Goal: Task Accomplishment & Management: Use online tool/utility

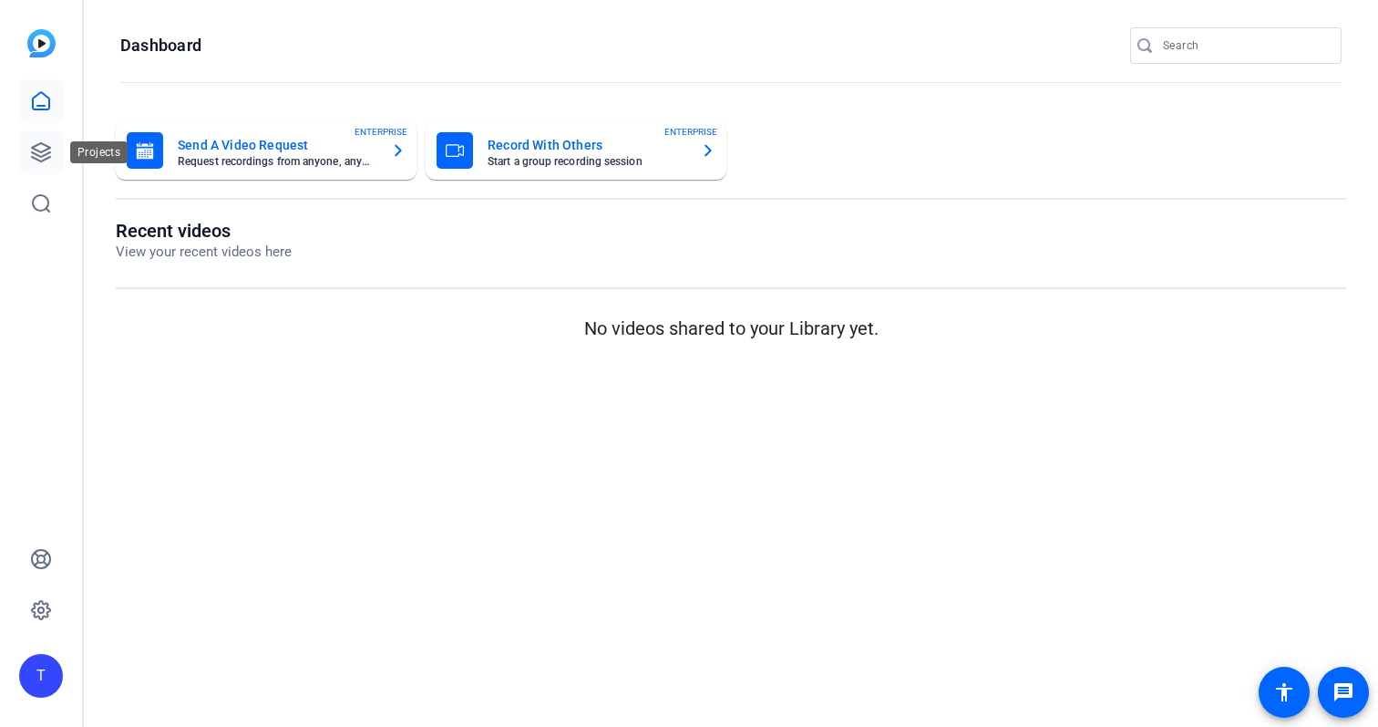
click at [48, 150] on icon at bounding box center [41, 152] width 22 height 22
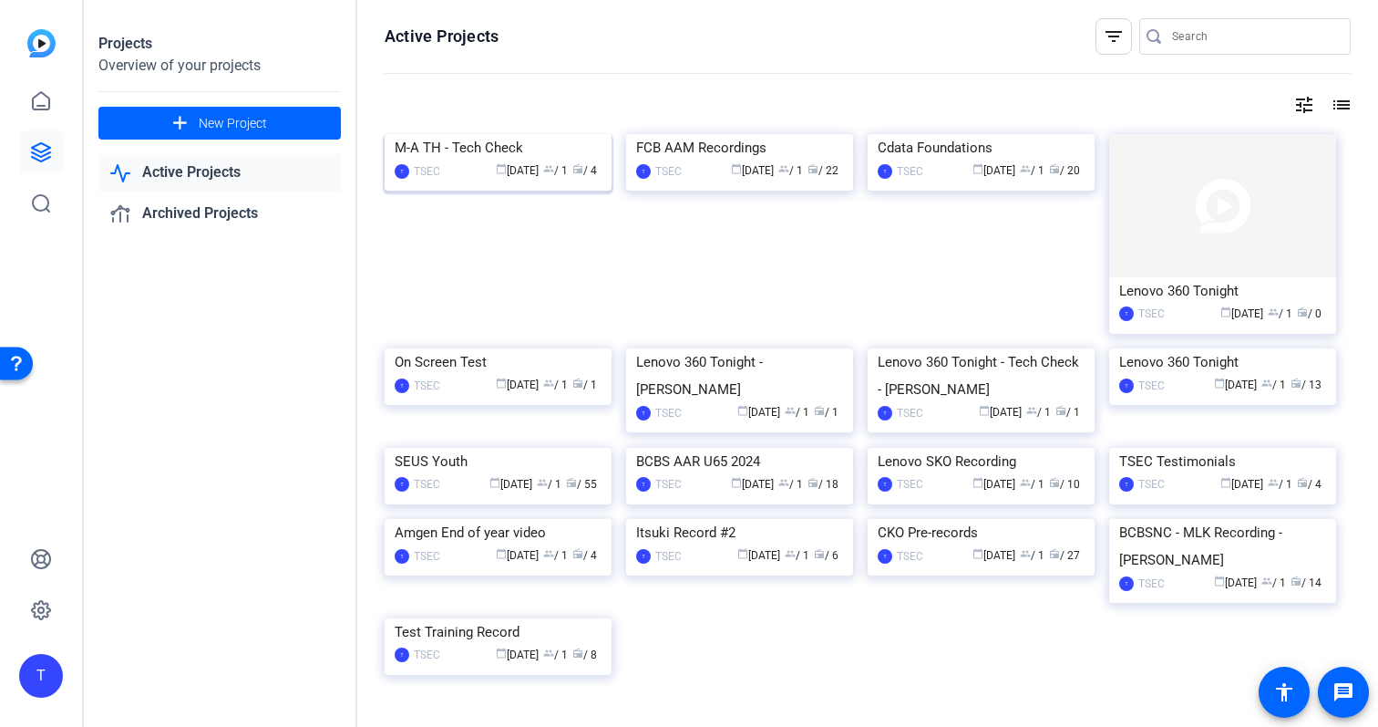
click at [467, 161] on div "M-A TH - Tech Check" at bounding box center [498, 147] width 207 height 27
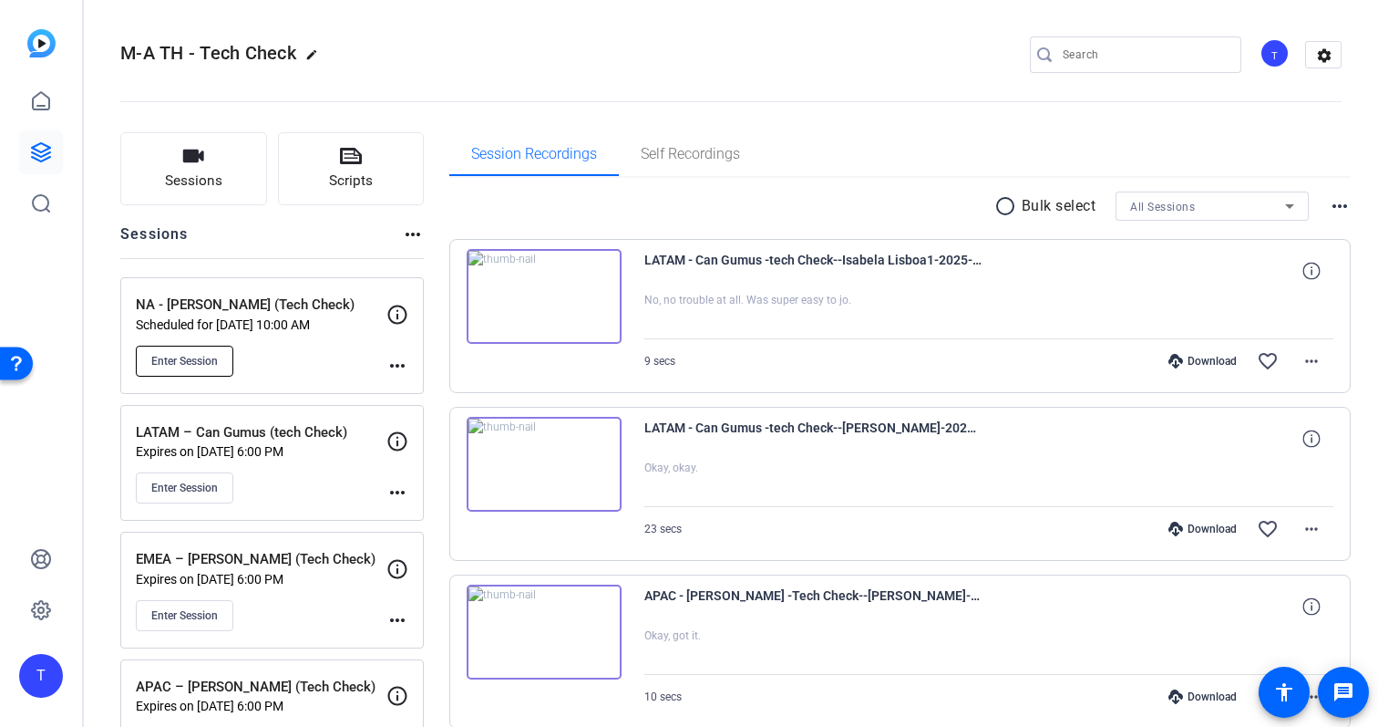
click at [210, 352] on button "Enter Session" at bounding box center [185, 361] width 98 height 31
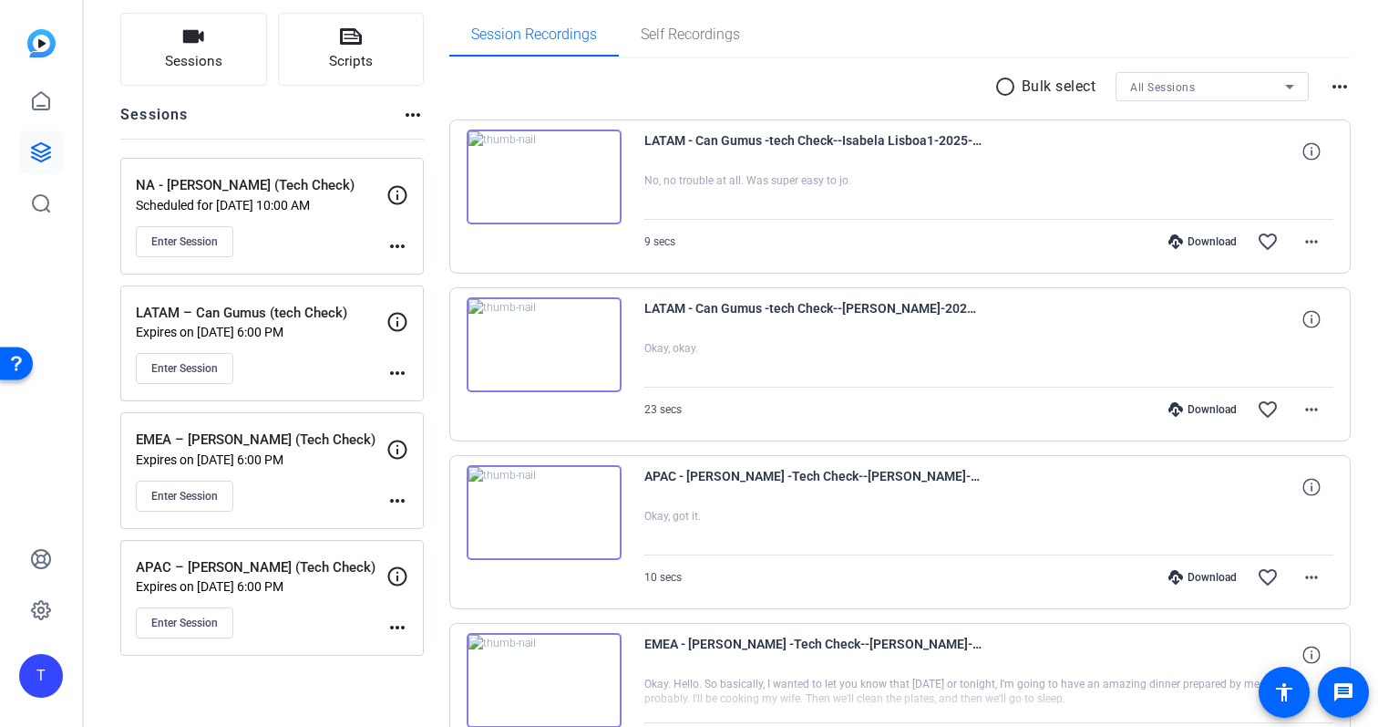
scroll to position [251, 0]
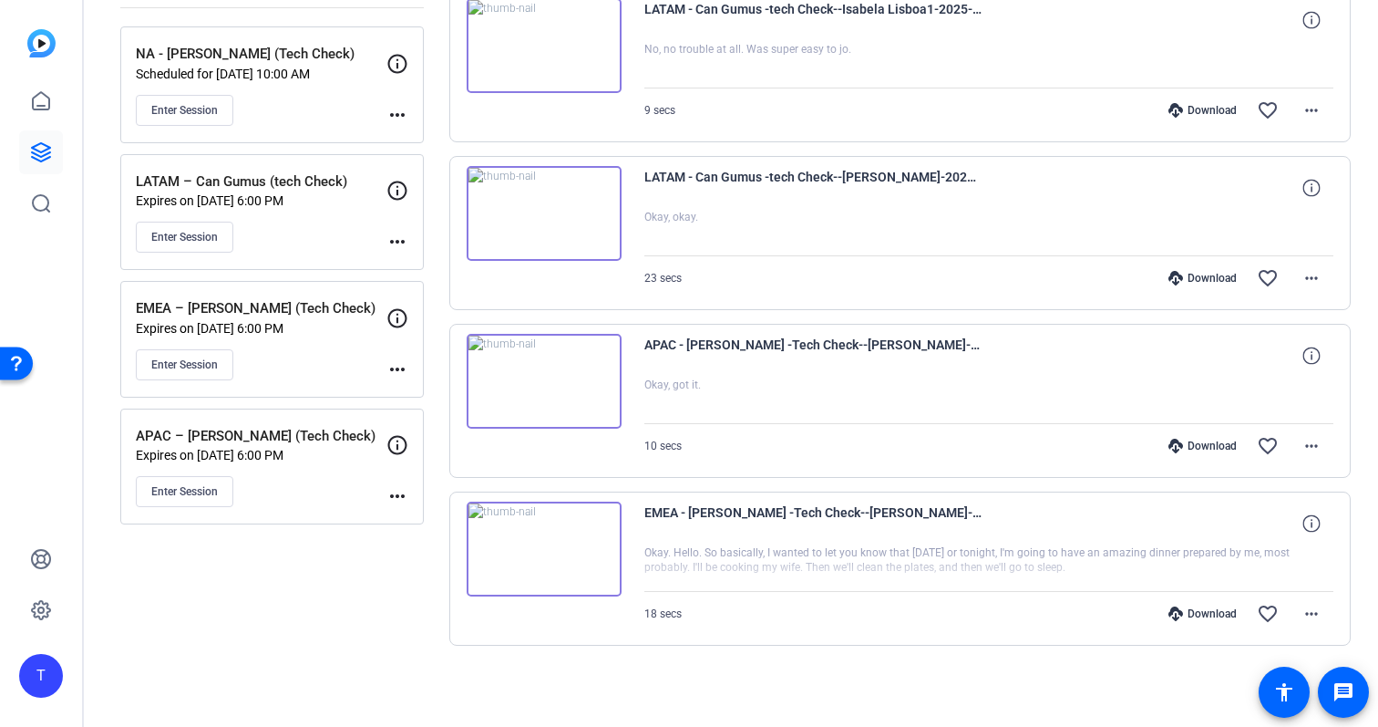
click at [769, 582] on div at bounding box center [990, 568] width 690 height 46
click at [1302, 448] on mat-icon "more_horiz" at bounding box center [1312, 446] width 22 height 22
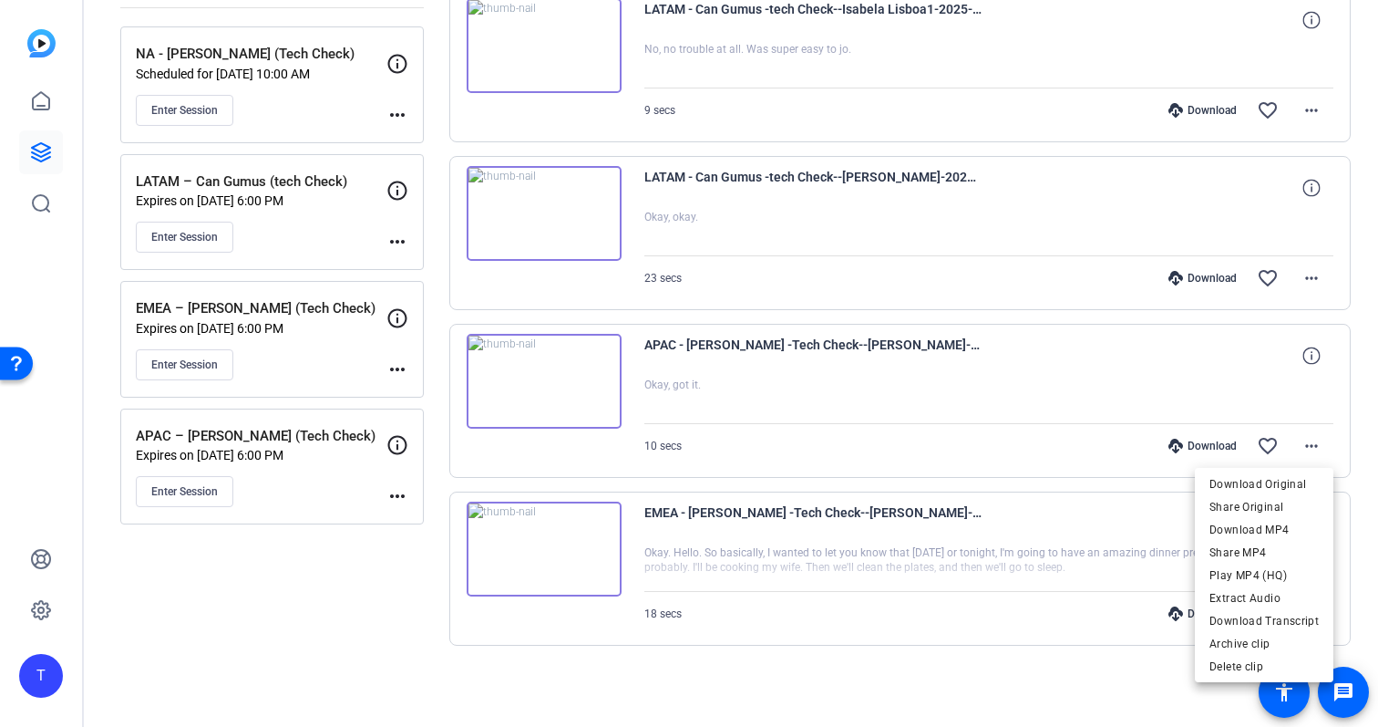
click at [887, 369] on div at bounding box center [689, 363] width 1378 height 727
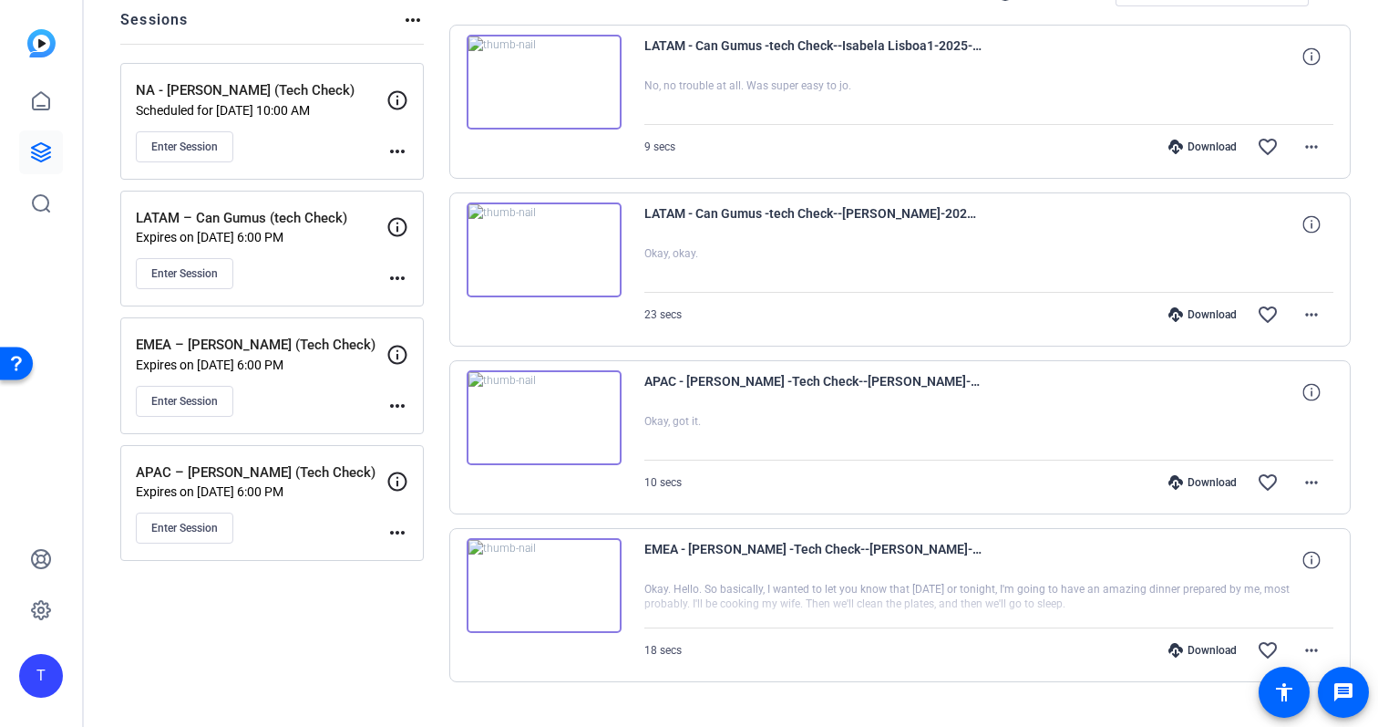
scroll to position [210, 0]
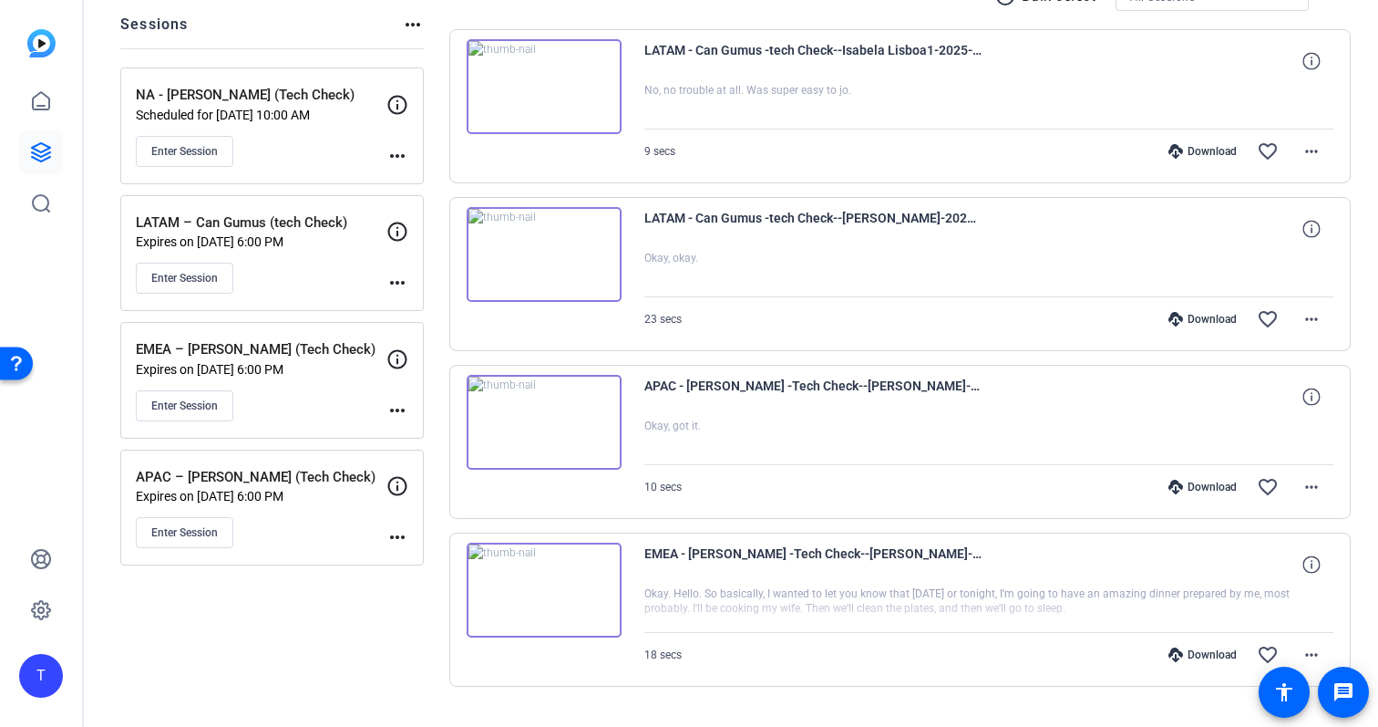
click at [393, 528] on mat-icon "more_horiz" at bounding box center [398, 537] width 22 height 22
click at [313, 525] on div at bounding box center [689, 363] width 1378 height 727
click at [176, 530] on span "Enter Session" at bounding box center [184, 532] width 67 height 15
click at [211, 381] on div "EMEA – Gonzalo Mibelli (Tech Check) Expires on Oct 06, 2025 @ 6:00 PM Enter Ses…" at bounding box center [261, 380] width 251 height 82
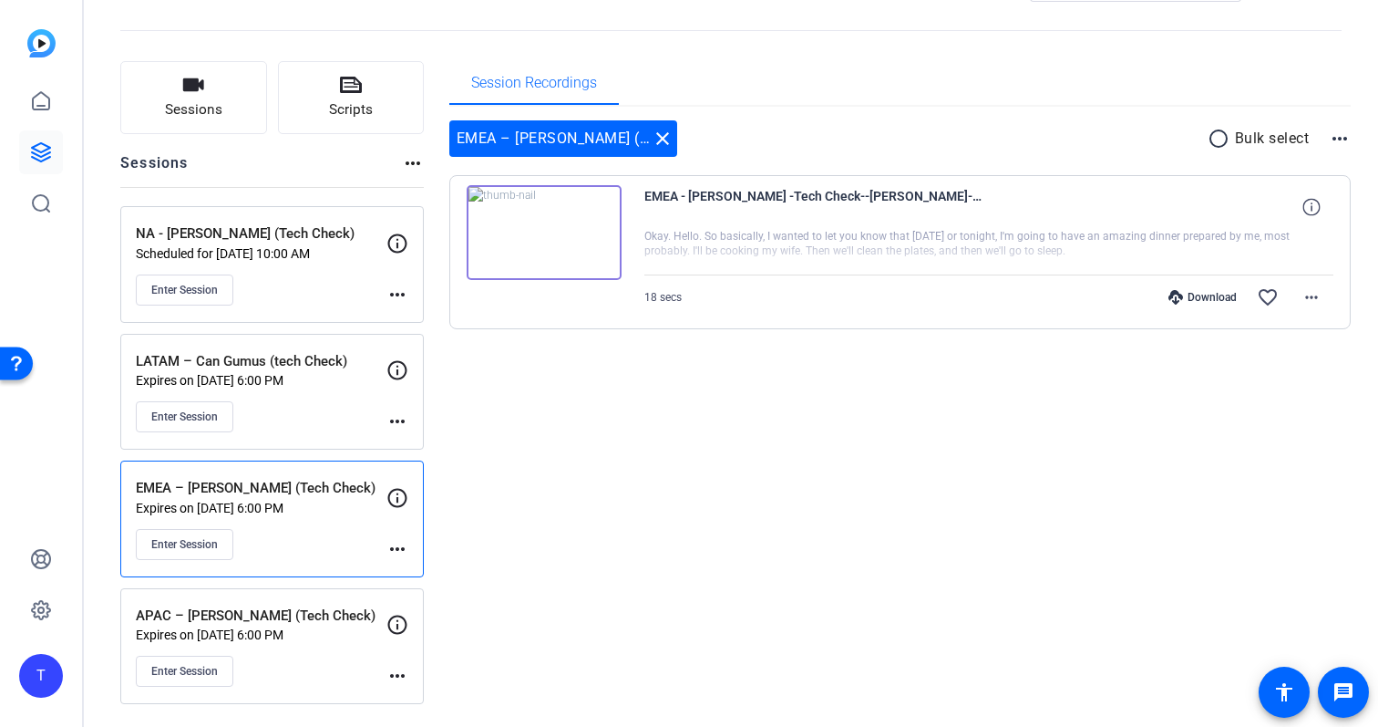
scroll to position [71, 0]
click at [346, 370] on p "LATAM – Can Gumus (tech Check)" at bounding box center [261, 361] width 251 height 21
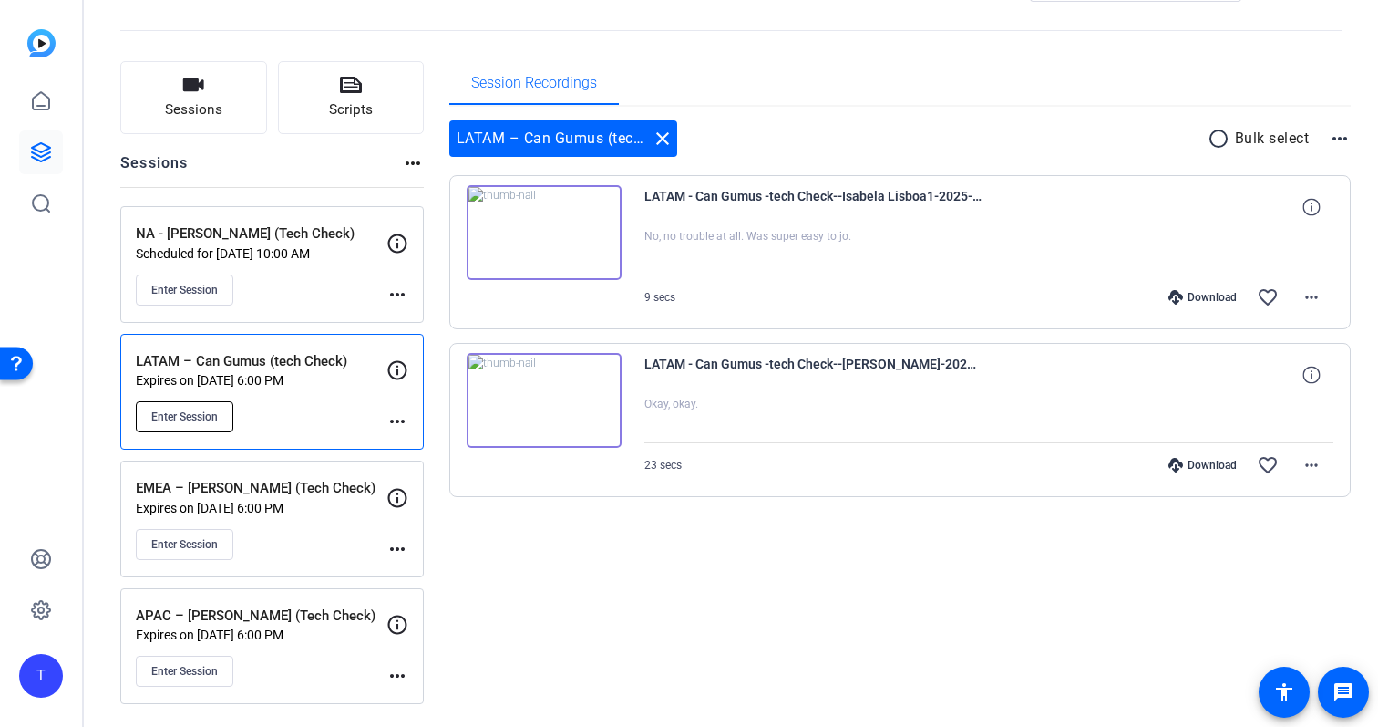
click at [179, 412] on span "Enter Session" at bounding box center [184, 416] width 67 height 15
click at [294, 277] on div "Enter Session" at bounding box center [261, 289] width 251 height 31
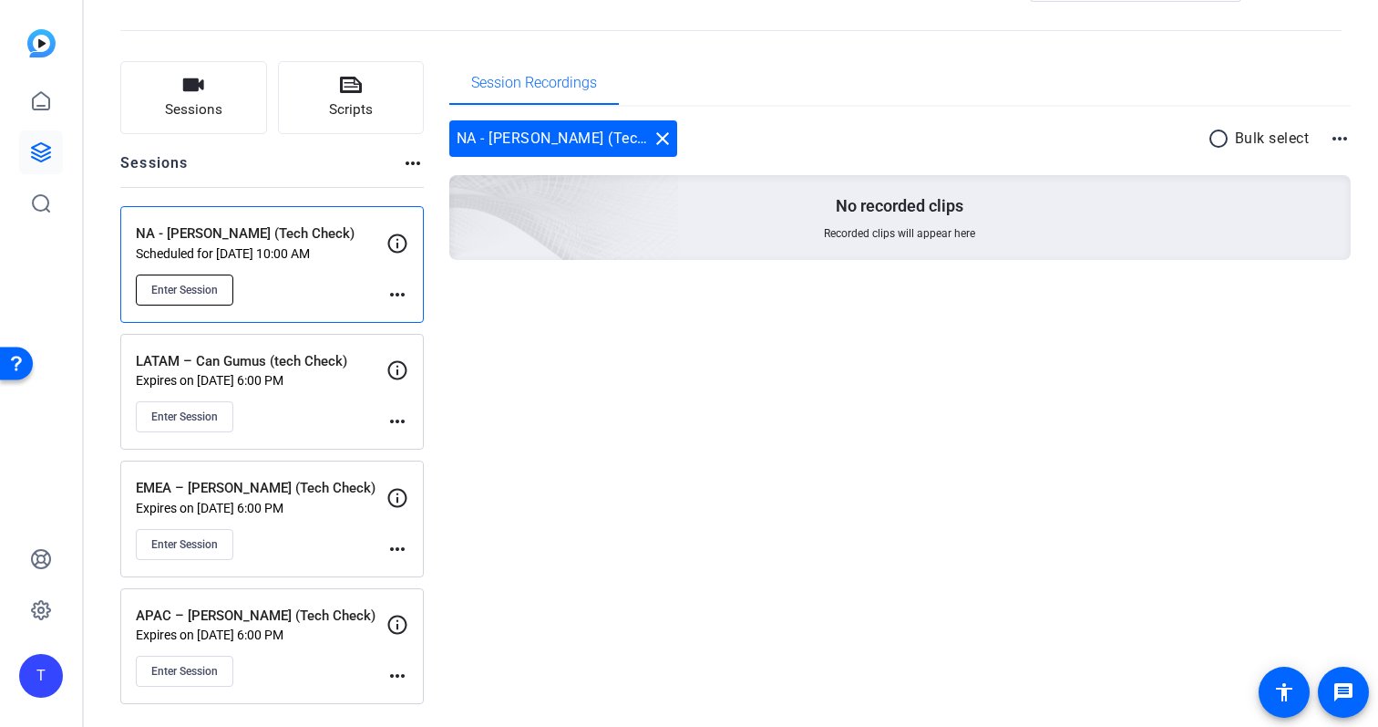
click at [214, 283] on span "Enter Session" at bounding box center [184, 290] width 67 height 15
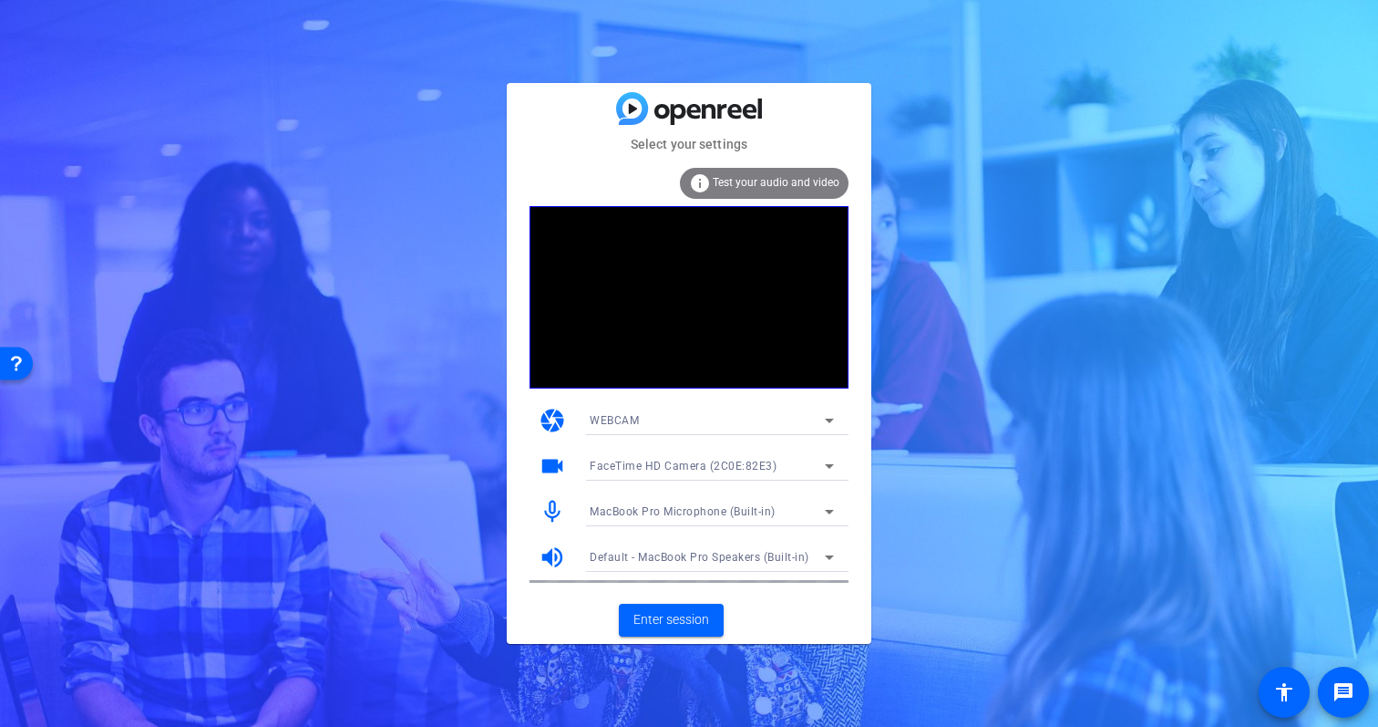
click at [825, 423] on icon at bounding box center [830, 420] width 22 height 22
click at [951, 542] on div at bounding box center [689, 363] width 1378 height 727
click at [826, 427] on icon at bounding box center [830, 420] width 22 height 22
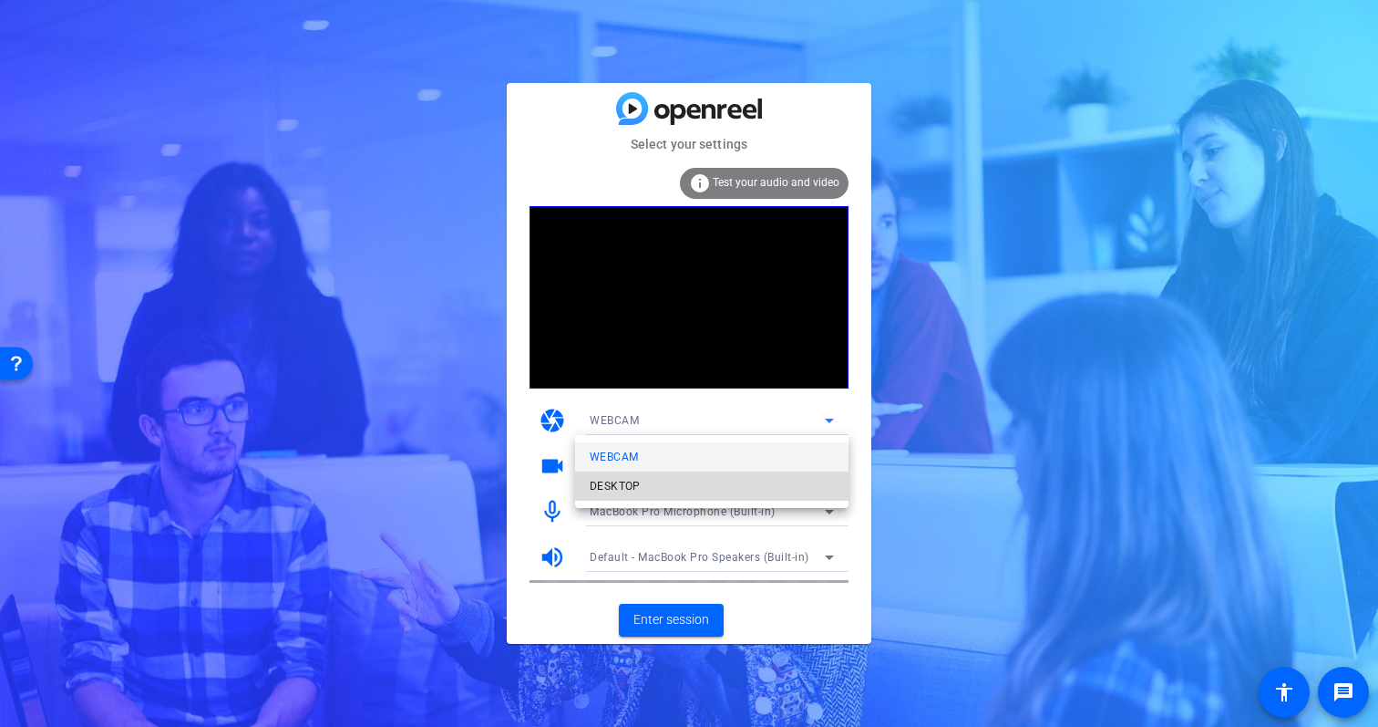
click at [791, 482] on mat-option "DESKTOP" at bounding box center [711, 485] width 273 height 29
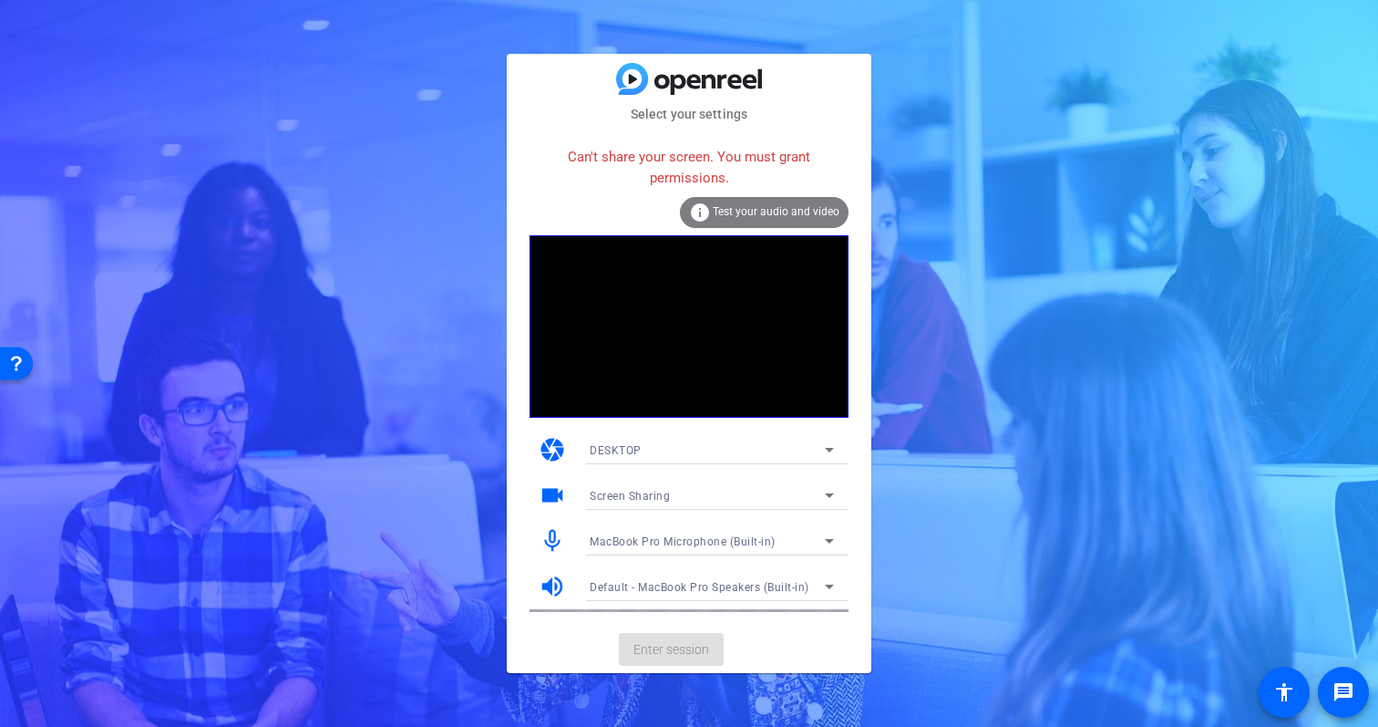
click at [783, 411] on video at bounding box center [689, 326] width 319 height 182
click at [785, 441] on div "DESKTOP" at bounding box center [707, 449] width 235 height 23
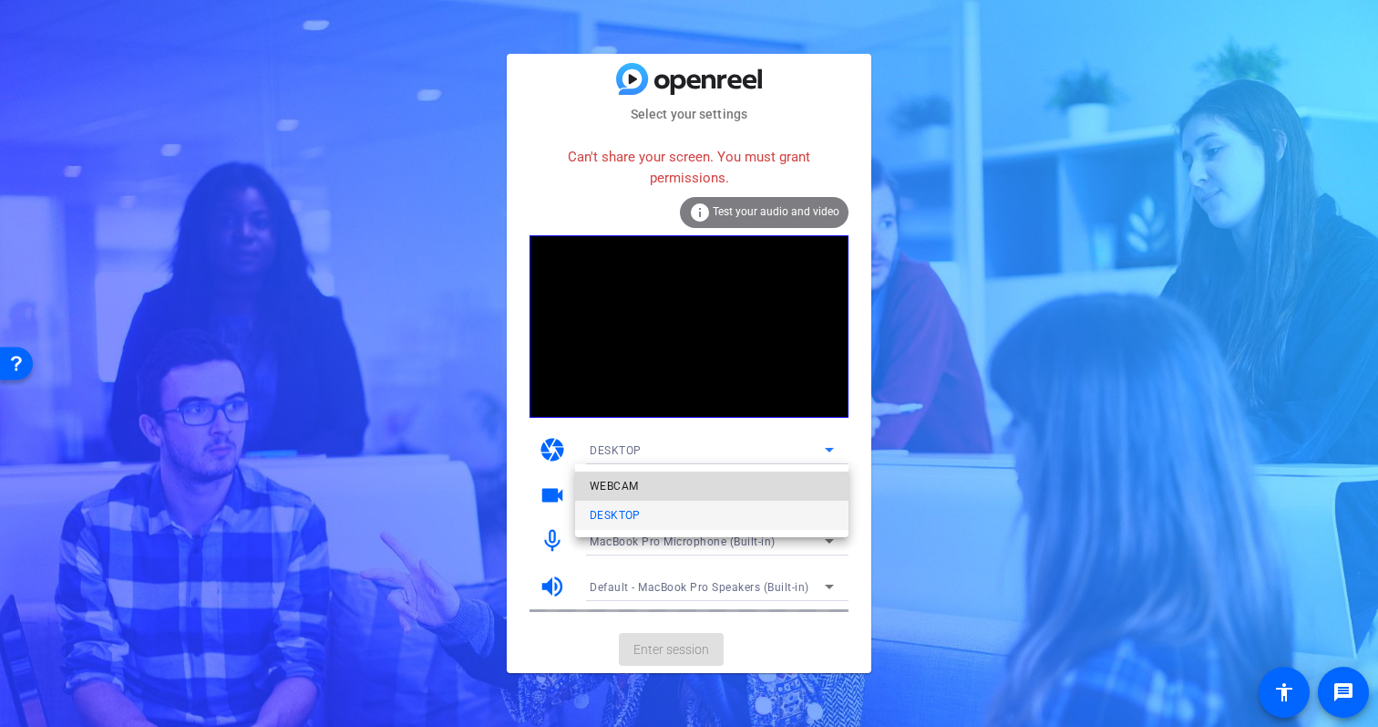
click at [780, 491] on mat-option "WEBCAM" at bounding box center [711, 485] width 273 height 29
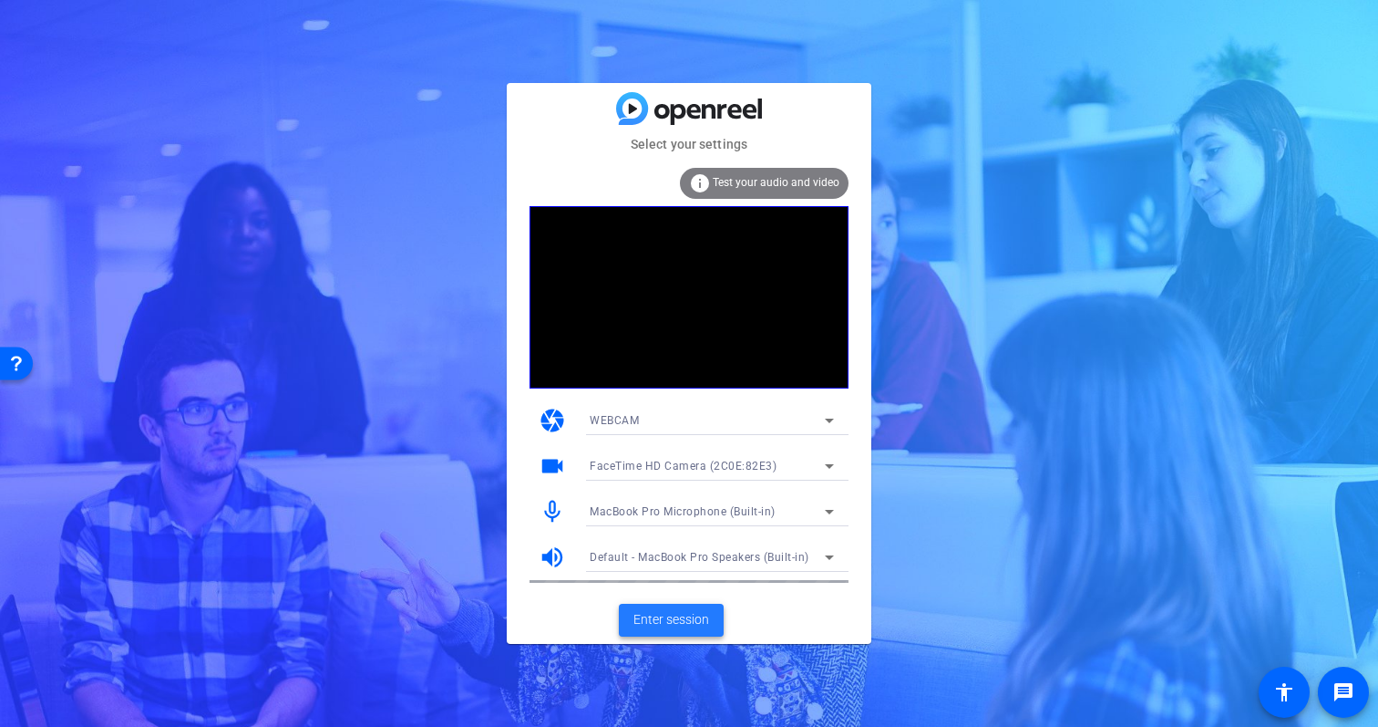
click at [671, 613] on span "Enter session" at bounding box center [672, 619] width 76 height 19
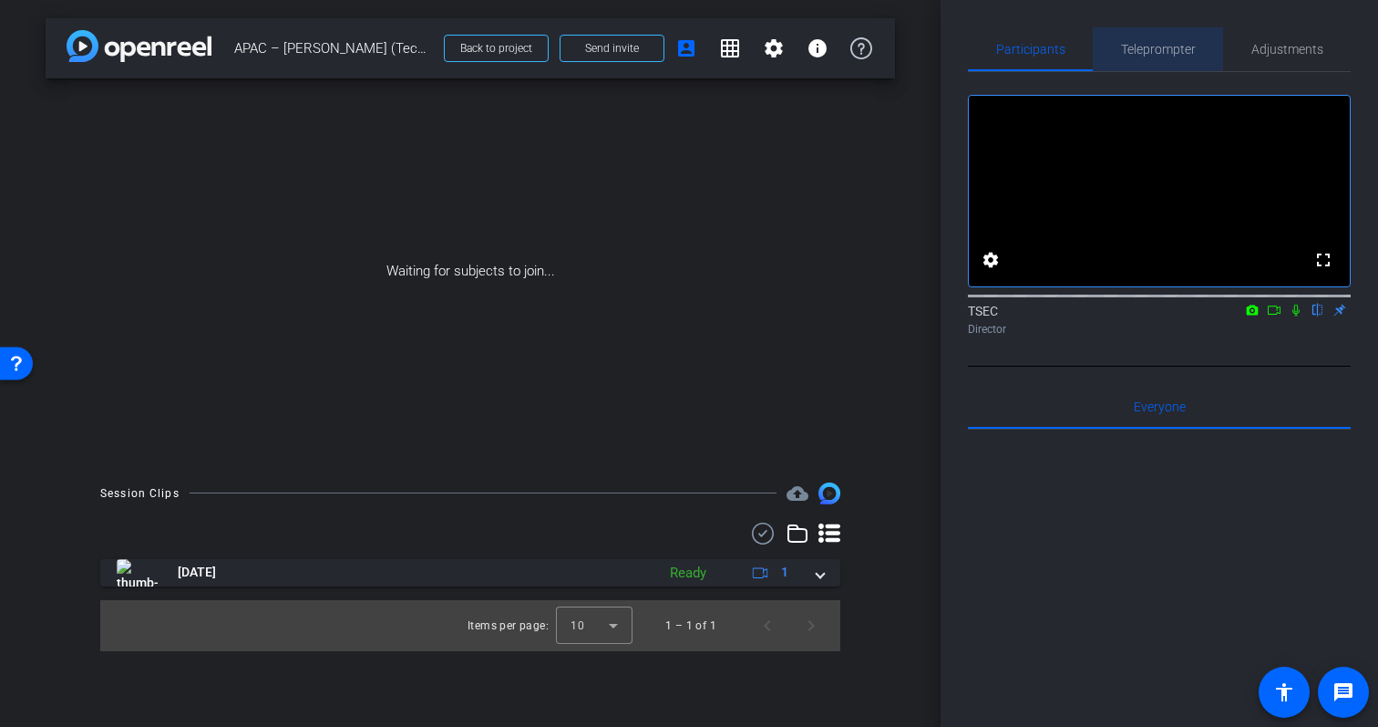
click at [1186, 51] on span "Teleprompter" at bounding box center [1158, 49] width 75 height 13
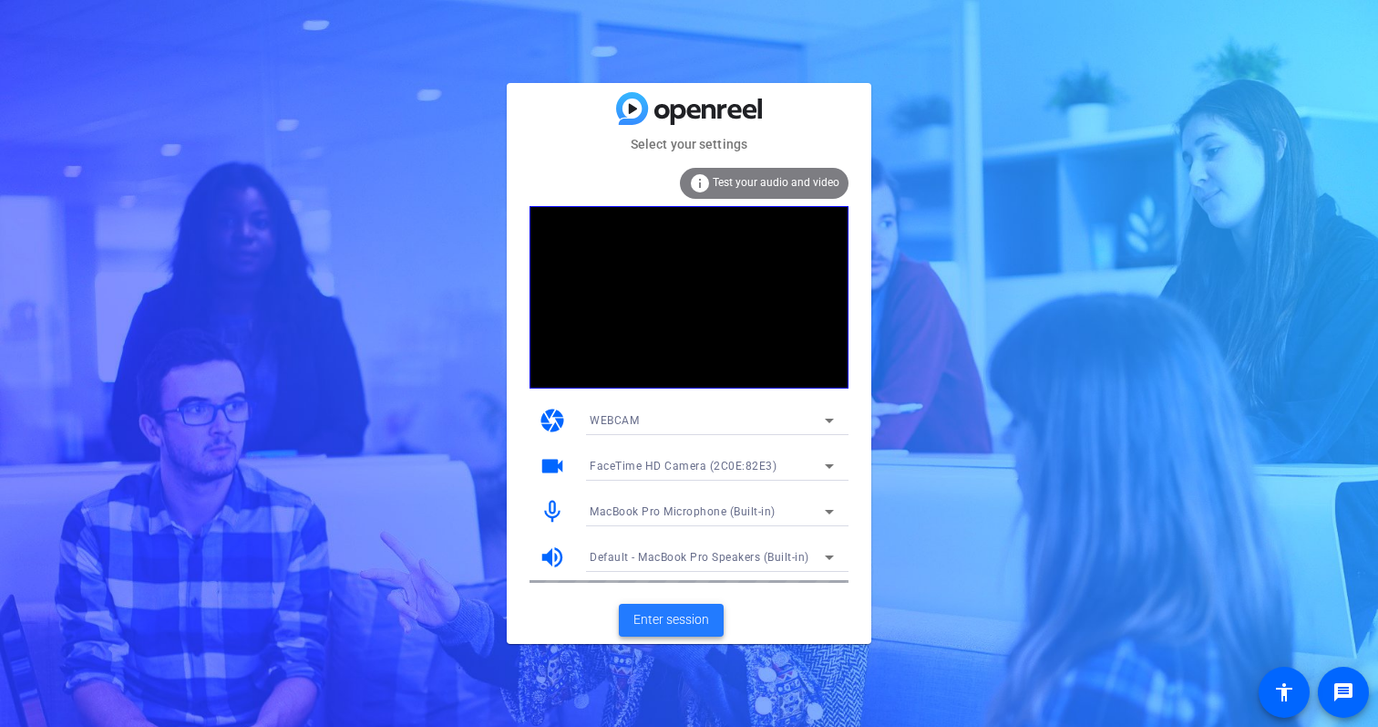
click at [693, 612] on span "Enter session" at bounding box center [672, 619] width 76 height 19
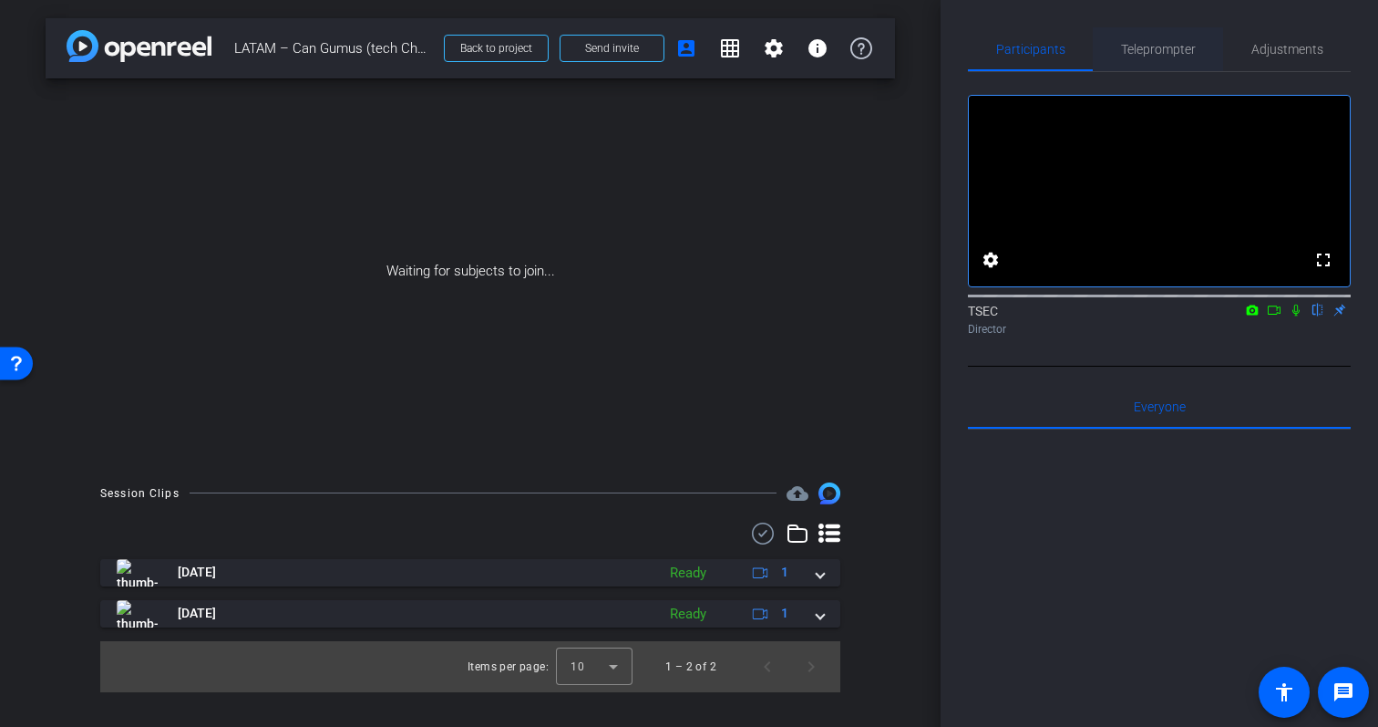
click at [1186, 54] on span "Teleprompter" at bounding box center [1158, 49] width 75 height 13
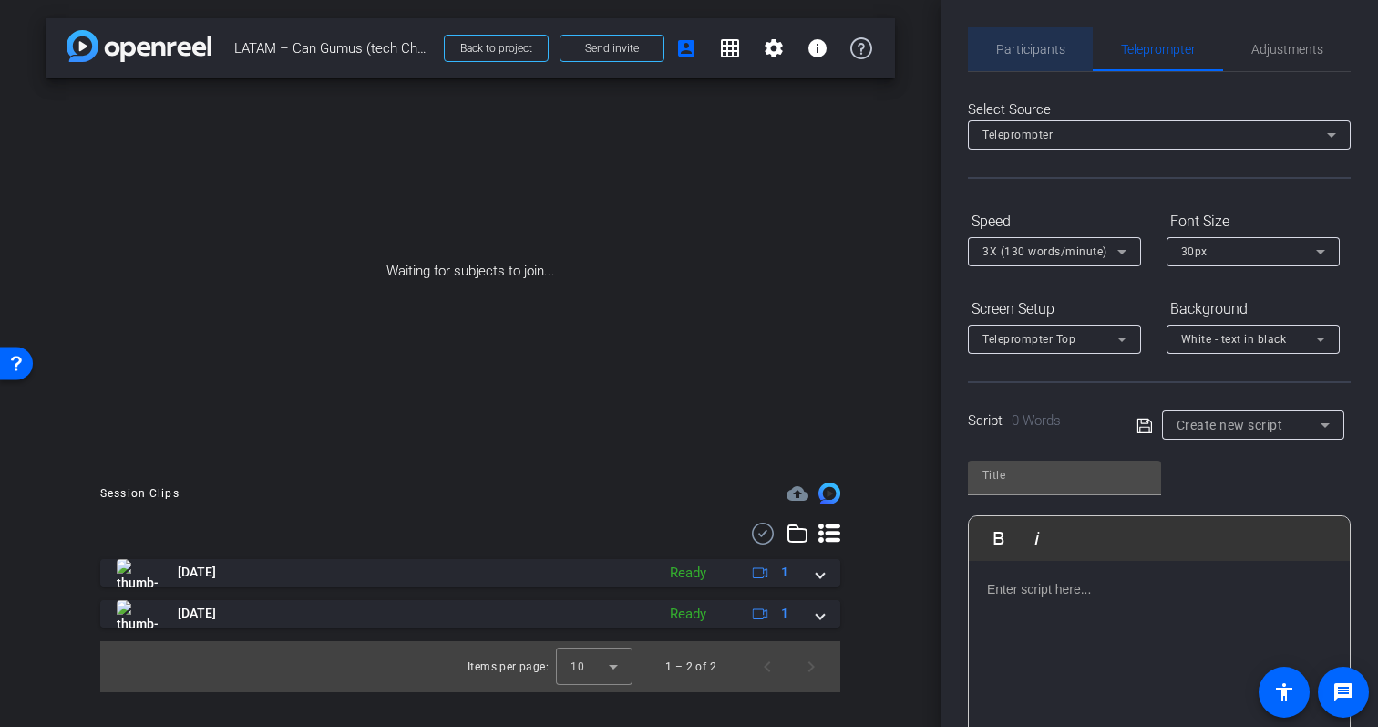
click at [1036, 34] on span "Participants" at bounding box center [1030, 49] width 69 height 44
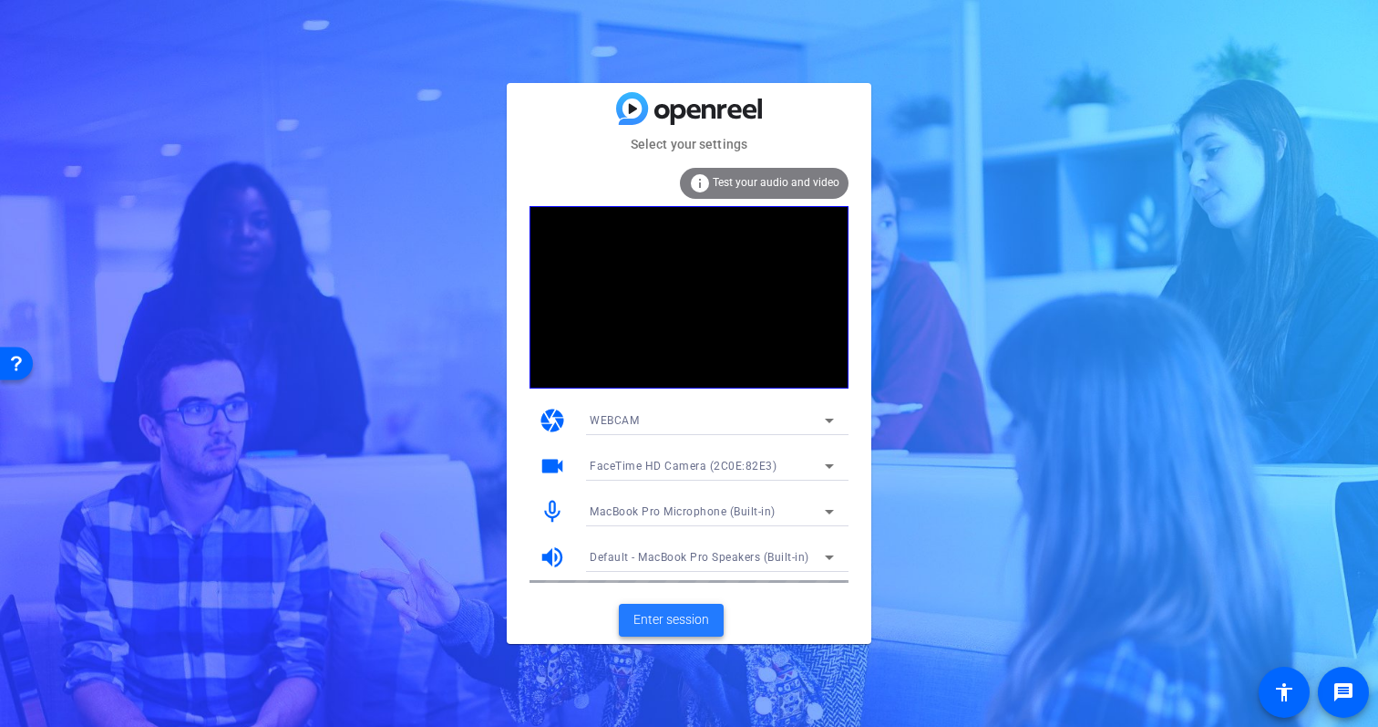
click at [698, 623] on span "Enter session" at bounding box center [672, 619] width 76 height 19
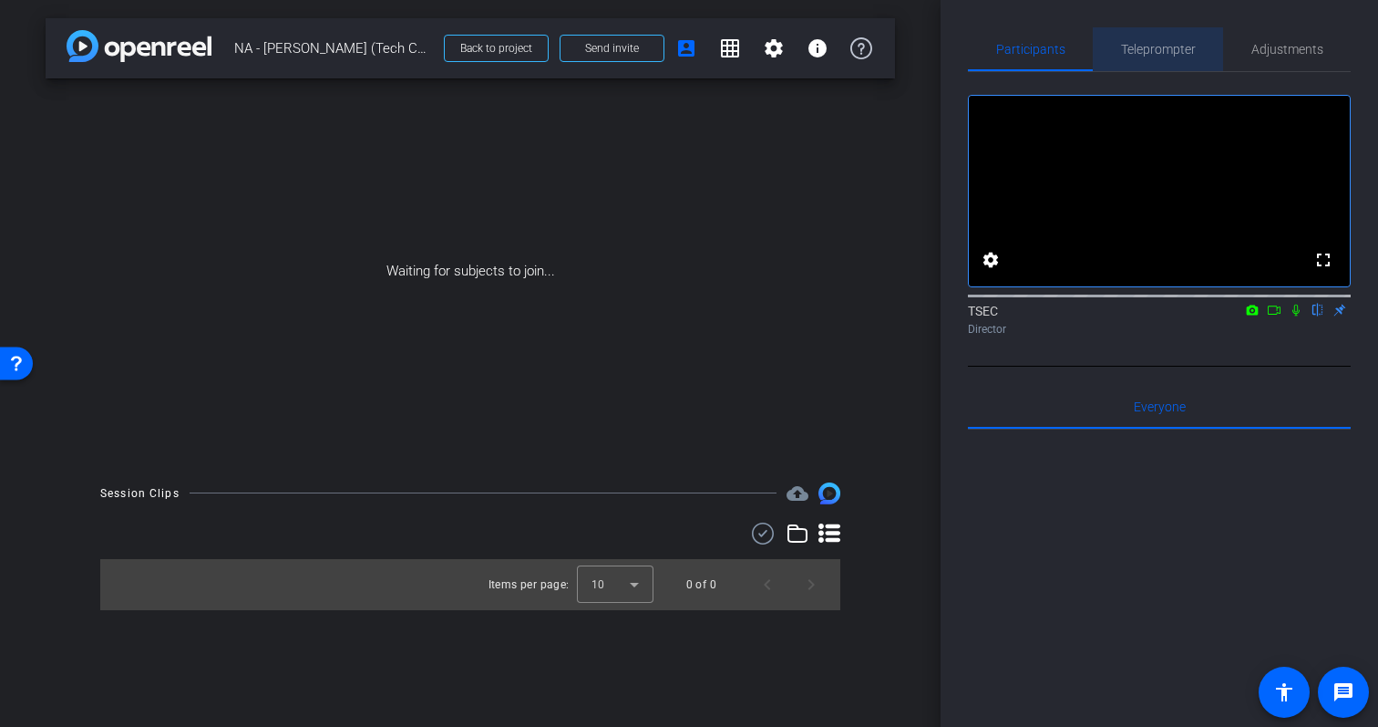
click at [1167, 54] on span "Teleprompter" at bounding box center [1158, 49] width 75 height 13
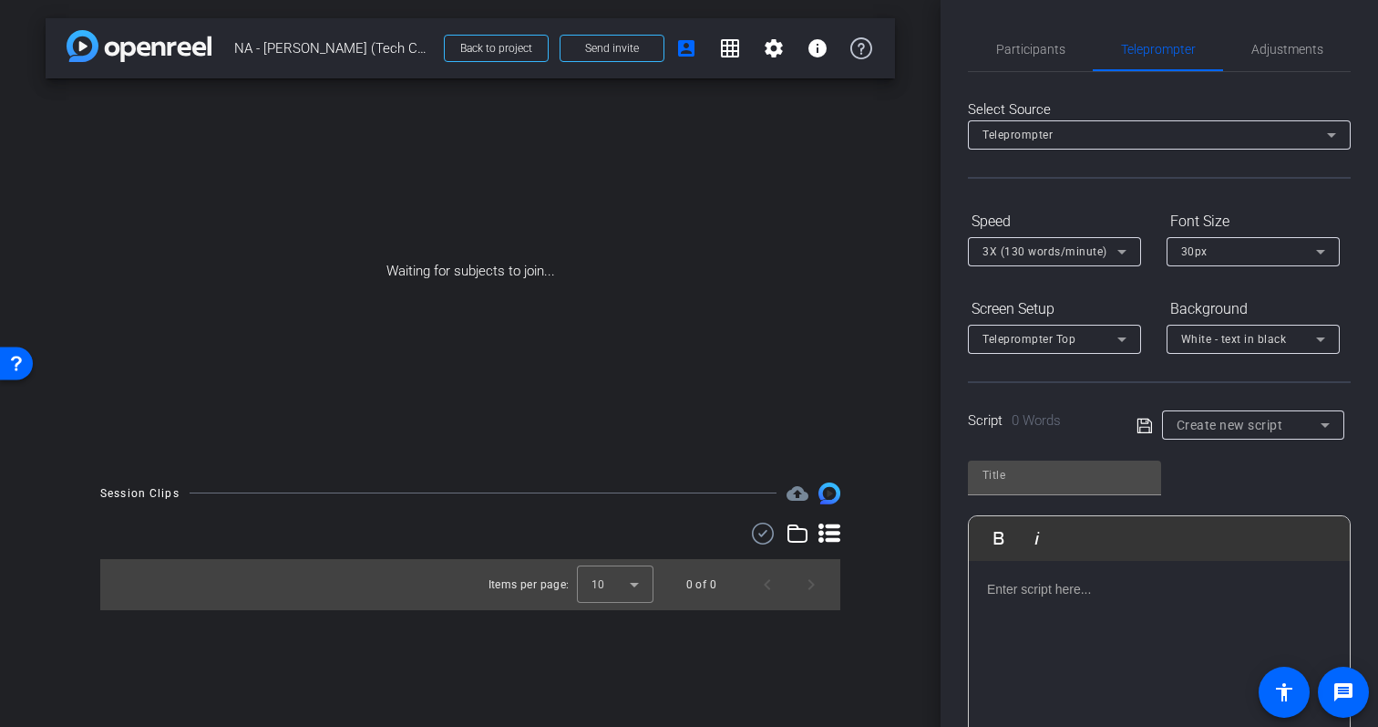
click at [1132, 590] on p at bounding box center [1159, 589] width 345 height 20
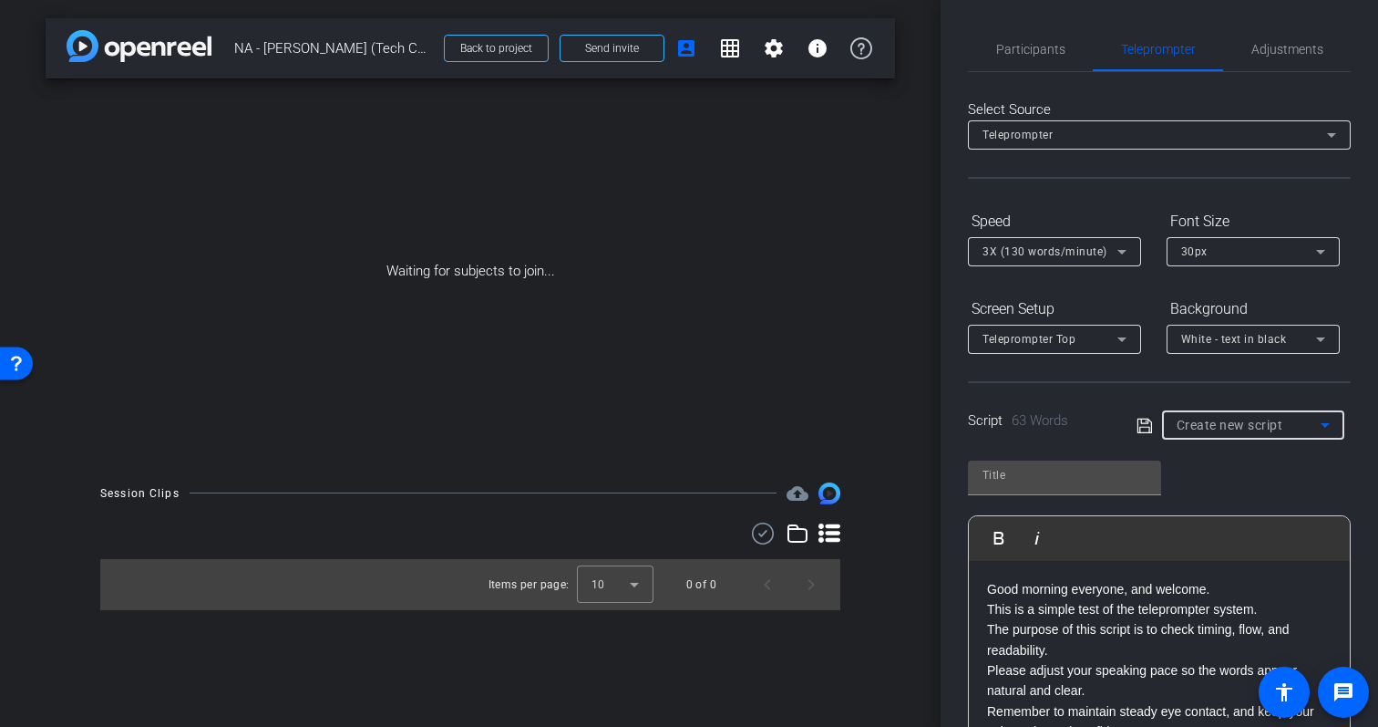
click at [1207, 419] on span "Create new script" at bounding box center [1230, 425] width 107 height 15
click at [1086, 470] on div at bounding box center [689, 363] width 1378 height 727
click at [1078, 476] on input "text" at bounding box center [1065, 475] width 164 height 22
type input "Test Script"
click at [1145, 422] on icon at bounding box center [1144, 425] width 15 height 15
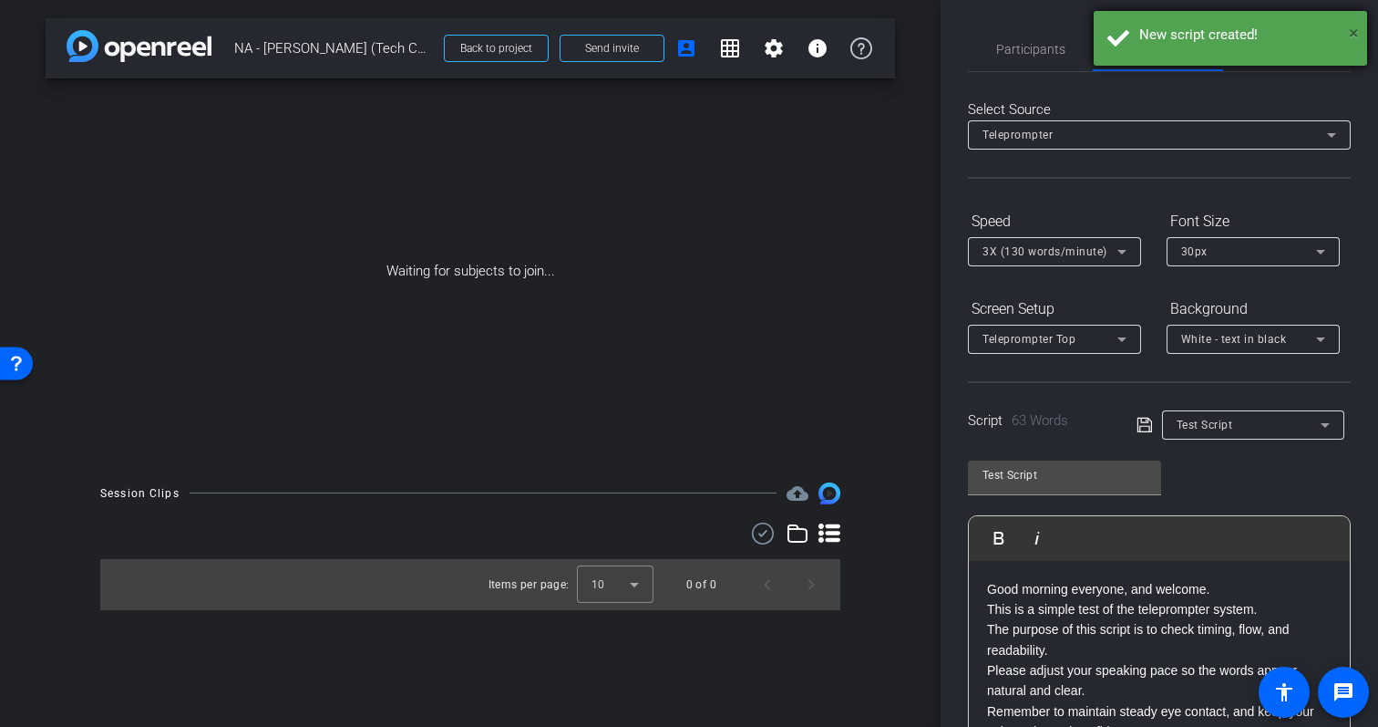
click at [1352, 27] on span "×" at bounding box center [1354, 33] width 10 height 22
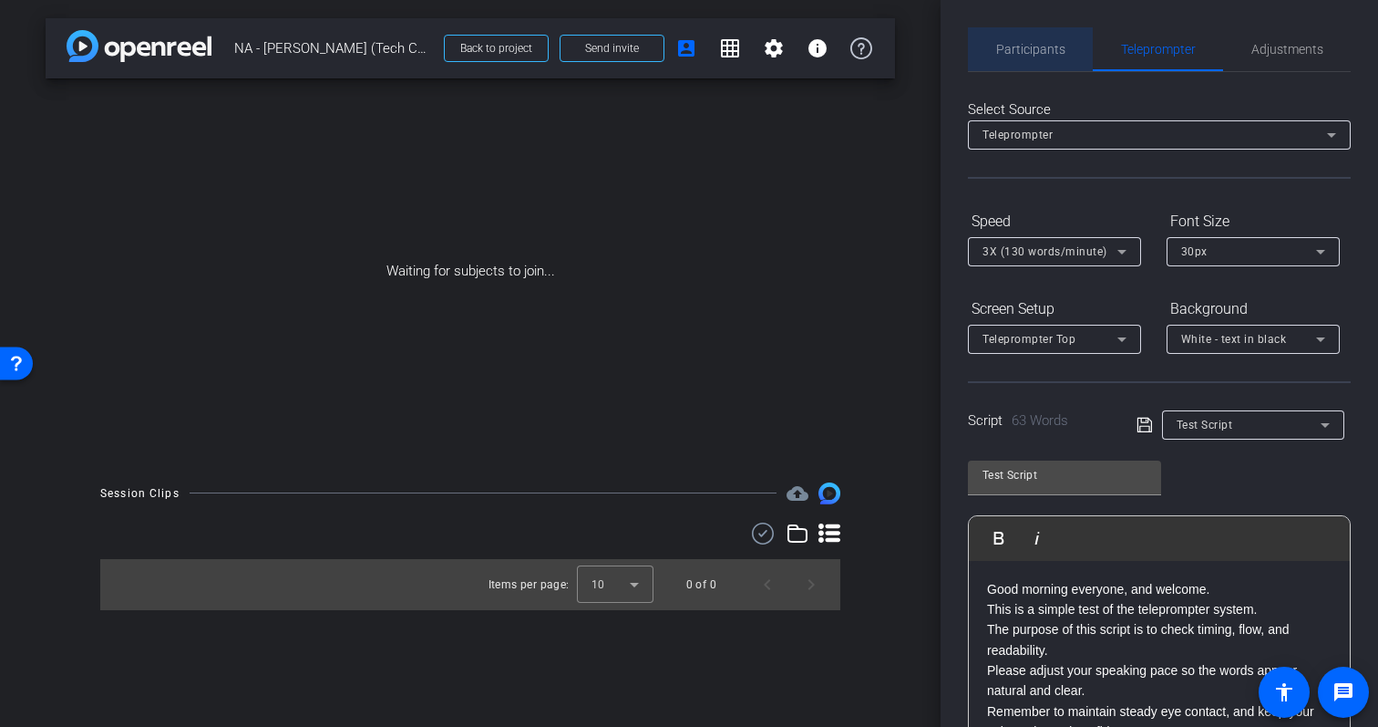
click at [1043, 46] on span "Participants" at bounding box center [1030, 49] width 69 height 13
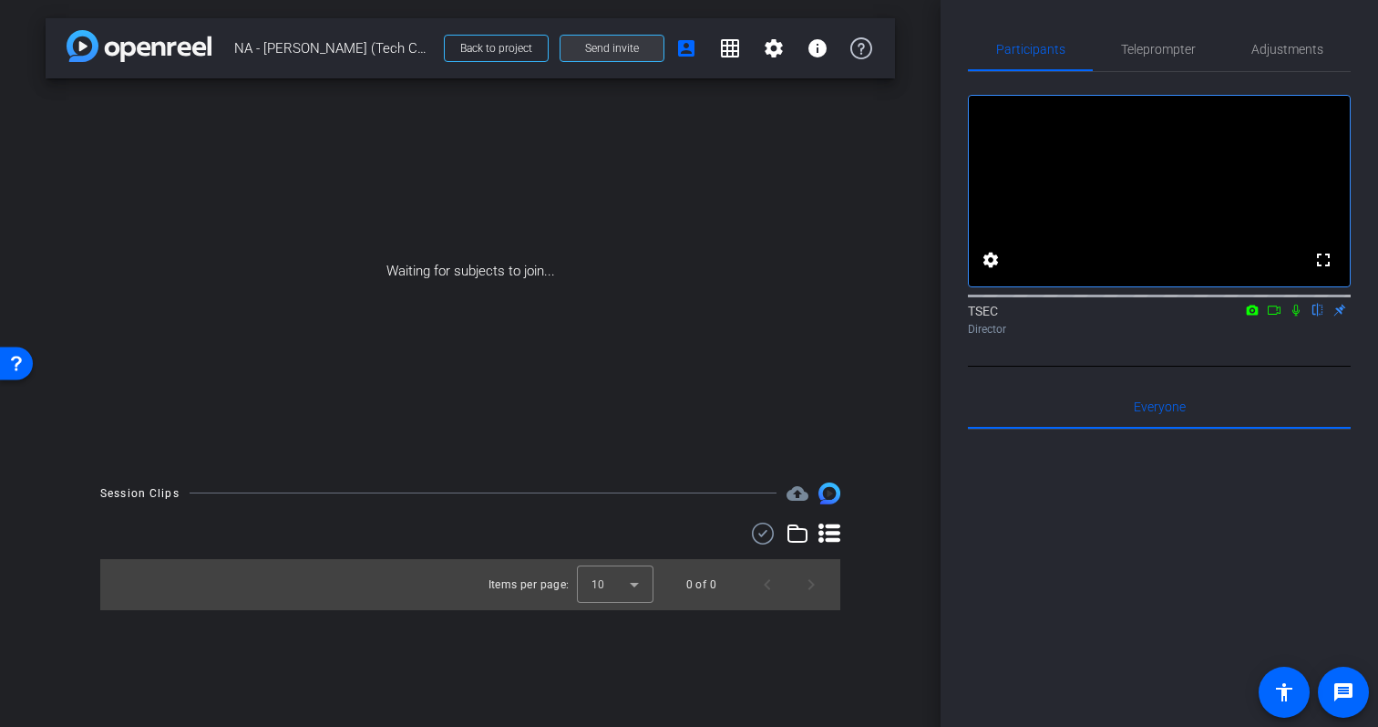
click at [641, 58] on span at bounding box center [612, 48] width 103 height 44
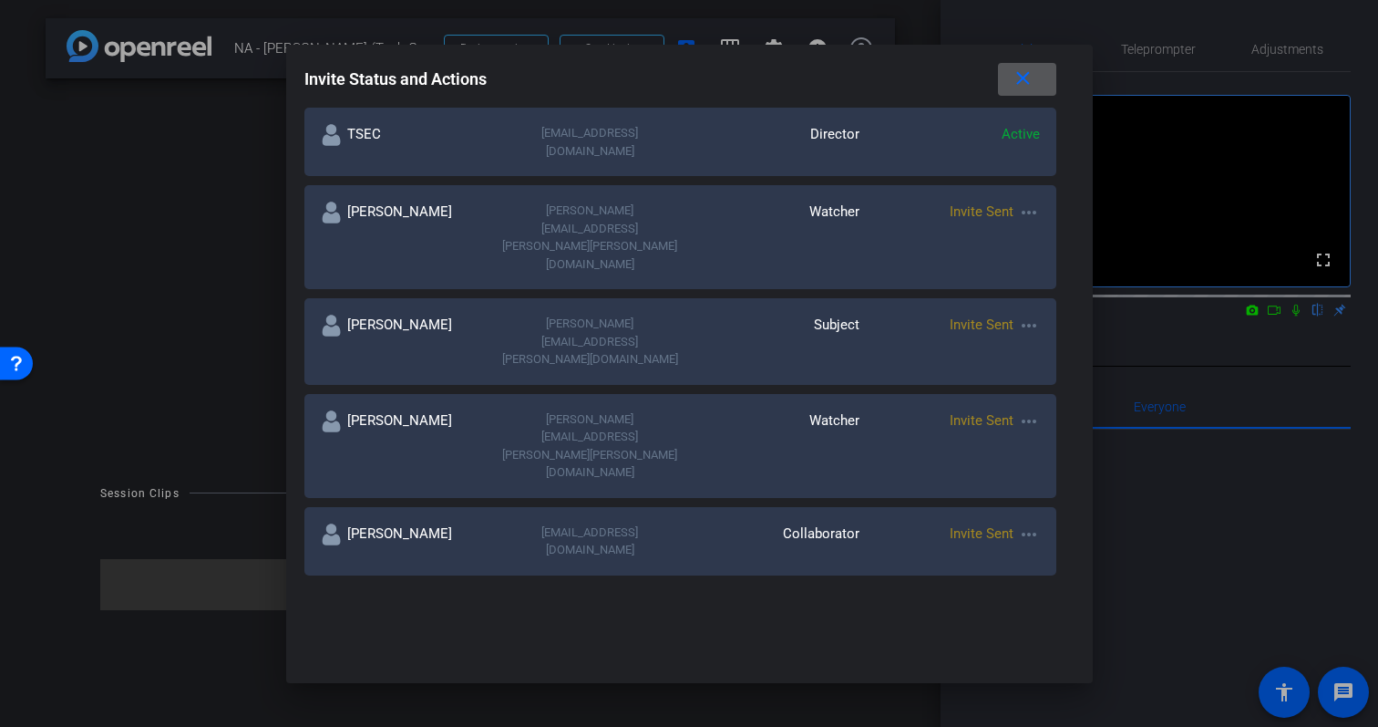
scroll to position [328, 0]
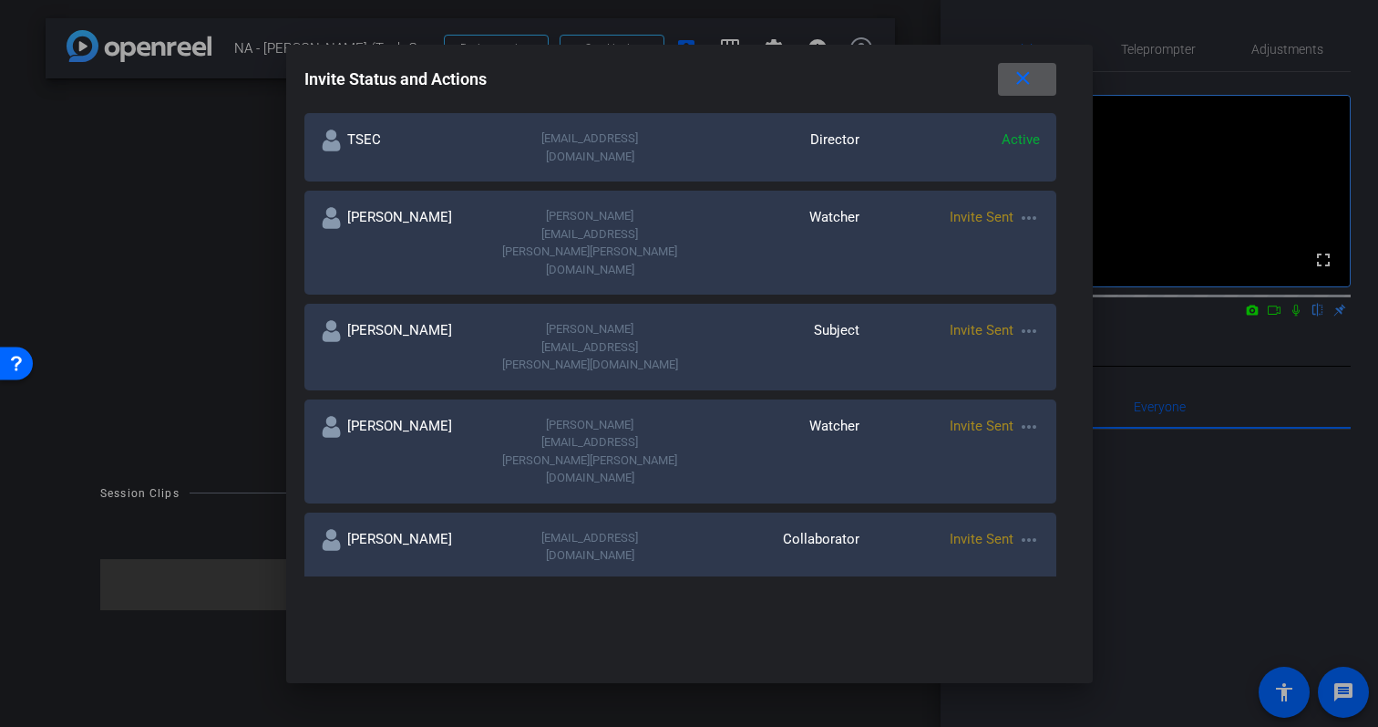
click at [1018, 529] on mat-icon "more_horiz" at bounding box center [1029, 540] width 22 height 22
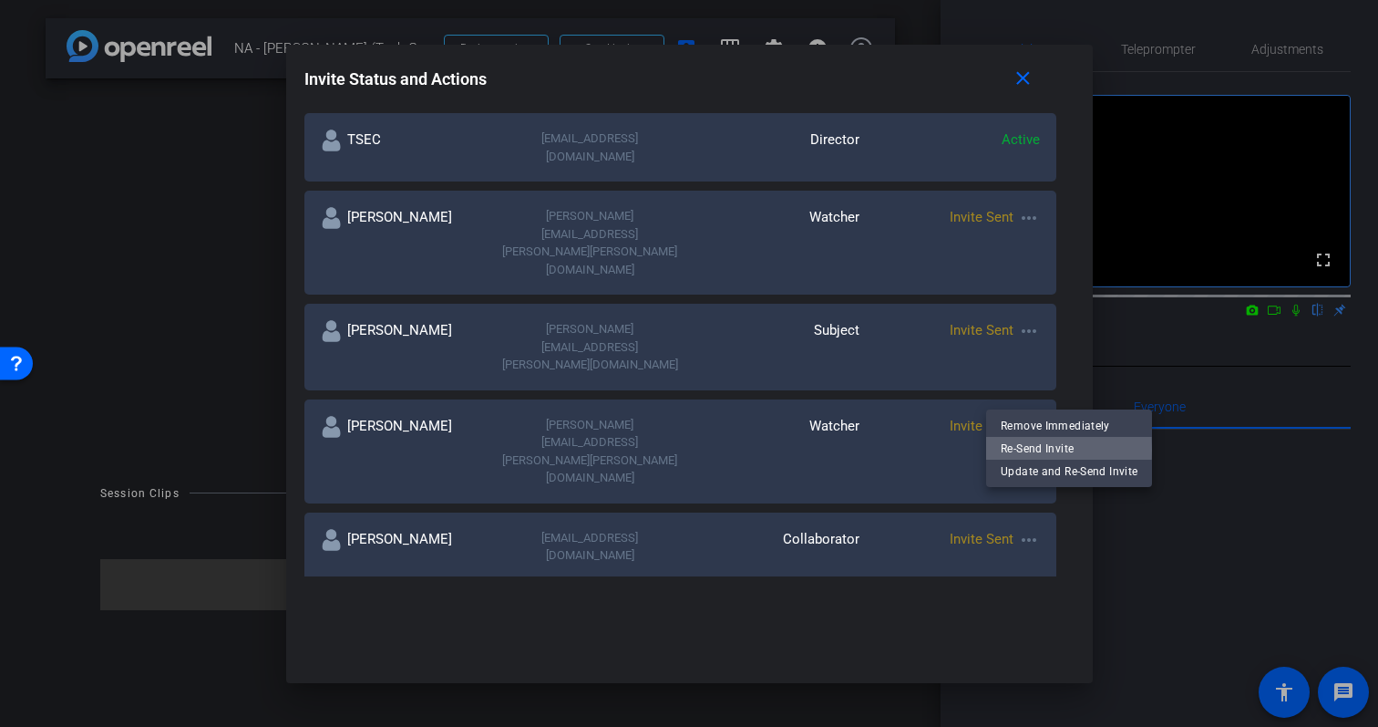
click at [1019, 449] on span "Re-Send Invite" at bounding box center [1069, 448] width 137 height 22
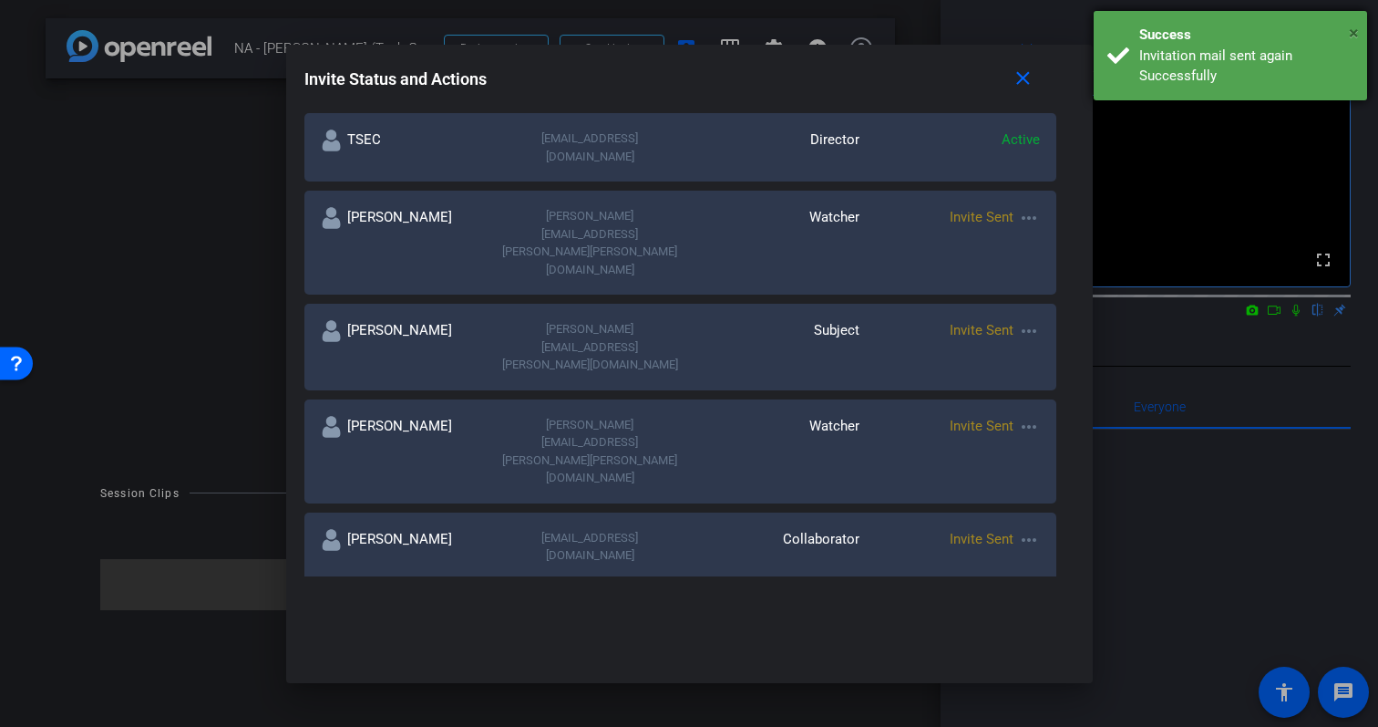
click at [1355, 31] on span "×" at bounding box center [1354, 33] width 10 height 22
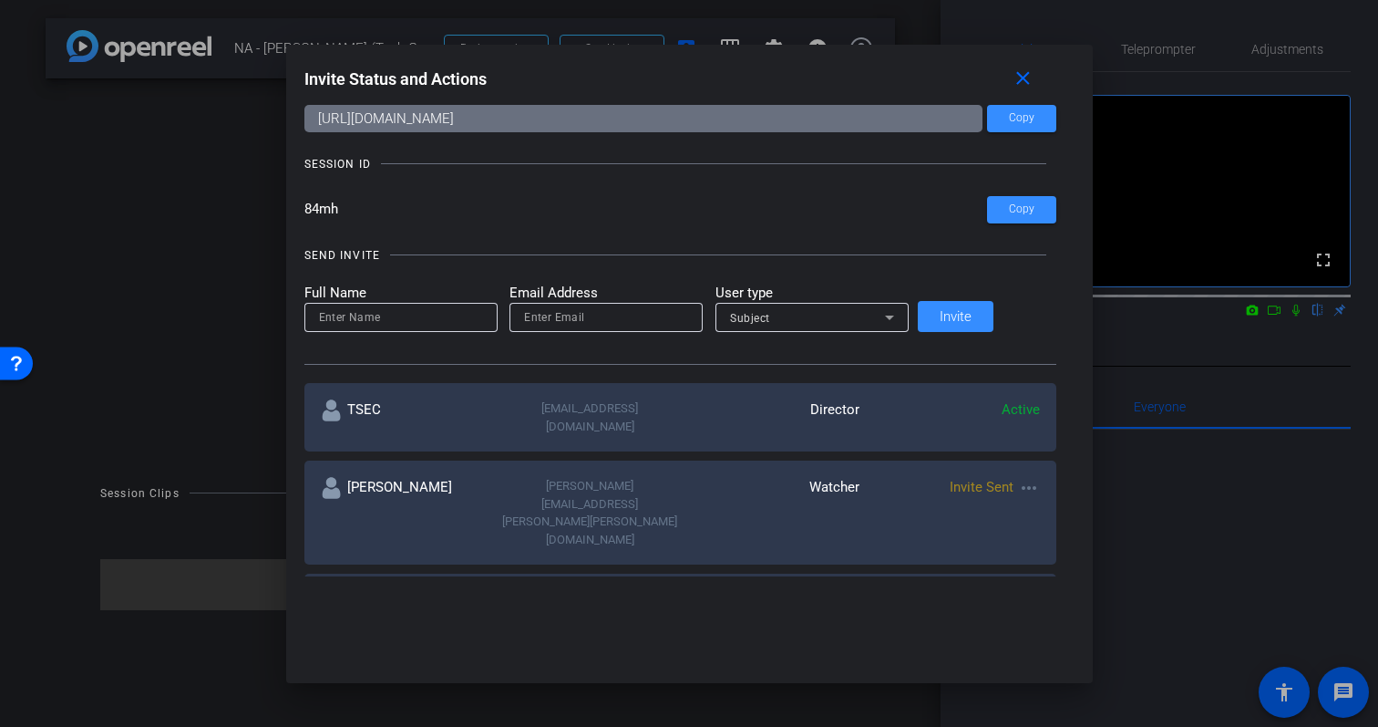
scroll to position [0, 0]
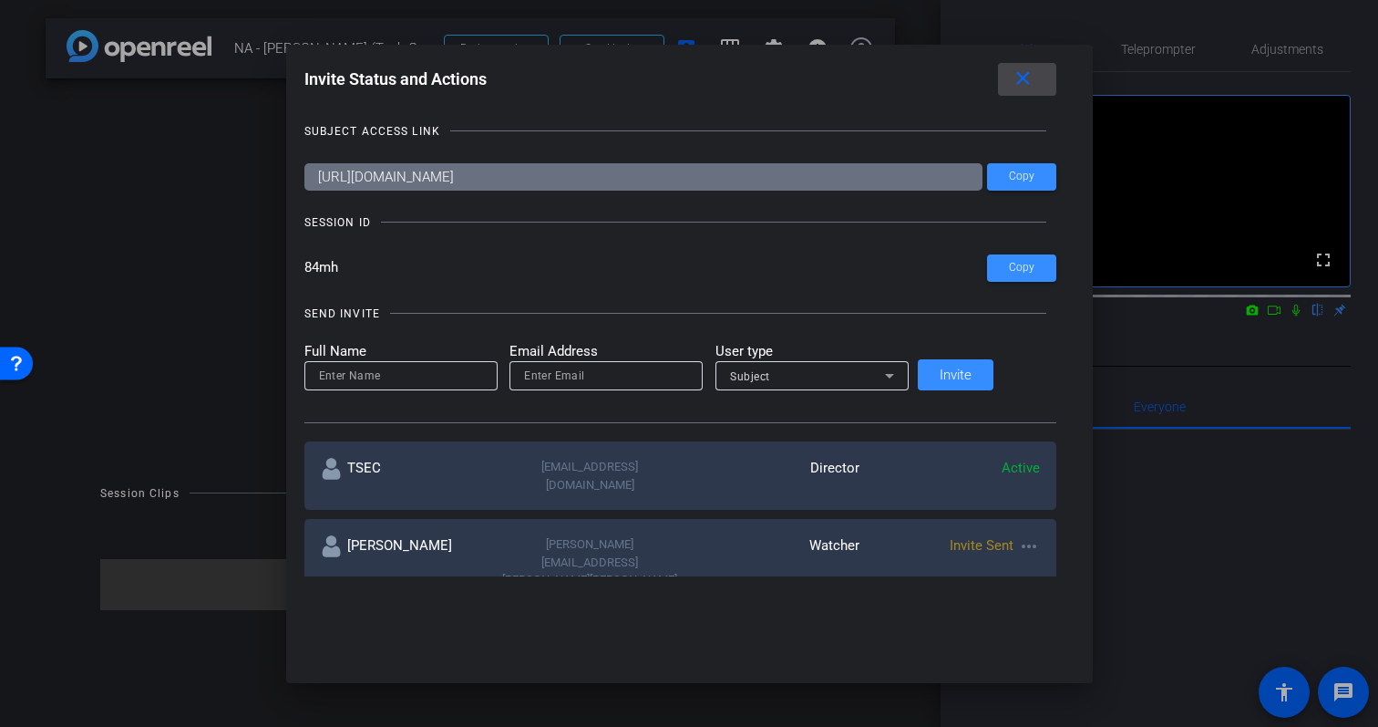
click at [1012, 88] on mat-icon "close" at bounding box center [1023, 78] width 23 height 23
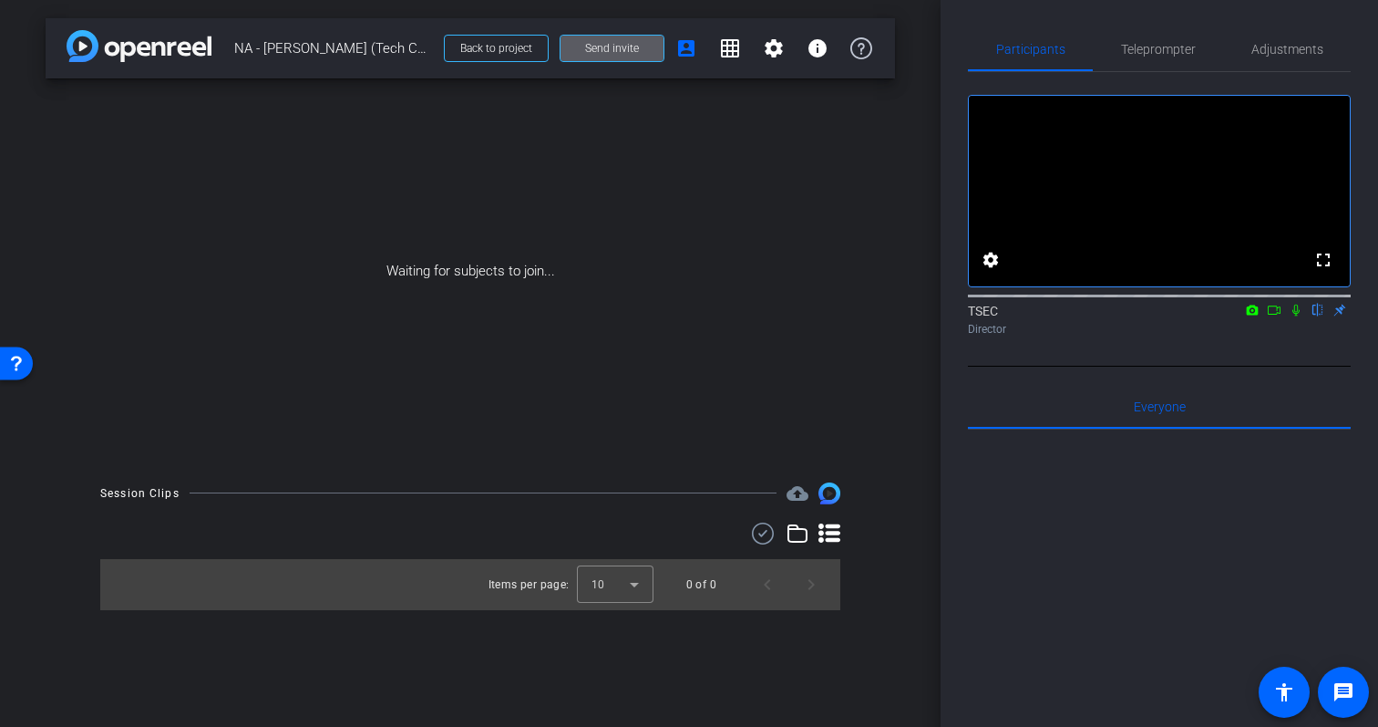
click at [637, 52] on span "Send invite" at bounding box center [612, 48] width 54 height 15
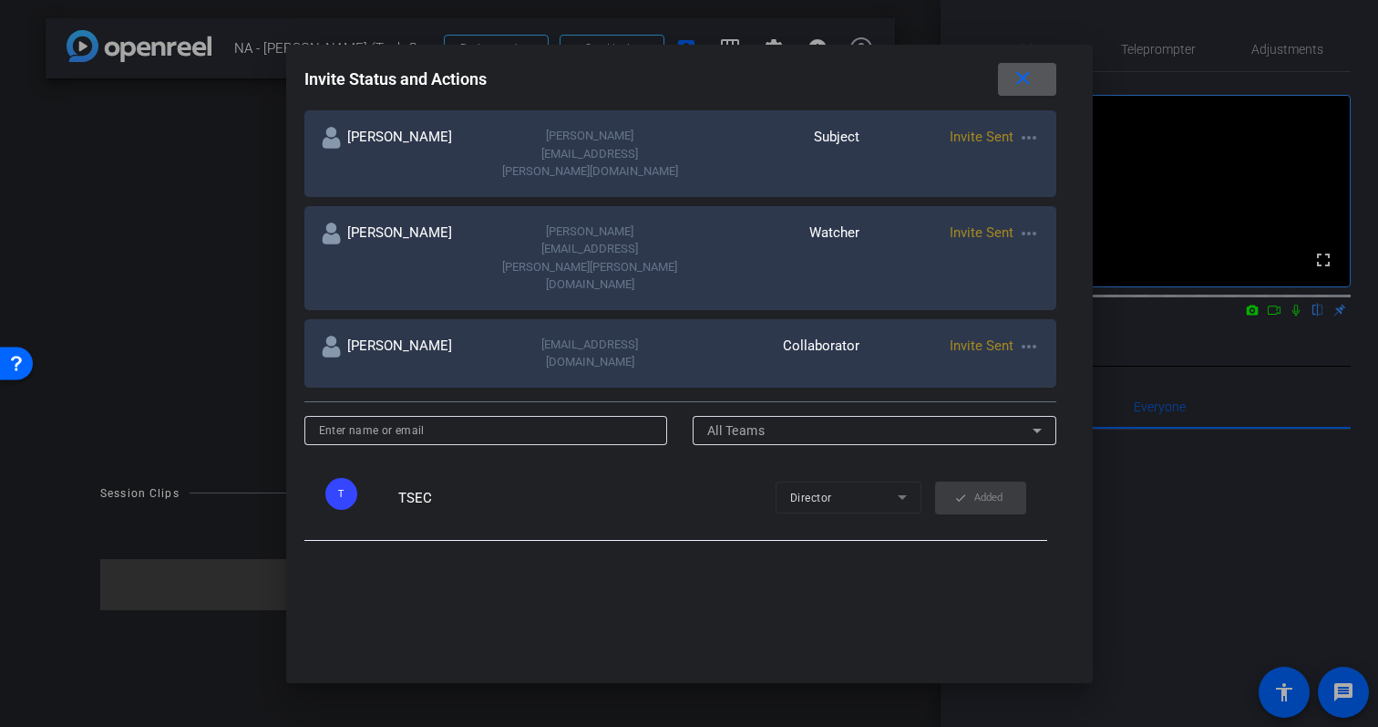
scroll to position [524, 0]
click at [1018, 333] on mat-icon "more_horiz" at bounding box center [1029, 344] width 22 height 22
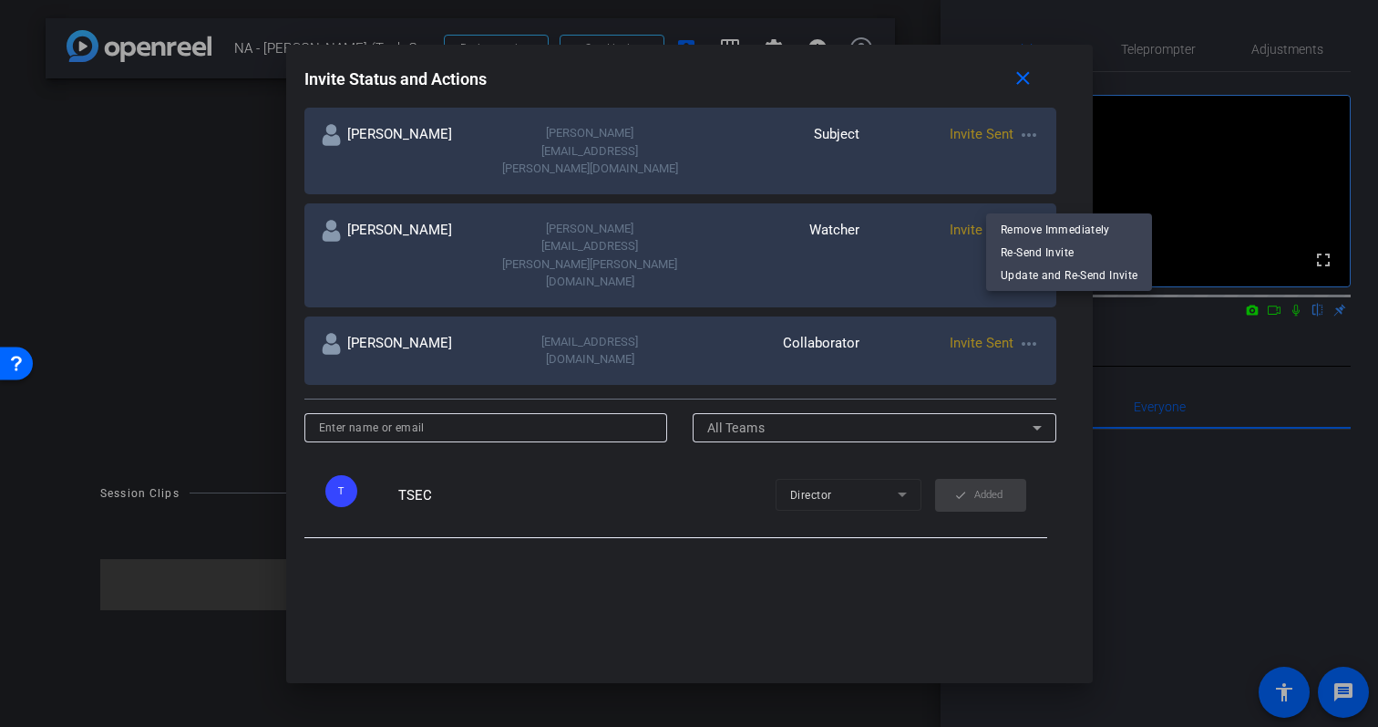
click at [820, 219] on div at bounding box center [689, 363] width 1378 height 727
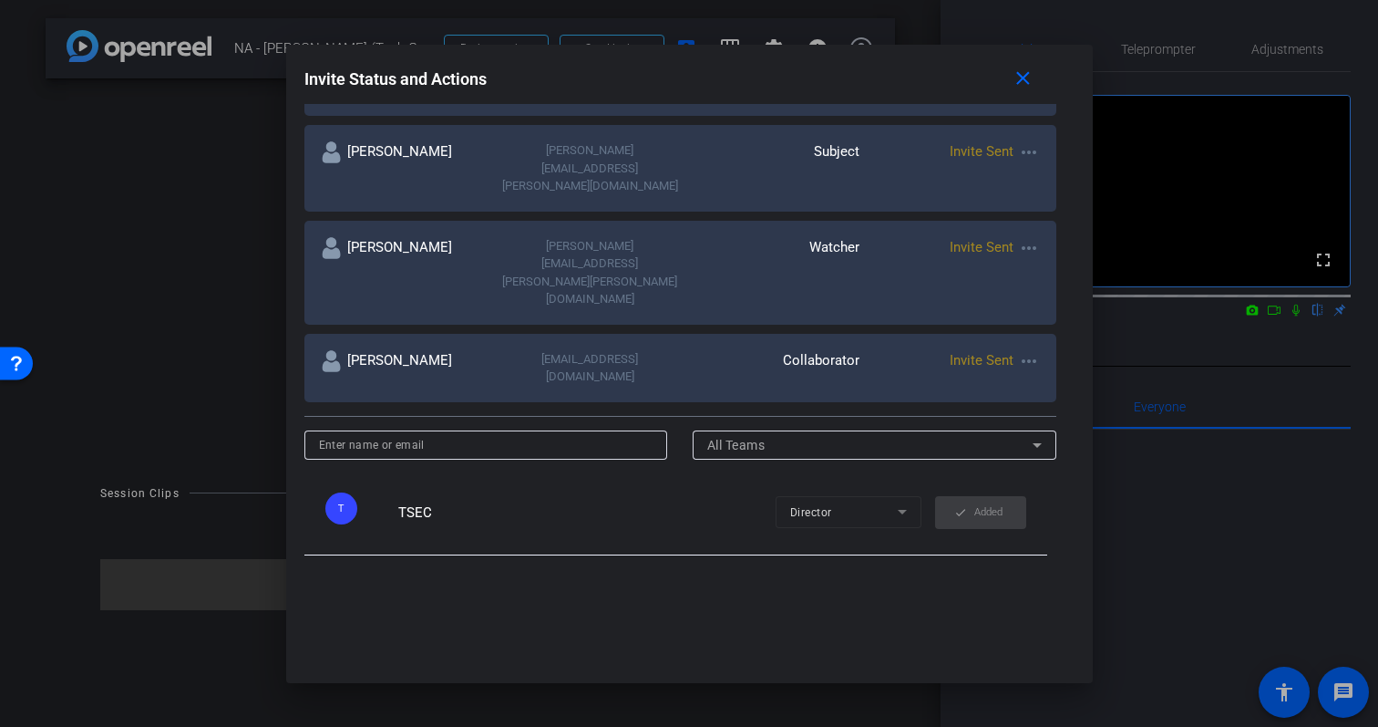
scroll to position [502, 0]
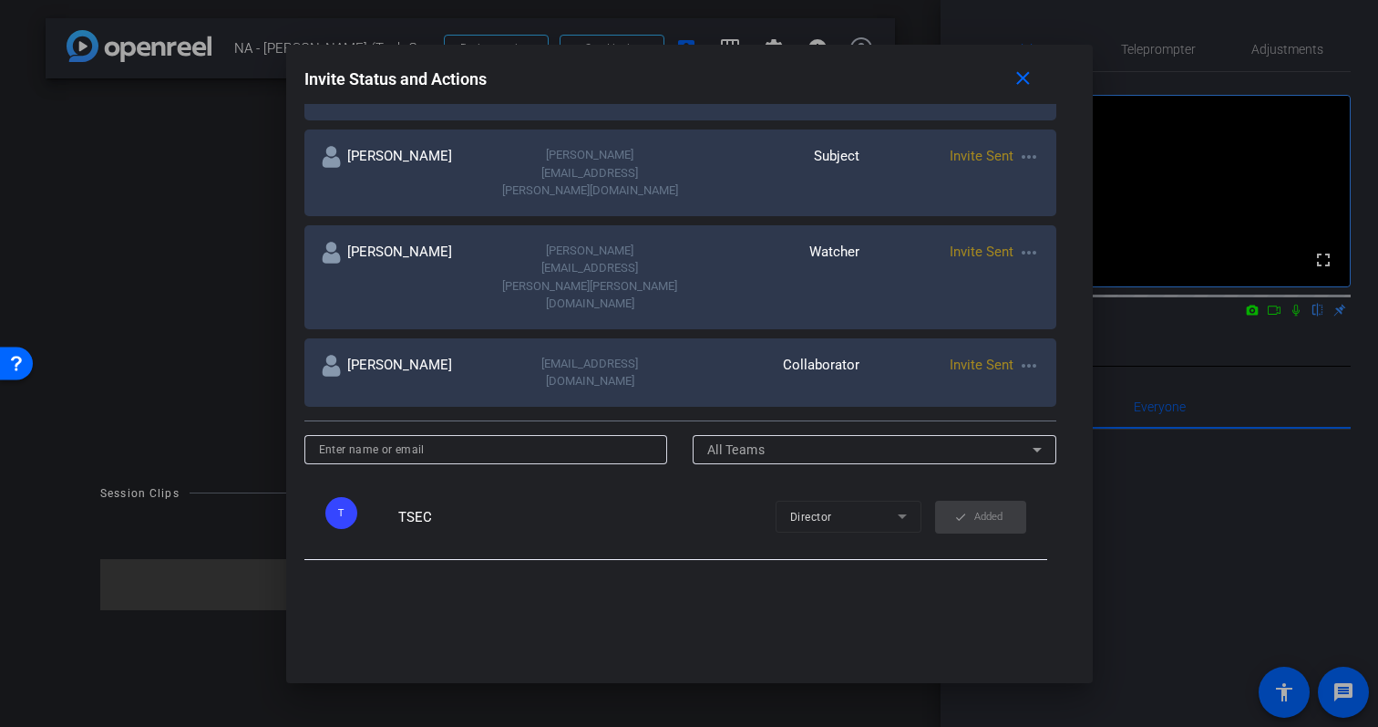
click at [732, 442] on span "All Teams" at bounding box center [736, 449] width 58 height 15
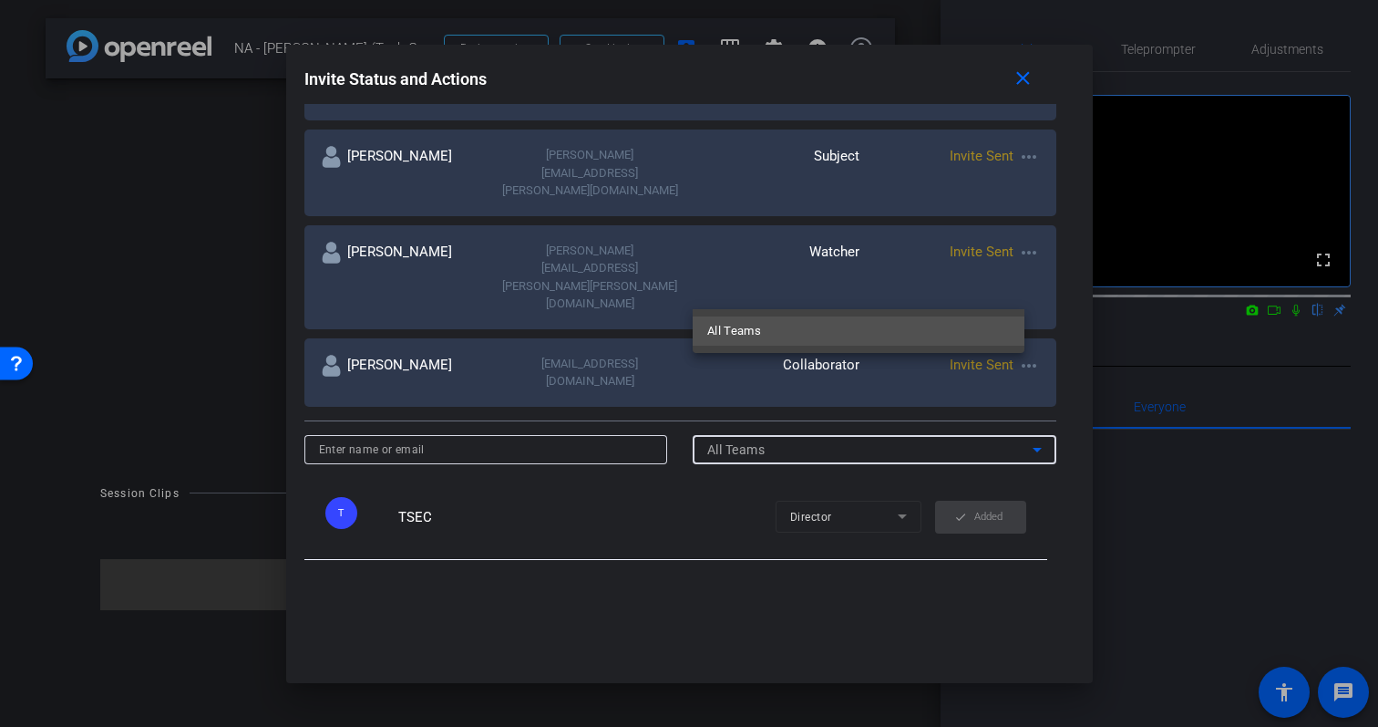
click at [686, 441] on div at bounding box center [689, 363] width 1378 height 727
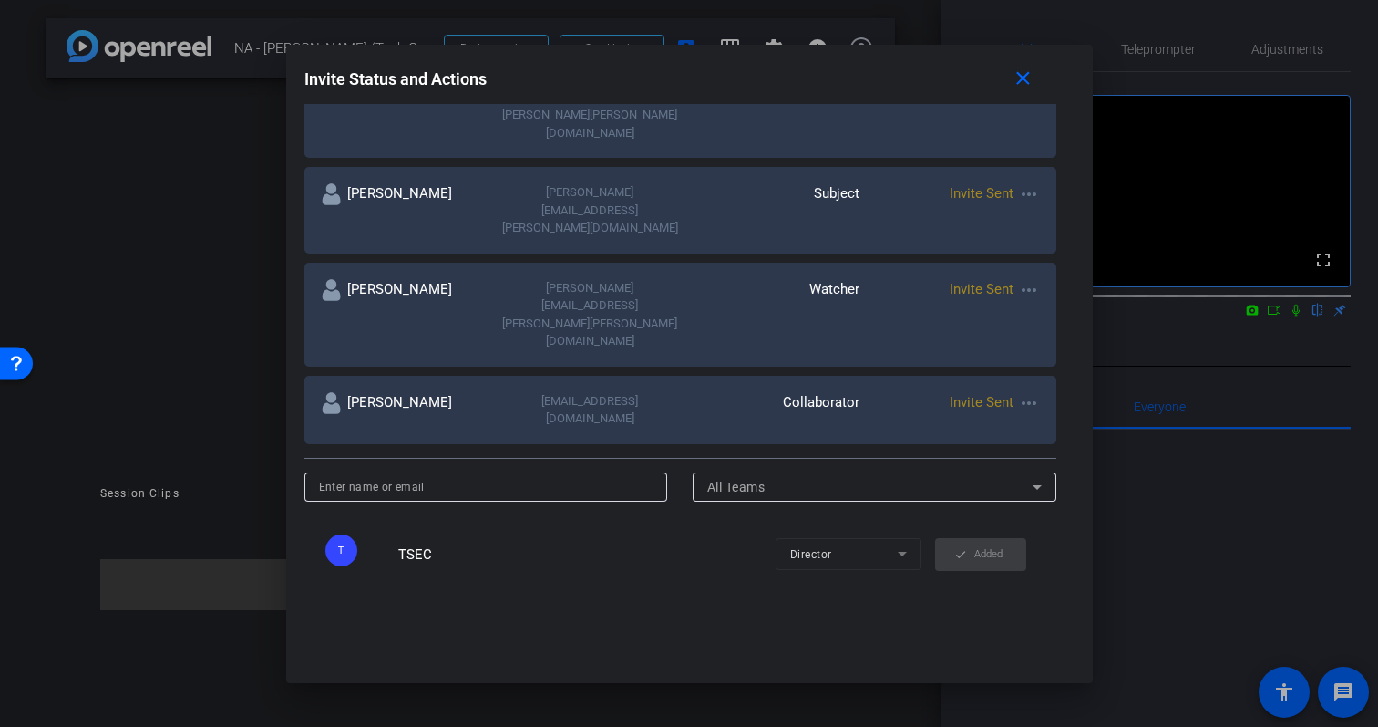
scroll to position [476, 0]
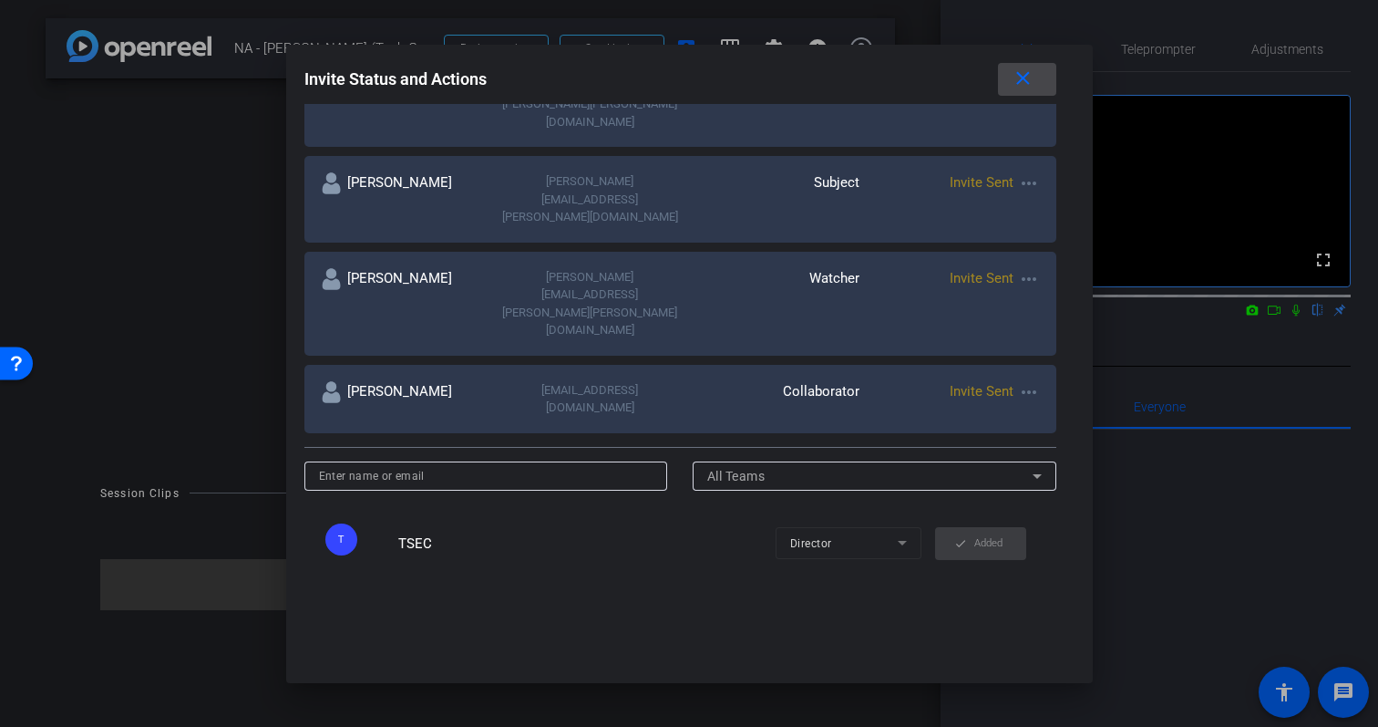
click at [1012, 78] on mat-icon "close" at bounding box center [1023, 78] width 23 height 23
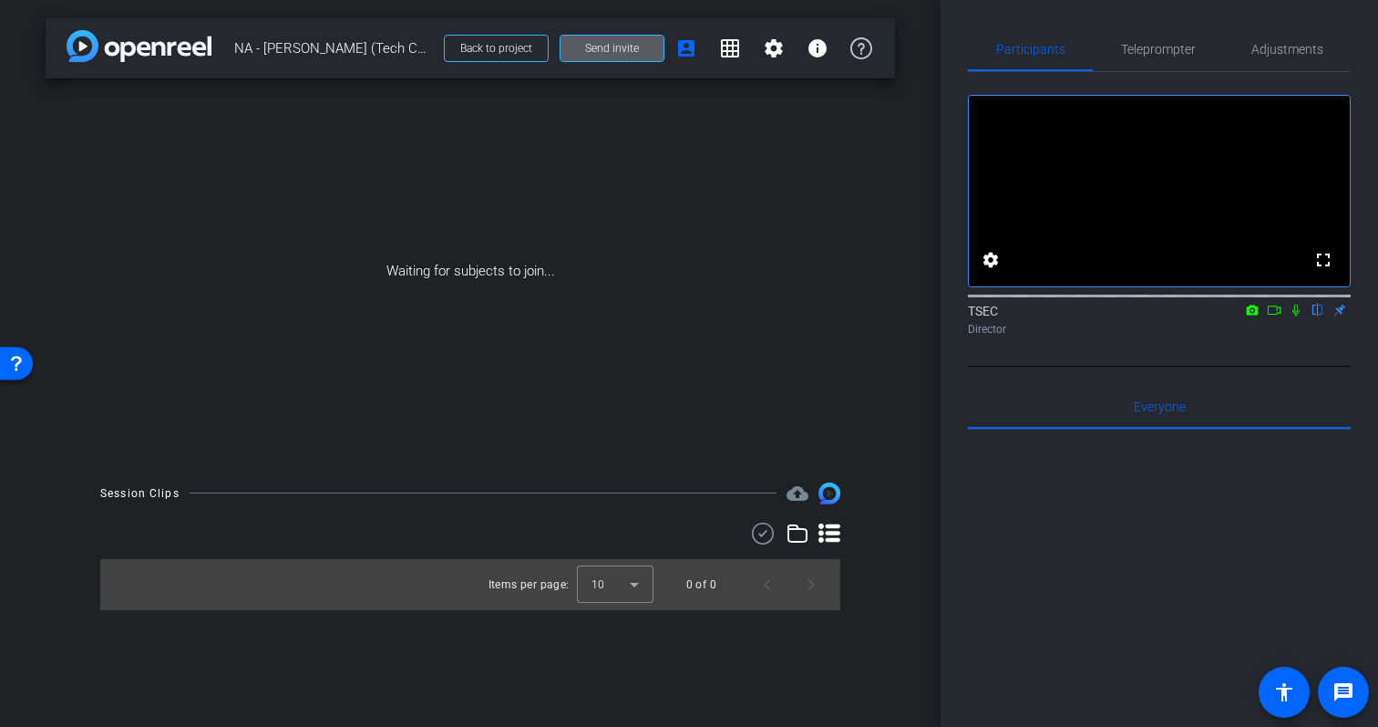
click at [1277, 316] on icon at bounding box center [1274, 310] width 15 height 13
click at [1318, 316] on icon at bounding box center [1318, 310] width 7 height 12
click at [773, 52] on mat-icon "settings" at bounding box center [774, 48] width 22 height 22
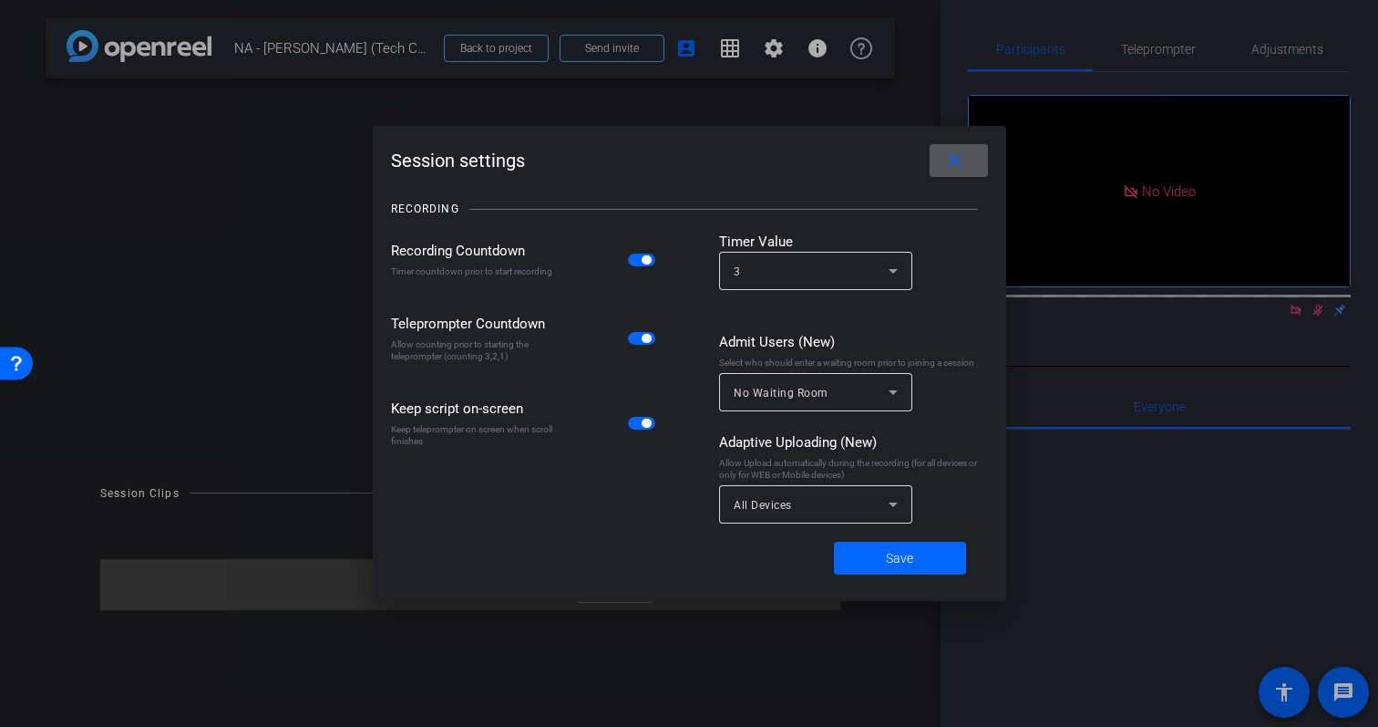
click at [965, 162] on mat-icon "close" at bounding box center [955, 161] width 23 height 23
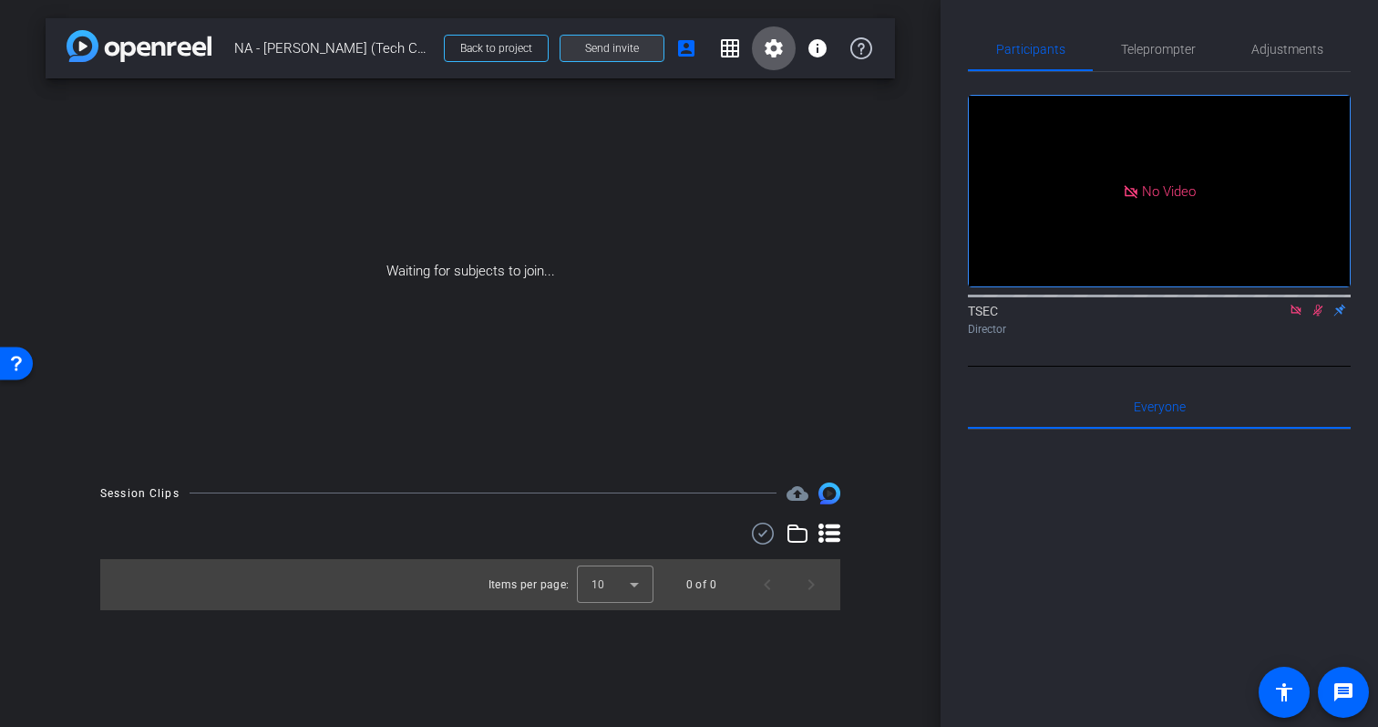
click at [639, 45] on span at bounding box center [612, 48] width 103 height 44
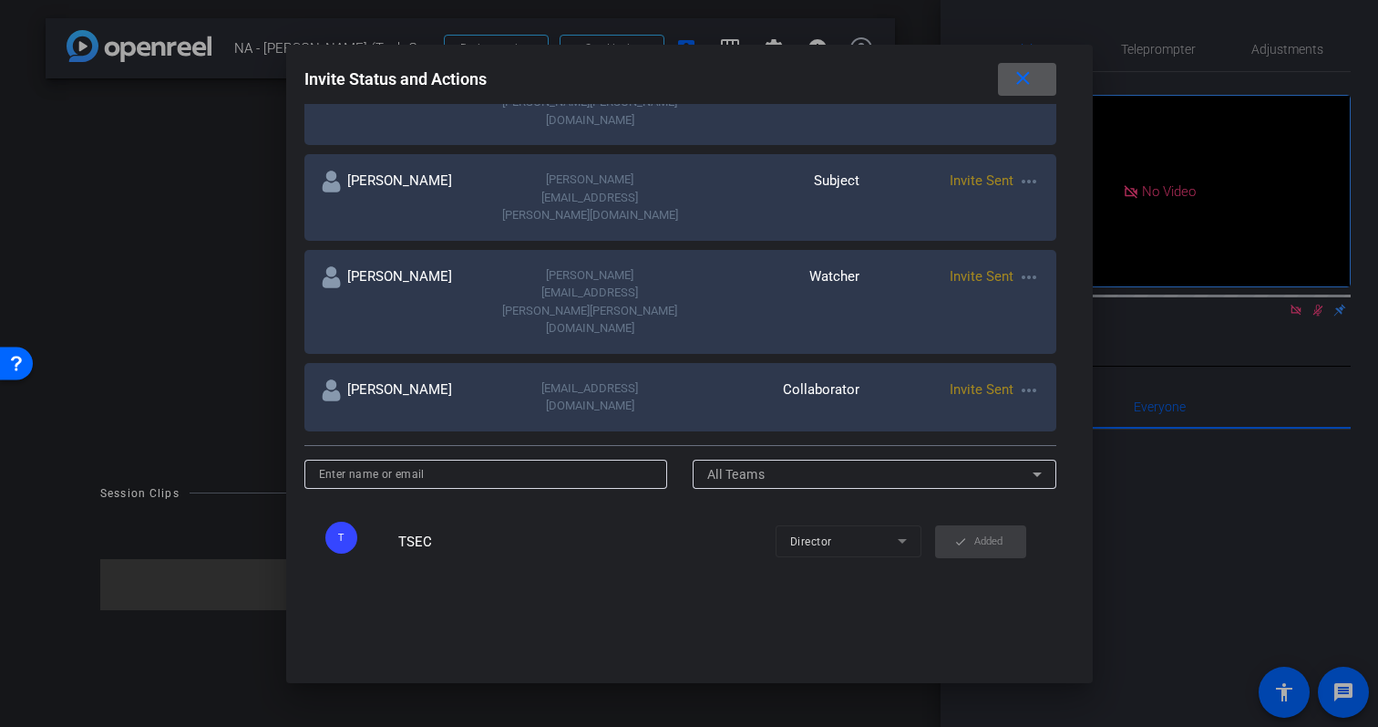
scroll to position [472, 0]
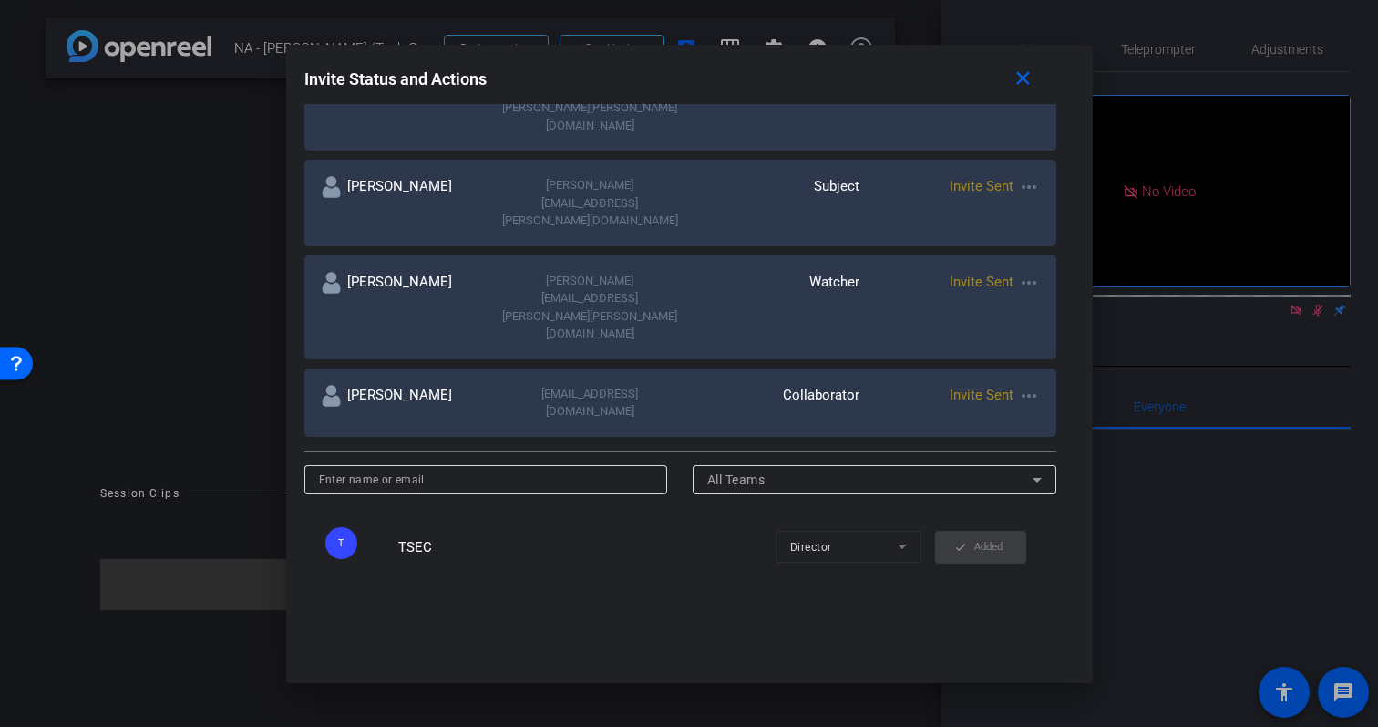
click at [630, 385] on div "kiku.vives@wearestec.com" at bounding box center [590, 403] width 180 height 36
click at [982, 385] on div "Invite Sent more_horiz" at bounding box center [950, 403] width 180 height 36
click at [1012, 368] on div "Kiku Vives kiku.vives@wearestec.com Collaborator Invite Sent more_horiz" at bounding box center [680, 402] width 752 height 68
click at [1018, 385] on mat-icon "more_horiz" at bounding box center [1029, 396] width 22 height 22
click at [1047, 331] on span "Update and Re-Send Invite" at bounding box center [1069, 326] width 137 height 22
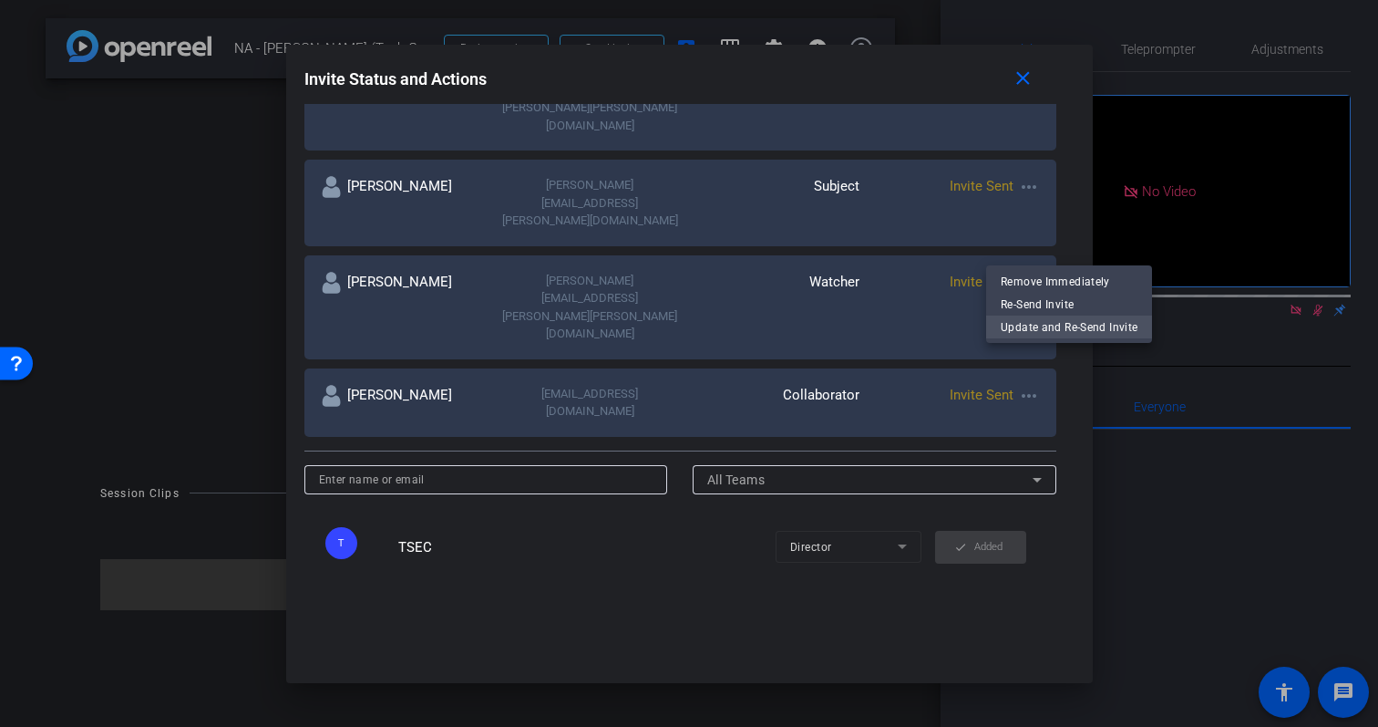
type input "Kiku Vives"
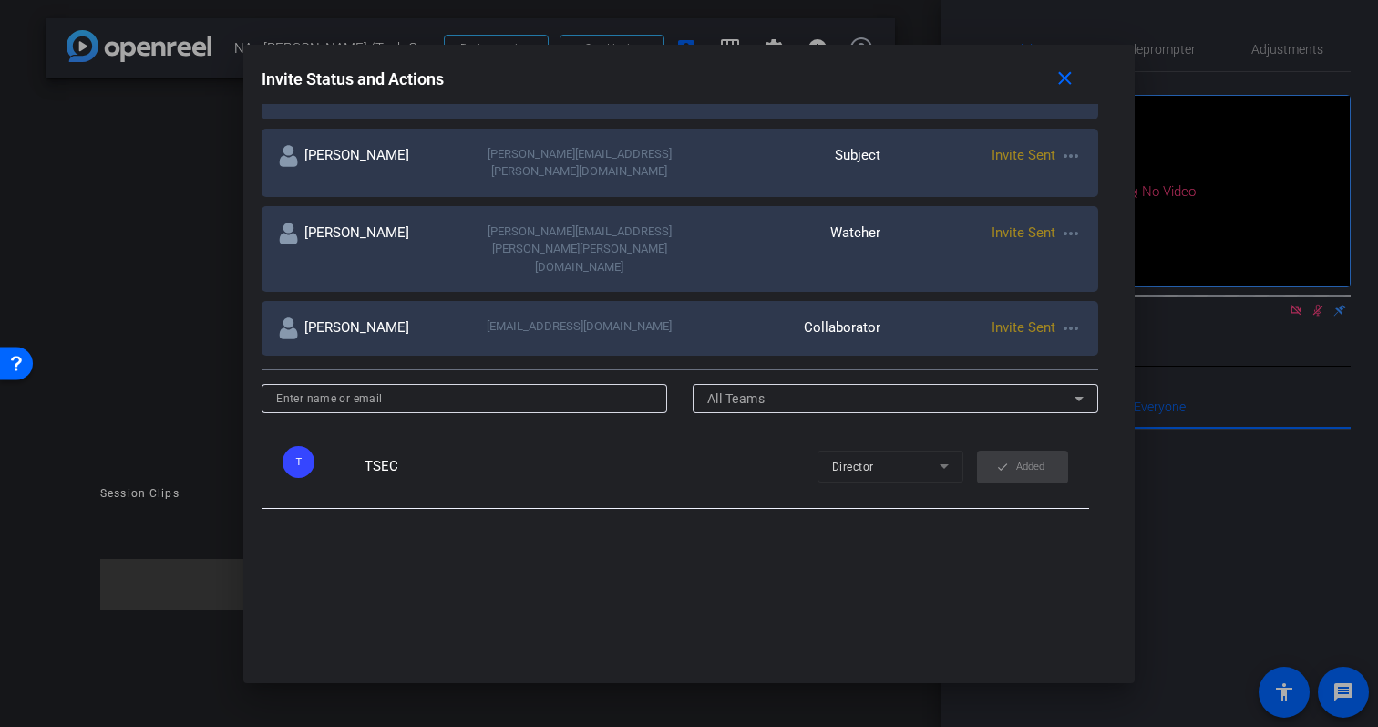
click at [583, 317] on div "kiku.vives@wearestec.com" at bounding box center [580, 328] width 201 height 22
click at [1078, 317] on mat-icon "more_horiz" at bounding box center [1071, 328] width 22 height 22
click at [1091, 322] on span "Update and Re-Send Invite" at bounding box center [1142, 326] width 137 height 22
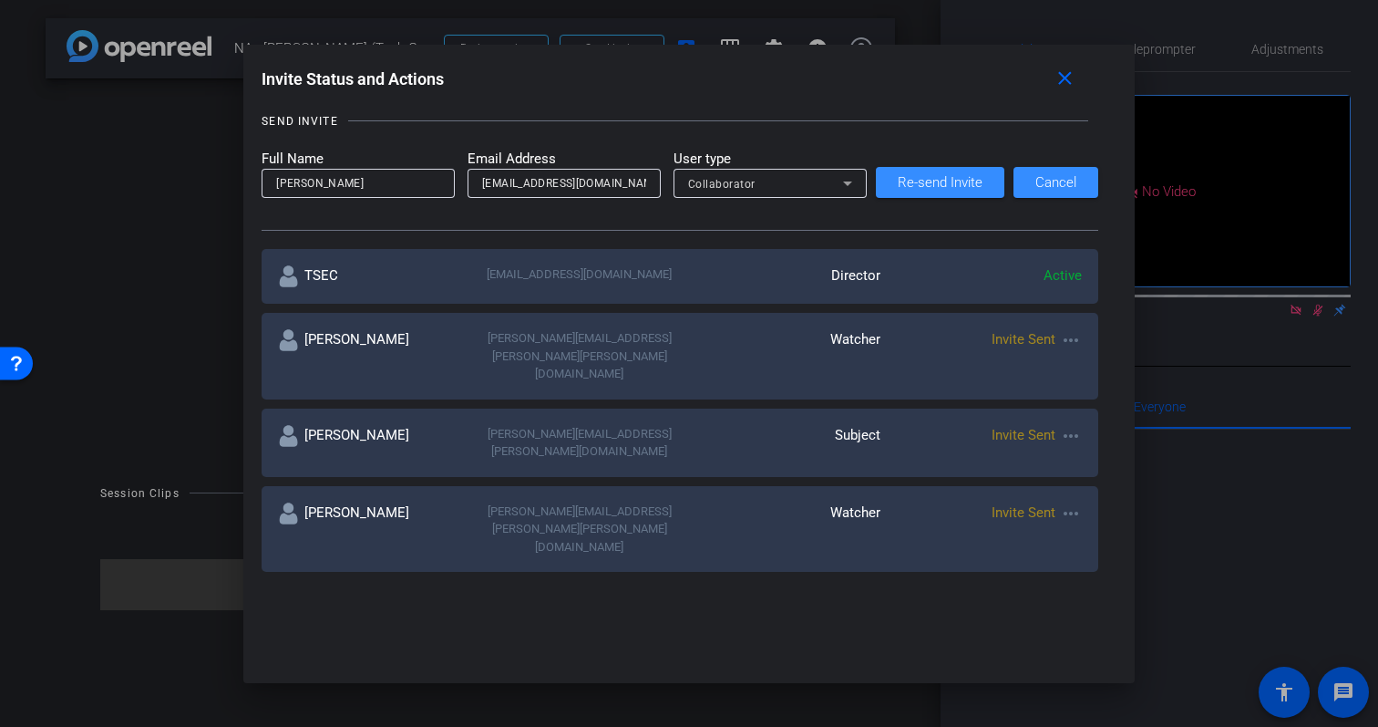
scroll to position [183, 0]
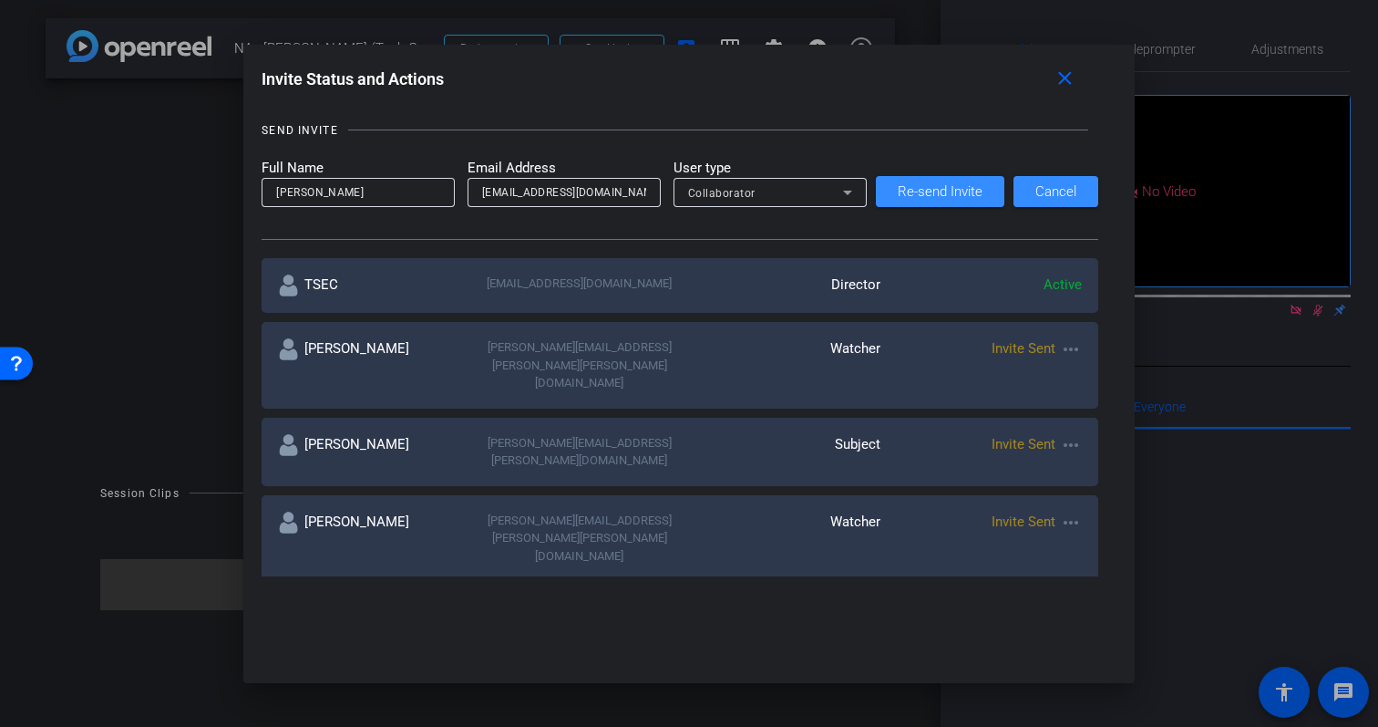
click at [594, 193] on input "kiku.vives@wearestec.com" at bounding box center [564, 192] width 164 height 22
type input "kiku.vives@wearetsec.com"
click at [940, 199] on span "Re-send Invite" at bounding box center [940, 192] width 85 height 14
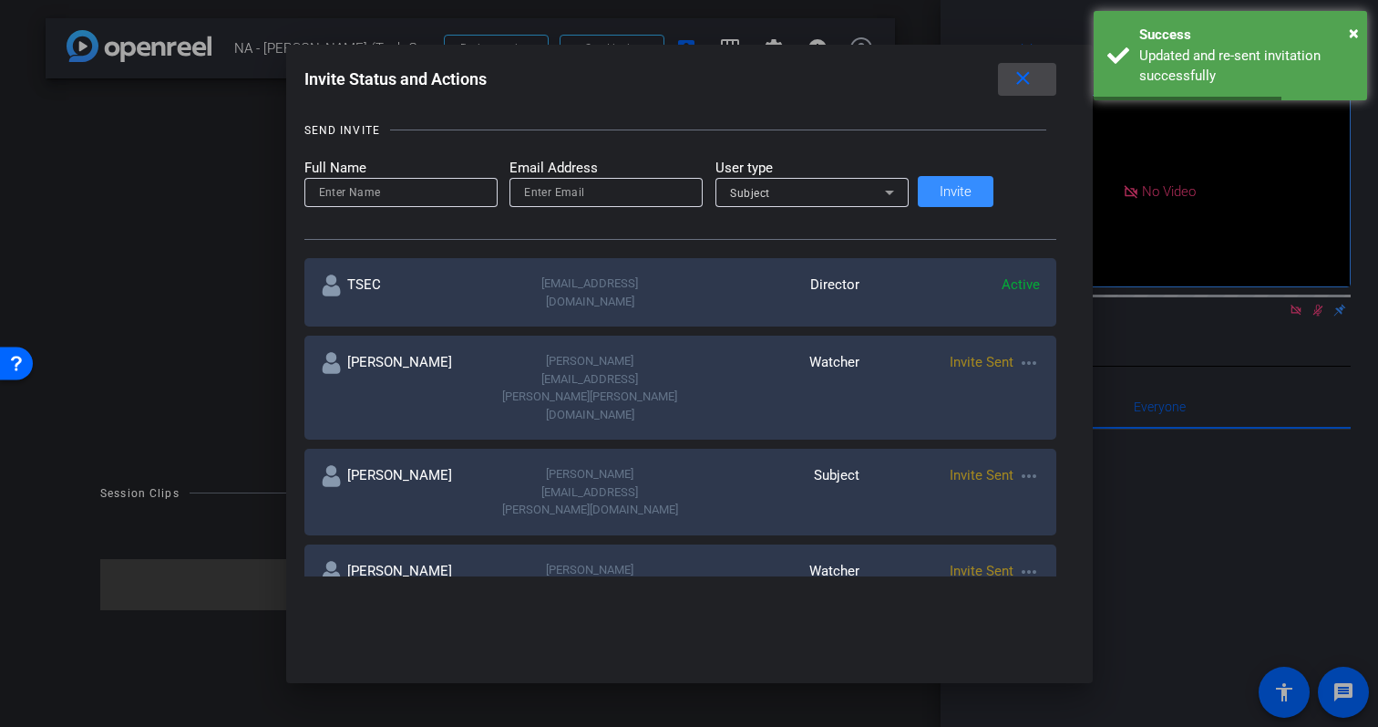
click at [1005, 83] on span at bounding box center [1027, 79] width 58 height 44
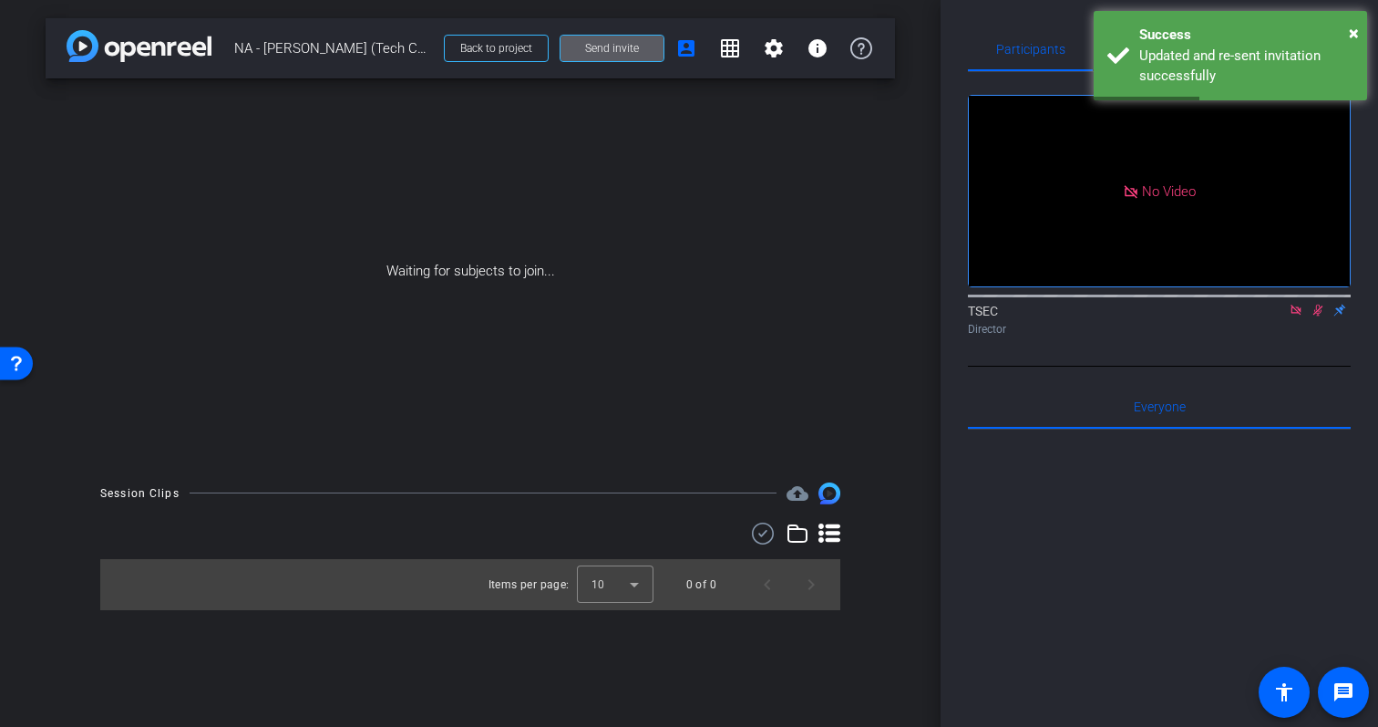
click at [1317, 316] on icon at bounding box center [1318, 310] width 15 height 13
click at [1301, 315] on icon at bounding box center [1296, 309] width 10 height 10
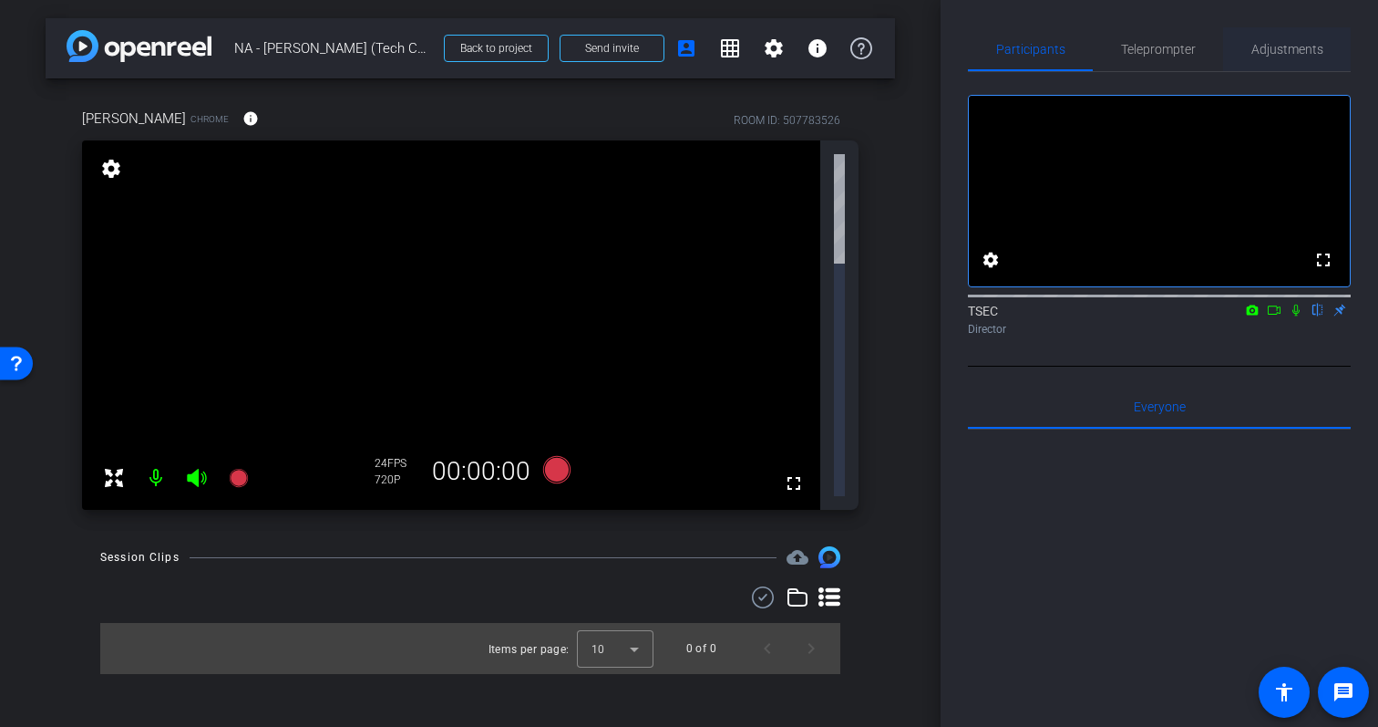
click at [1303, 57] on span "Adjustments" at bounding box center [1288, 49] width 72 height 44
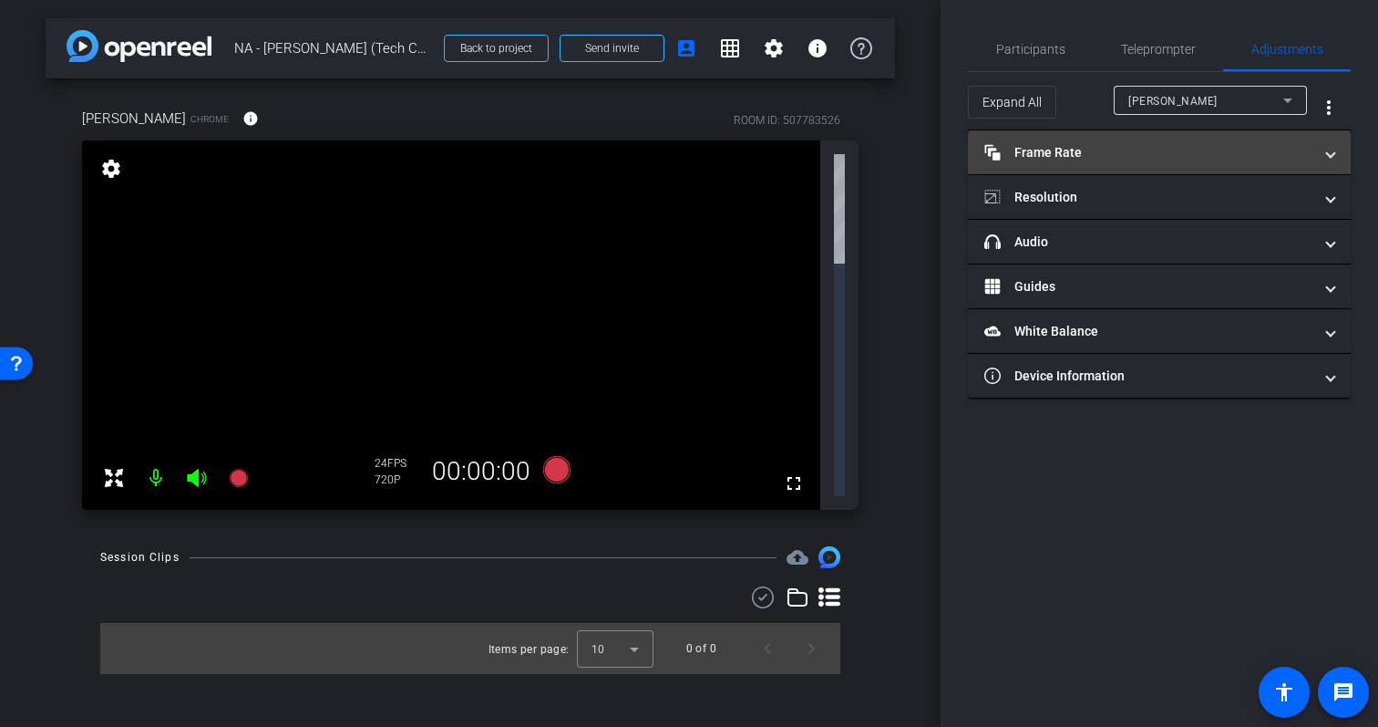
click at [1296, 155] on mat-panel-title "Frame Rate Frame Rate" at bounding box center [1149, 152] width 328 height 19
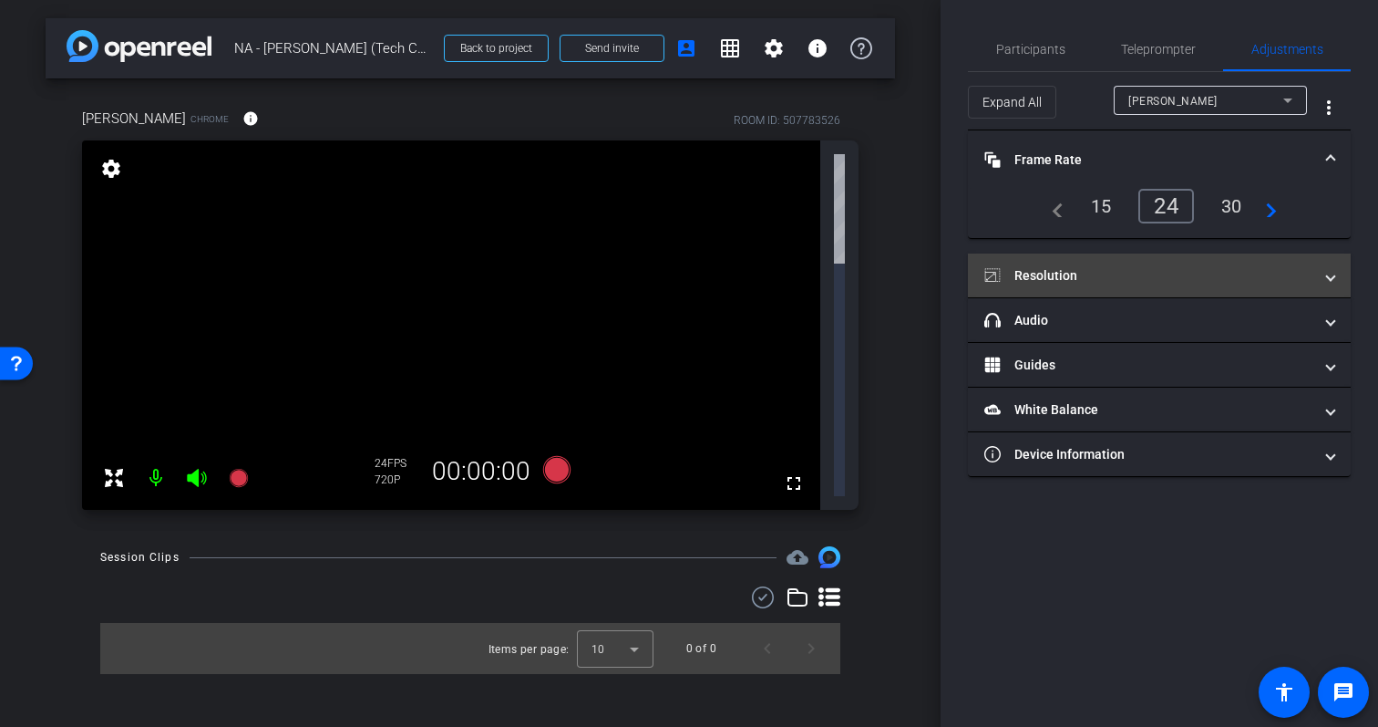
click at [1297, 259] on mat-expansion-panel-header "Resolution" at bounding box center [1159, 275] width 383 height 44
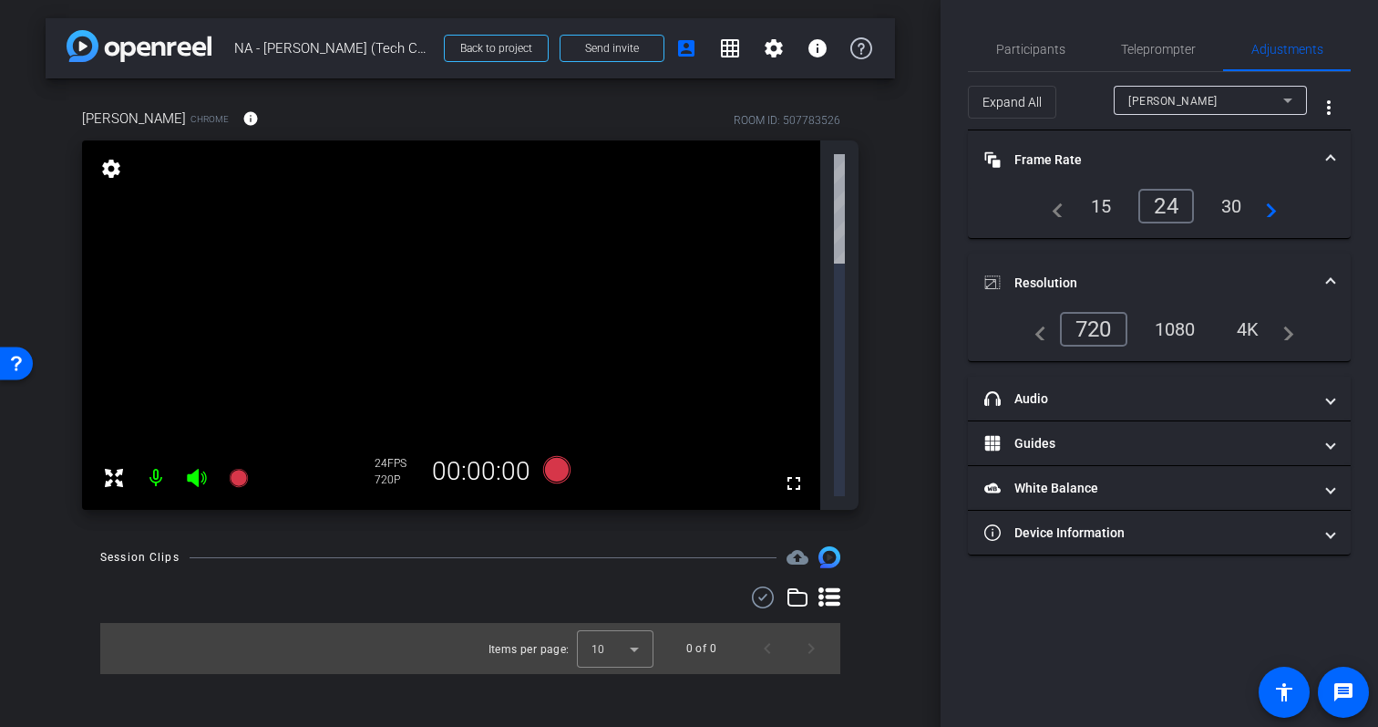
click at [1165, 331] on div "1080" at bounding box center [1175, 329] width 68 height 31
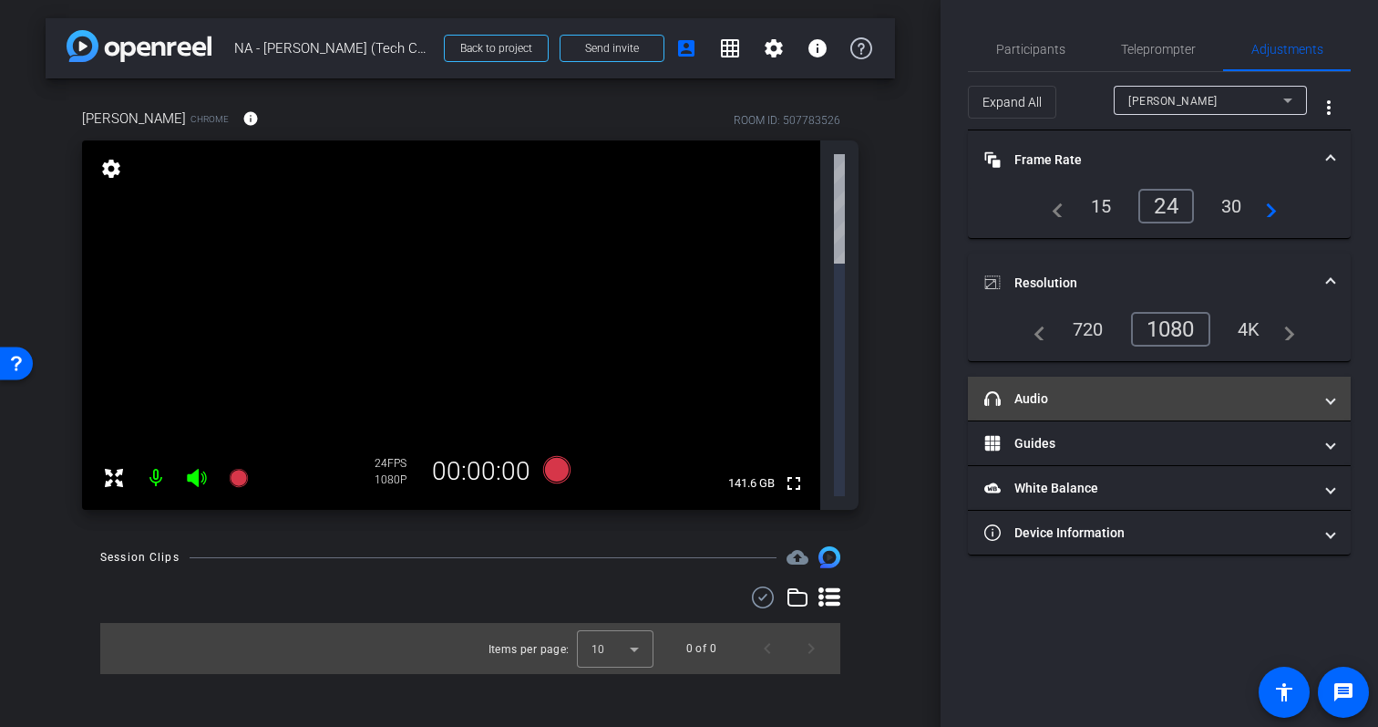
click at [1209, 390] on mat-panel-title "headphone icon Audio" at bounding box center [1149, 398] width 328 height 19
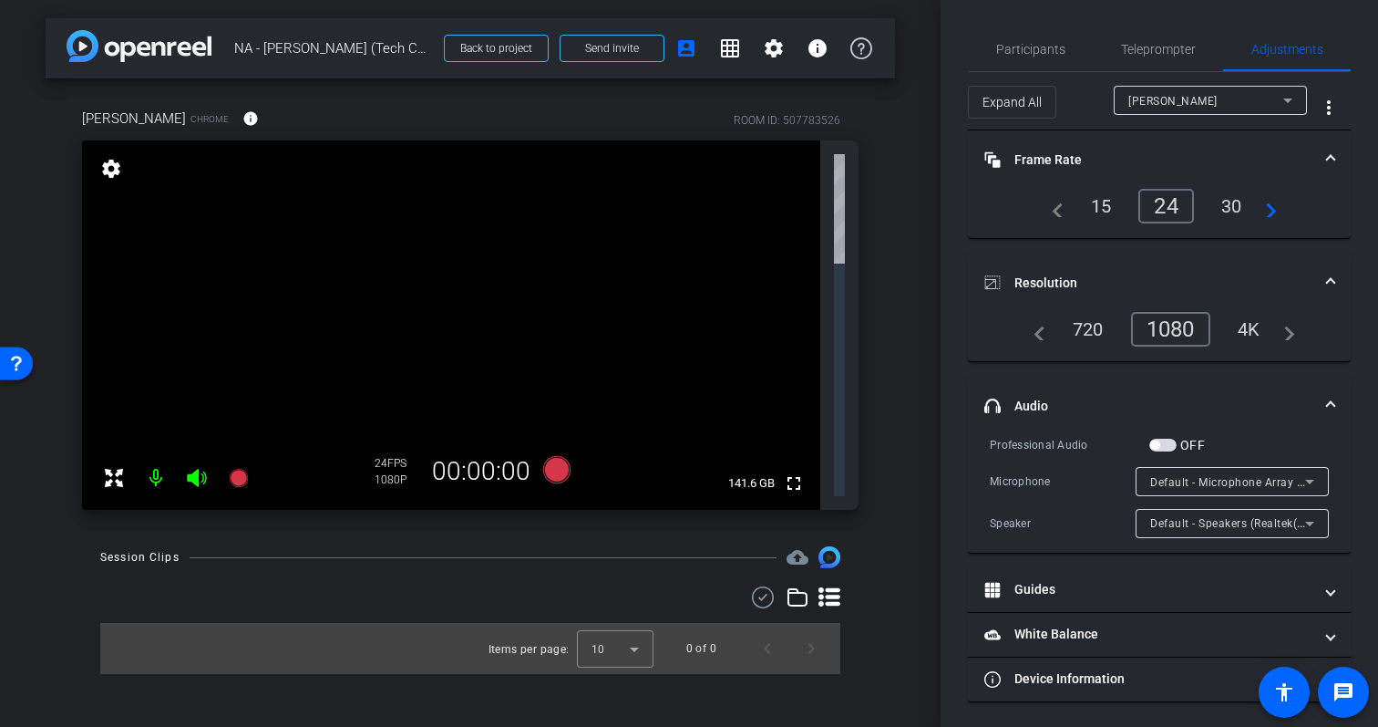
scroll to position [2, 0]
click at [1168, 41] on span "Teleprompter" at bounding box center [1158, 47] width 75 height 13
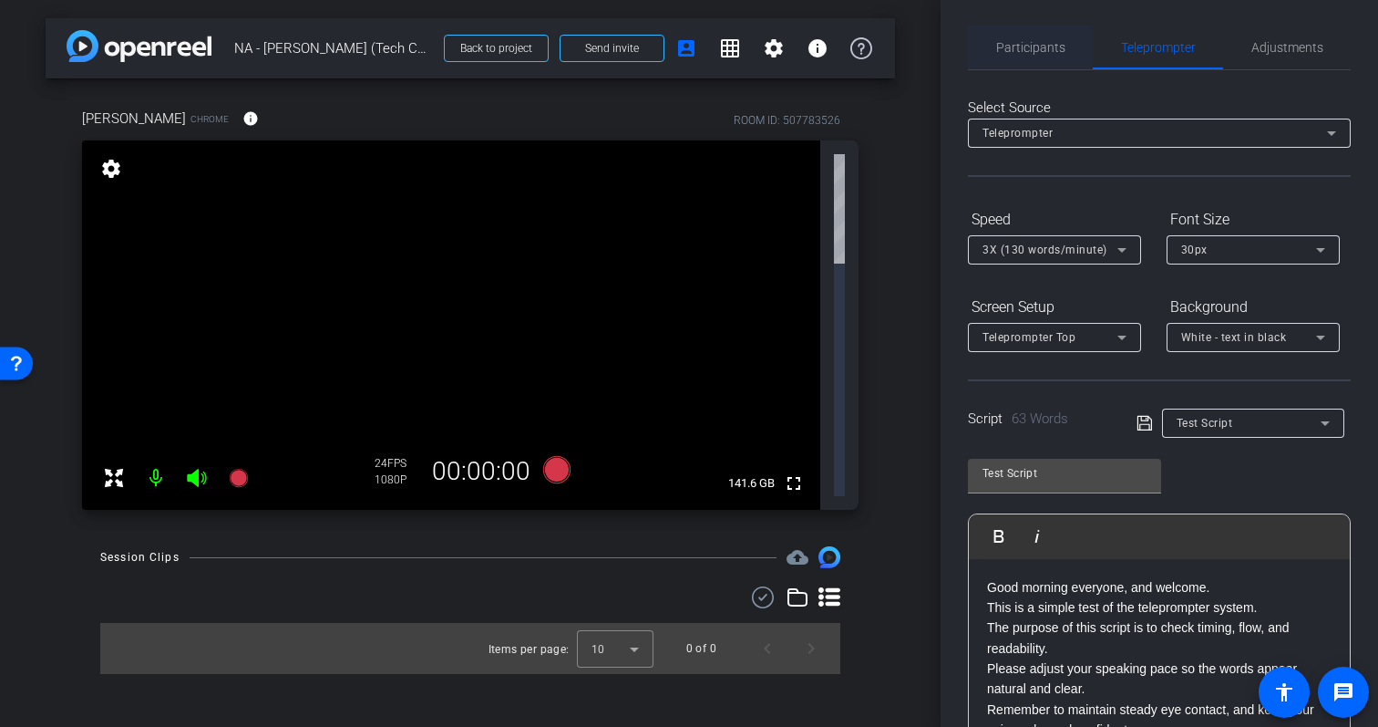
click at [1051, 46] on span "Participants" at bounding box center [1030, 47] width 69 height 13
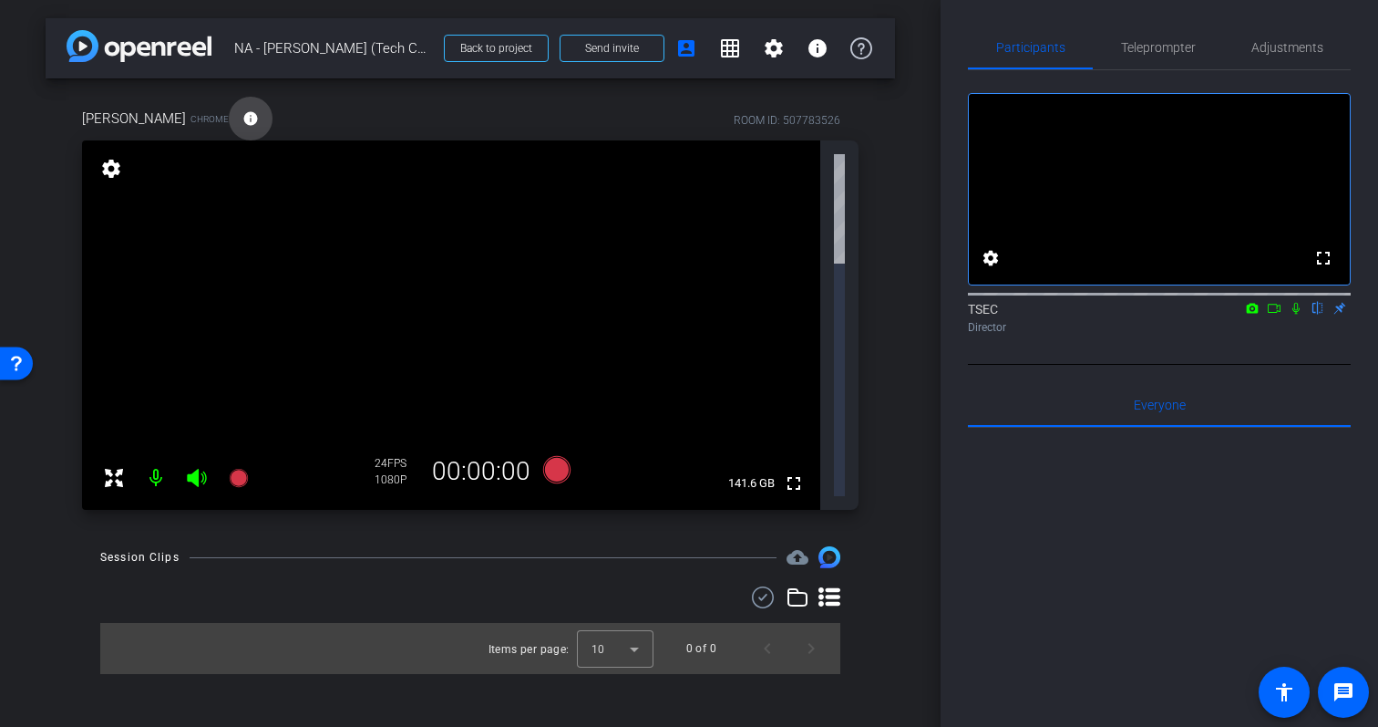
click at [242, 122] on mat-icon "info" at bounding box center [250, 118] width 16 height 16
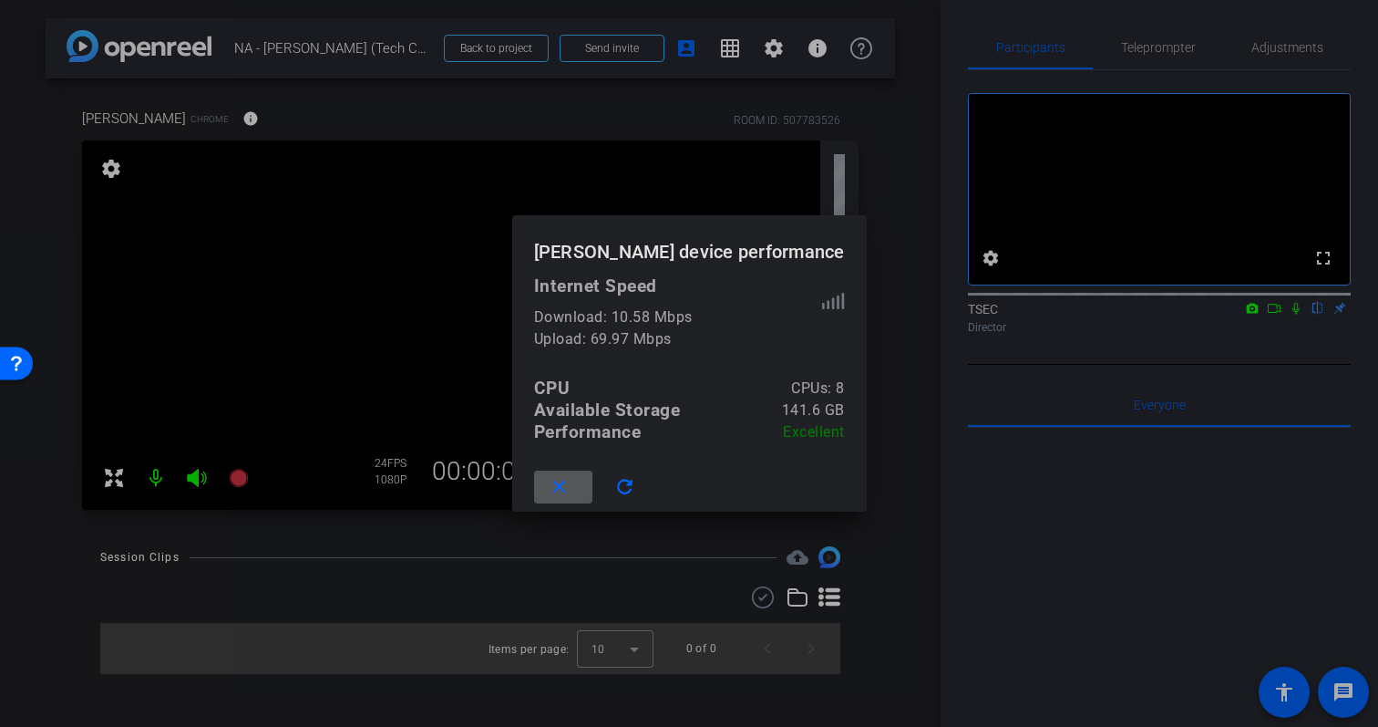
click at [571, 484] on mat-icon "close" at bounding box center [559, 487] width 23 height 23
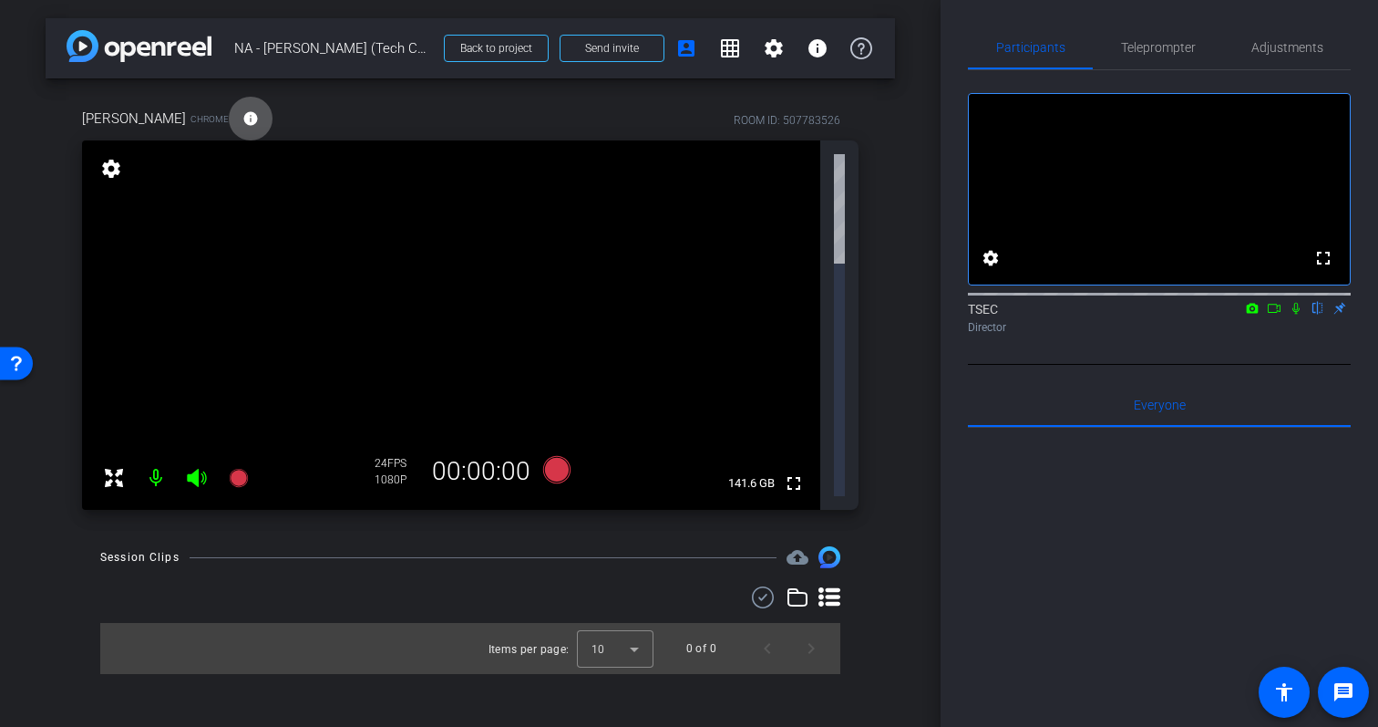
click at [984, 480] on div at bounding box center [1159, 653] width 383 height 451
click at [1294, 53] on span "Adjustments" at bounding box center [1288, 47] width 72 height 13
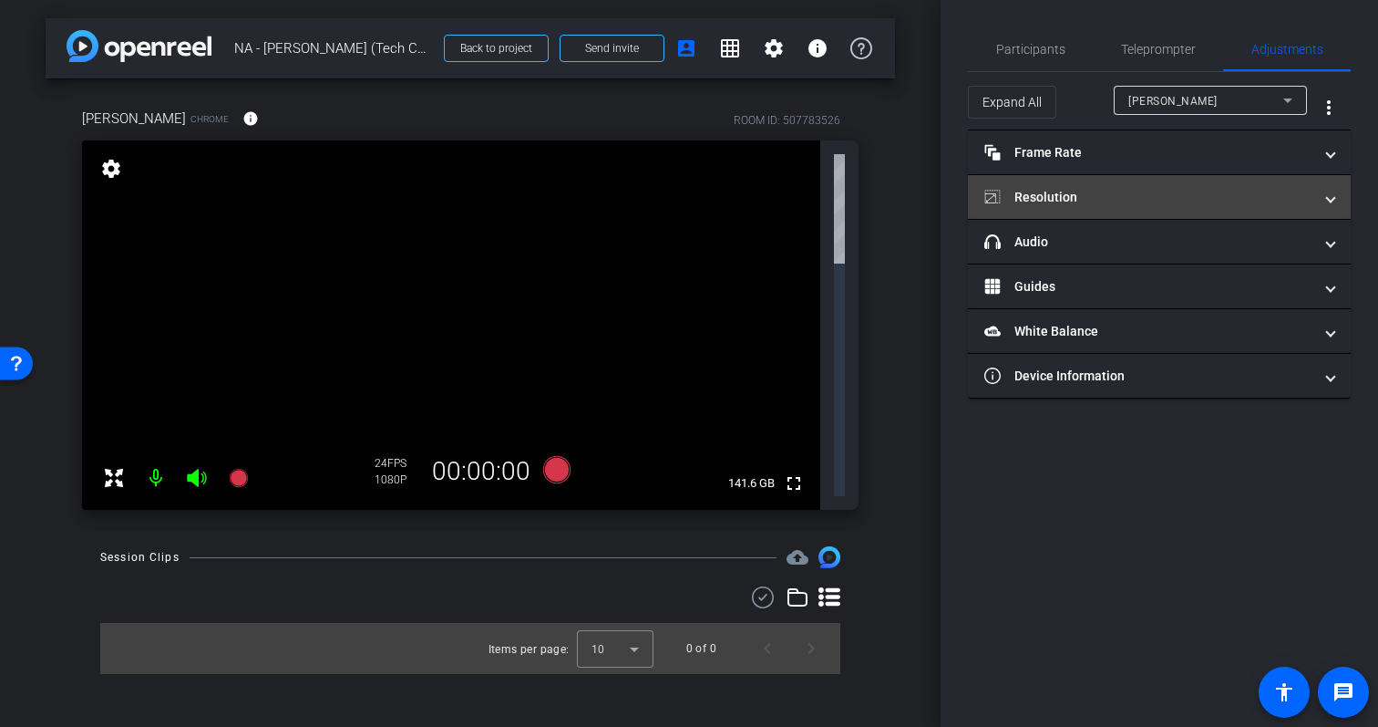
click at [1252, 201] on mat-panel-title "Resolution" at bounding box center [1149, 197] width 328 height 19
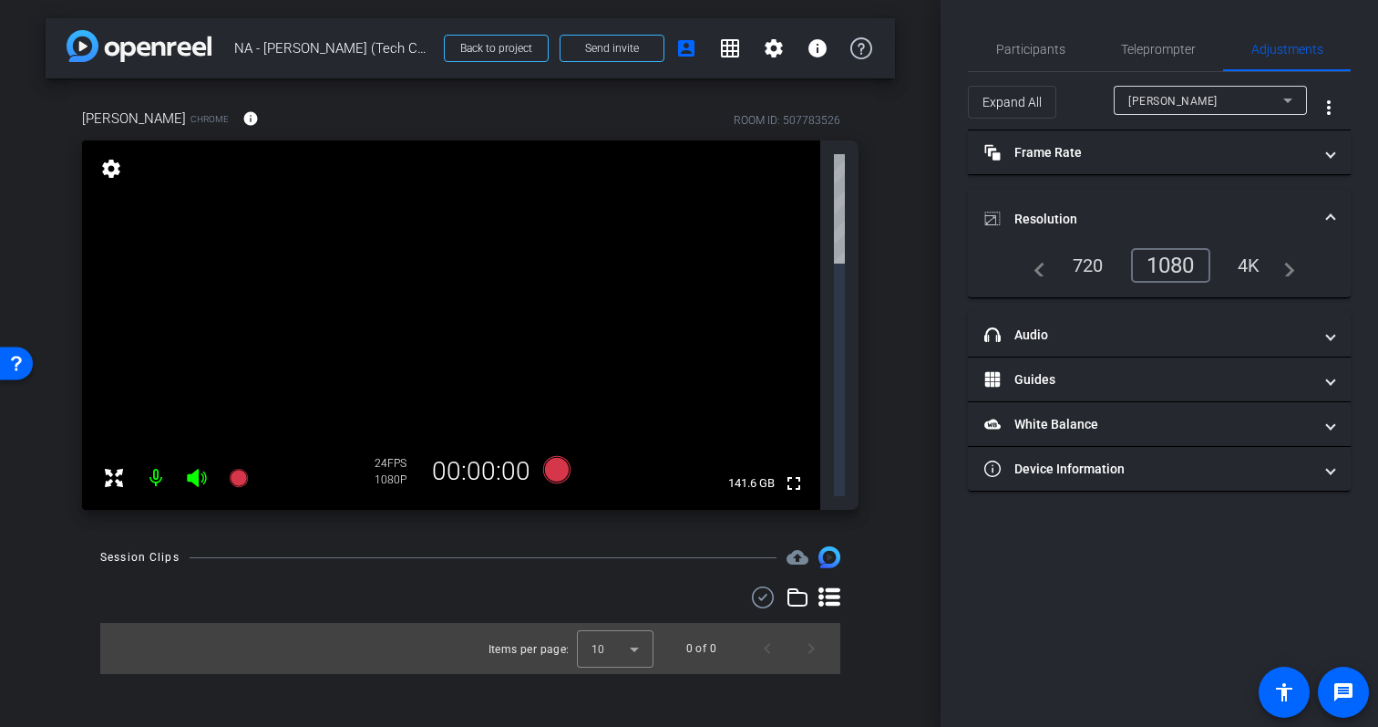
click at [1254, 255] on div "4K" at bounding box center [1249, 265] width 50 height 31
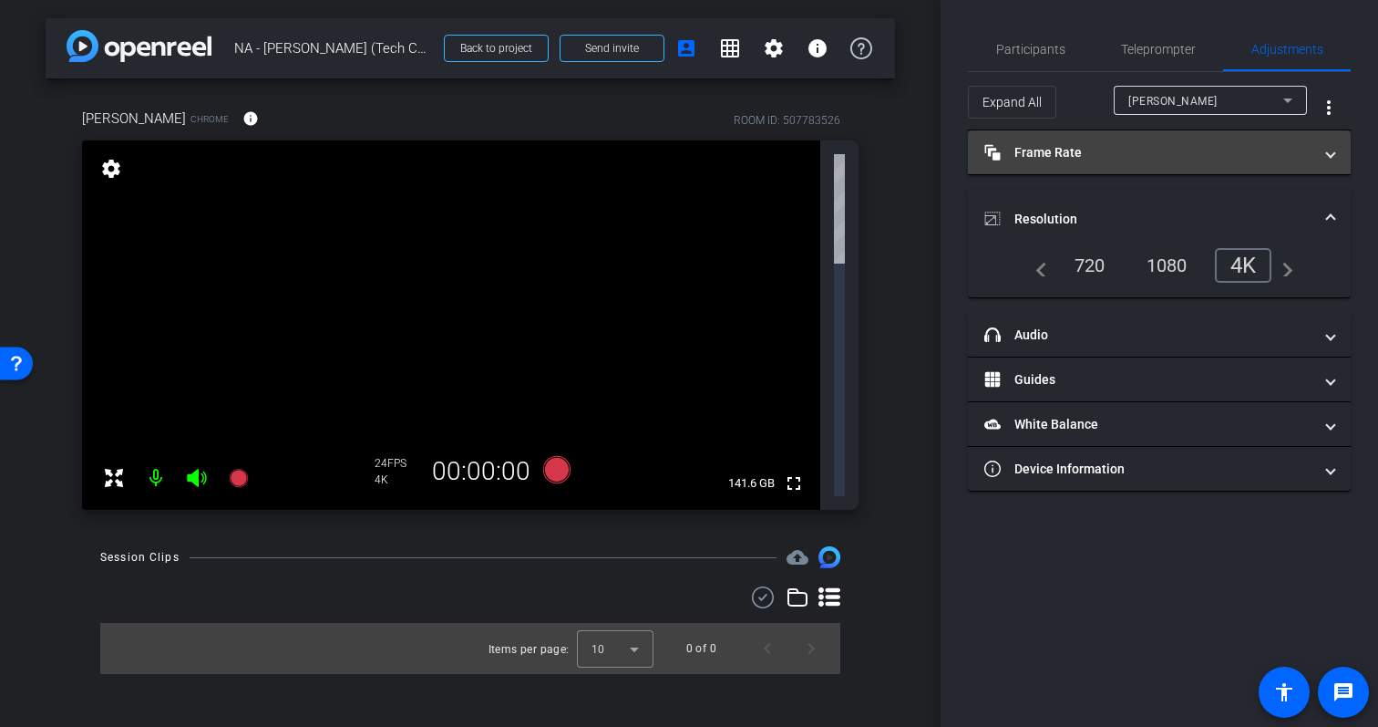
click at [1233, 150] on mat-panel-title "Frame Rate Frame Rate" at bounding box center [1149, 152] width 328 height 19
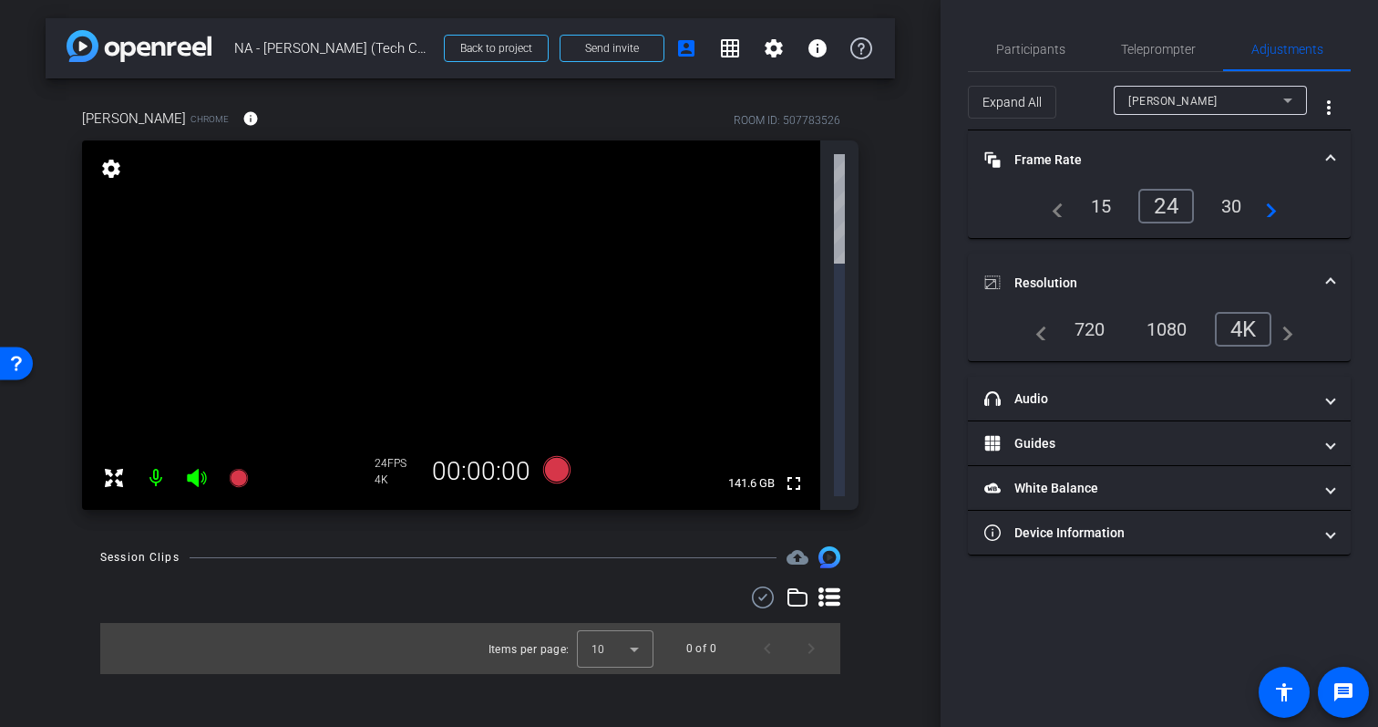
click at [1234, 209] on div "30" at bounding box center [1232, 206] width 48 height 31
click at [1165, 207] on div "24" at bounding box center [1163, 206] width 48 height 31
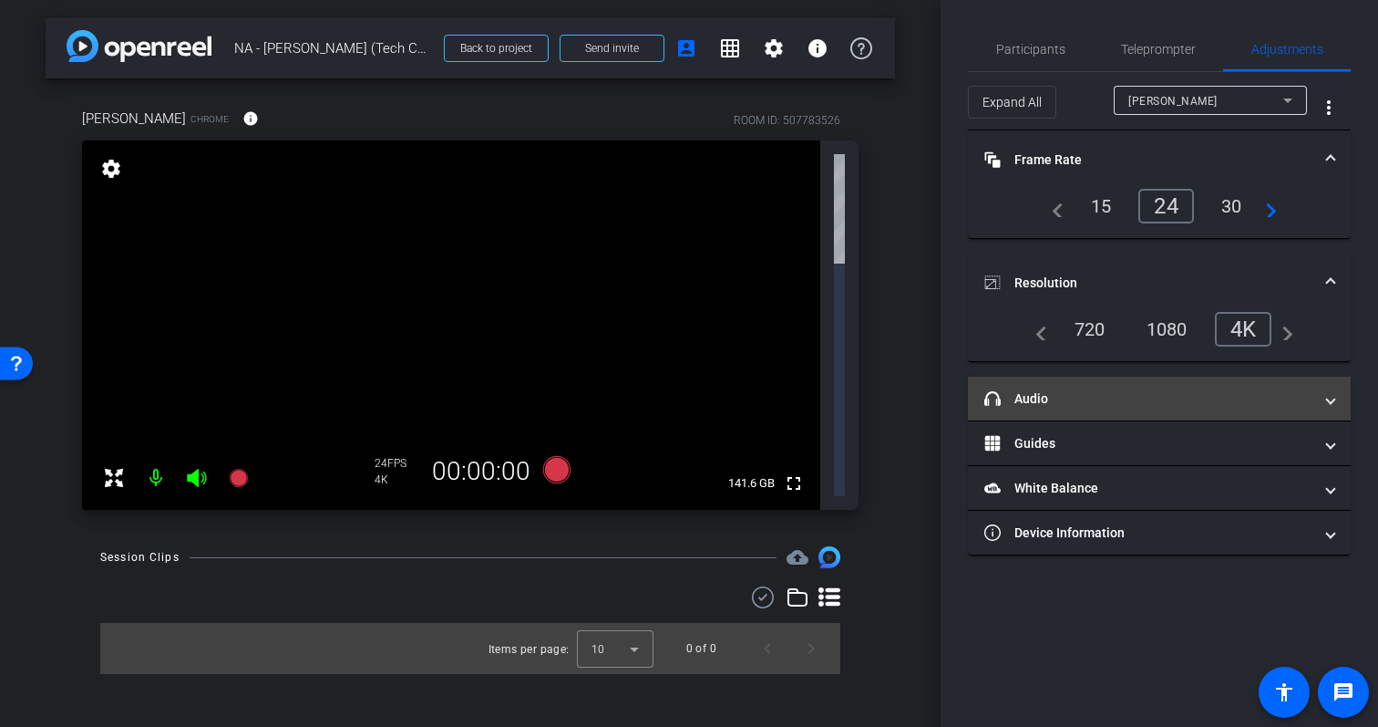
click at [1196, 399] on mat-panel-title "headphone icon Audio" at bounding box center [1149, 398] width 328 height 19
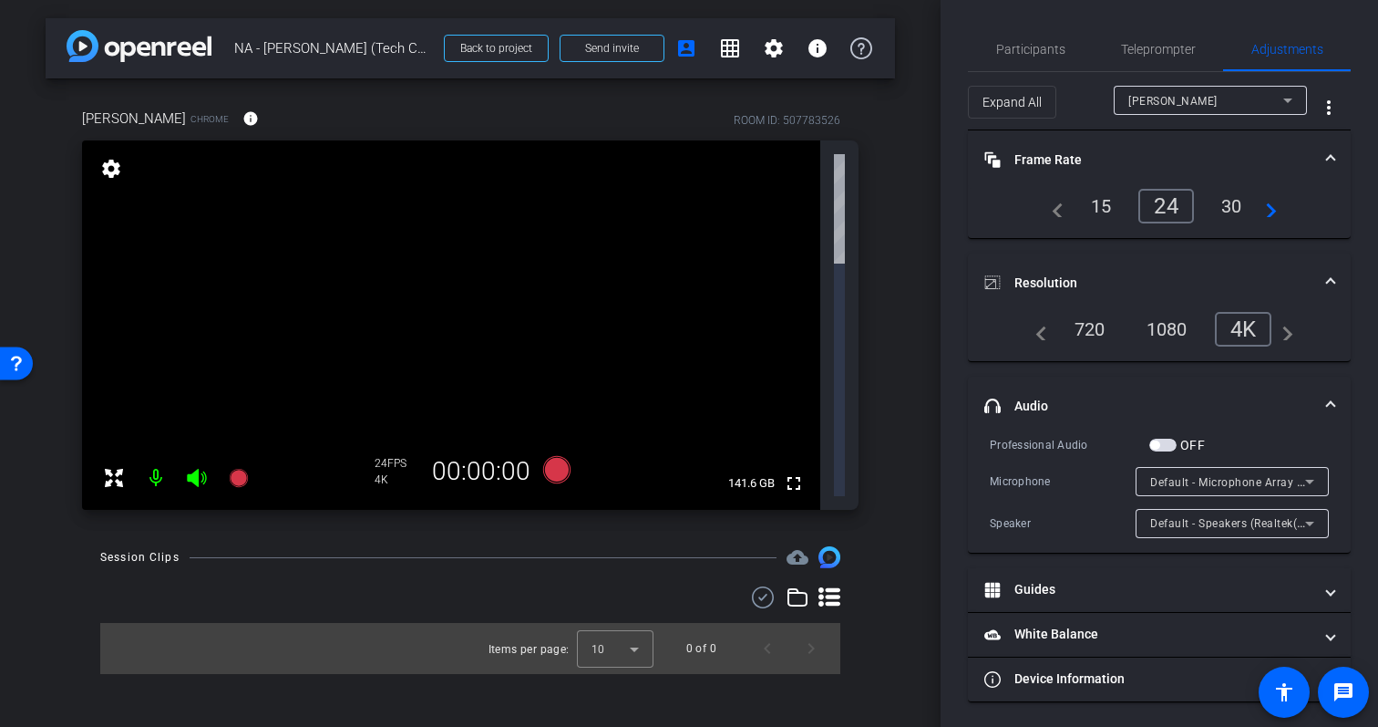
scroll to position [2, 0]
click at [1235, 480] on span "Default - Microphone Array (Intel® Smart Sound Technology for Digital Microphon…" at bounding box center [1376, 479] width 452 height 15
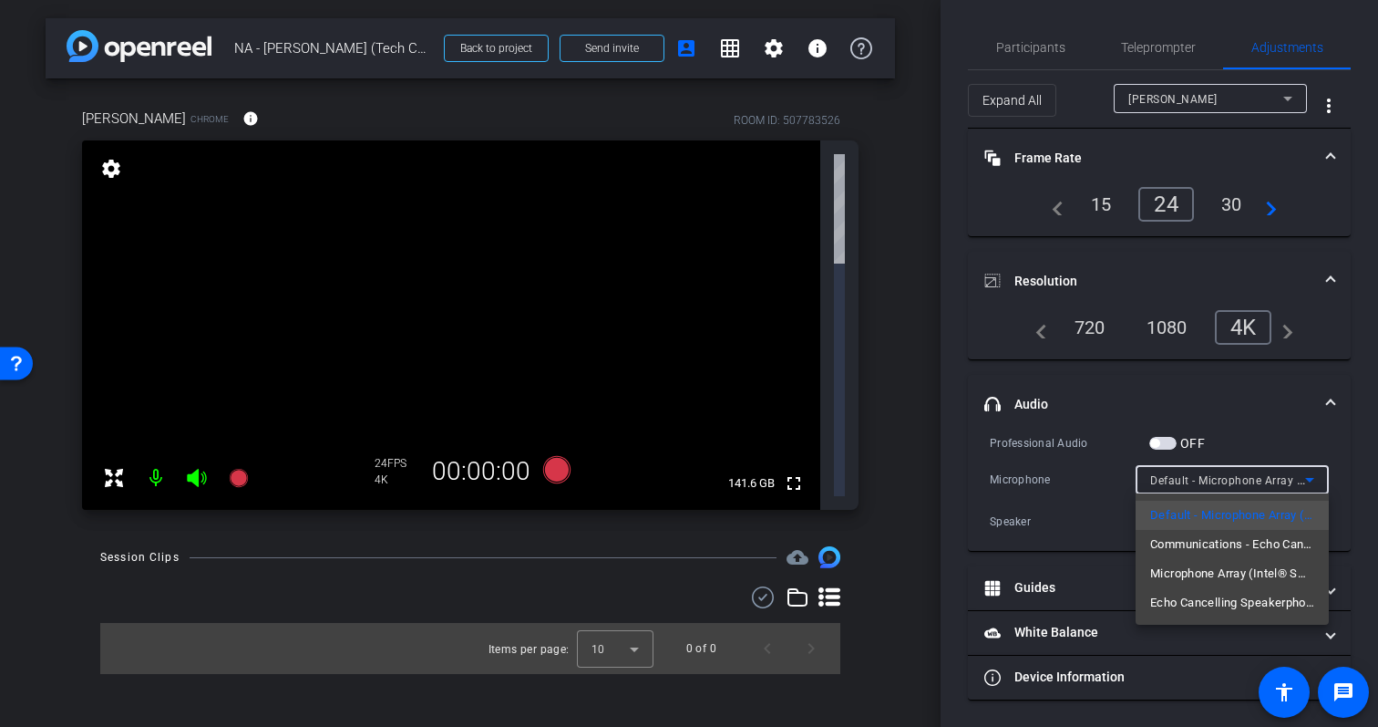
click at [1080, 531] on div at bounding box center [689, 363] width 1378 height 727
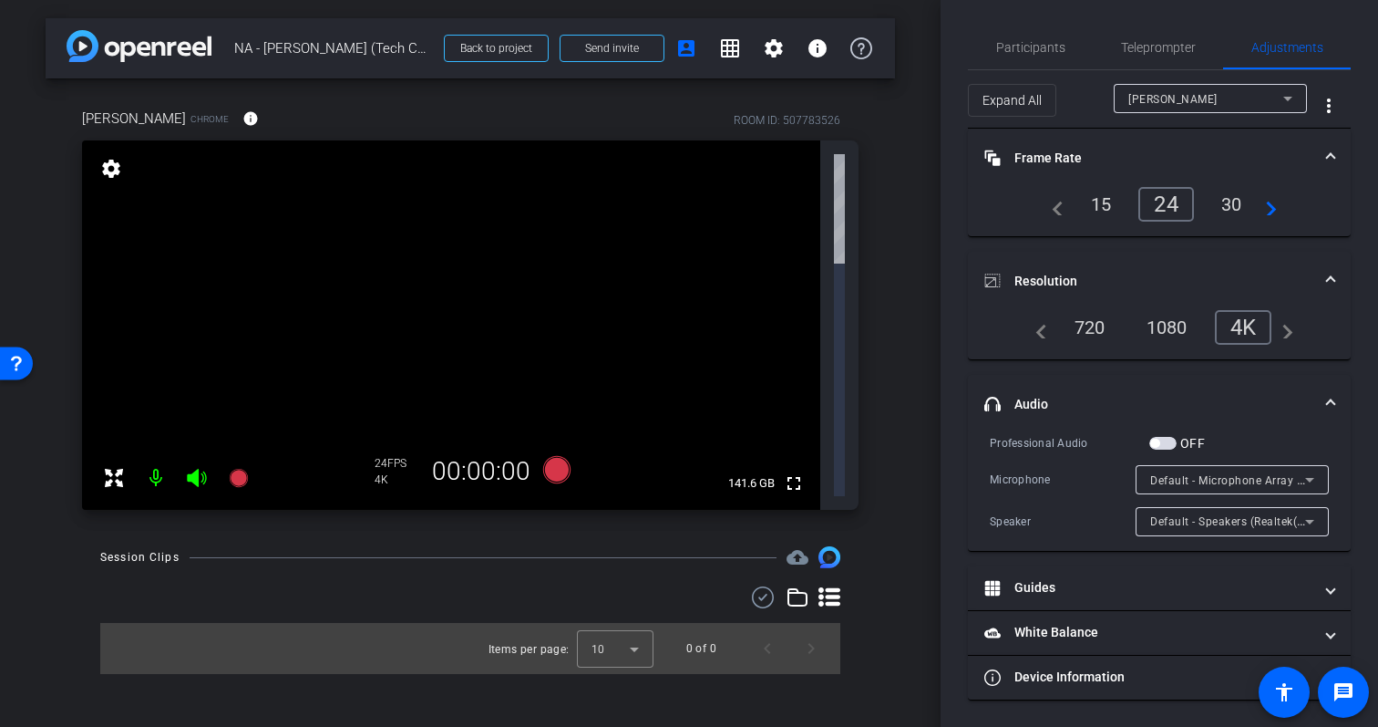
click at [1326, 388] on mat-expansion-panel-header "headphone icon Audio" at bounding box center [1159, 404] width 383 height 58
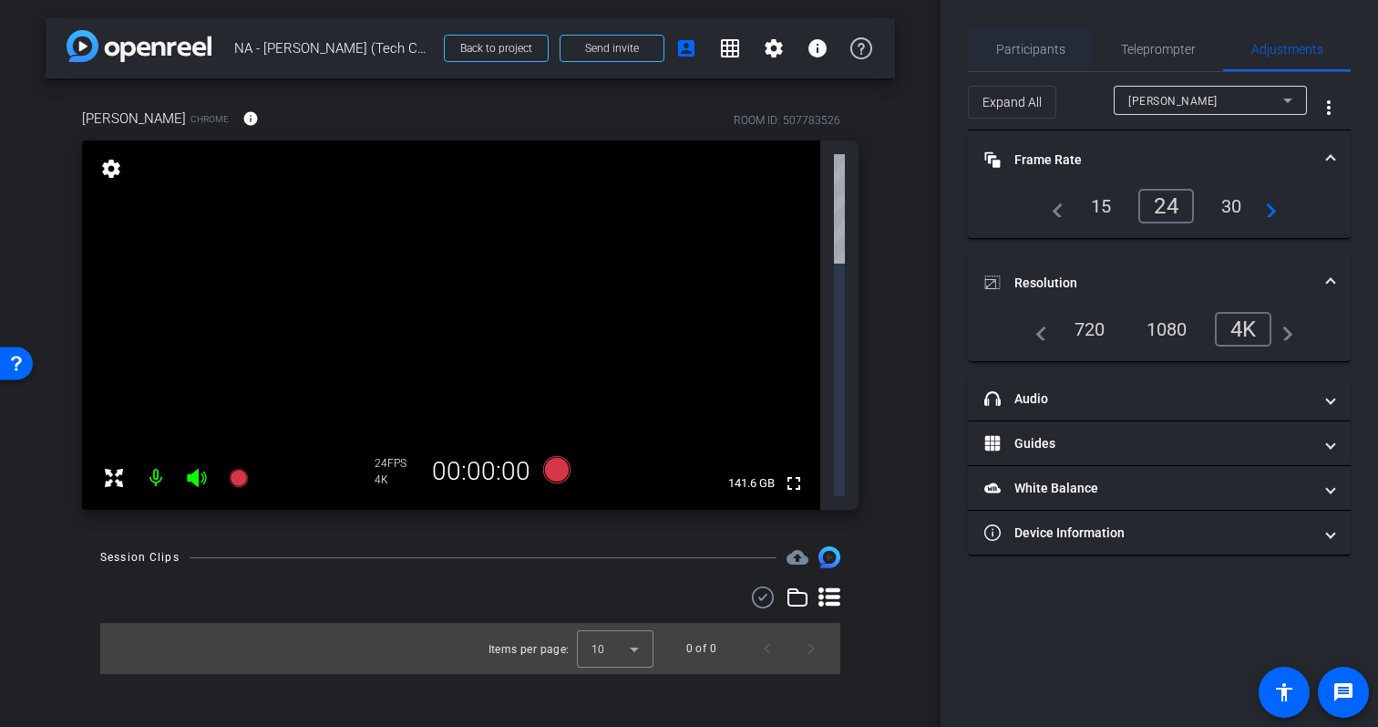
click at [1027, 67] on span "Participants" at bounding box center [1030, 49] width 69 height 44
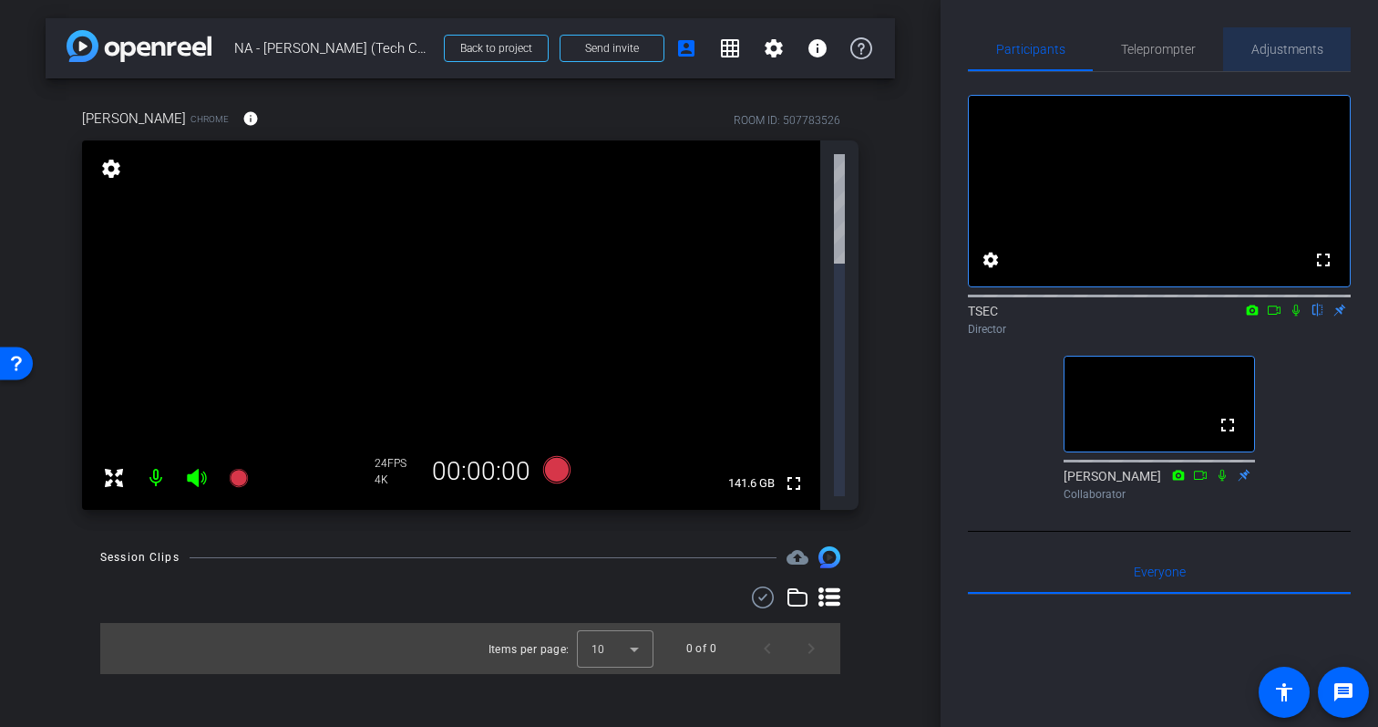
click at [1293, 54] on span "Adjustments" at bounding box center [1288, 49] width 72 height 13
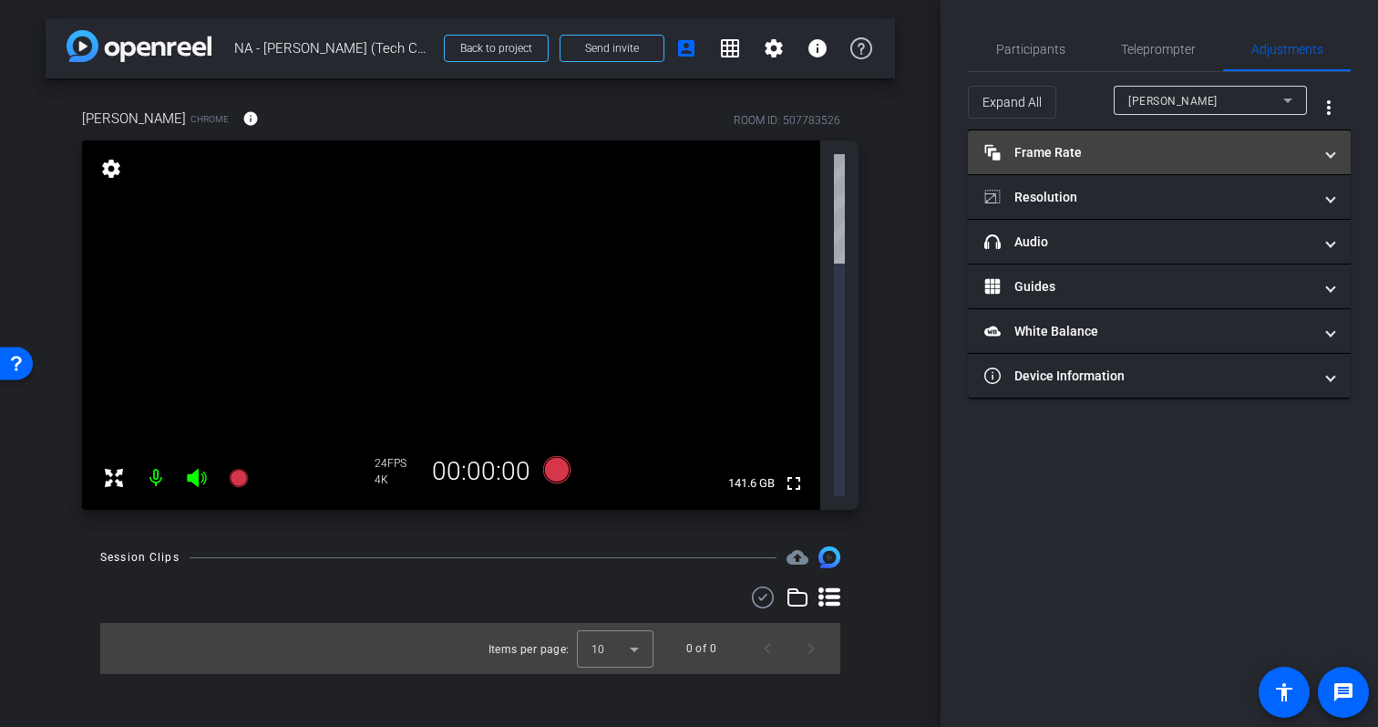
click at [1243, 131] on mat-expansion-panel-header "Frame Rate Frame Rate" at bounding box center [1159, 152] width 383 height 44
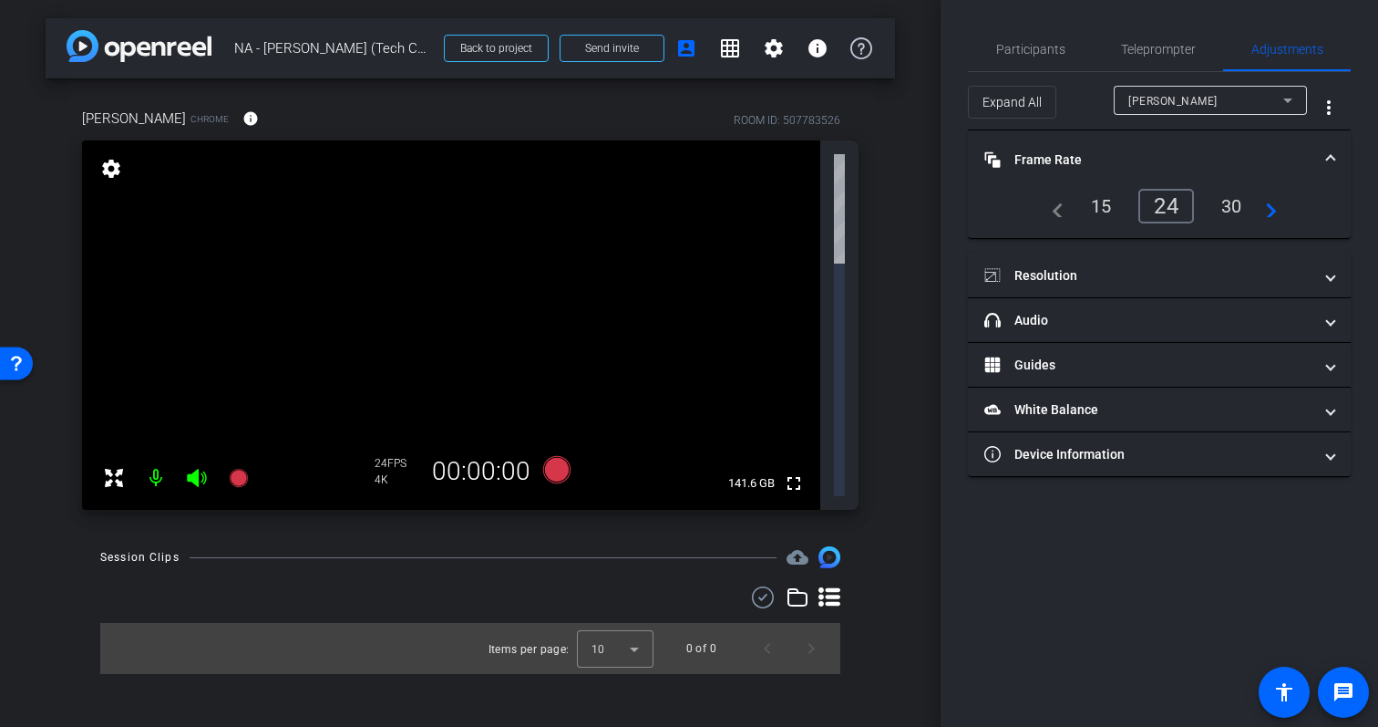
click at [1333, 145] on mat-expansion-panel-header "Frame Rate Frame Rate" at bounding box center [1159, 159] width 383 height 58
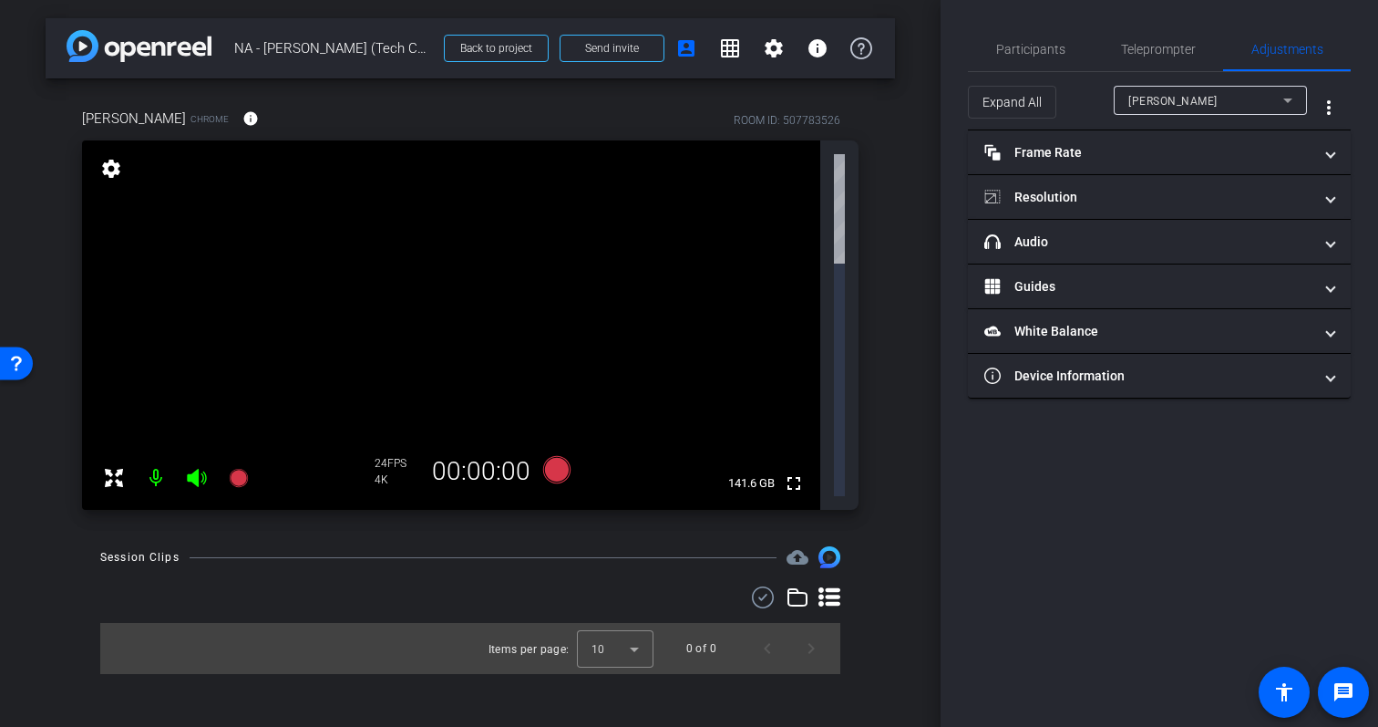
click at [1333, 219] on mat-expansion-panel "Resolution navigate_before 720 1080 4K navigate_next" at bounding box center [1159, 197] width 383 height 45
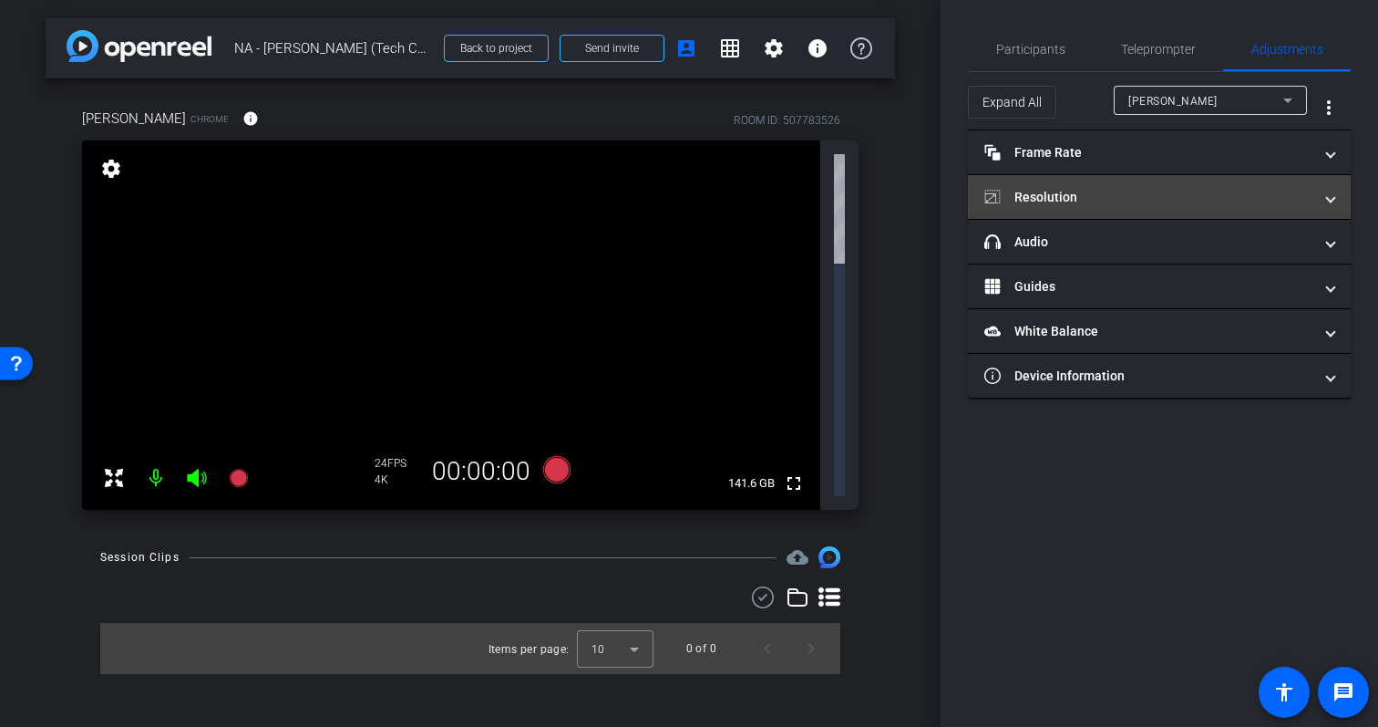
click at [1333, 199] on span at bounding box center [1330, 197] width 7 height 19
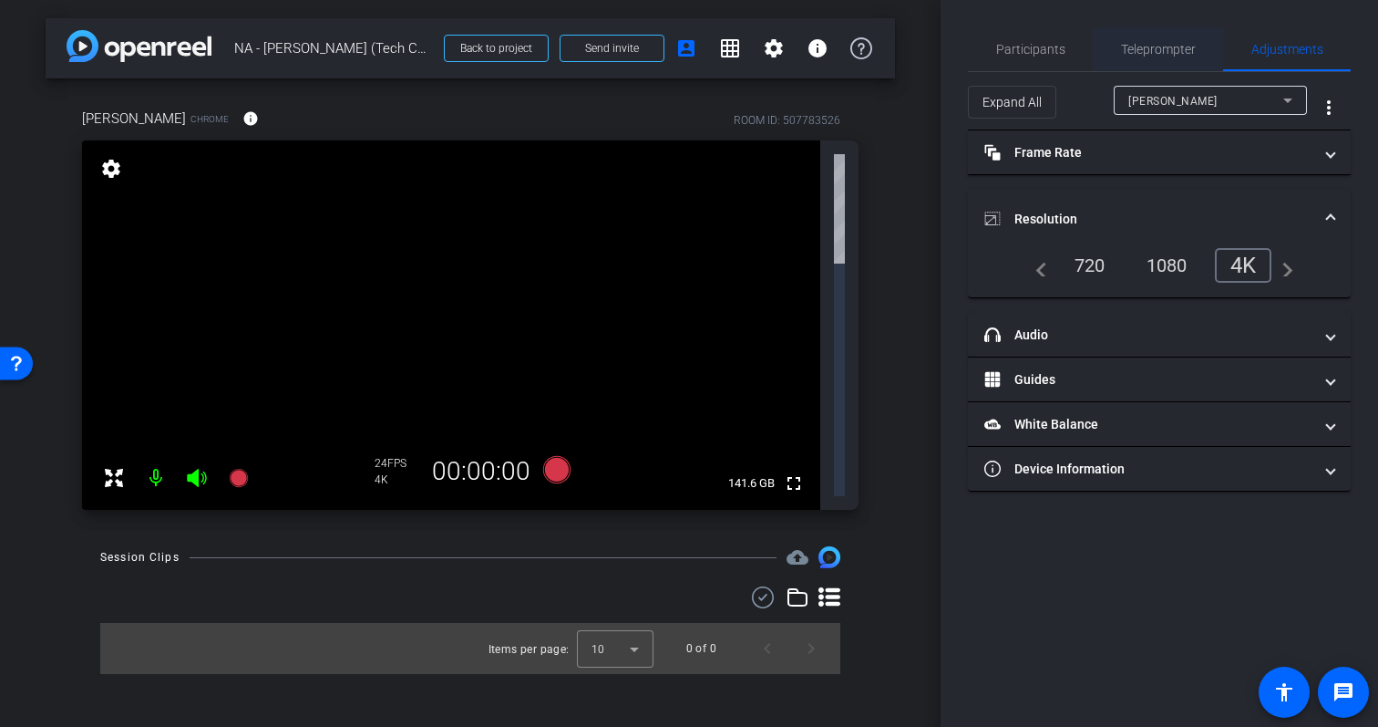
click at [1151, 33] on span "Teleprompter" at bounding box center [1158, 49] width 75 height 44
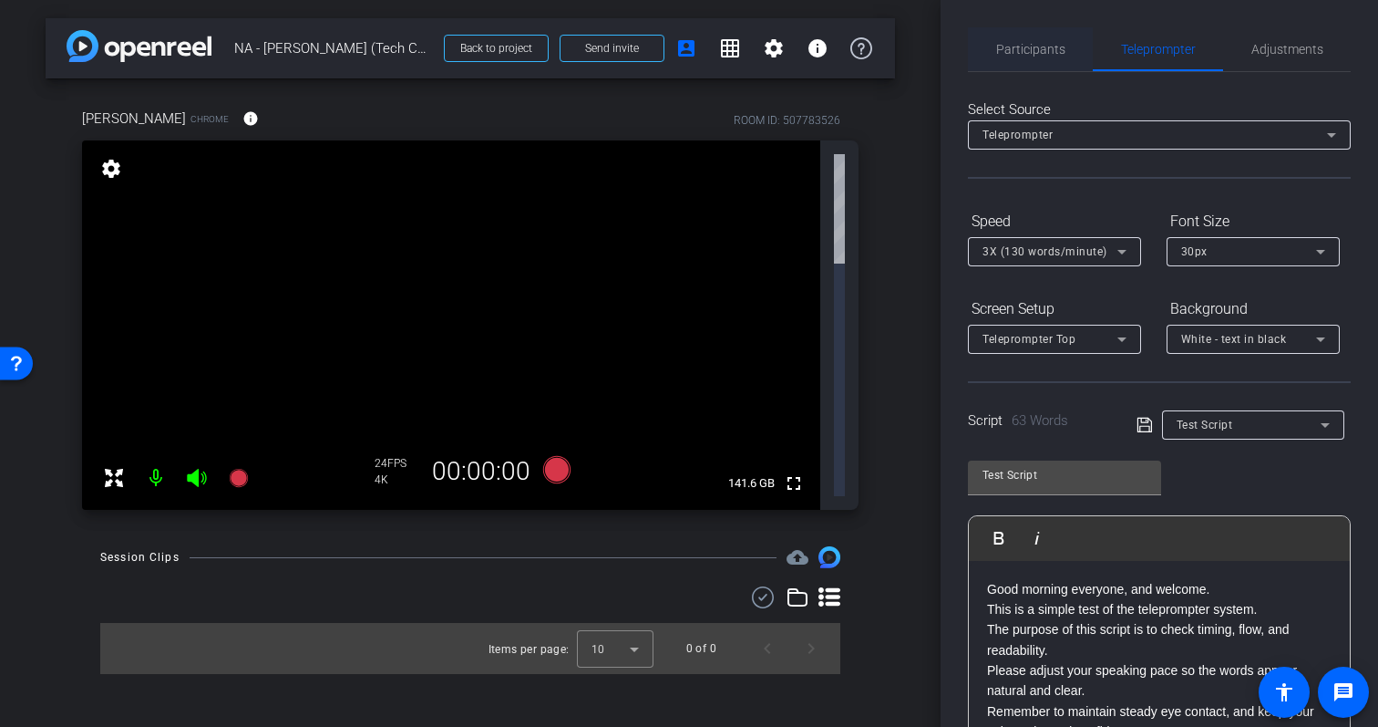
click at [1030, 52] on span "Participants" at bounding box center [1030, 49] width 69 height 13
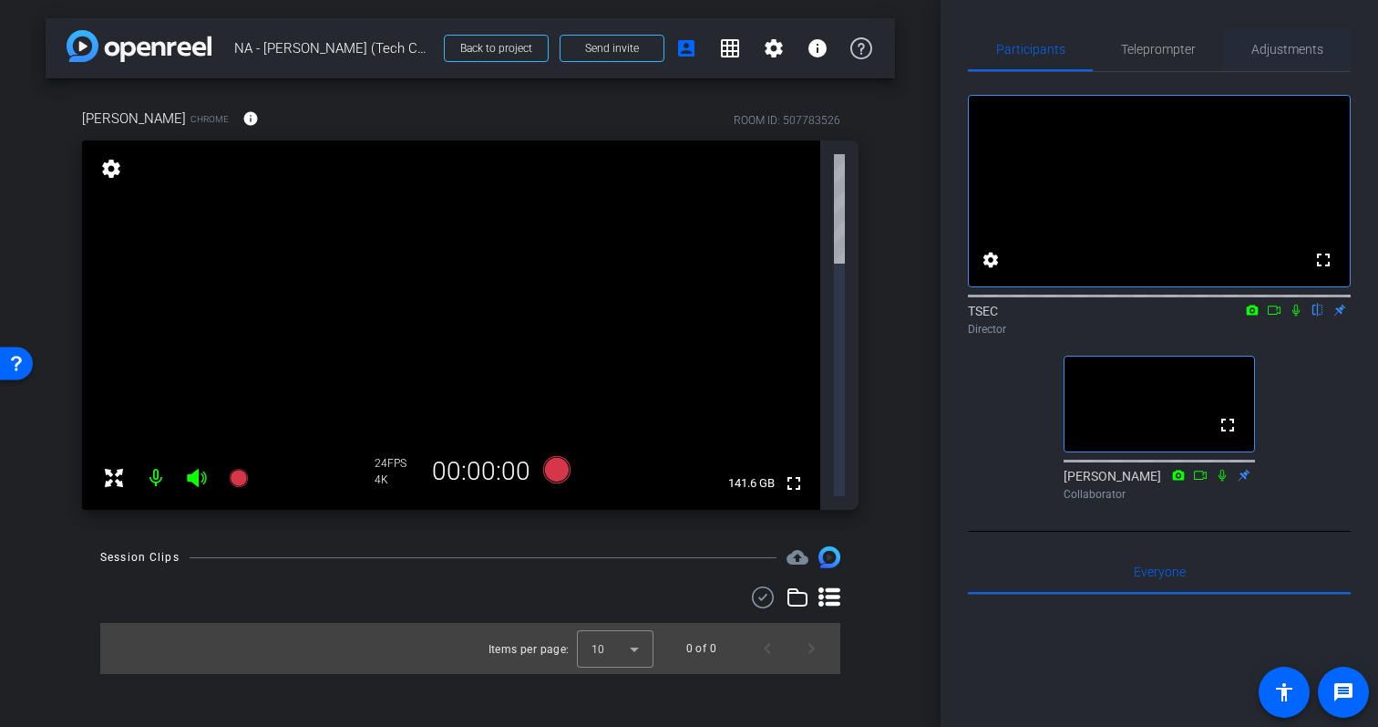
click at [1276, 64] on span "Adjustments" at bounding box center [1288, 49] width 72 height 44
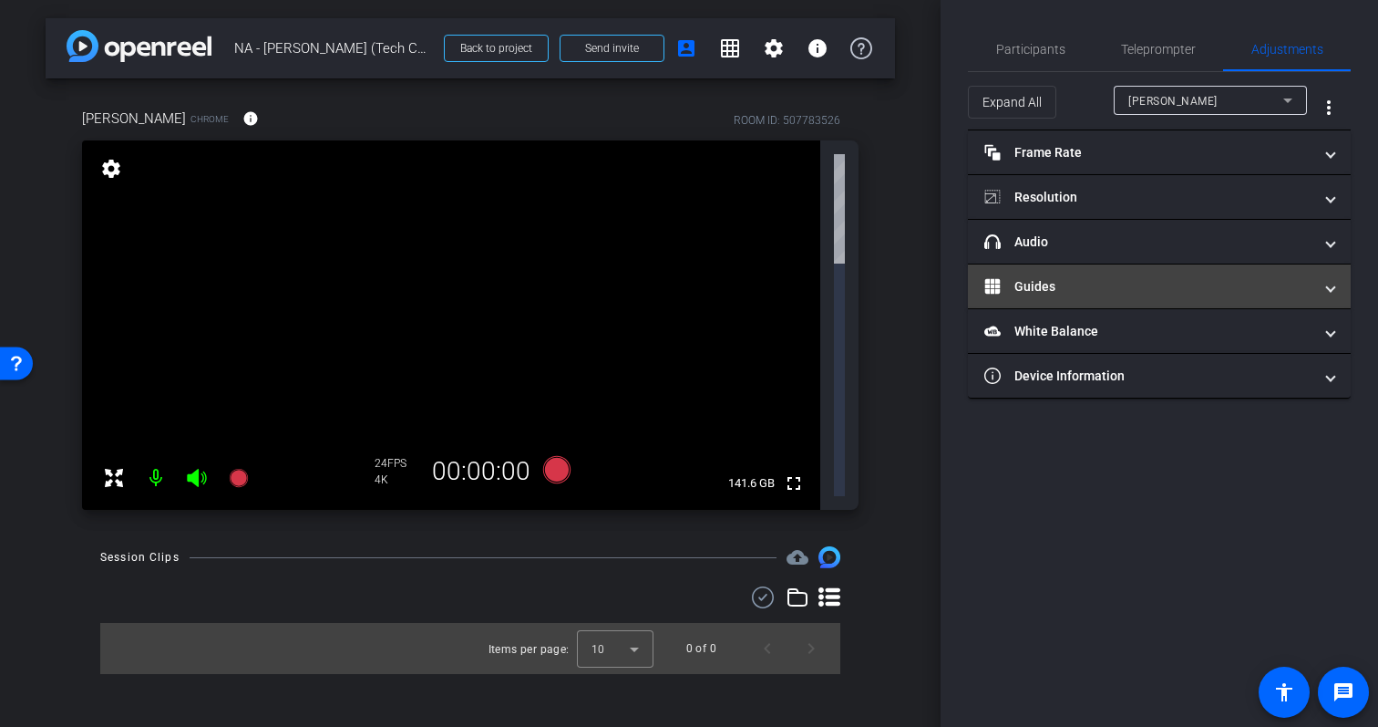
click at [1192, 285] on mat-panel-title "Guides" at bounding box center [1149, 286] width 328 height 19
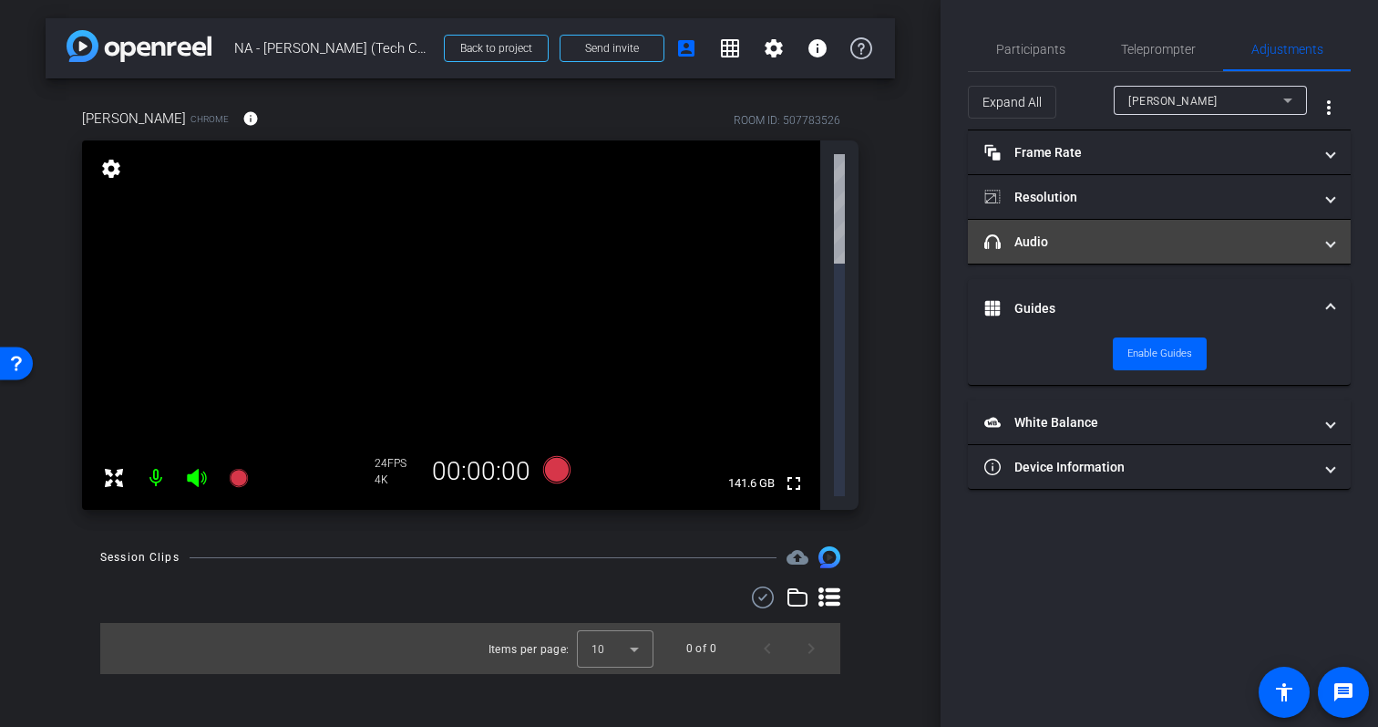
click at [1257, 237] on mat-panel-title "headphone icon Audio" at bounding box center [1149, 241] width 328 height 19
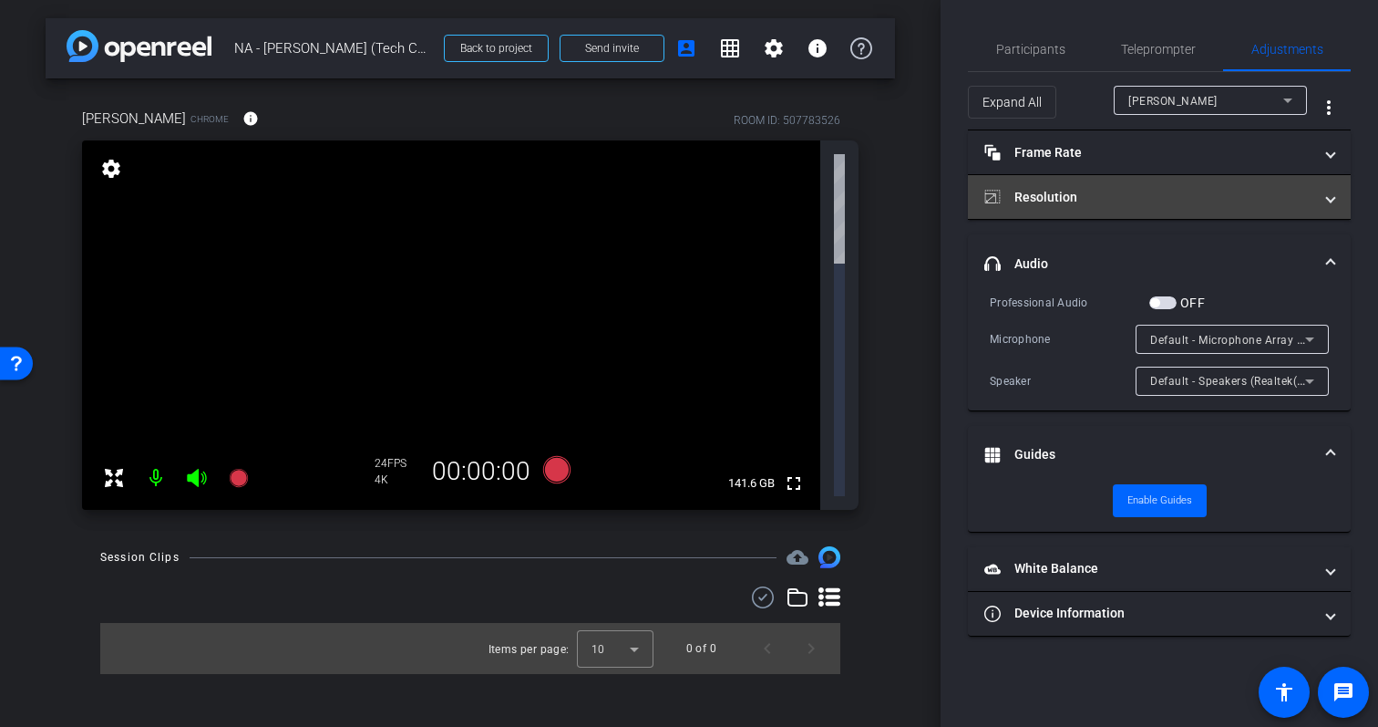
click at [1265, 202] on mat-panel-title "Resolution" at bounding box center [1149, 197] width 328 height 19
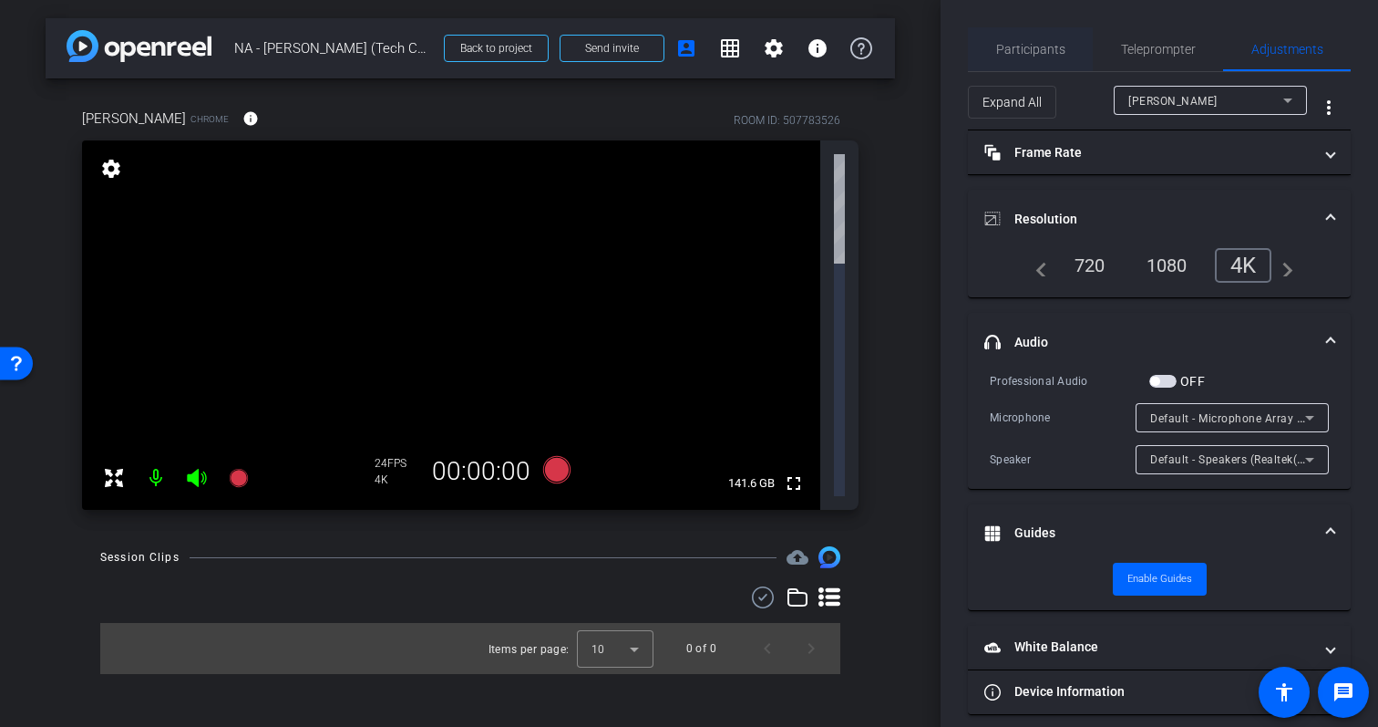
click at [1044, 61] on span "Participants" at bounding box center [1030, 49] width 69 height 44
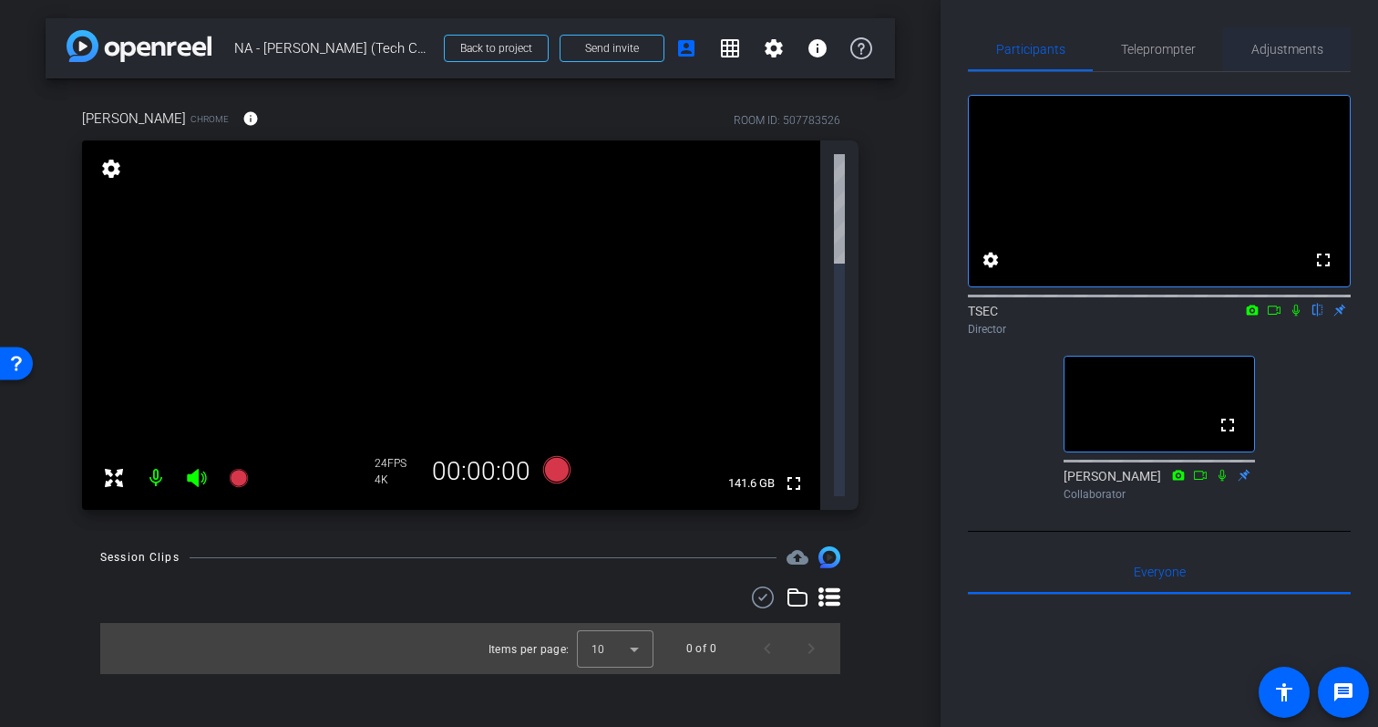
click at [1289, 43] on span "Adjustments" at bounding box center [1288, 49] width 72 height 13
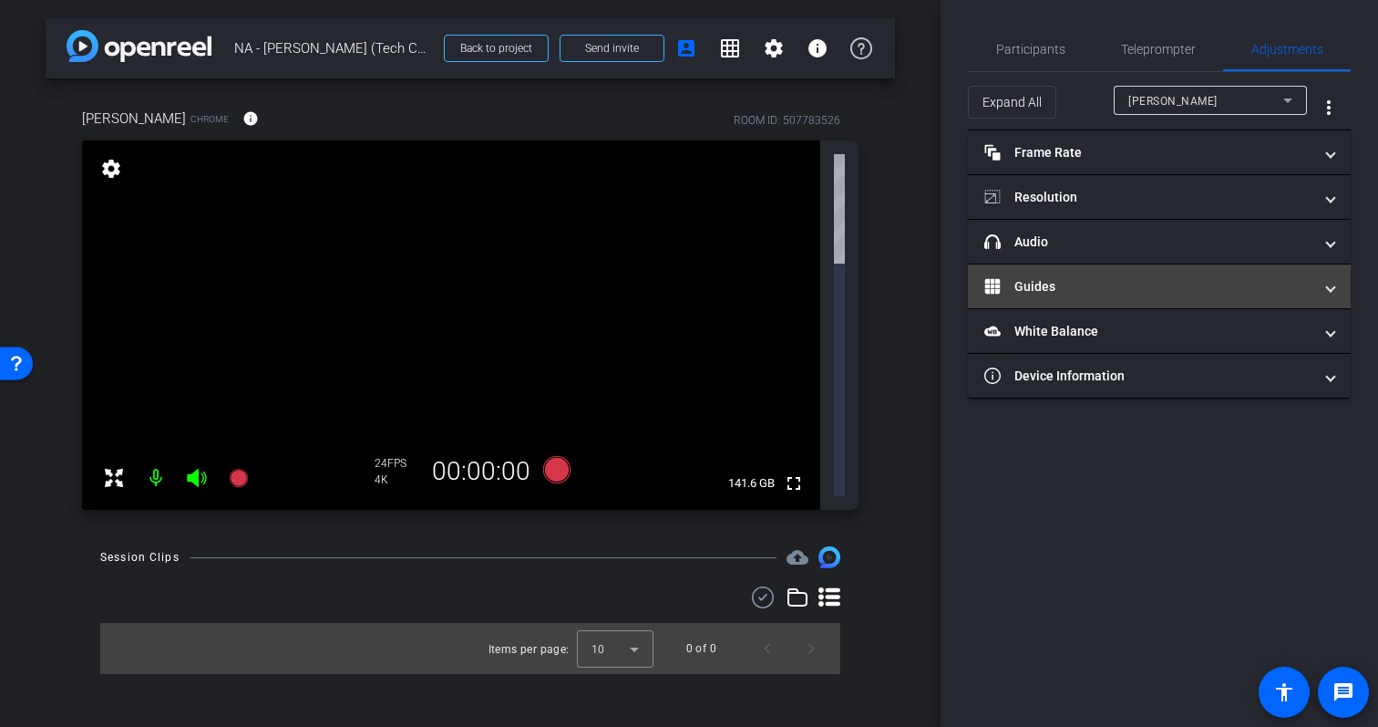
click at [1230, 277] on mat-panel-title "Guides" at bounding box center [1149, 286] width 328 height 19
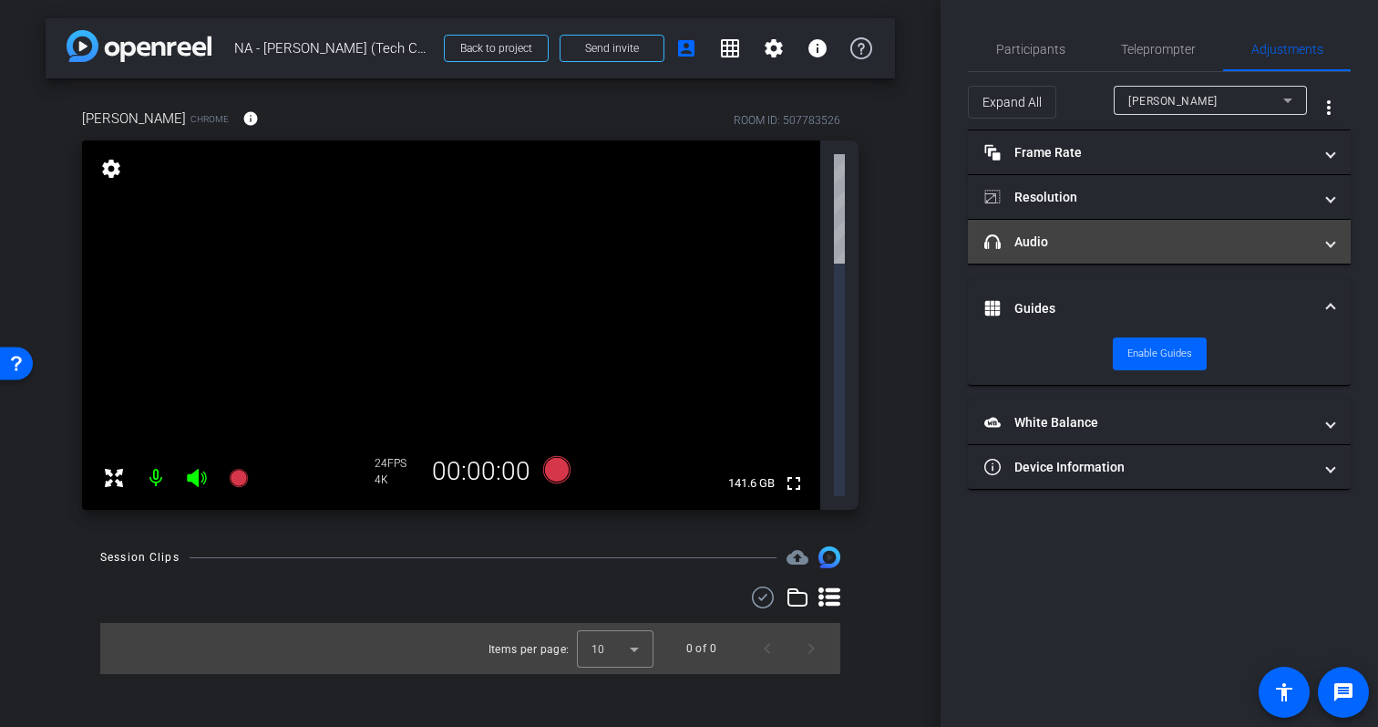
click at [1233, 243] on mat-panel-title "headphone icon Audio" at bounding box center [1149, 241] width 328 height 19
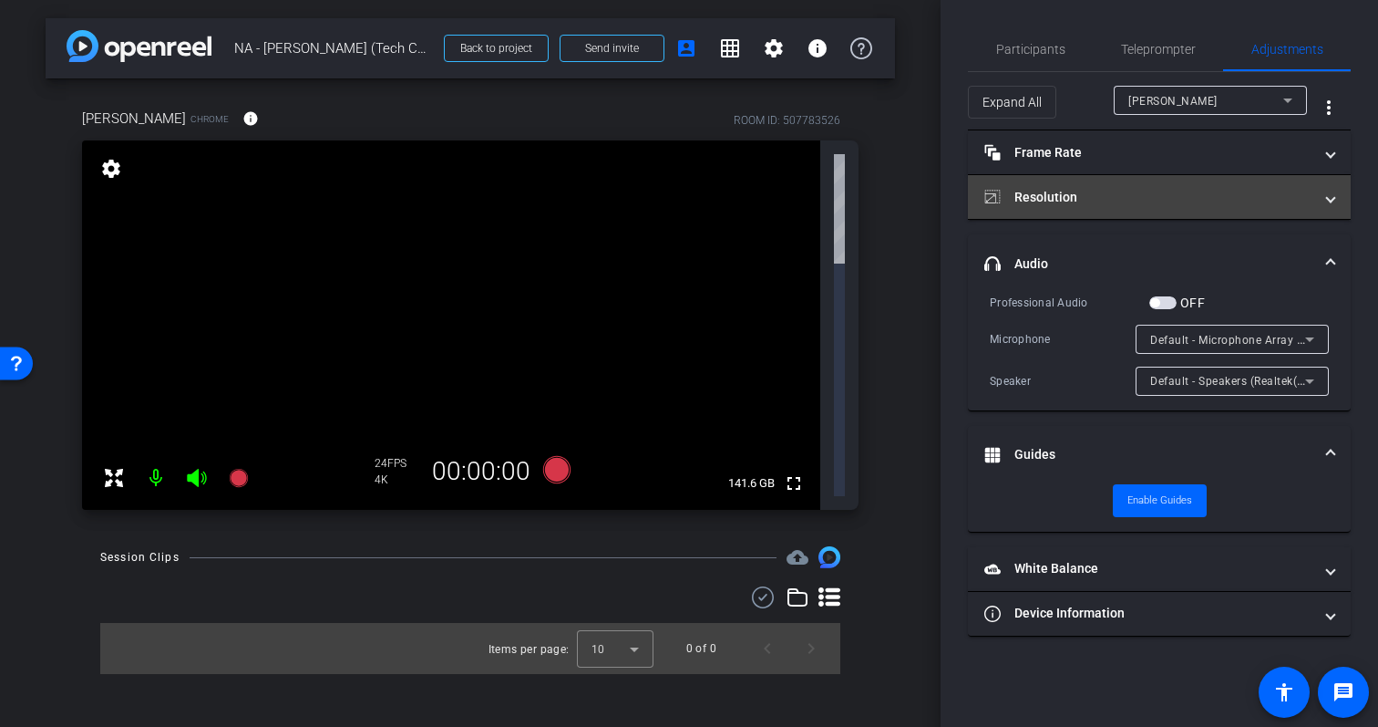
click at [1220, 211] on mat-expansion-panel-header "Resolution" at bounding box center [1159, 197] width 383 height 44
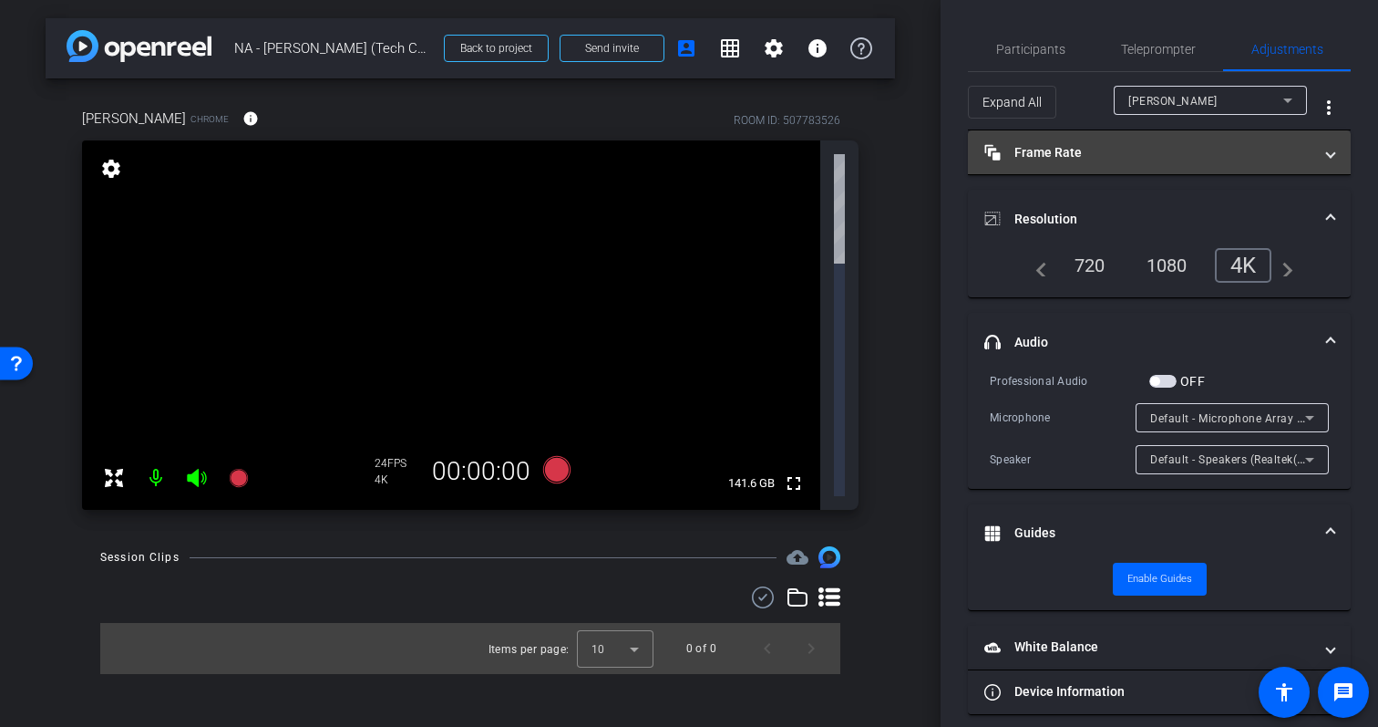
click at [1243, 166] on mat-expansion-panel-header "Frame Rate Frame Rate" at bounding box center [1159, 152] width 383 height 44
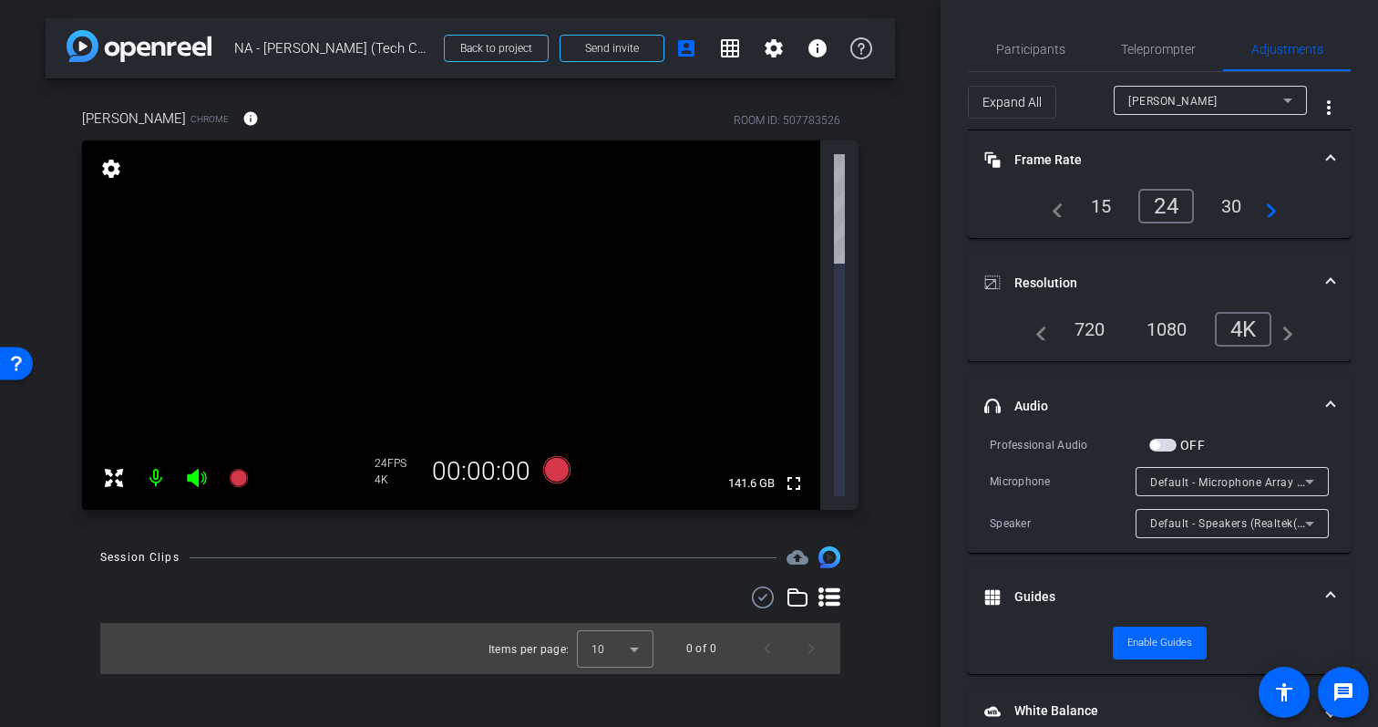
click at [1328, 152] on span at bounding box center [1330, 159] width 7 height 19
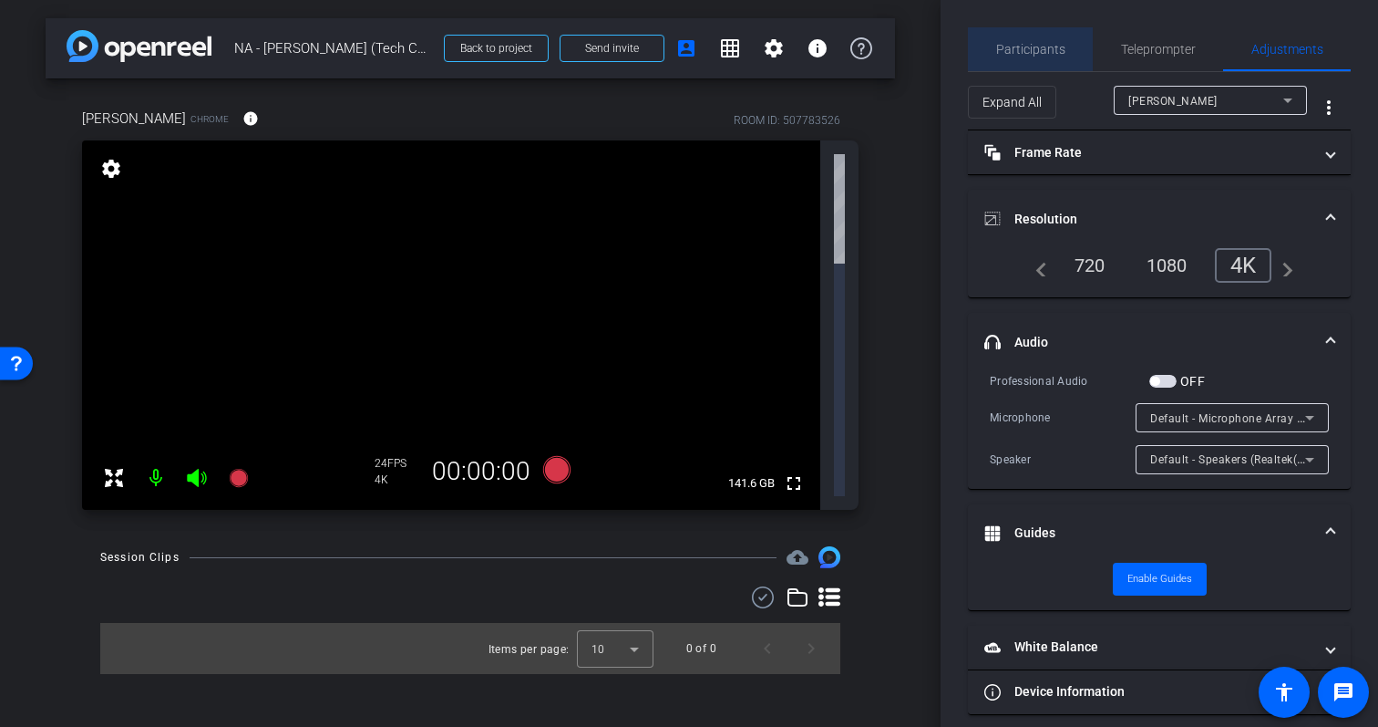
click at [1050, 37] on span "Participants" at bounding box center [1030, 49] width 69 height 44
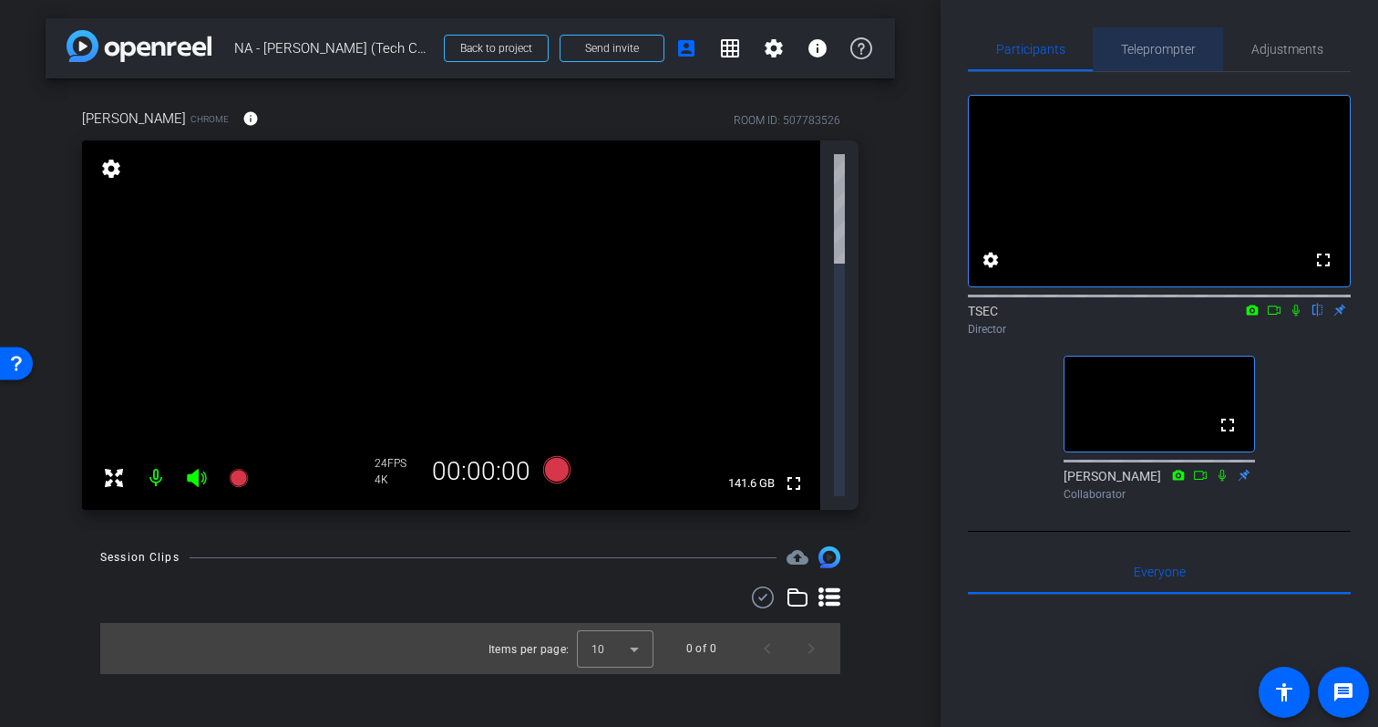
click at [1176, 44] on span "Teleprompter" at bounding box center [1158, 49] width 75 height 13
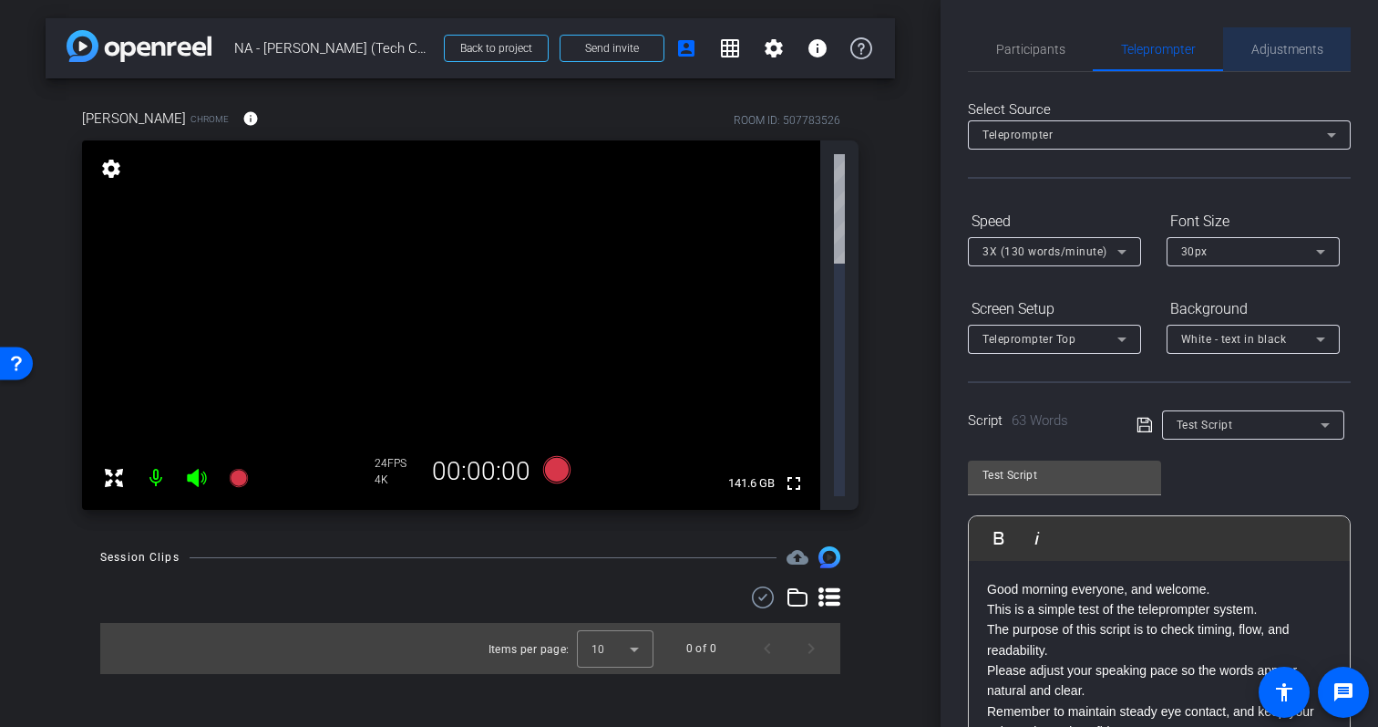
click at [1282, 46] on span "Adjustments" at bounding box center [1288, 49] width 72 height 13
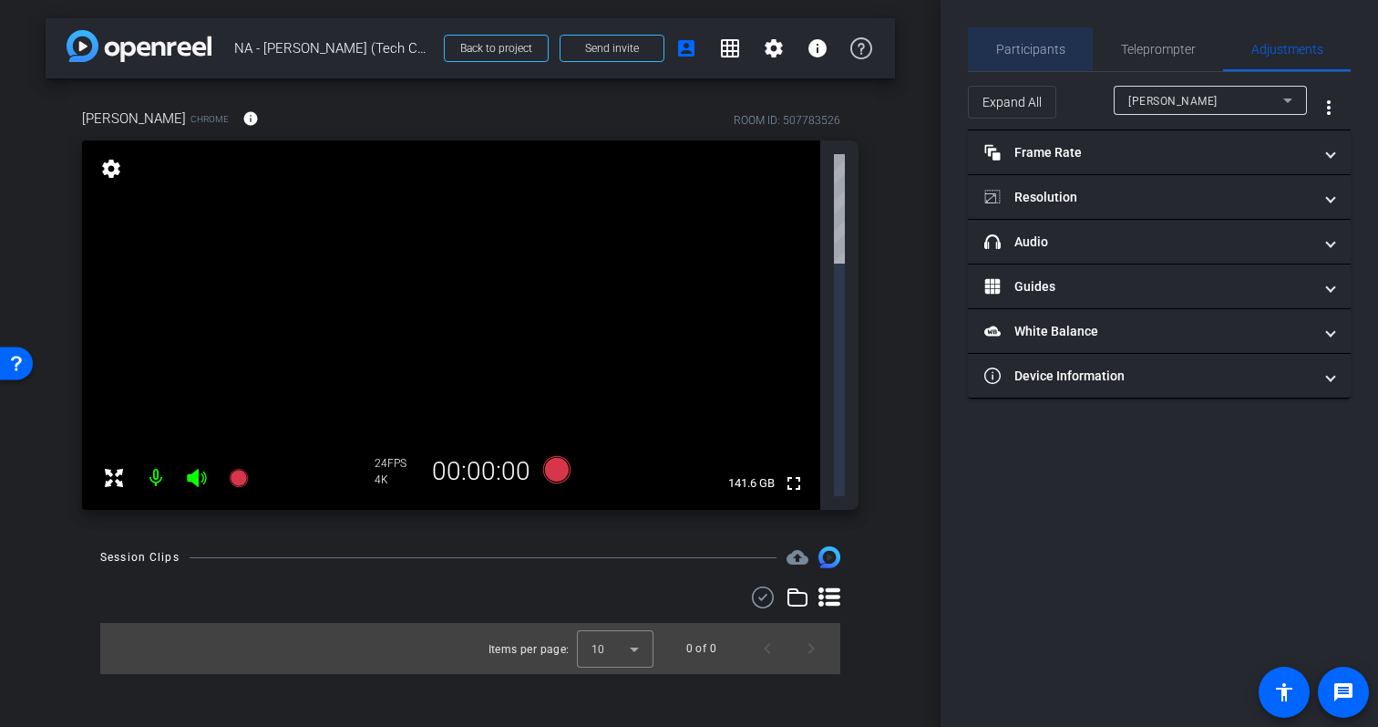
click at [1020, 58] on span "Participants" at bounding box center [1030, 49] width 69 height 44
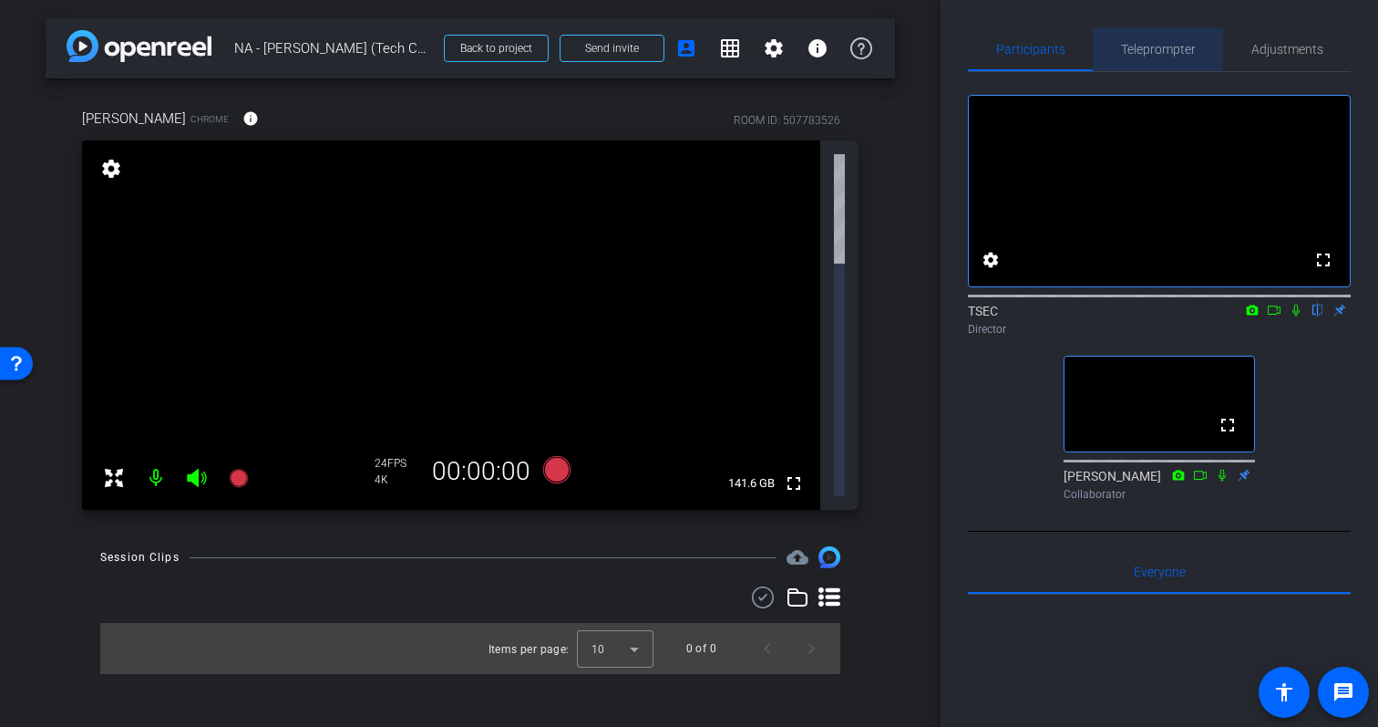
click at [1149, 70] on span "Teleprompter" at bounding box center [1158, 49] width 75 height 44
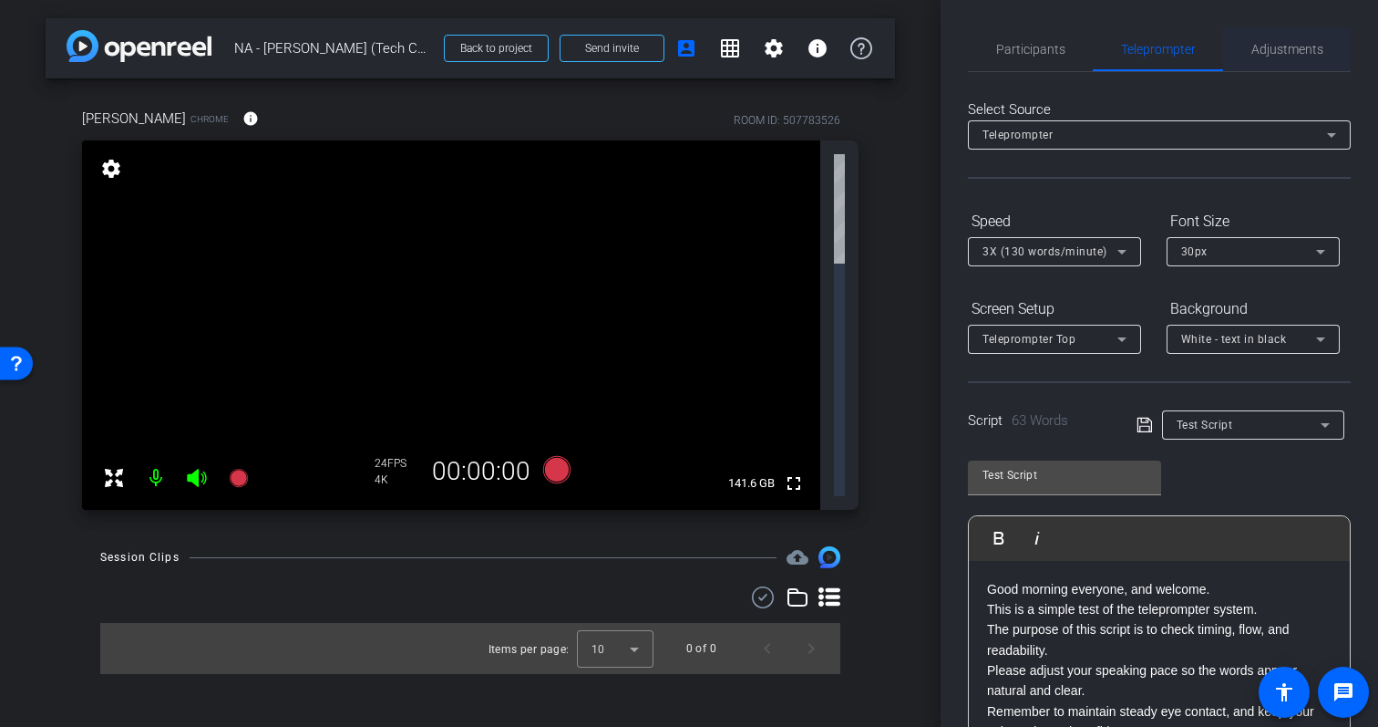
click at [1283, 44] on span "Adjustments" at bounding box center [1288, 49] width 72 height 13
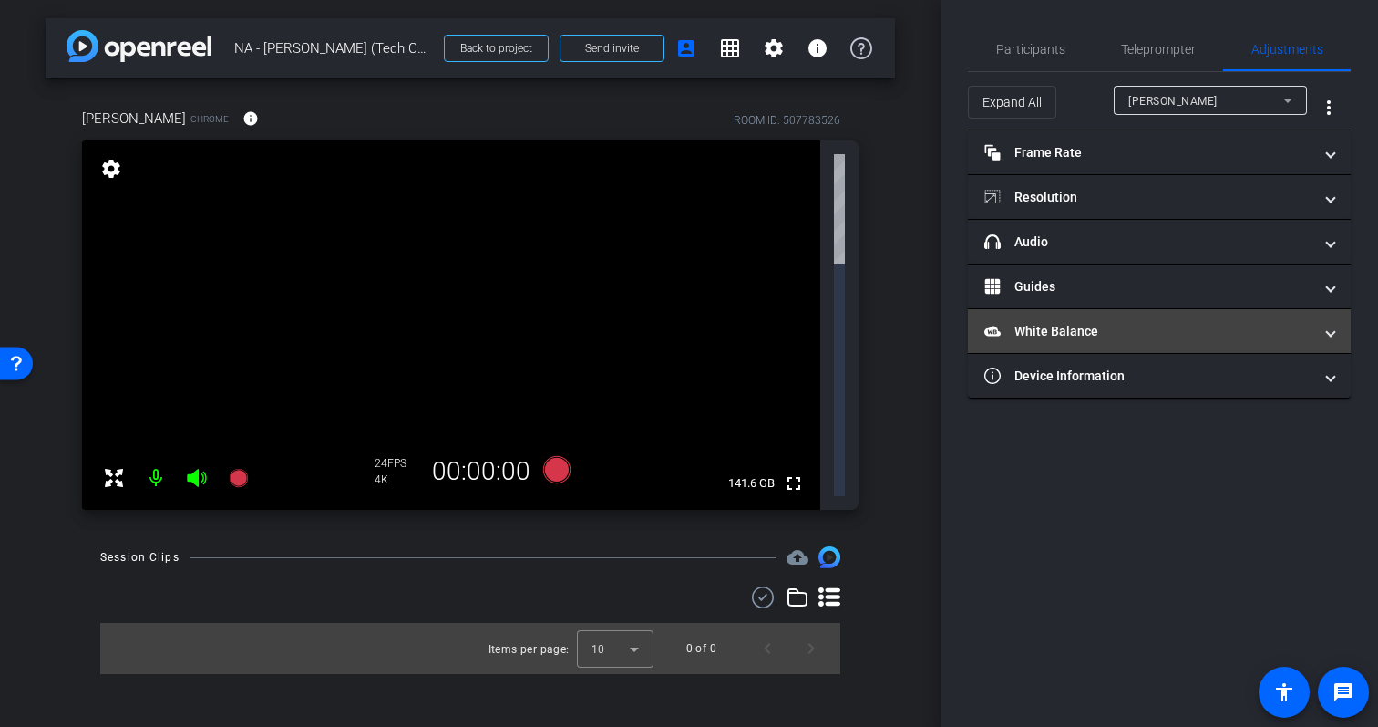
click at [1234, 311] on mat-expansion-panel-header "White Balance White Balance" at bounding box center [1159, 331] width 383 height 44
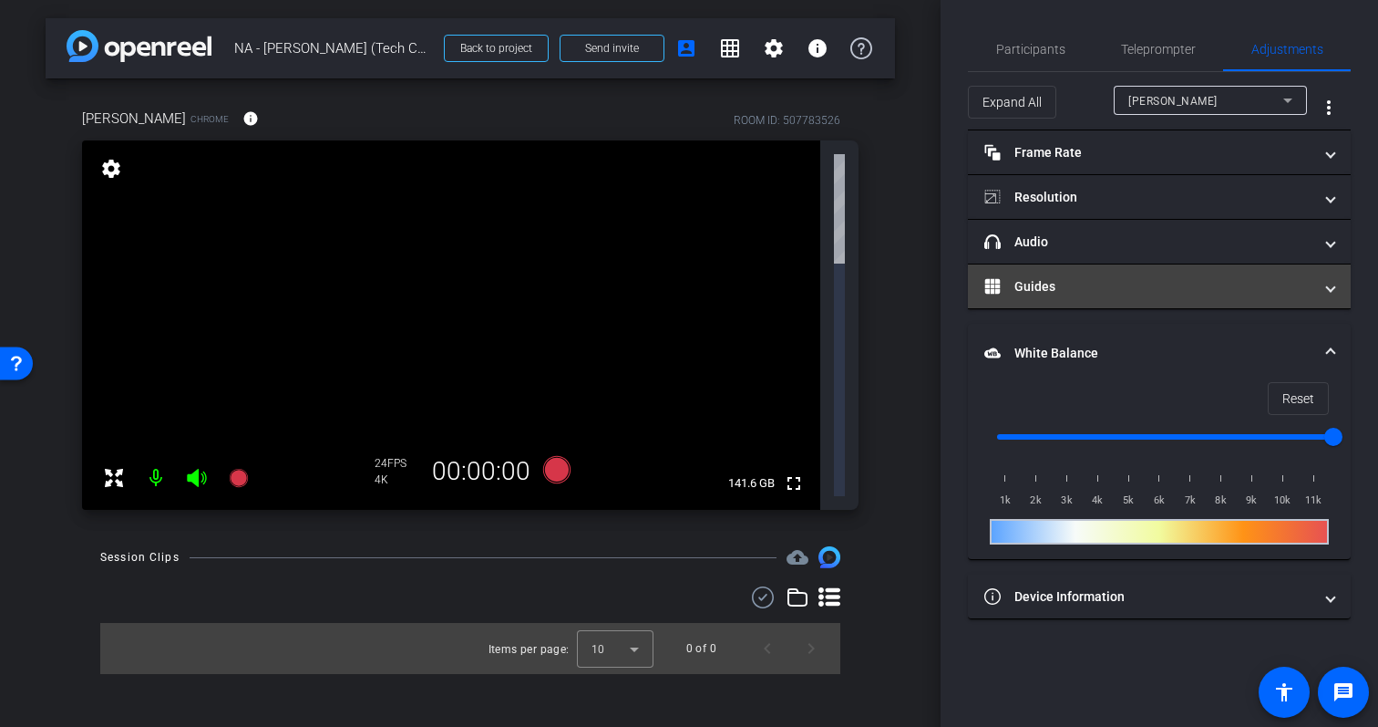
click at [1227, 274] on mat-expansion-panel-header "Guides" at bounding box center [1159, 286] width 383 height 44
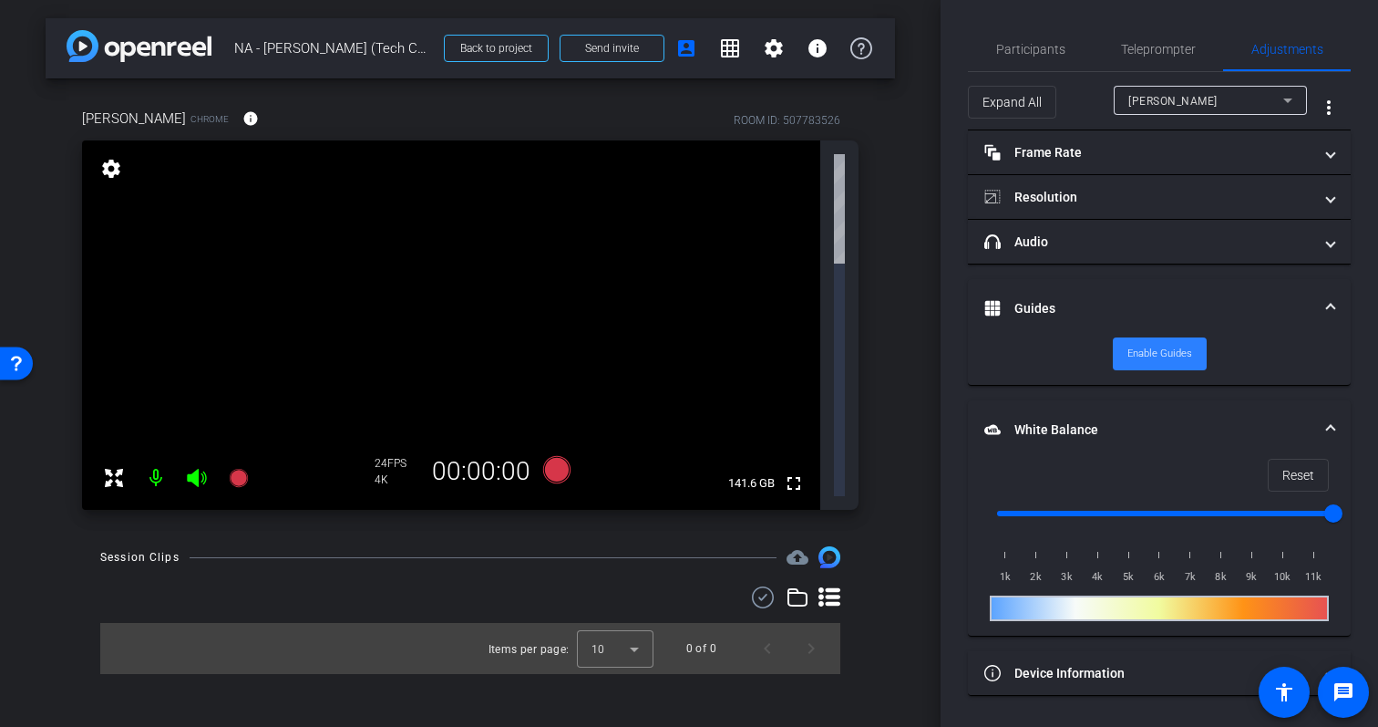
click at [1161, 349] on span "Enable Guides" at bounding box center [1160, 353] width 65 height 27
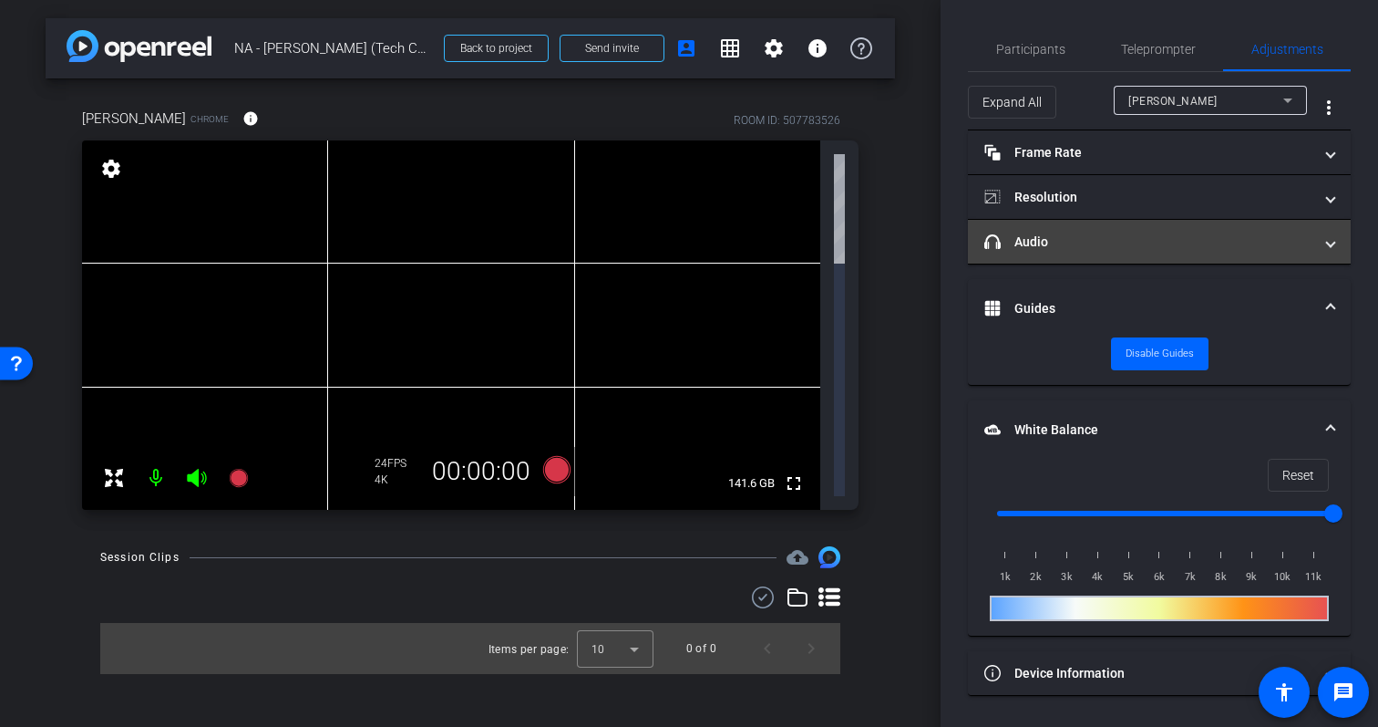
click at [1198, 242] on mat-panel-title "headphone icon Audio" at bounding box center [1149, 241] width 328 height 19
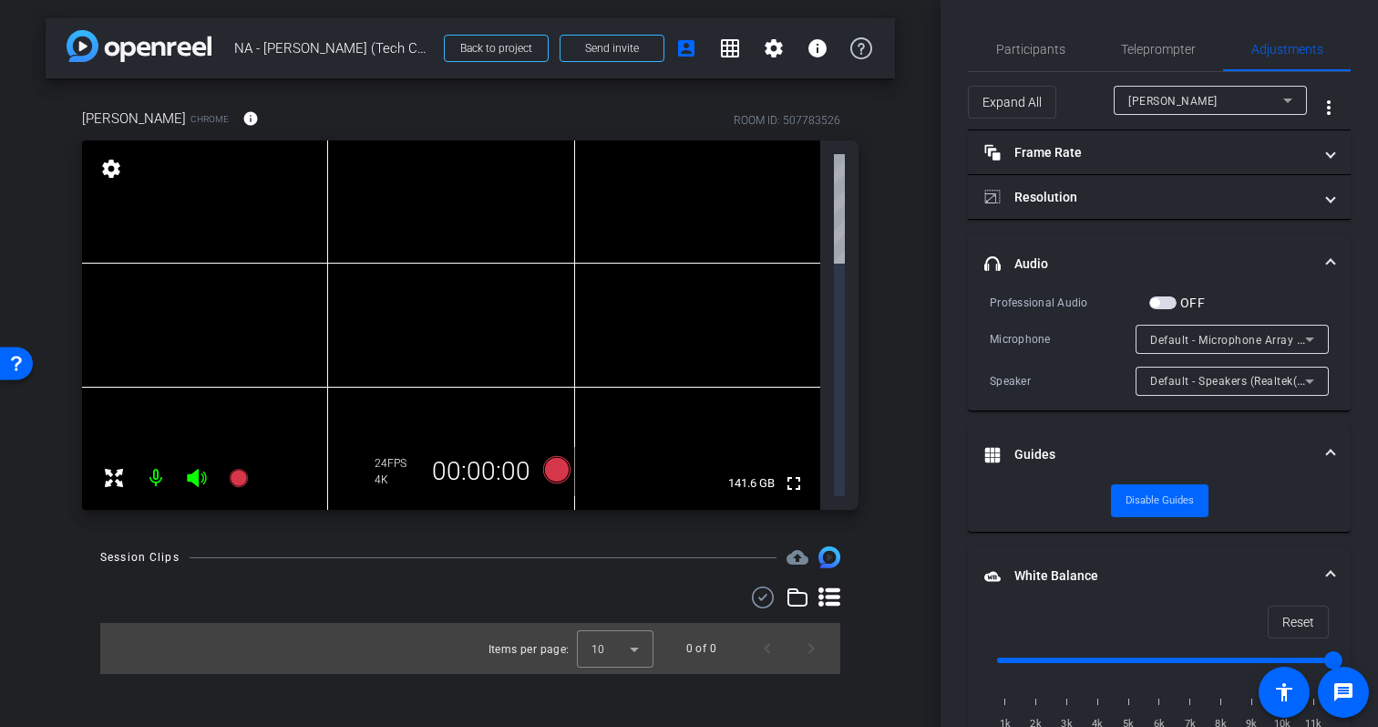
click at [1232, 340] on span "Default - Microphone Array (Intel® Smart Sound Technology for Digital Microphon…" at bounding box center [1376, 339] width 452 height 15
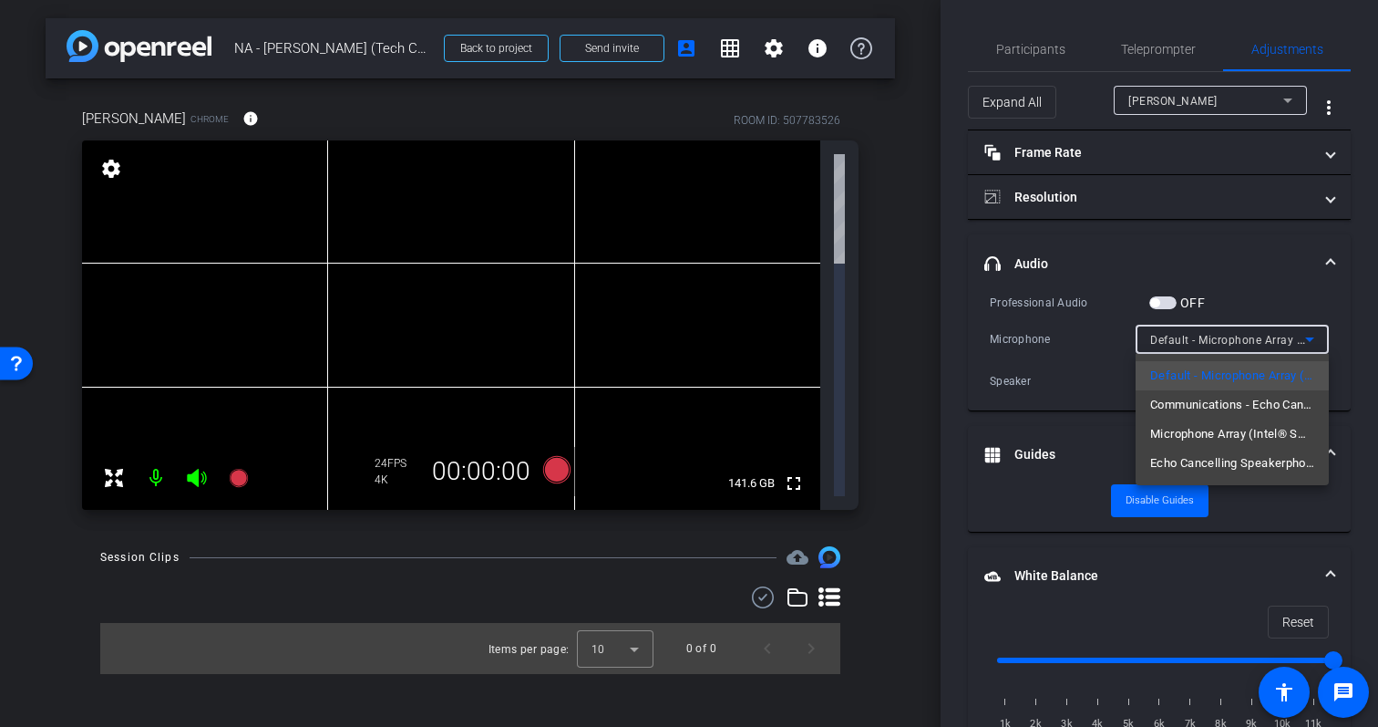
click at [1306, 253] on div at bounding box center [689, 363] width 1378 height 727
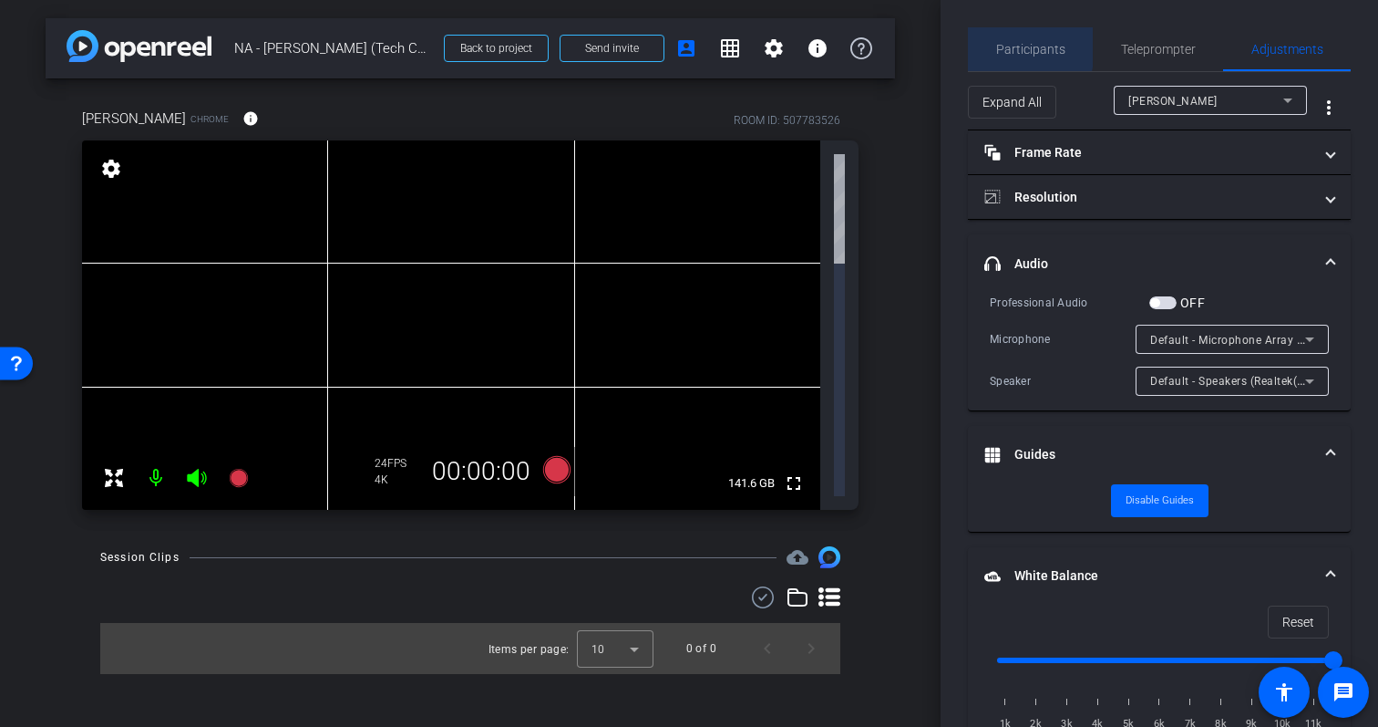
click at [1002, 45] on span "Participants" at bounding box center [1030, 49] width 69 height 13
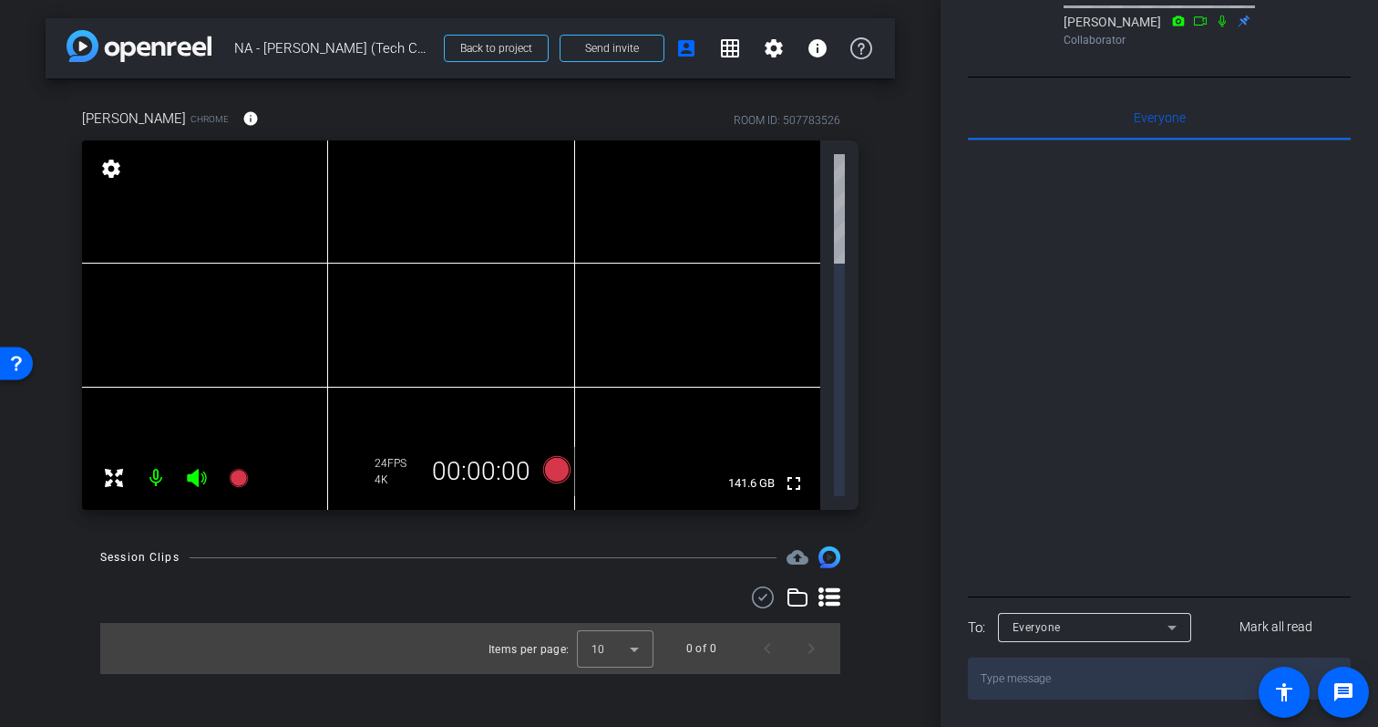
scroll to position [490, 0]
click at [1341, 678] on span at bounding box center [1344, 692] width 44 height 44
click at [1119, 665] on textarea at bounding box center [1159, 678] width 383 height 42
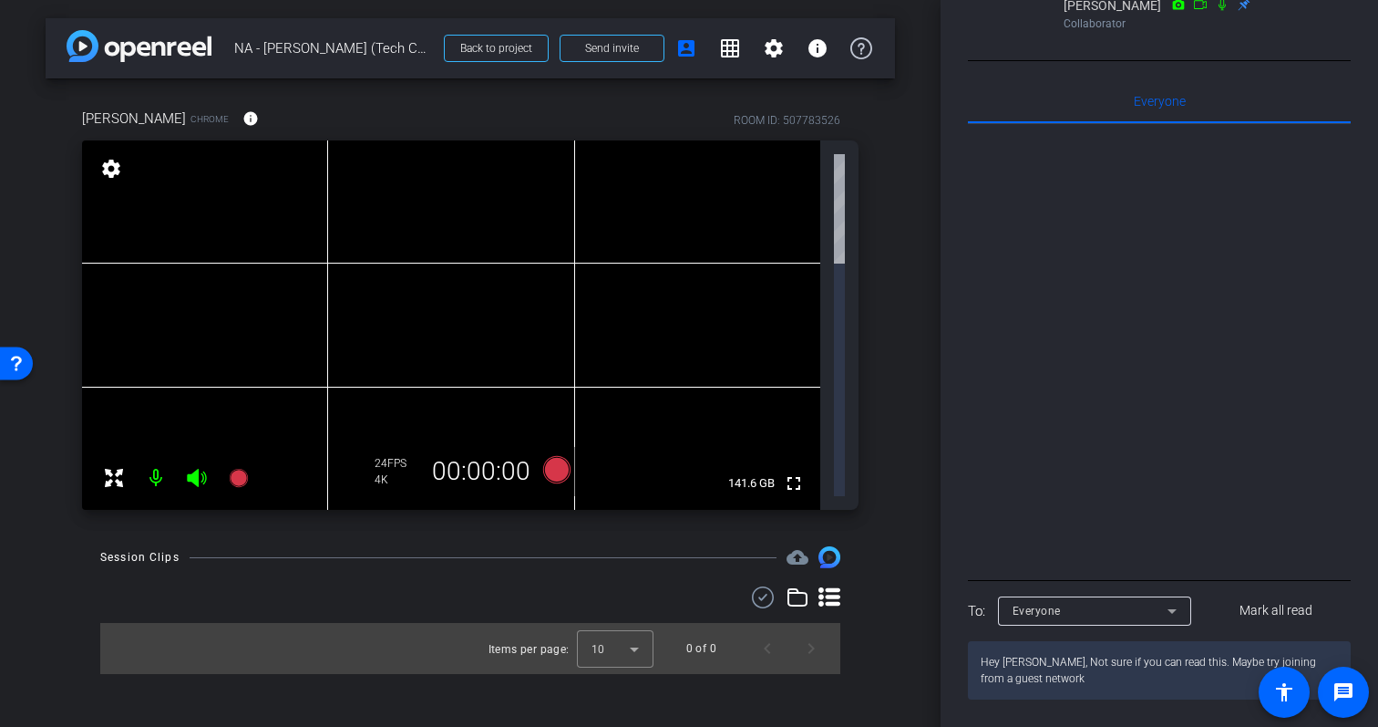
type textarea "Hey Patrick, Not sure if you can read this. Maybe try joining from a guest netw…"
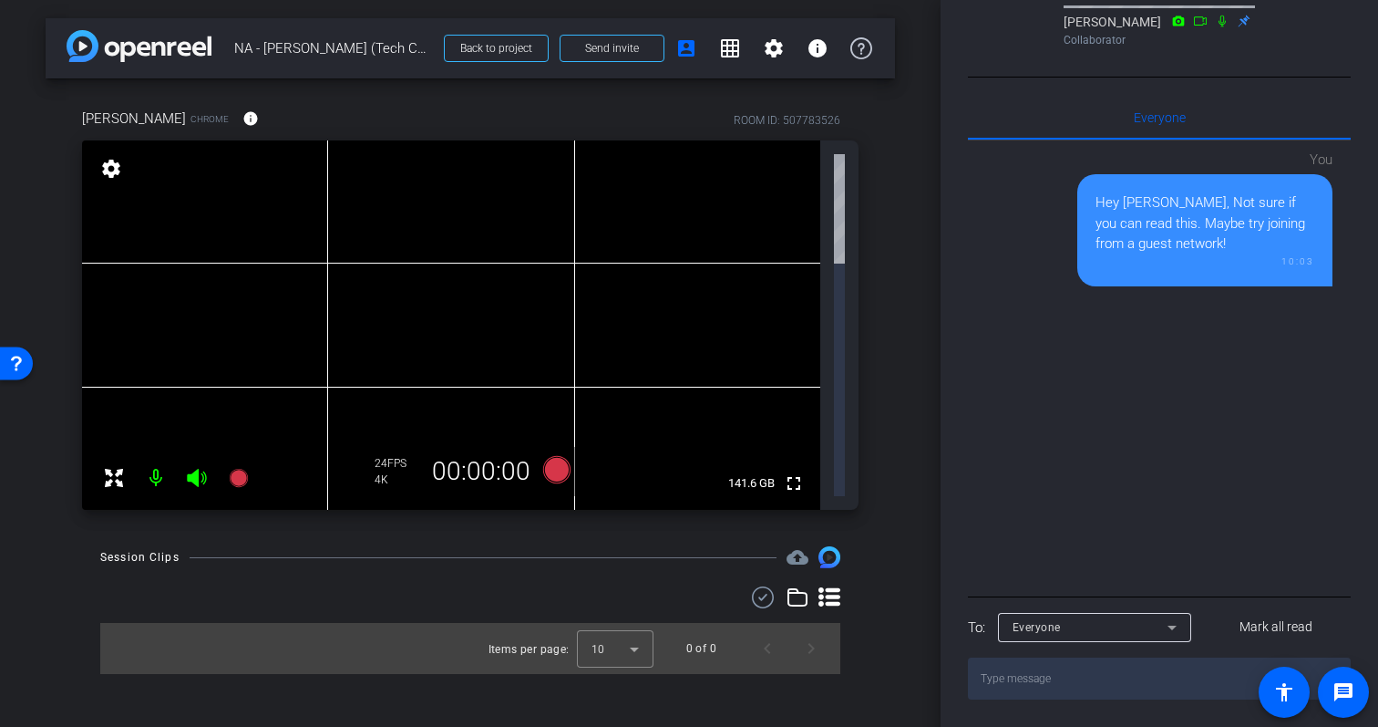
click at [1180, 684] on textarea at bounding box center [1159, 678] width 383 height 42
type textarea "If that does not work other people have been able to join through a hotspot"
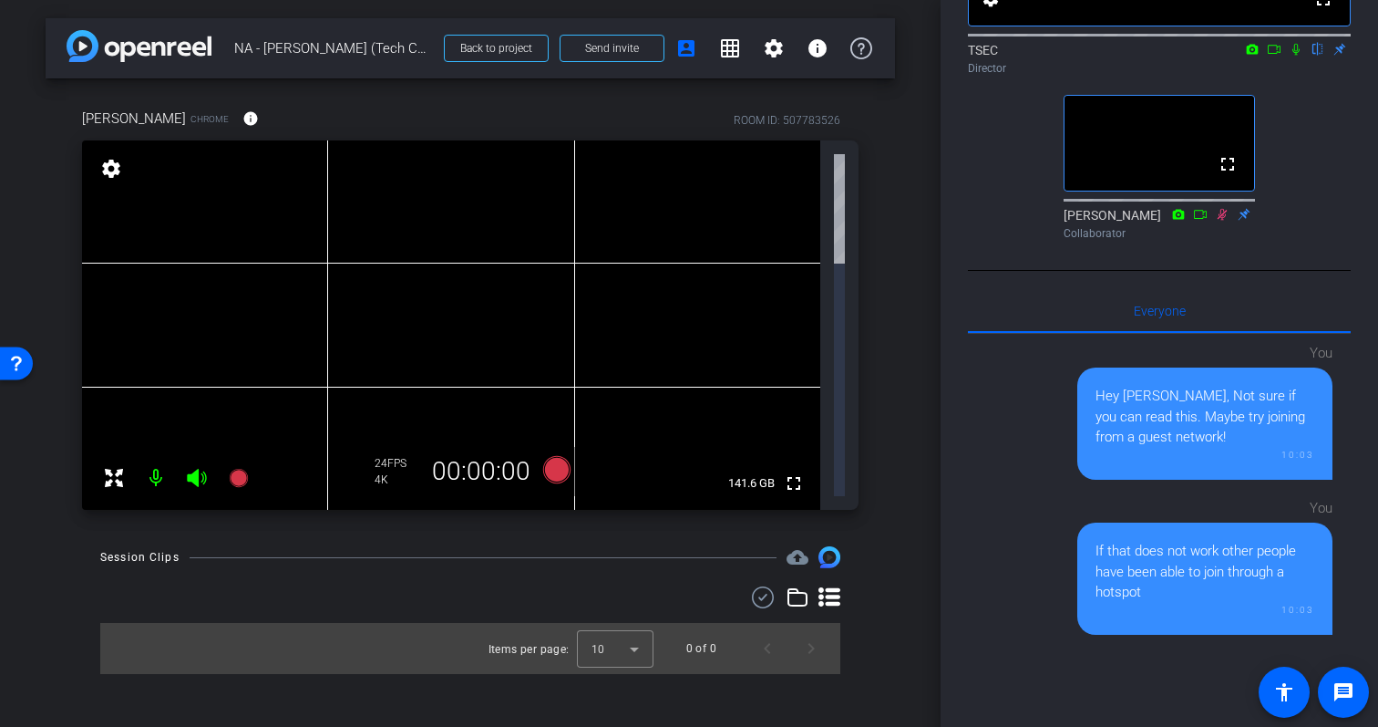
scroll to position [0, 0]
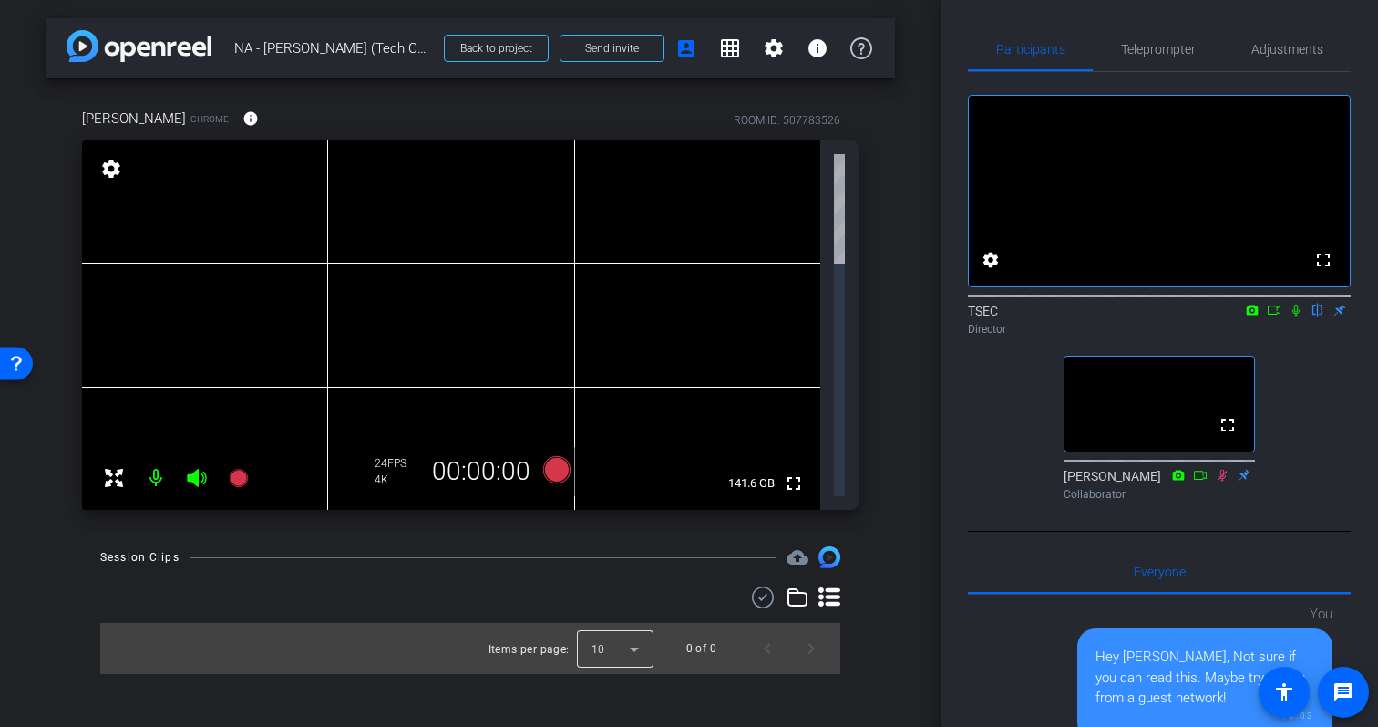
click at [616, 626] on div at bounding box center [615, 648] width 77 height 44
click at [736, 505] on div at bounding box center [689, 363] width 1378 height 727
click at [1134, 47] on span "Teleprompter" at bounding box center [1158, 49] width 75 height 13
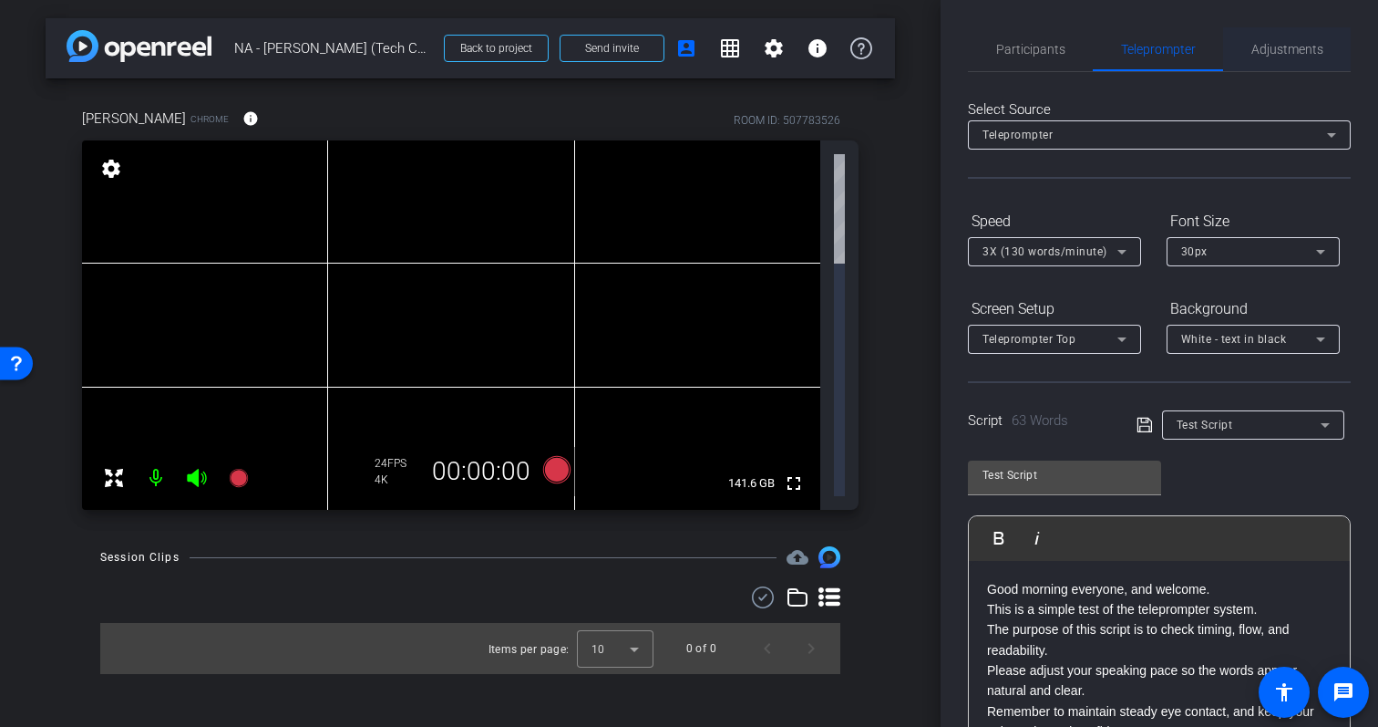
click at [1259, 54] on span "Adjustments" at bounding box center [1288, 49] width 72 height 13
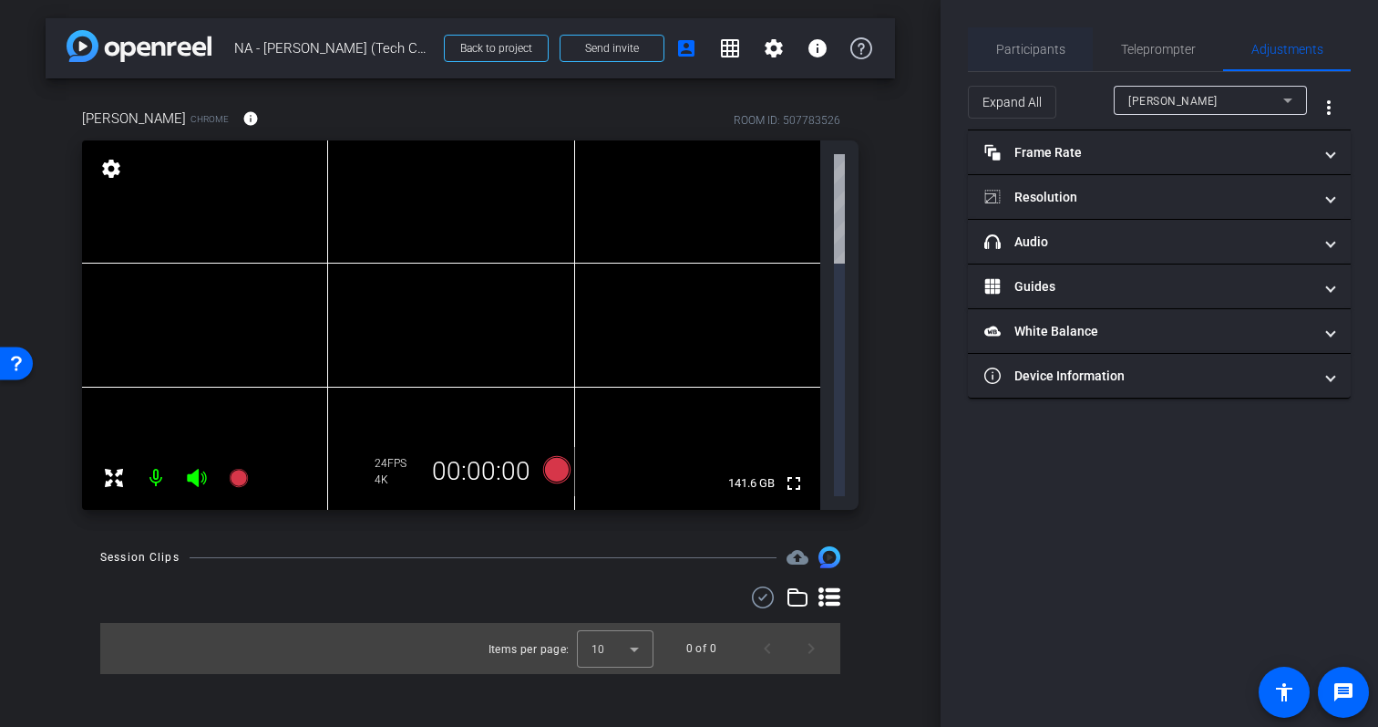
click at [1018, 47] on span "Participants" at bounding box center [1030, 49] width 69 height 13
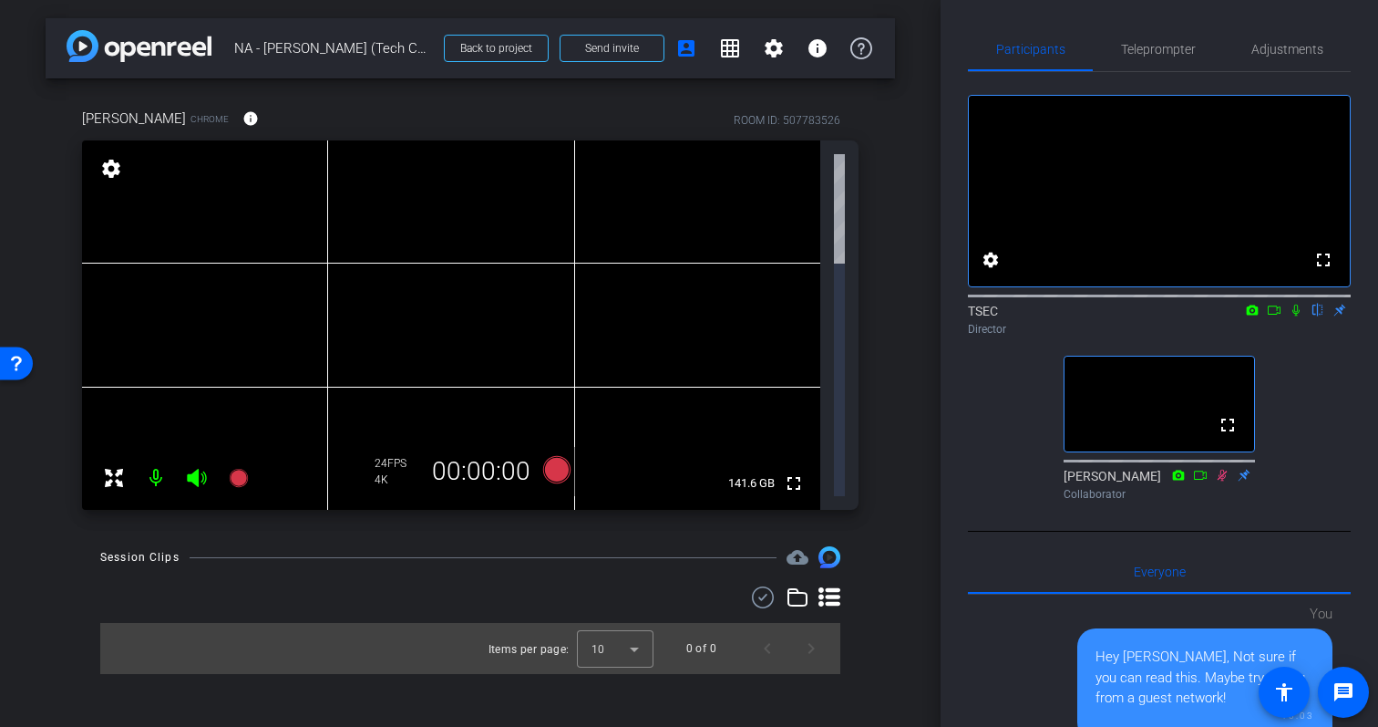
scroll to position [490, 0]
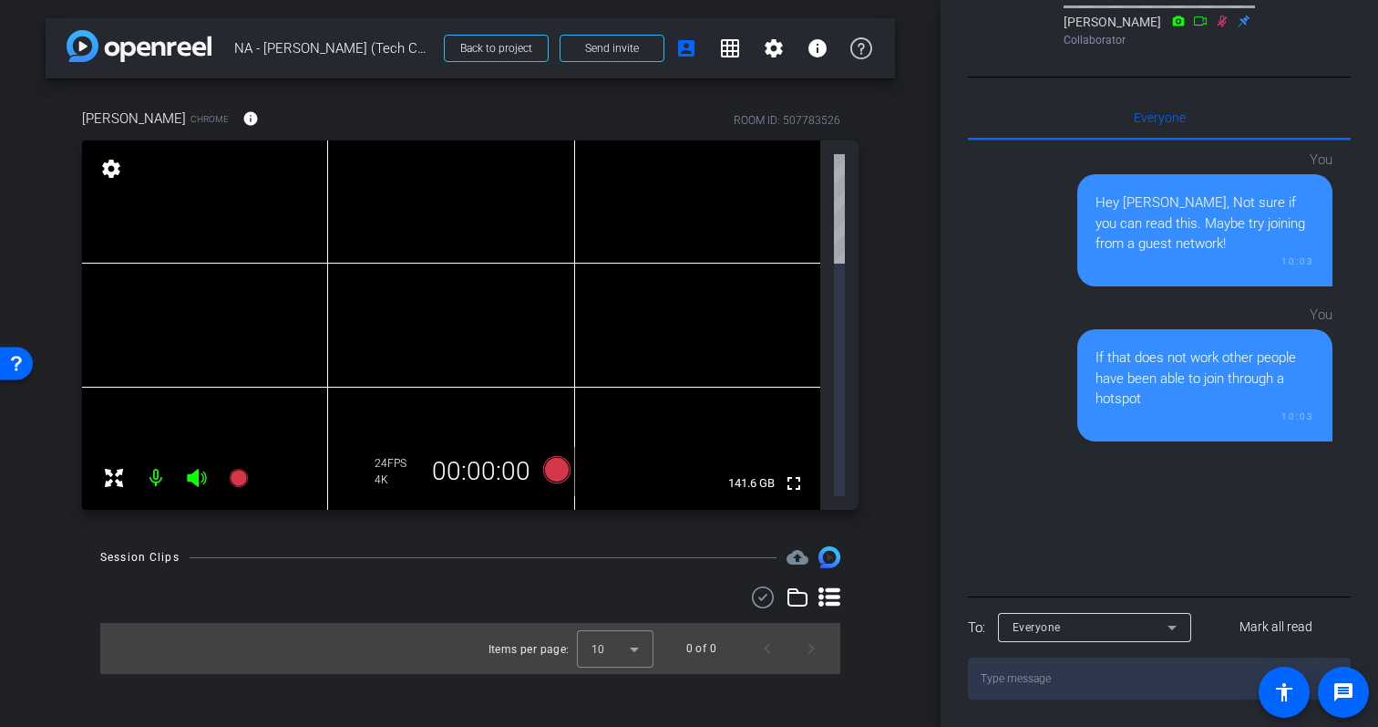
click at [1098, 626] on div "Everyone" at bounding box center [1090, 626] width 155 height 23
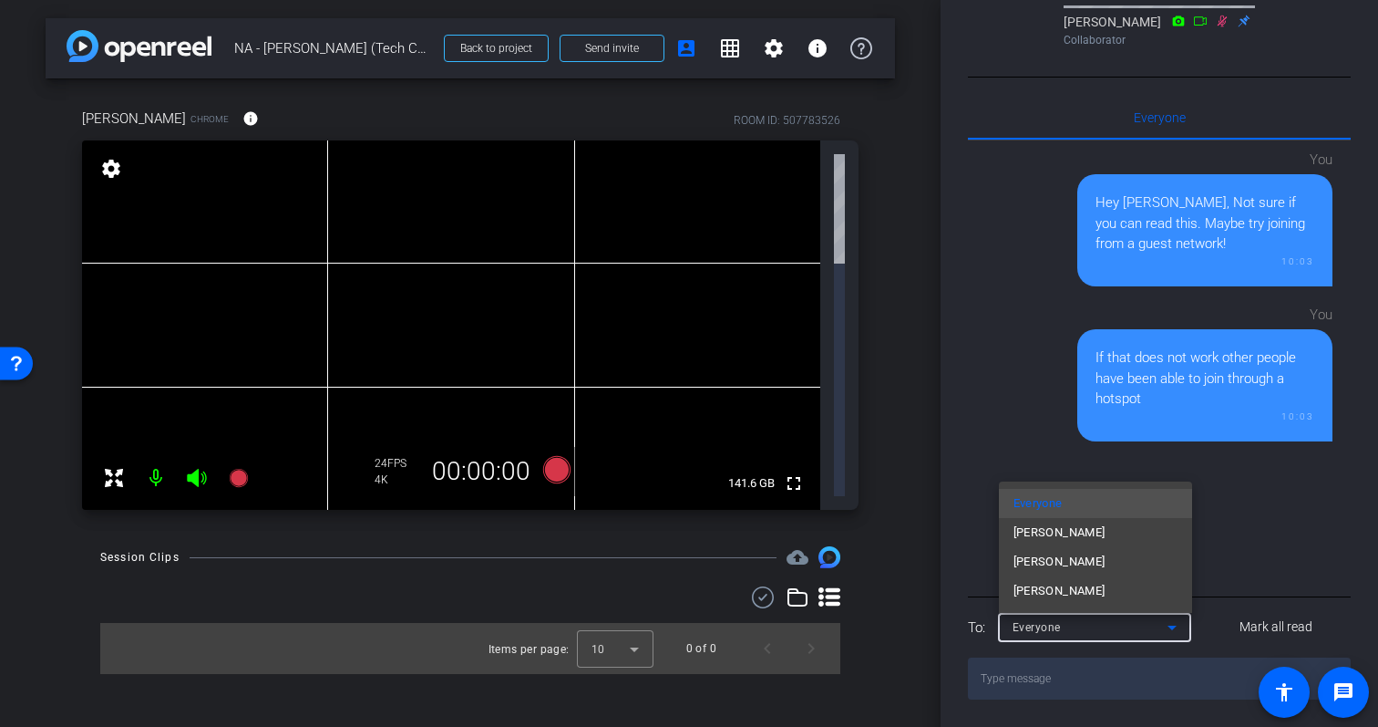
click at [1237, 541] on div at bounding box center [689, 363] width 1378 height 727
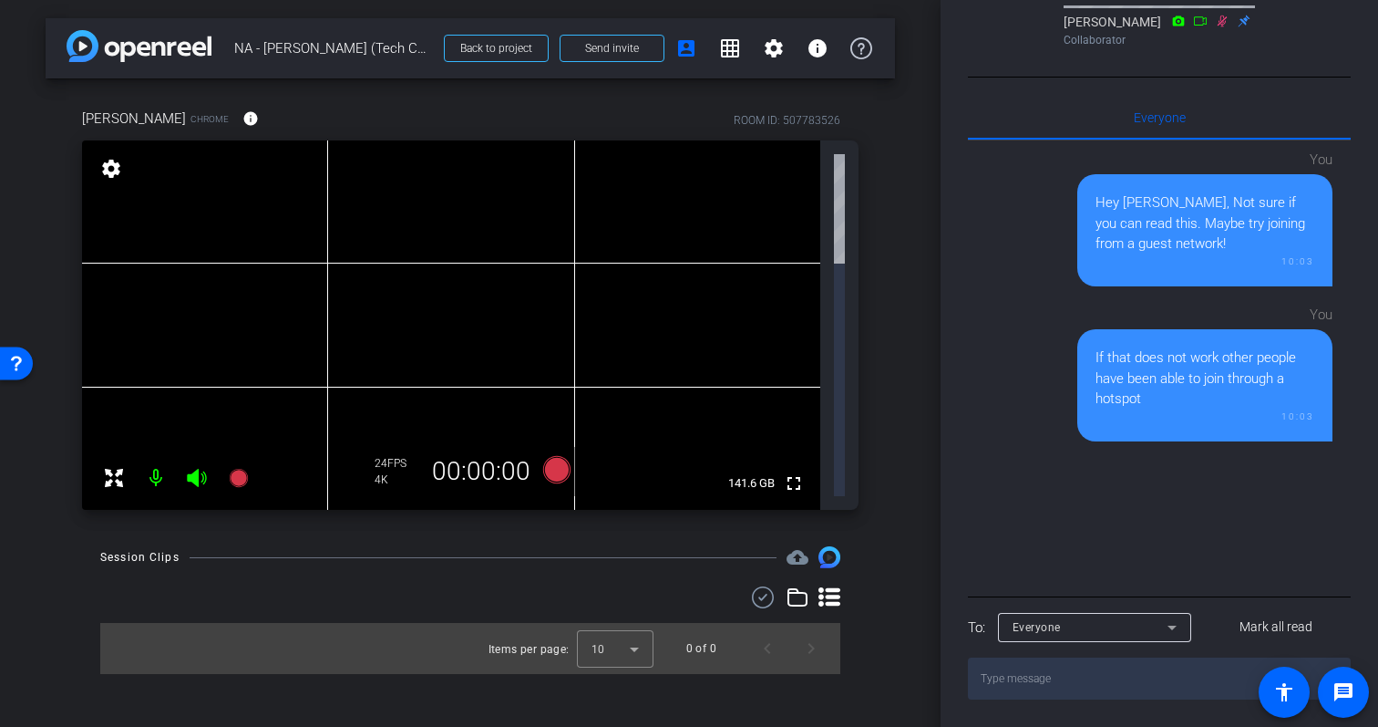
scroll to position [0, 0]
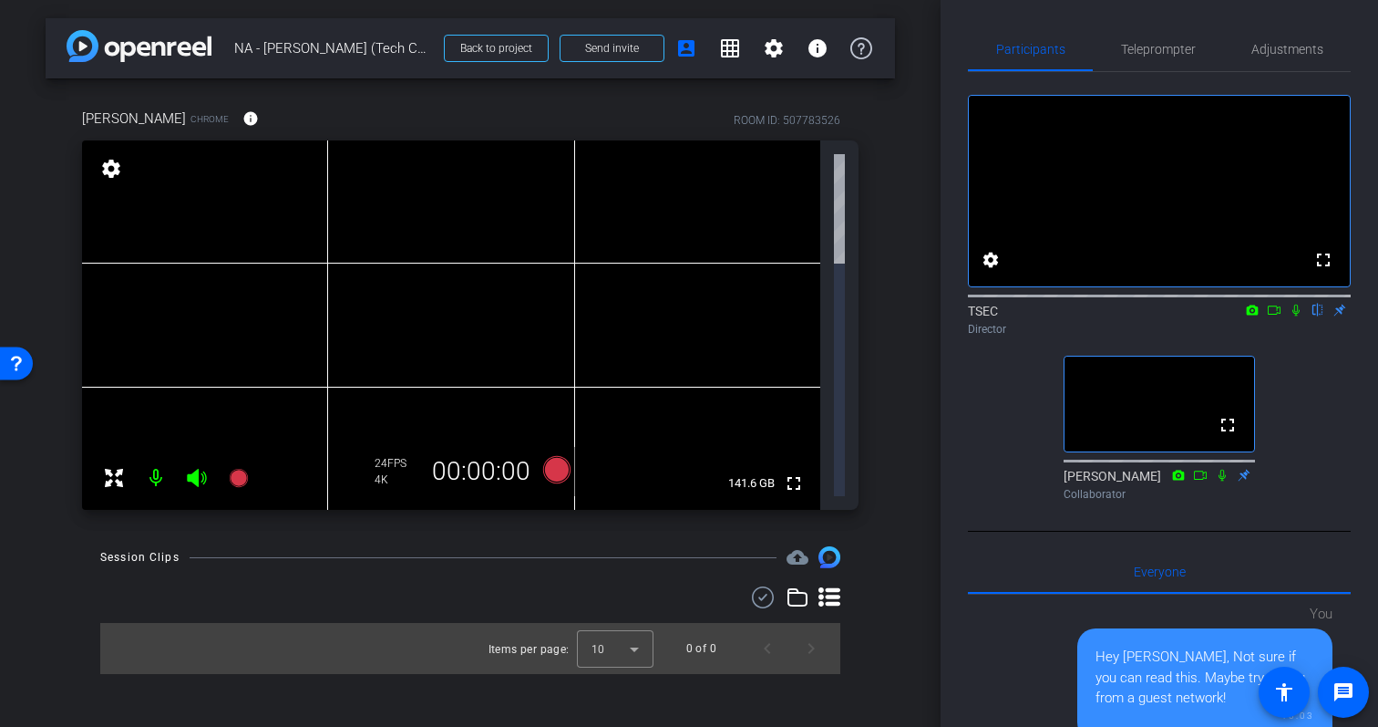
click at [1223, 481] on icon at bounding box center [1222, 475] width 15 height 13
click at [1223, 480] on icon at bounding box center [1223, 475] width 10 height 12
click at [1224, 481] on icon at bounding box center [1222, 475] width 15 height 13
click at [1221, 481] on icon at bounding box center [1222, 475] width 15 height 13
click at [1225, 480] on icon at bounding box center [1223, 475] width 10 height 12
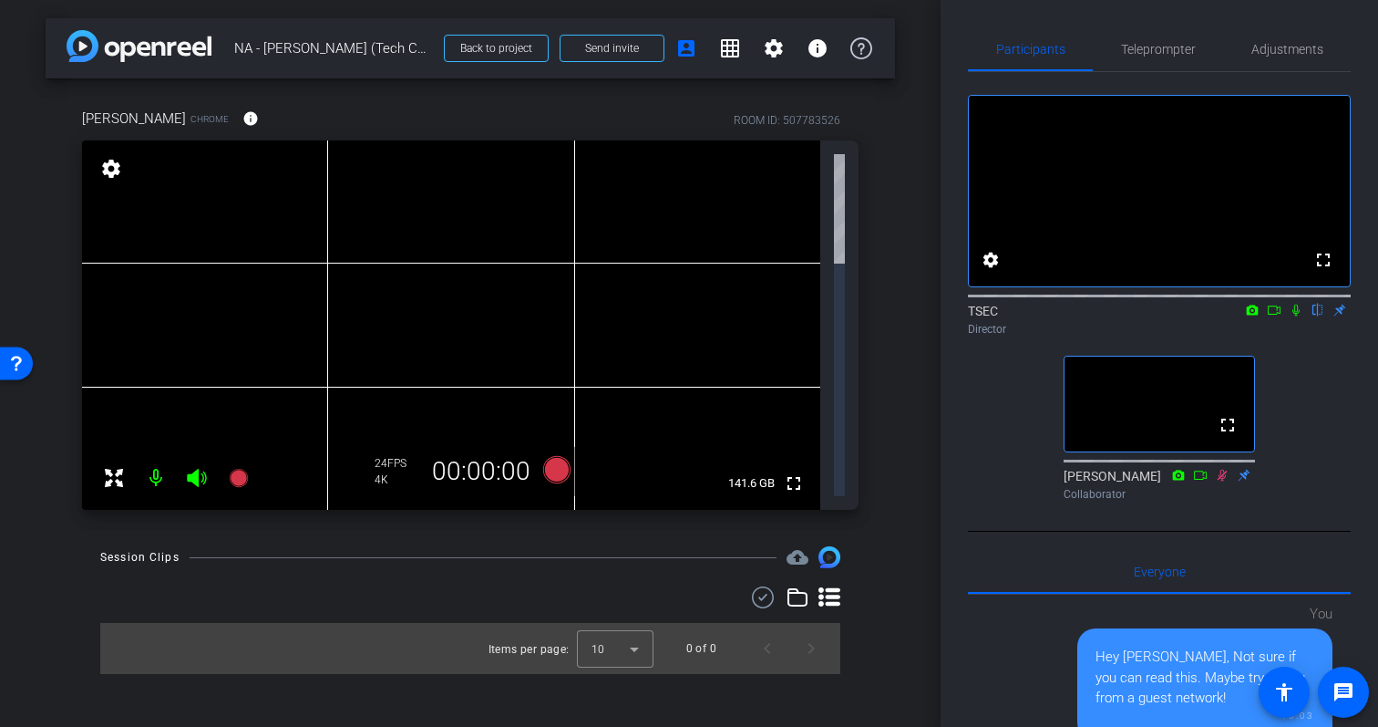
click at [1222, 480] on icon at bounding box center [1223, 475] width 10 height 12
click at [1158, 56] on span "Teleprompter" at bounding box center [1158, 49] width 75 height 13
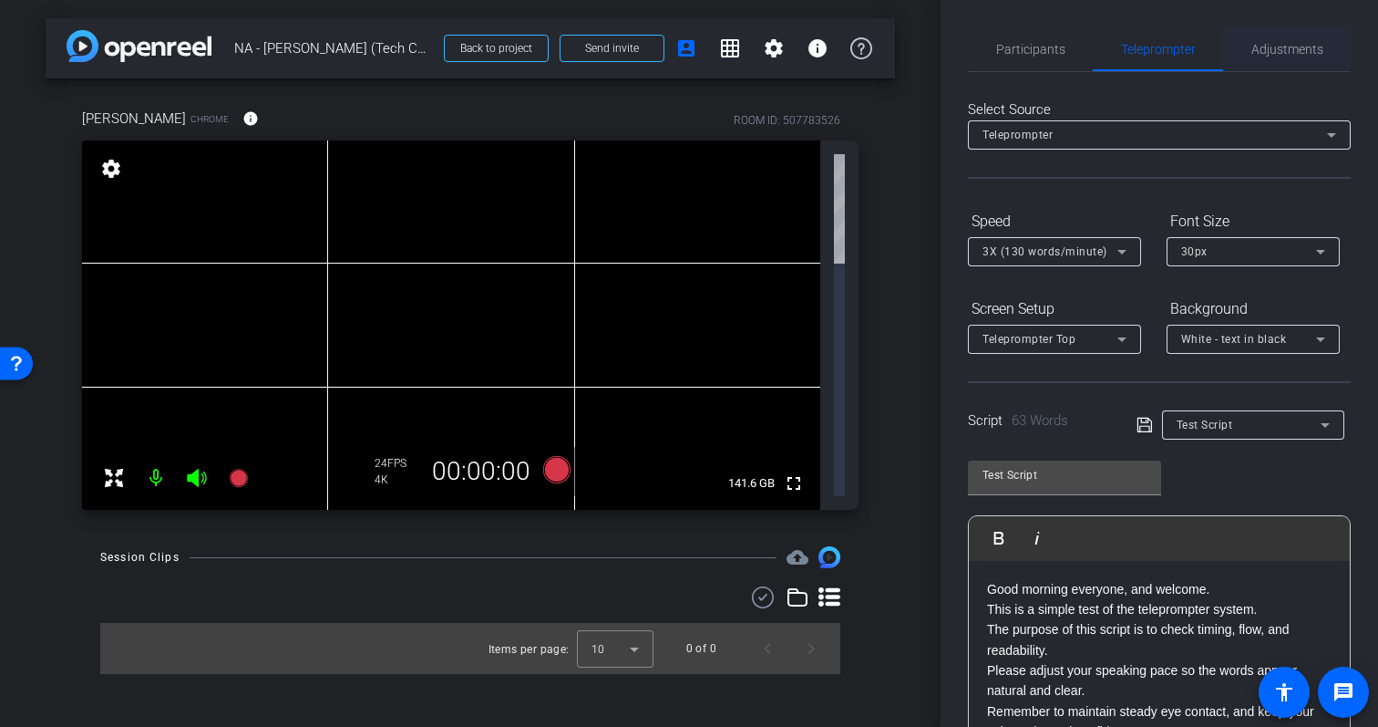
click at [1304, 70] on span "Adjustments" at bounding box center [1288, 49] width 72 height 44
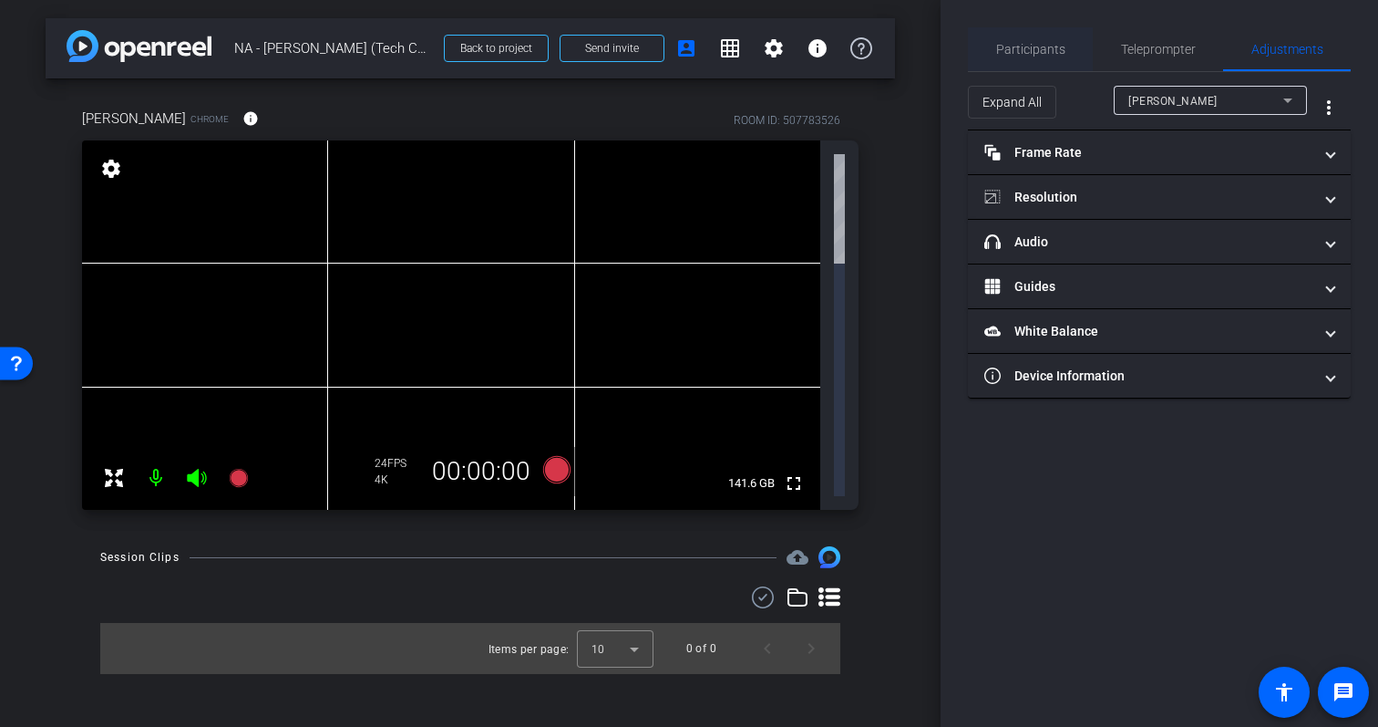
click at [1026, 52] on span "Participants" at bounding box center [1030, 49] width 69 height 13
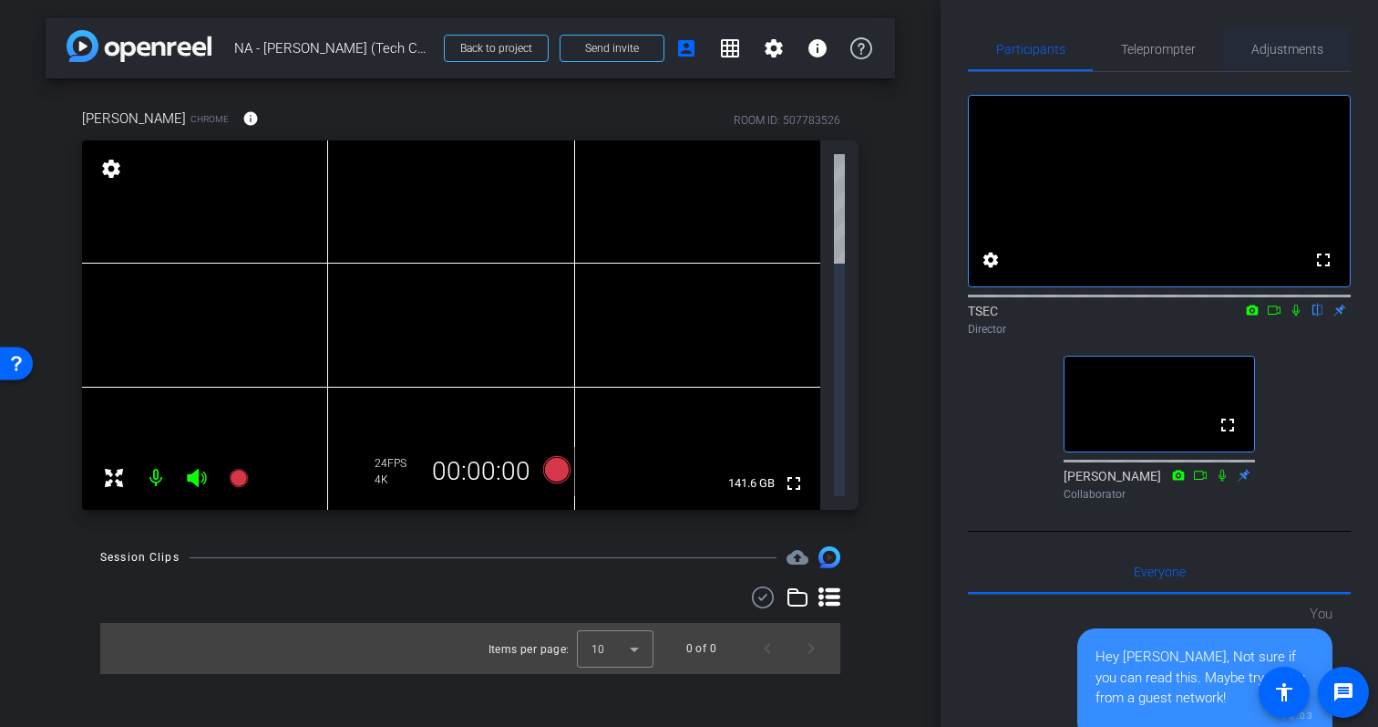
click at [1276, 46] on span "Adjustments" at bounding box center [1288, 49] width 72 height 13
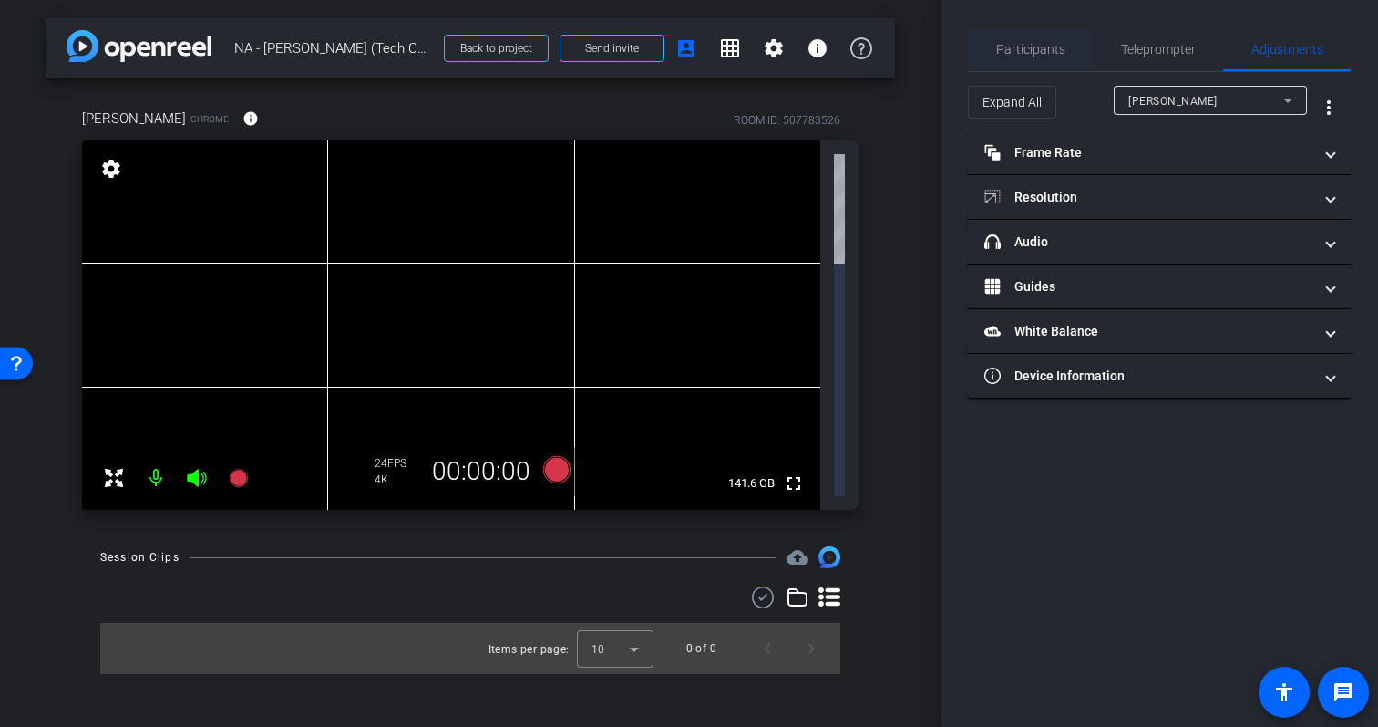
click at [1033, 43] on span "Participants" at bounding box center [1030, 49] width 69 height 13
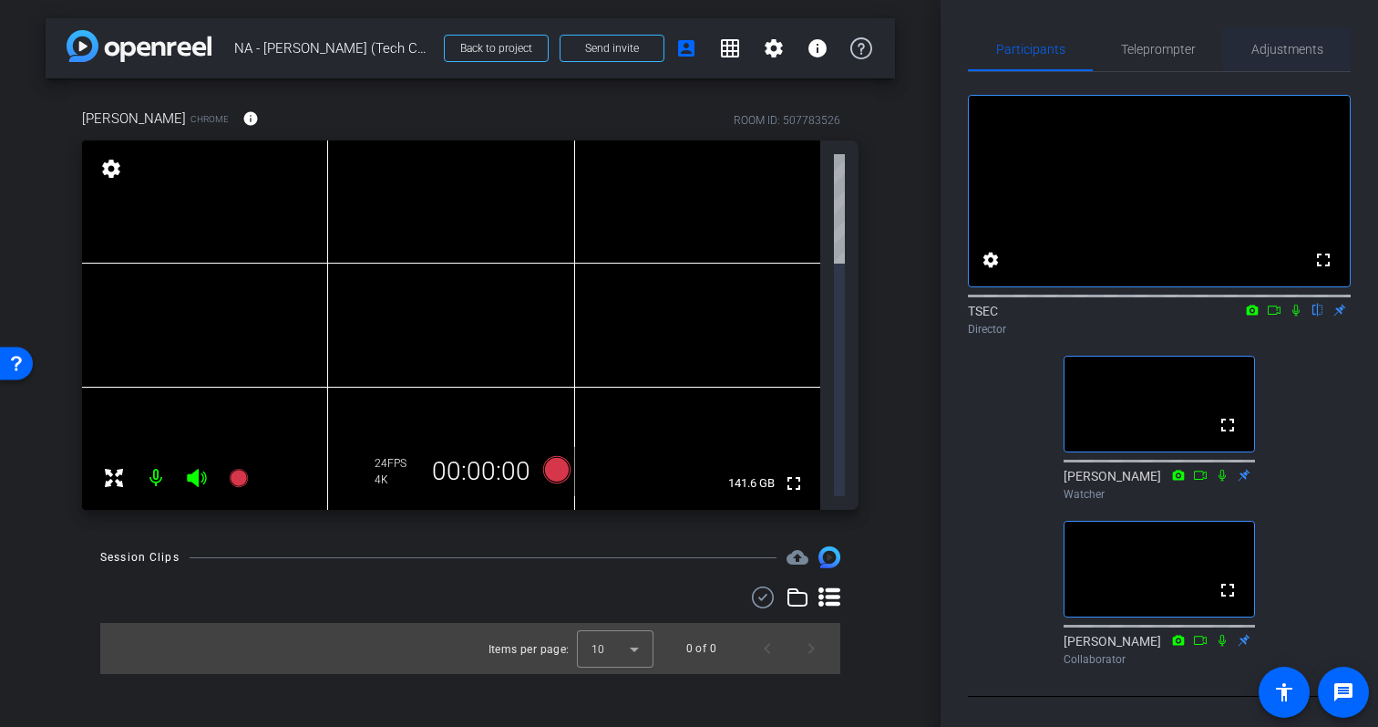
click at [1299, 45] on span "Adjustments" at bounding box center [1288, 49] width 72 height 13
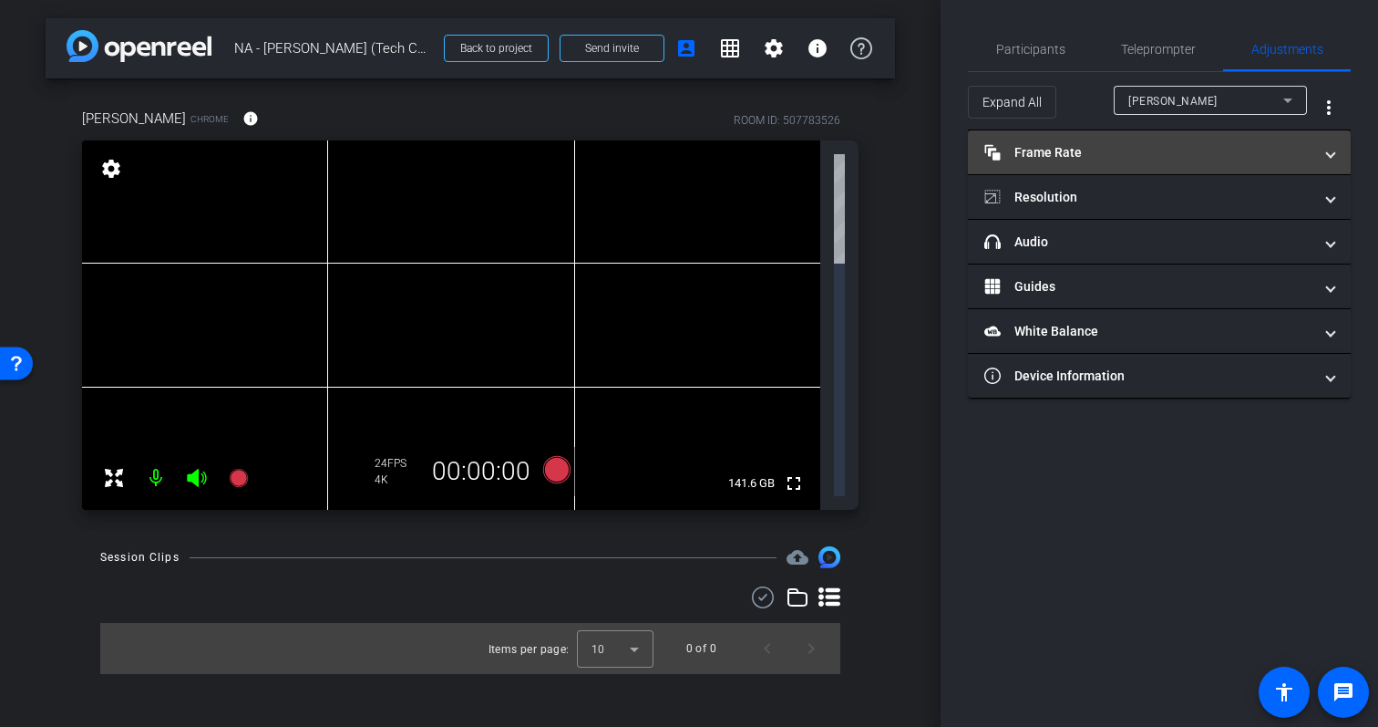
click at [1253, 168] on mat-expansion-panel-header "Frame Rate Frame Rate" at bounding box center [1159, 152] width 383 height 44
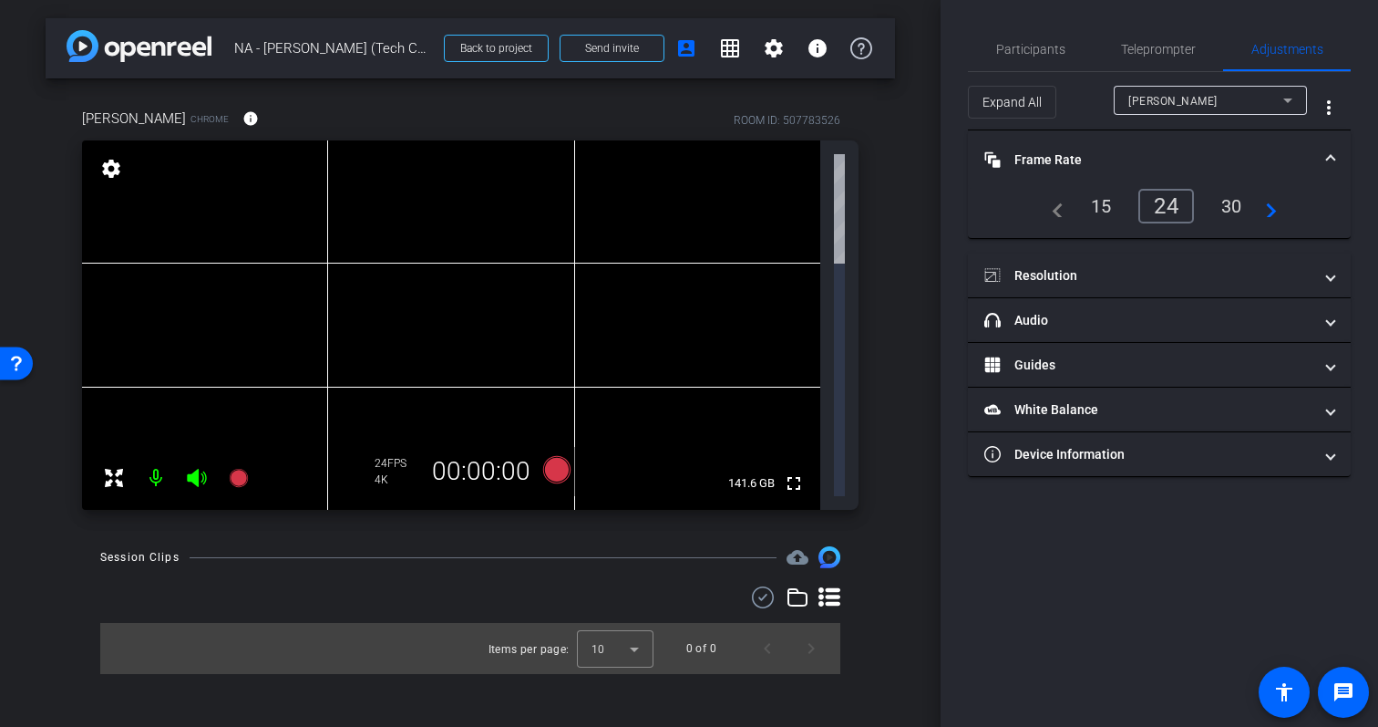
click at [1283, 158] on mat-panel-title "Frame Rate Frame Rate" at bounding box center [1149, 159] width 328 height 19
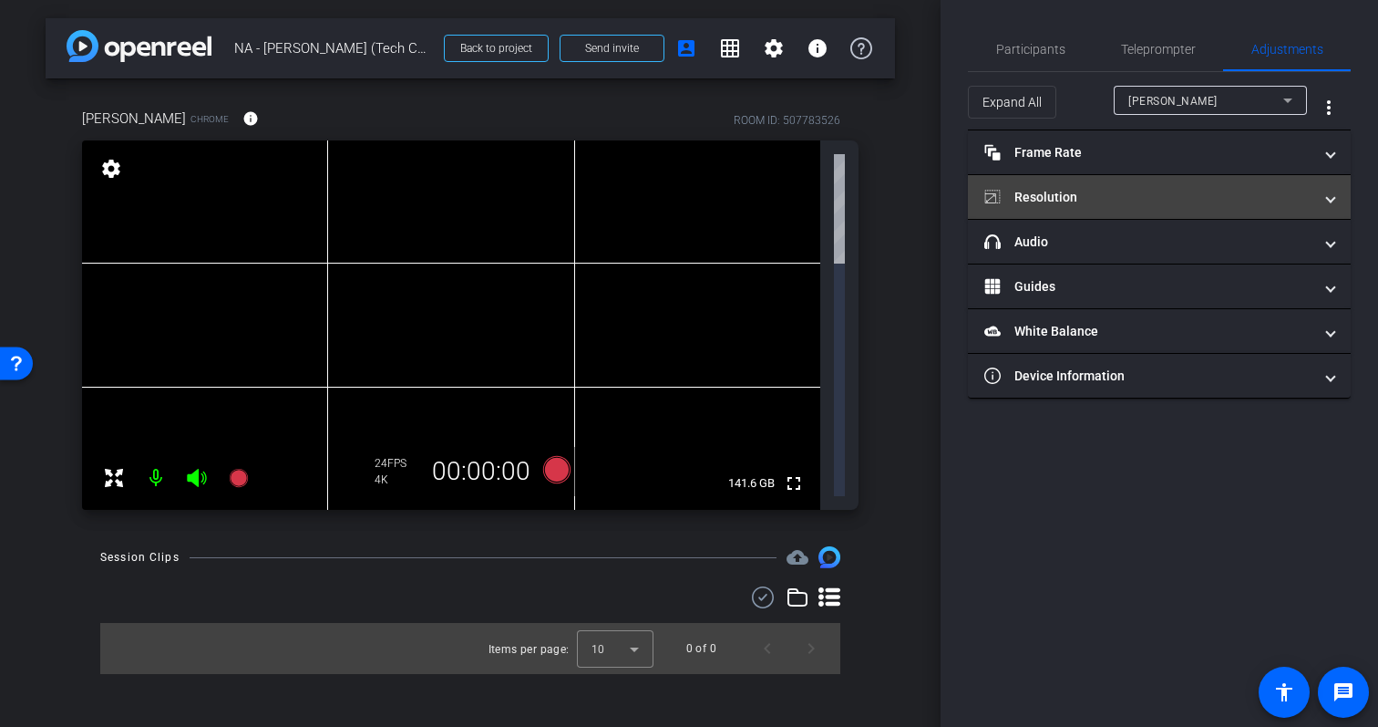
click at [1234, 205] on mat-panel-title "Resolution" at bounding box center [1149, 197] width 328 height 19
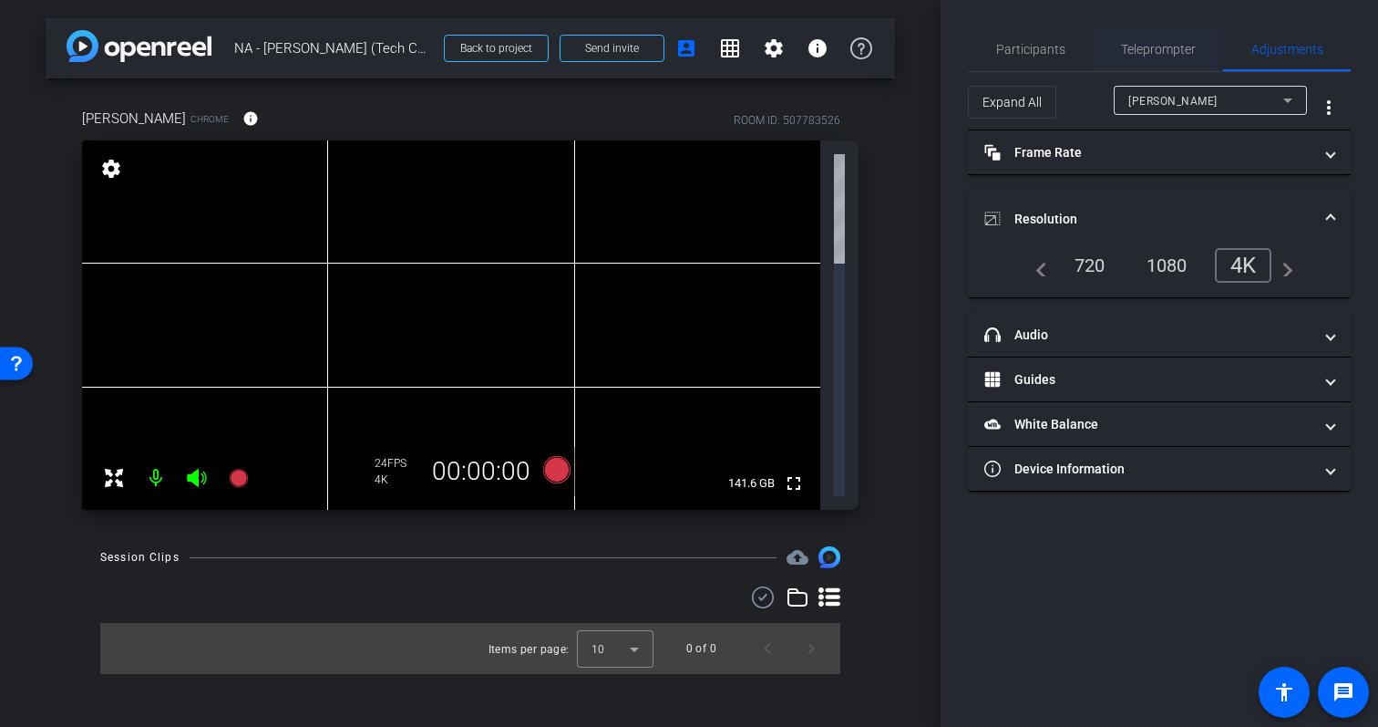
click at [1143, 52] on span "Teleprompter" at bounding box center [1158, 49] width 75 height 13
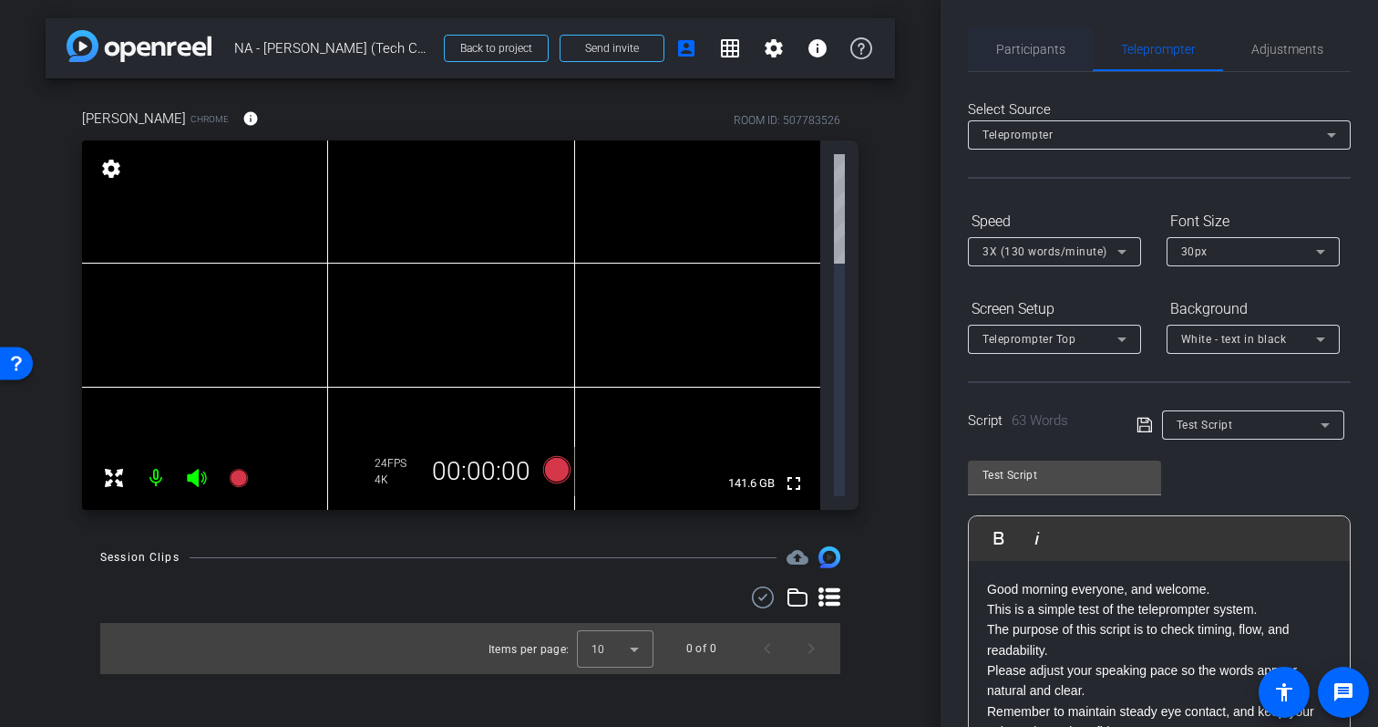
click at [1001, 65] on span "Participants" at bounding box center [1030, 49] width 69 height 44
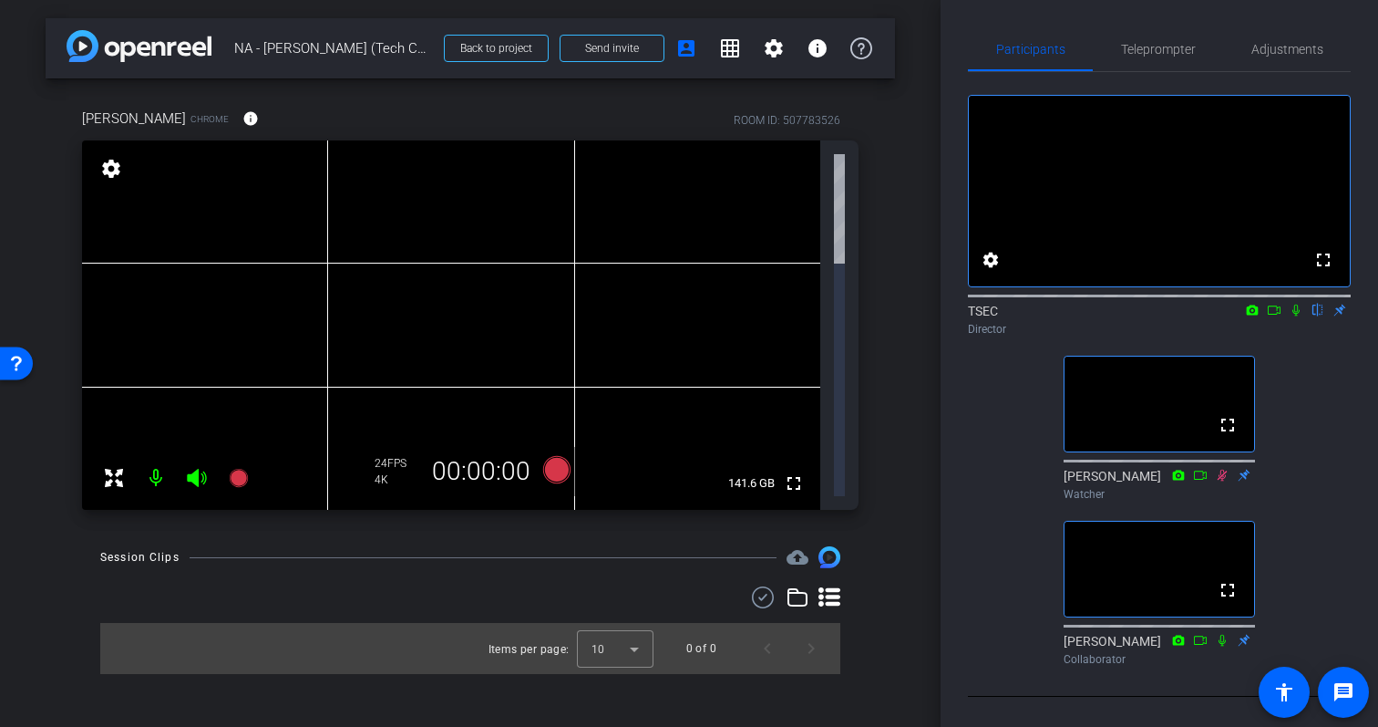
click at [1201, 481] on icon at bounding box center [1200, 475] width 15 height 13
click at [1197, 646] on icon at bounding box center [1200, 640] width 15 height 13
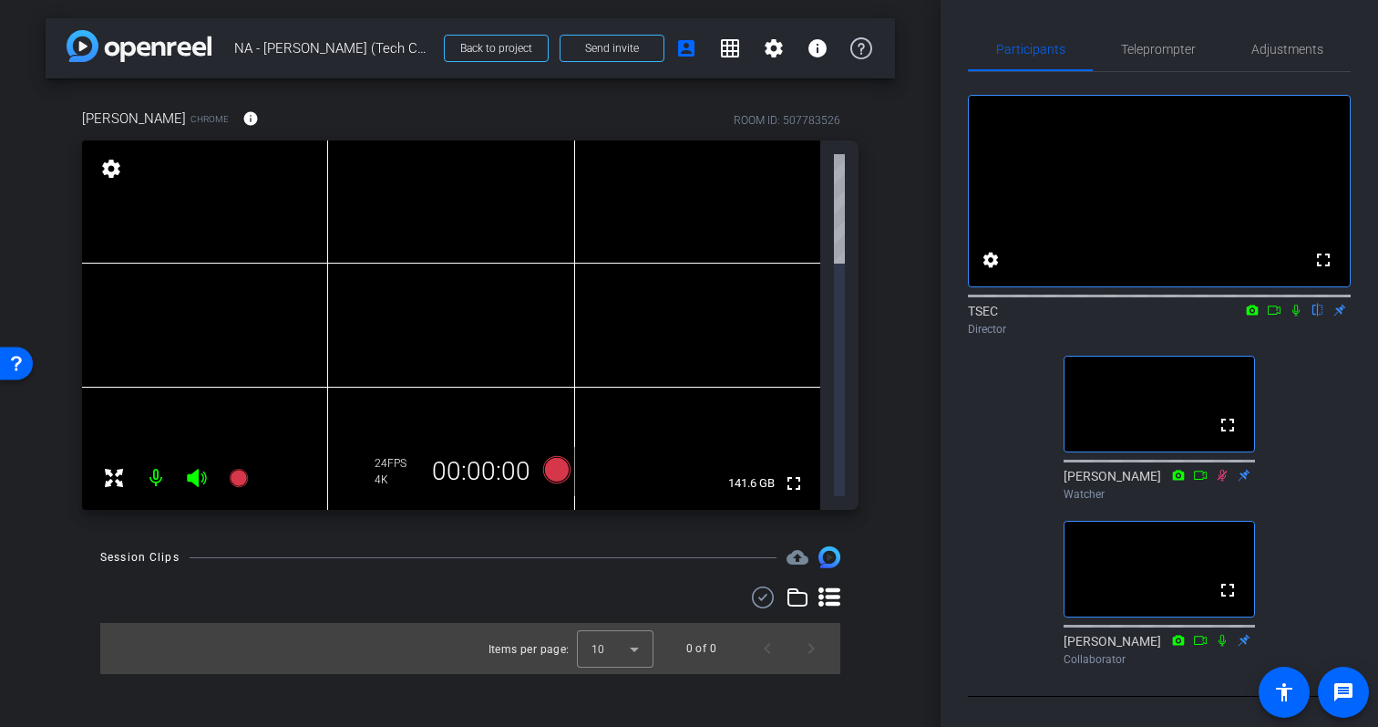
click at [1198, 481] on icon at bounding box center [1200, 475] width 15 height 13
click at [1222, 646] on icon at bounding box center [1222, 640] width 15 height 13
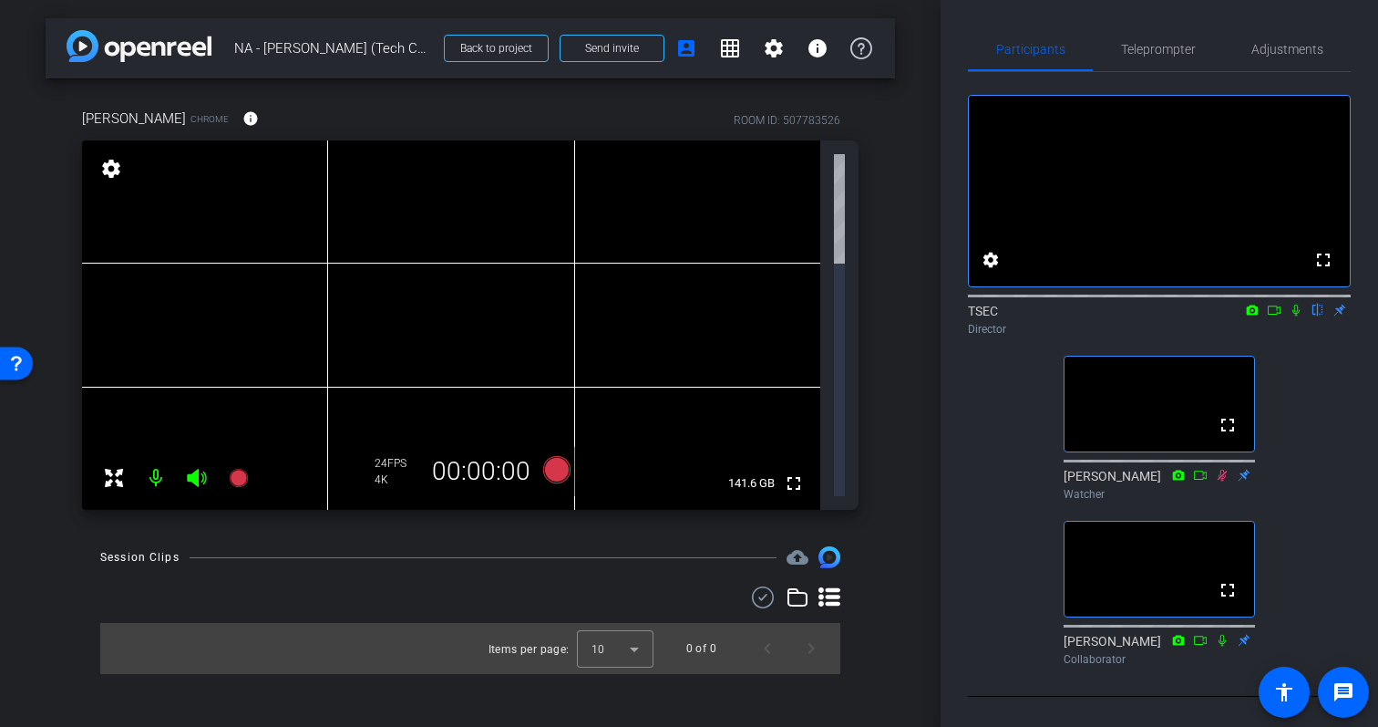
click at [151, 459] on mat-icon at bounding box center [156, 477] width 36 height 36
click at [150, 459] on mat-icon at bounding box center [156, 477] width 36 height 36
click at [1148, 43] on span "Teleprompter" at bounding box center [1158, 49] width 75 height 13
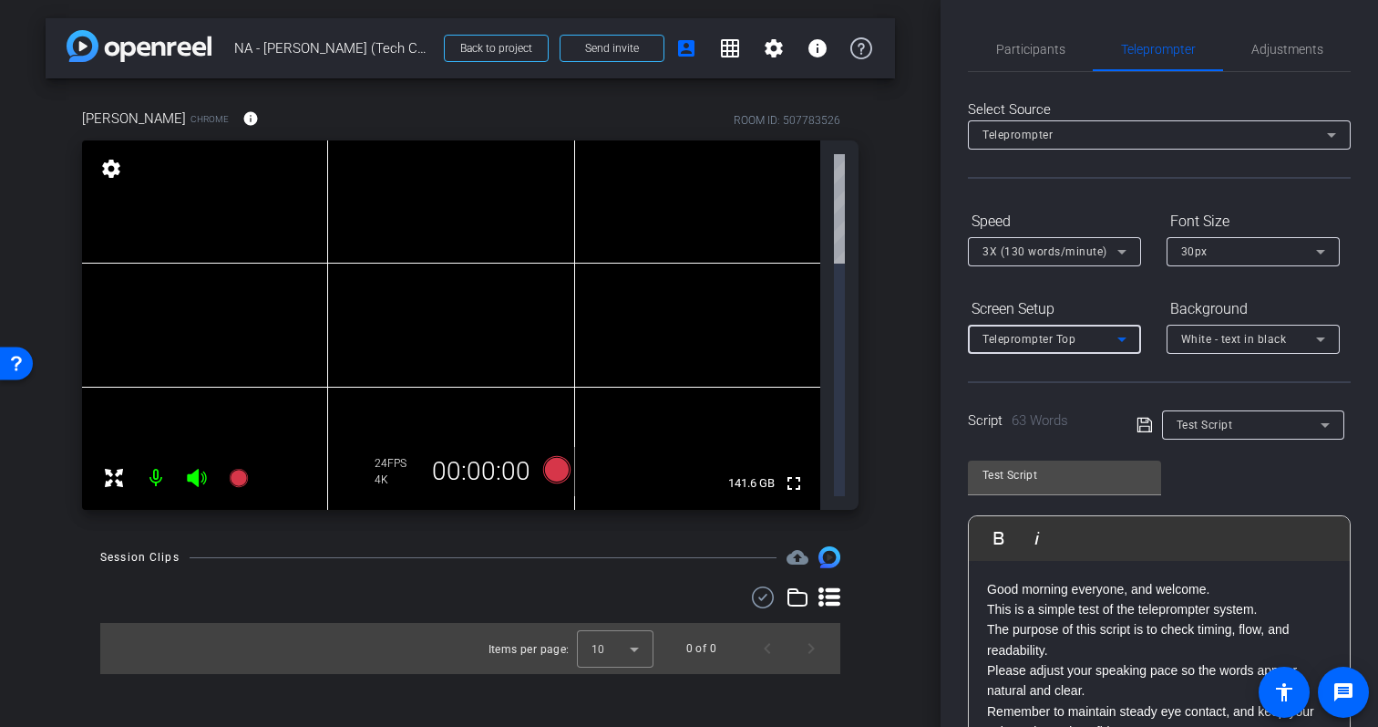
click at [1077, 345] on div "Teleprompter Top" at bounding box center [1050, 338] width 135 height 23
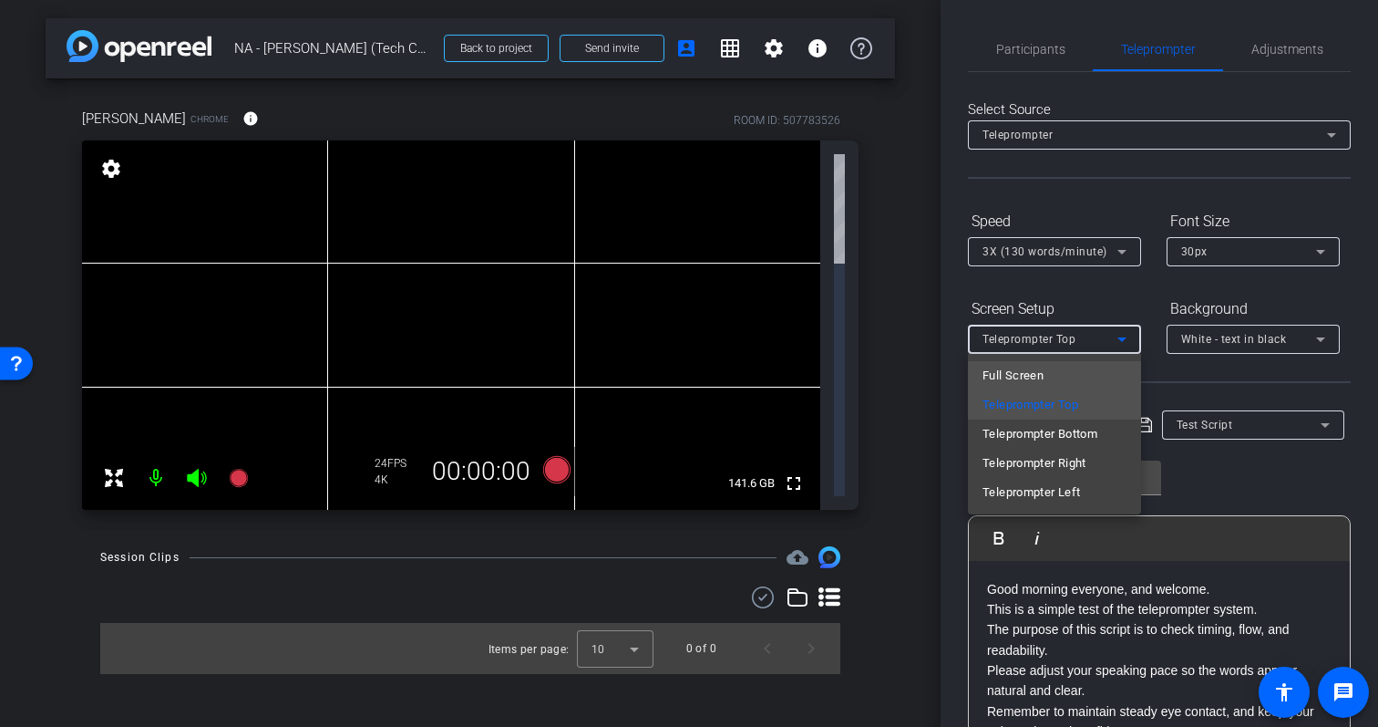
click at [1079, 374] on mat-option "Full Screen" at bounding box center [1054, 375] width 173 height 29
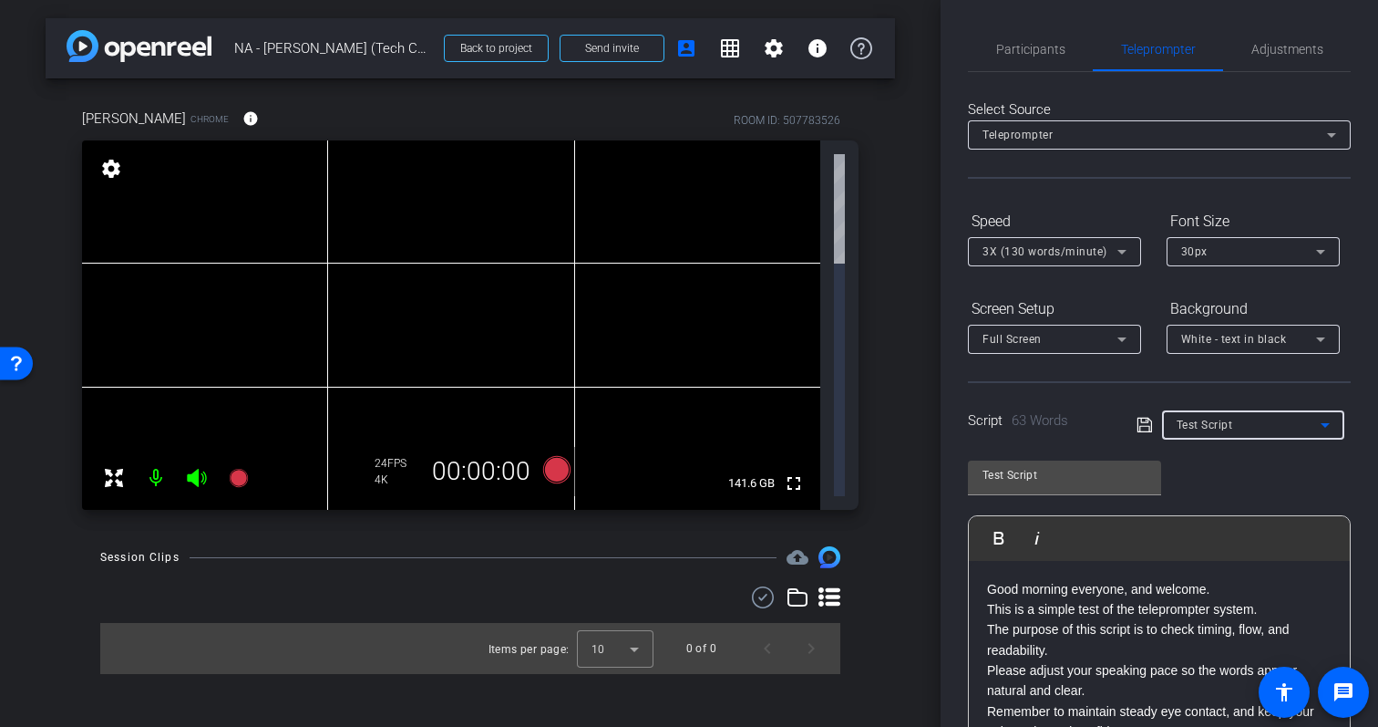
click at [1207, 423] on span "Test Script" at bounding box center [1205, 424] width 57 height 13
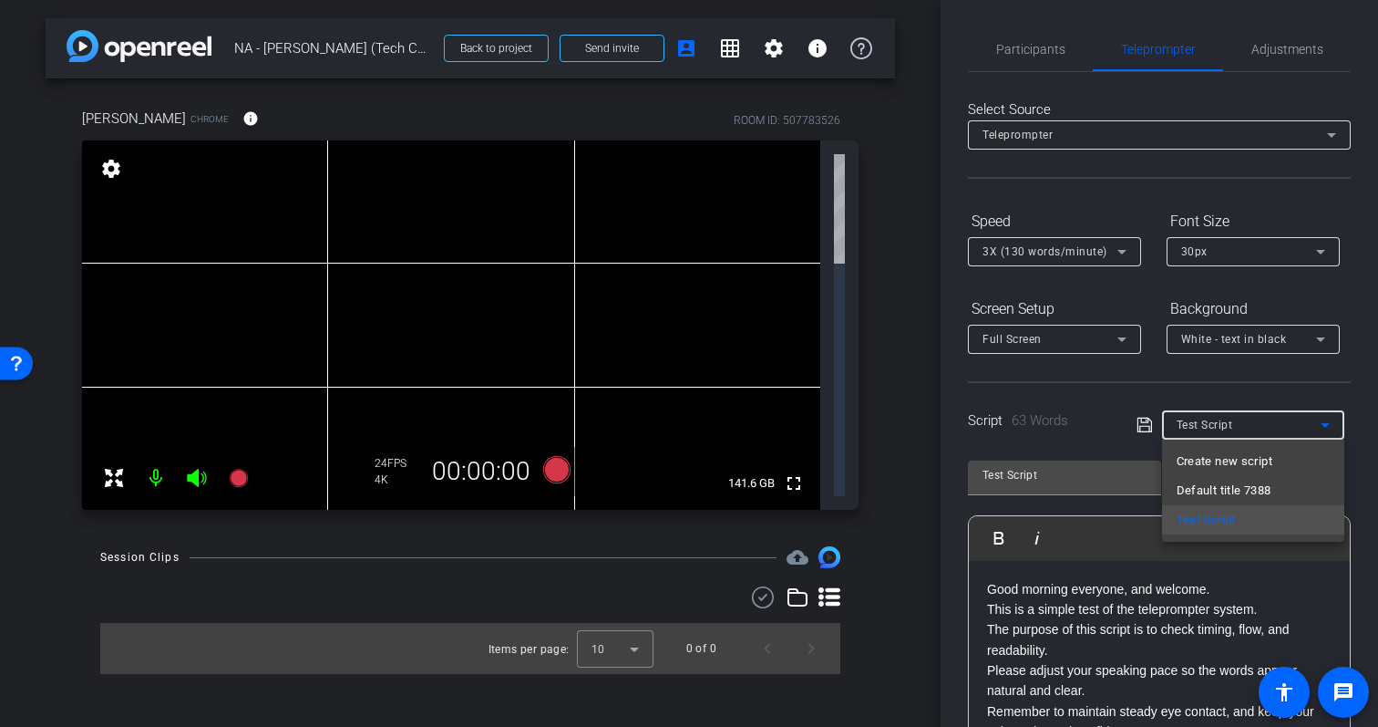
click at [1119, 514] on div at bounding box center [689, 363] width 1378 height 727
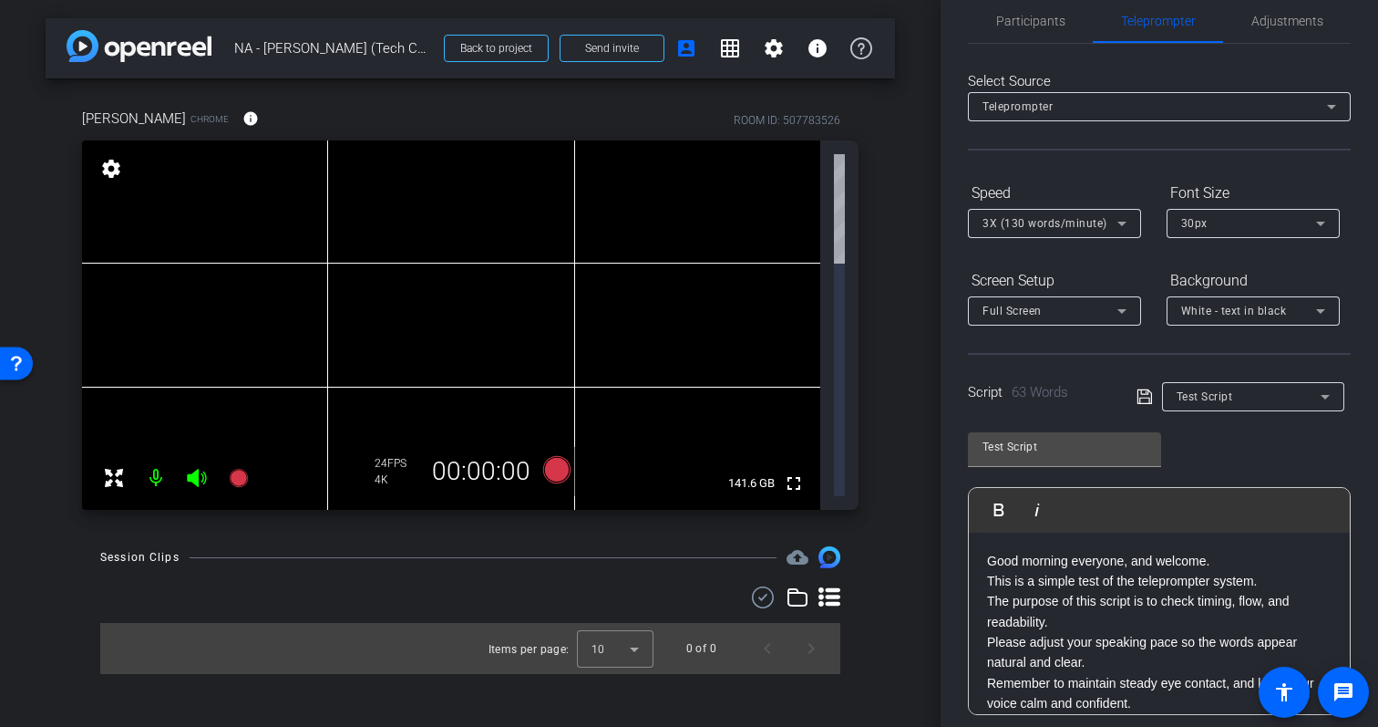
scroll to position [270, 0]
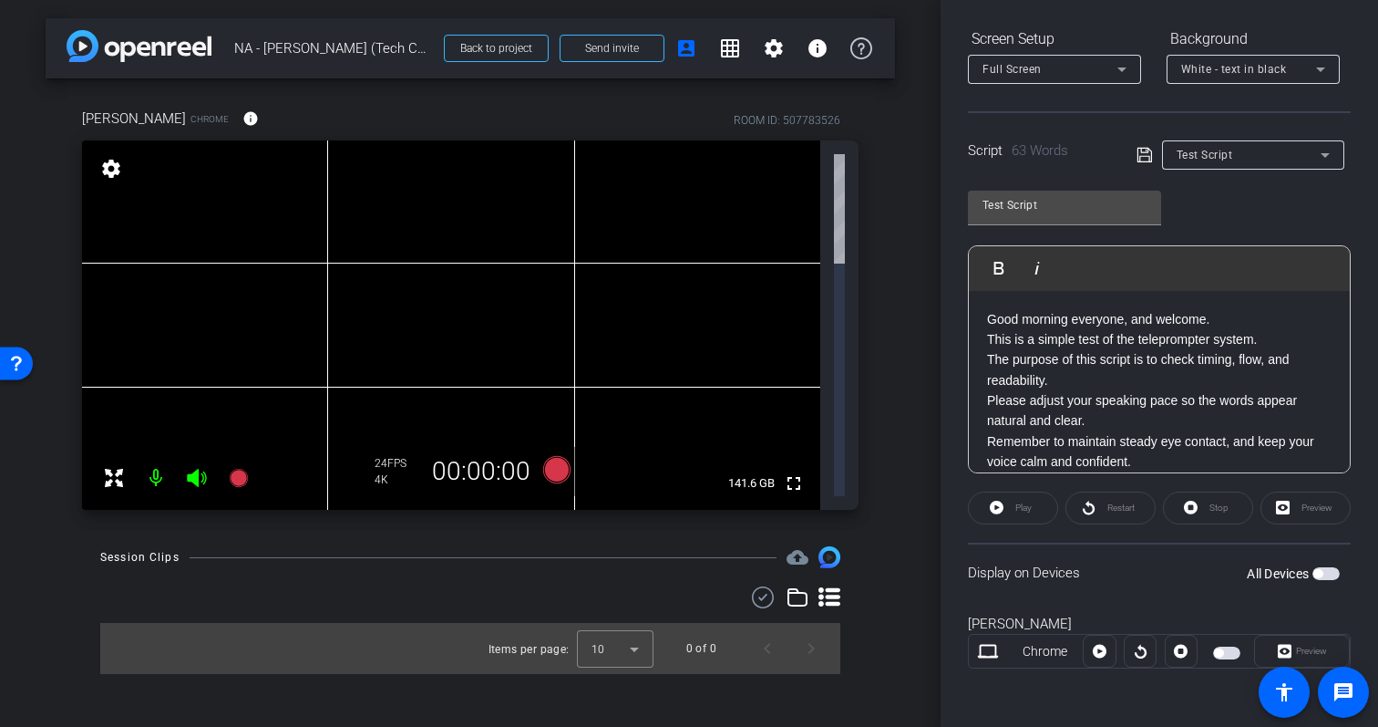
click at [1226, 658] on mat-slide-toggle at bounding box center [1228, 651] width 31 height 22
click at [1225, 650] on span "button" at bounding box center [1226, 652] width 27 height 13
click at [1292, 649] on span "Preview" at bounding box center [1310, 651] width 36 height 26
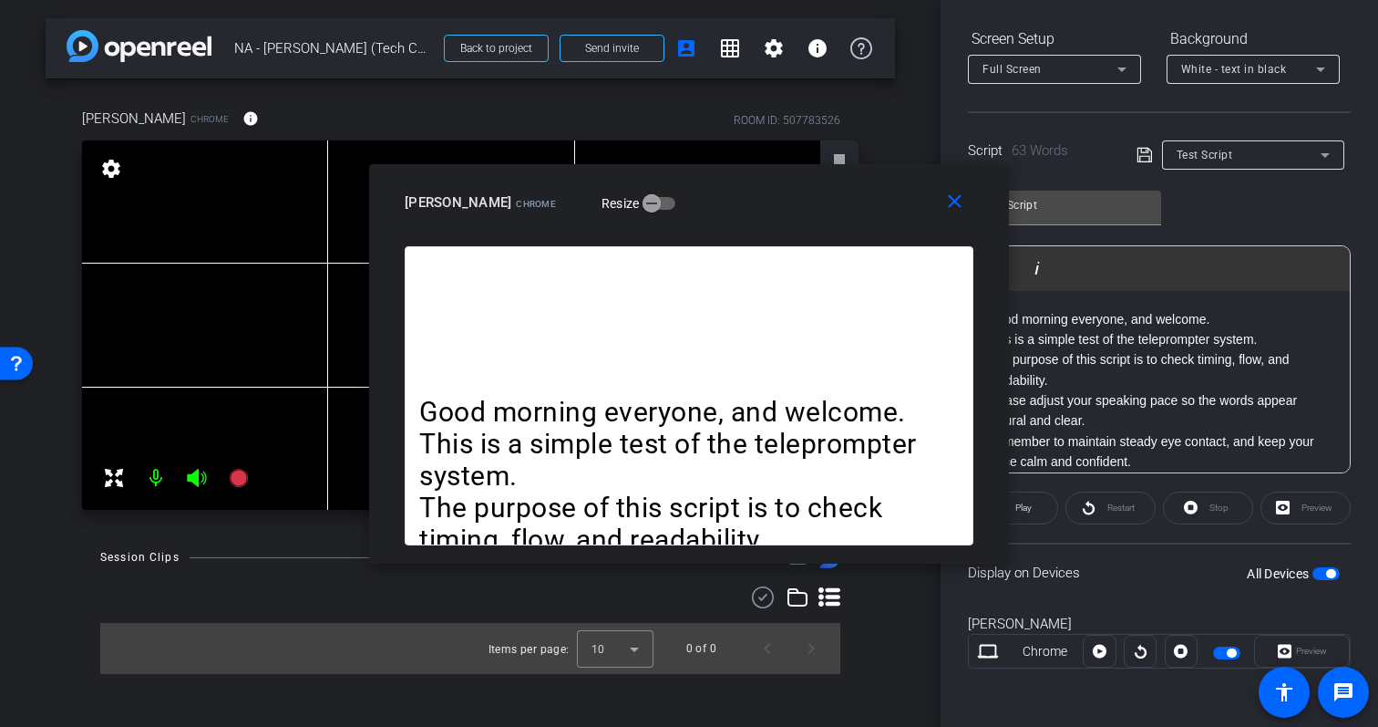
click at [1222, 654] on span "button" at bounding box center [1226, 652] width 27 height 13
click at [963, 205] on mat-icon "close" at bounding box center [955, 202] width 23 height 23
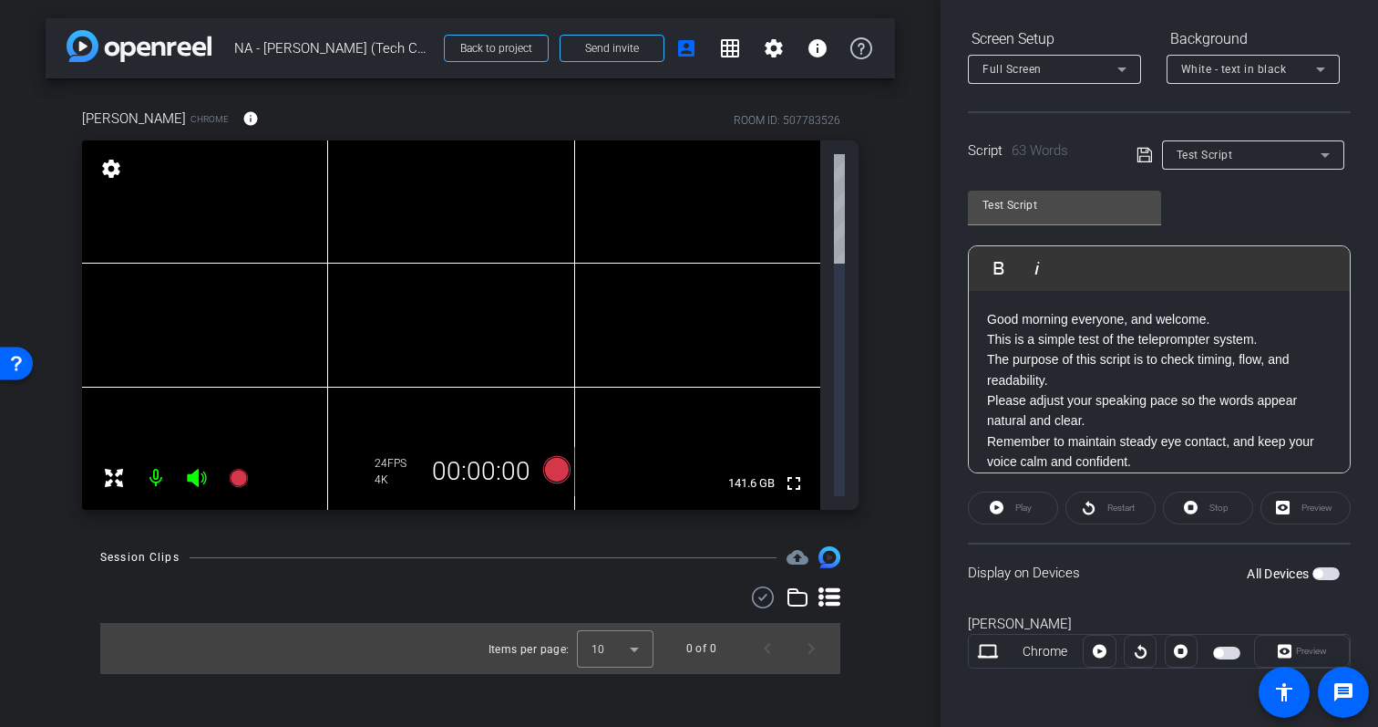
click at [1320, 573] on span "button" at bounding box center [1318, 573] width 9 height 9
click at [1320, 573] on span "button" at bounding box center [1326, 573] width 27 height 13
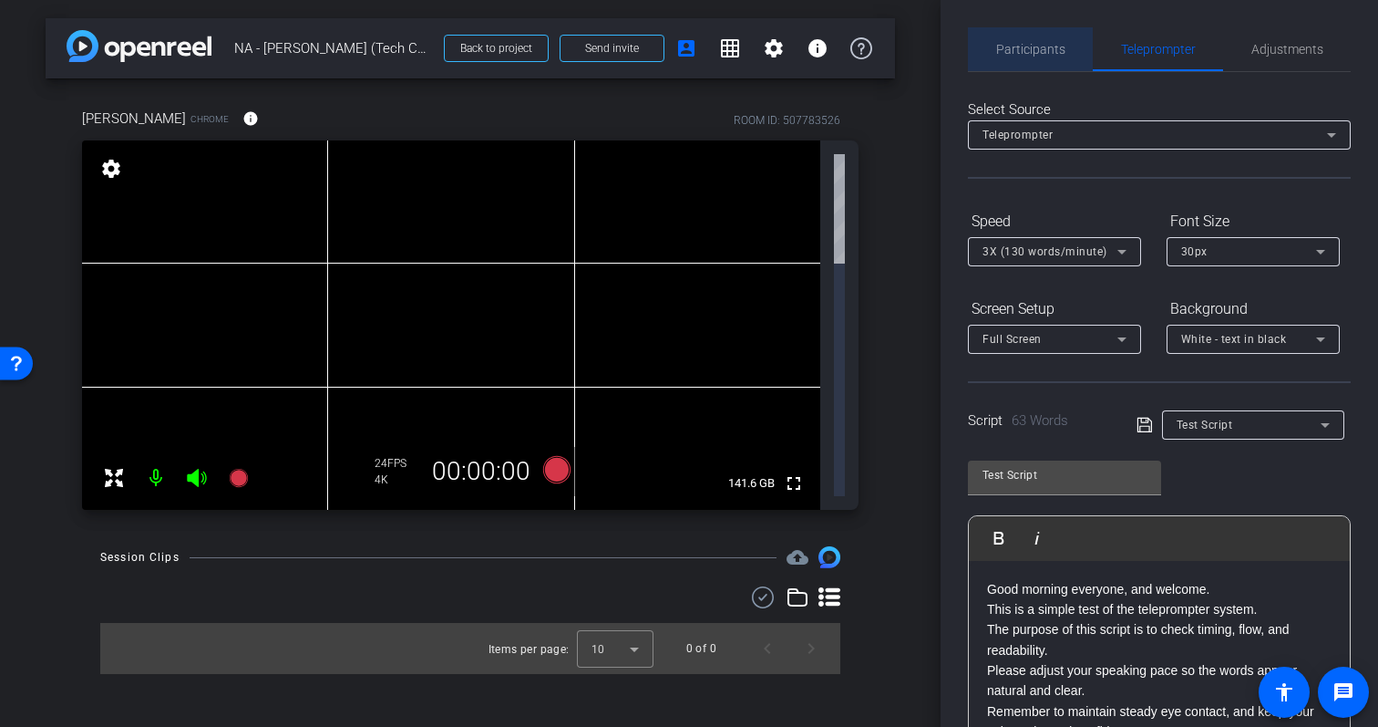
click at [1044, 43] on span "Participants" at bounding box center [1030, 49] width 69 height 13
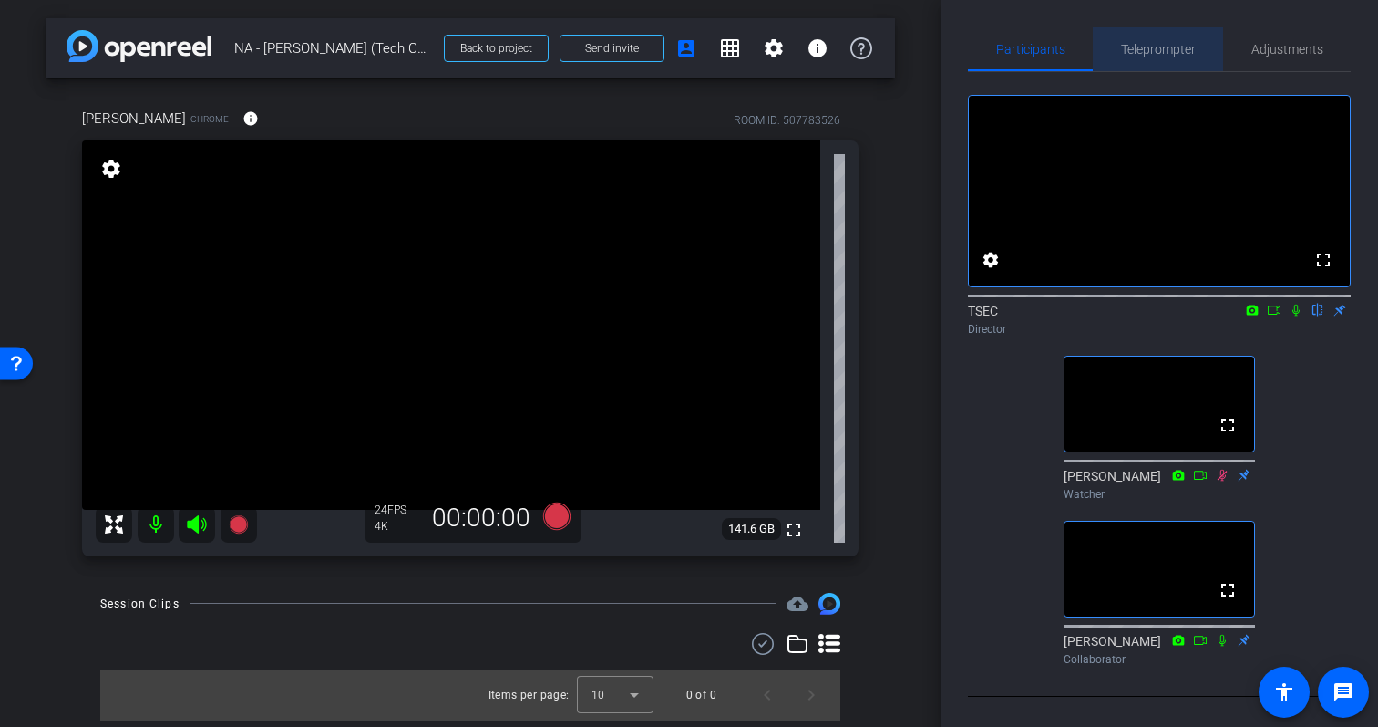
click at [1133, 46] on span "Teleprompter" at bounding box center [1158, 49] width 75 height 13
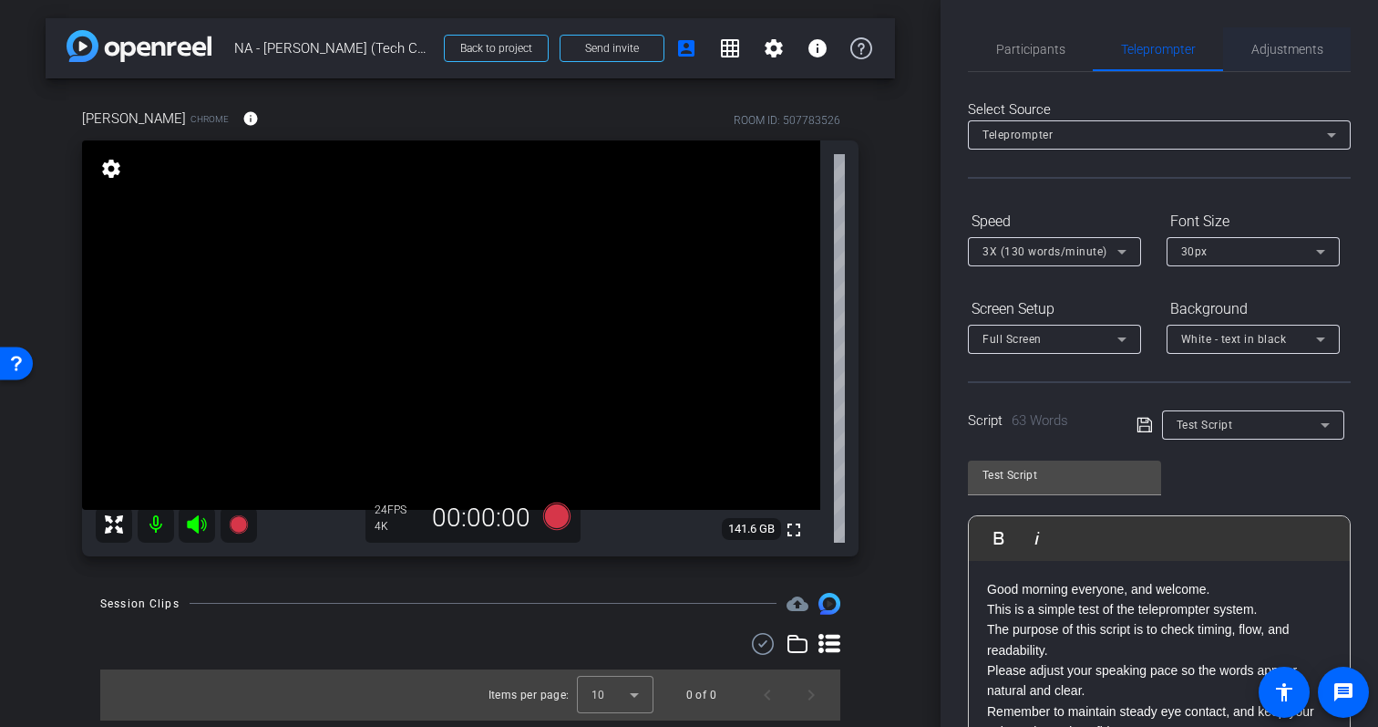
click at [1295, 52] on span "Adjustments" at bounding box center [1288, 49] width 72 height 13
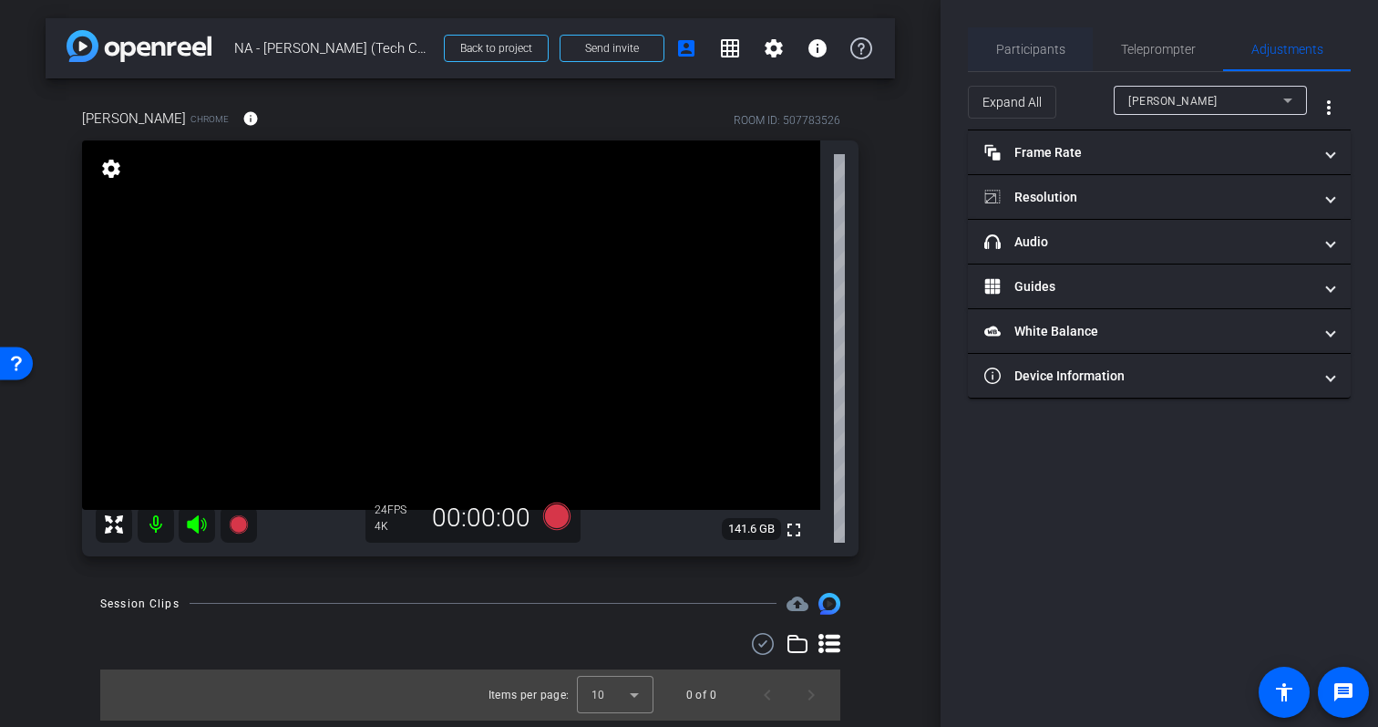
click at [1043, 58] on span "Participants" at bounding box center [1030, 49] width 69 height 44
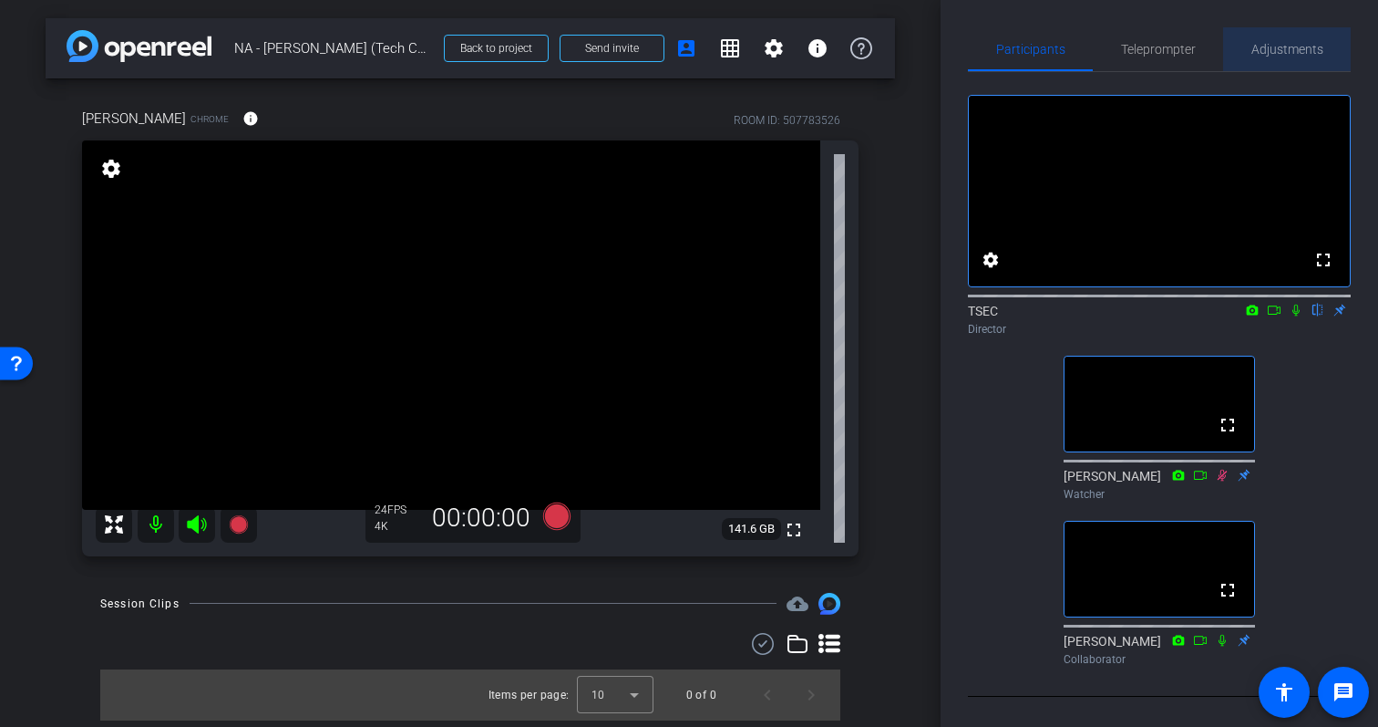
click at [1303, 57] on span "Adjustments" at bounding box center [1288, 49] width 72 height 44
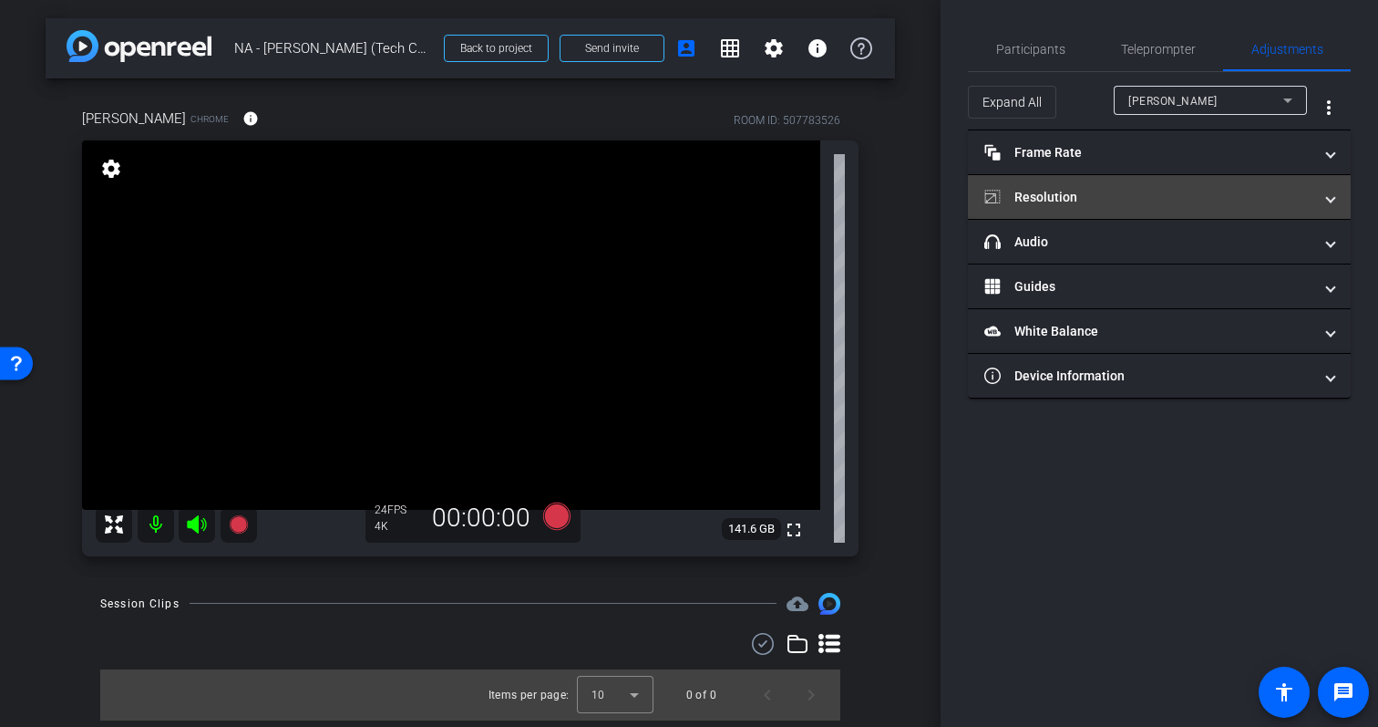
click at [1231, 194] on mat-panel-title "Resolution" at bounding box center [1149, 197] width 328 height 19
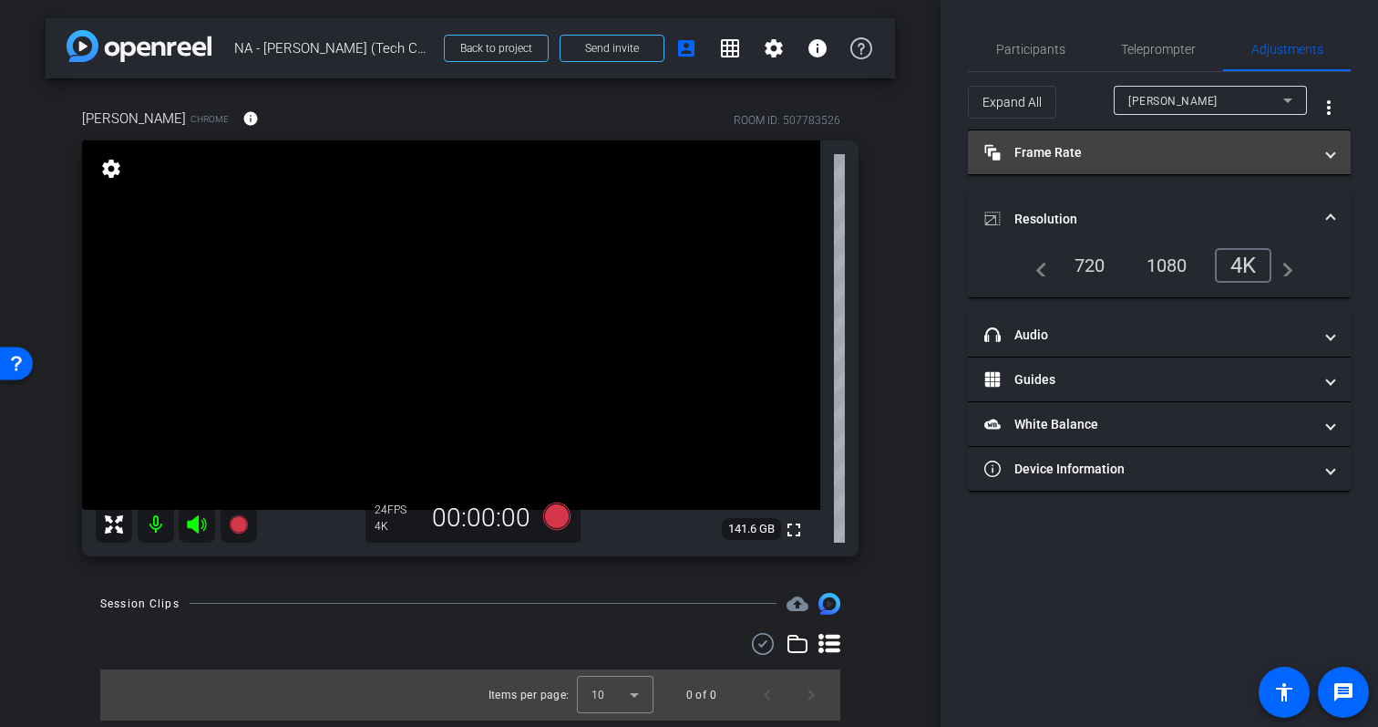
click at [1248, 154] on mat-panel-title "Frame Rate Frame Rate" at bounding box center [1149, 152] width 328 height 19
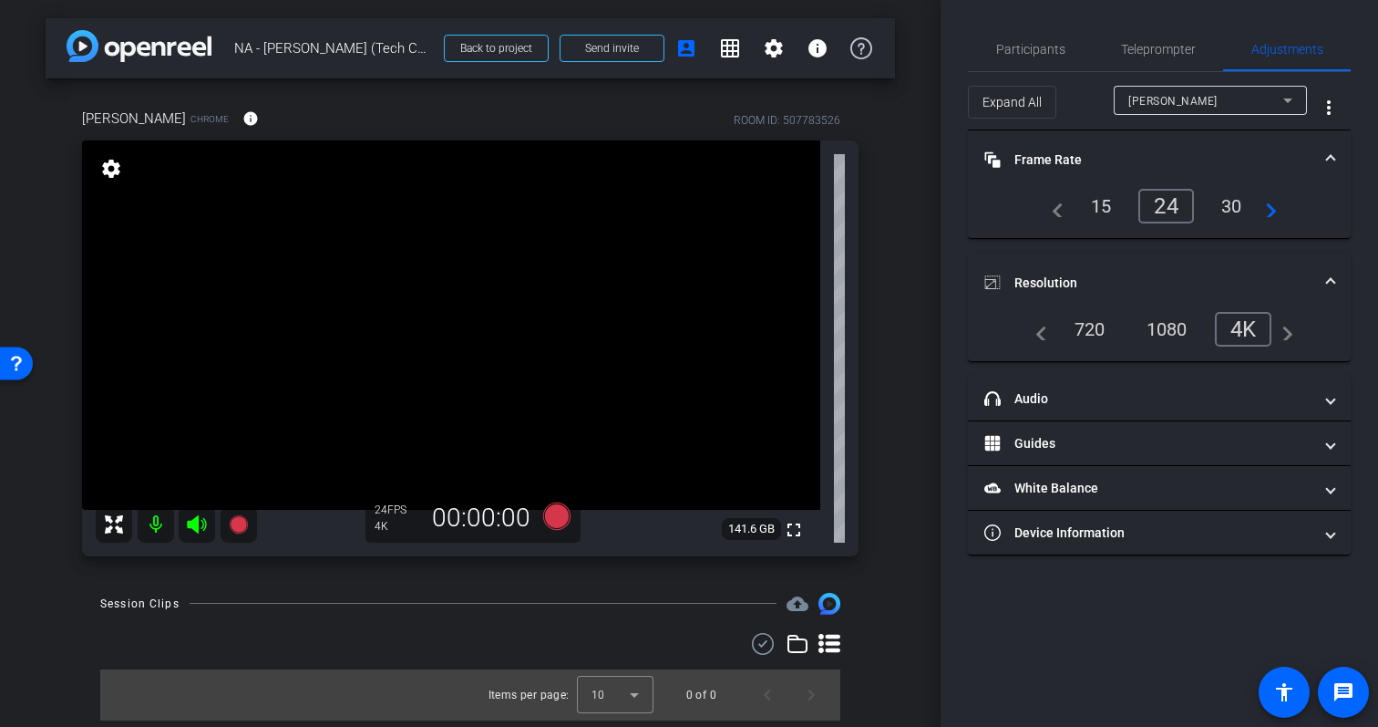
click at [1327, 152] on span at bounding box center [1330, 159] width 7 height 19
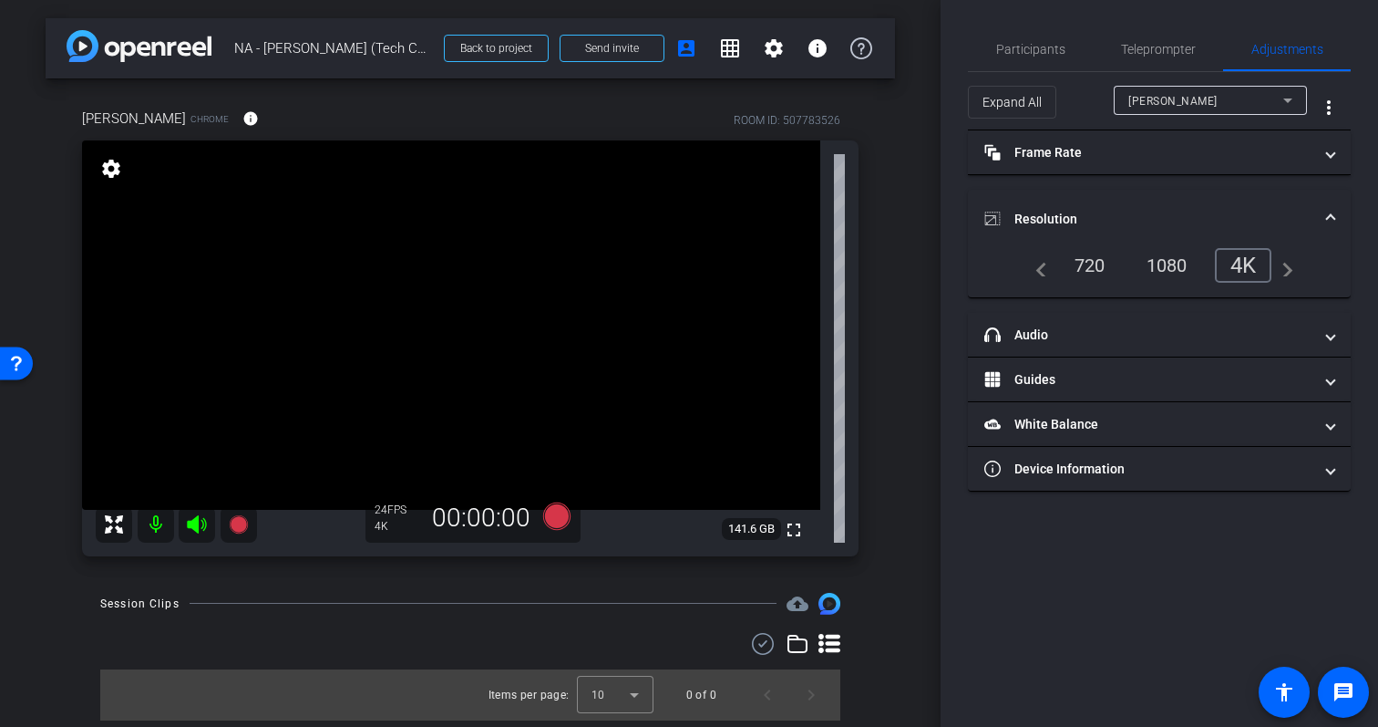
click at [1327, 217] on span at bounding box center [1330, 219] width 7 height 19
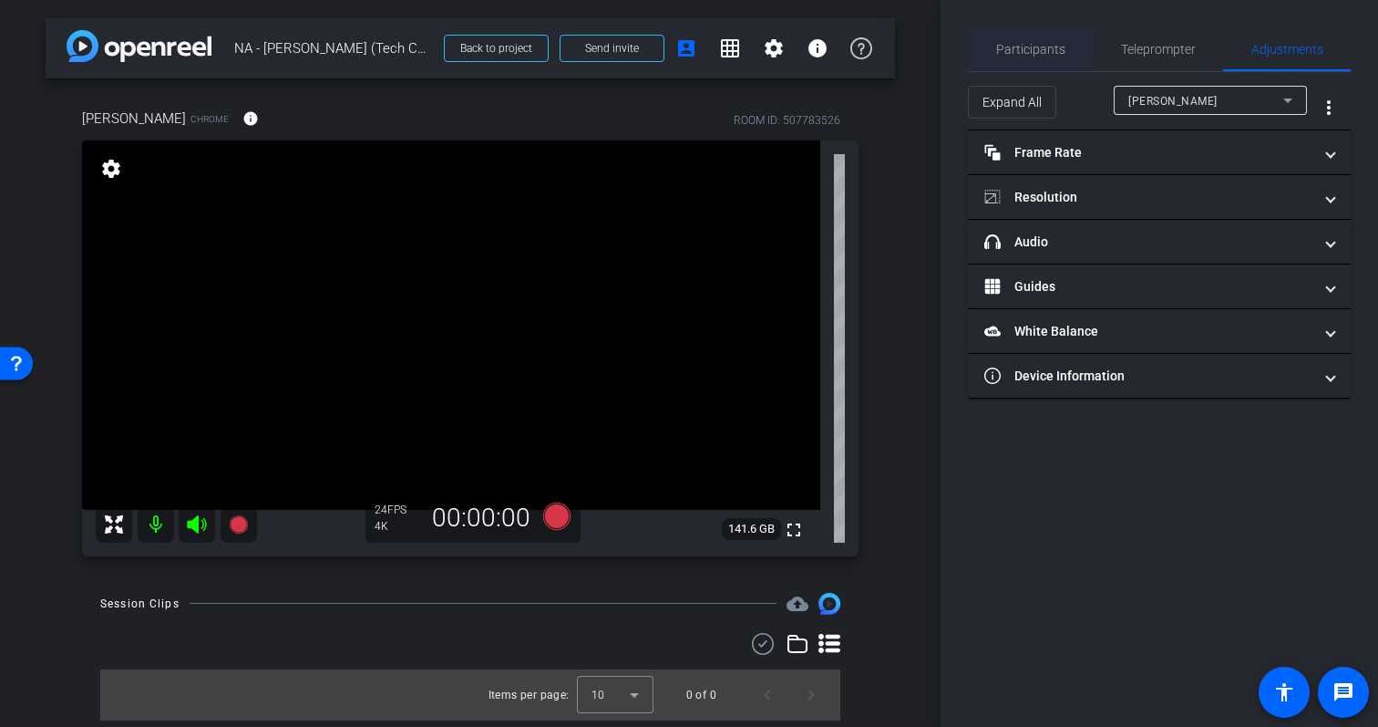
click at [1034, 52] on span "Participants" at bounding box center [1030, 49] width 69 height 13
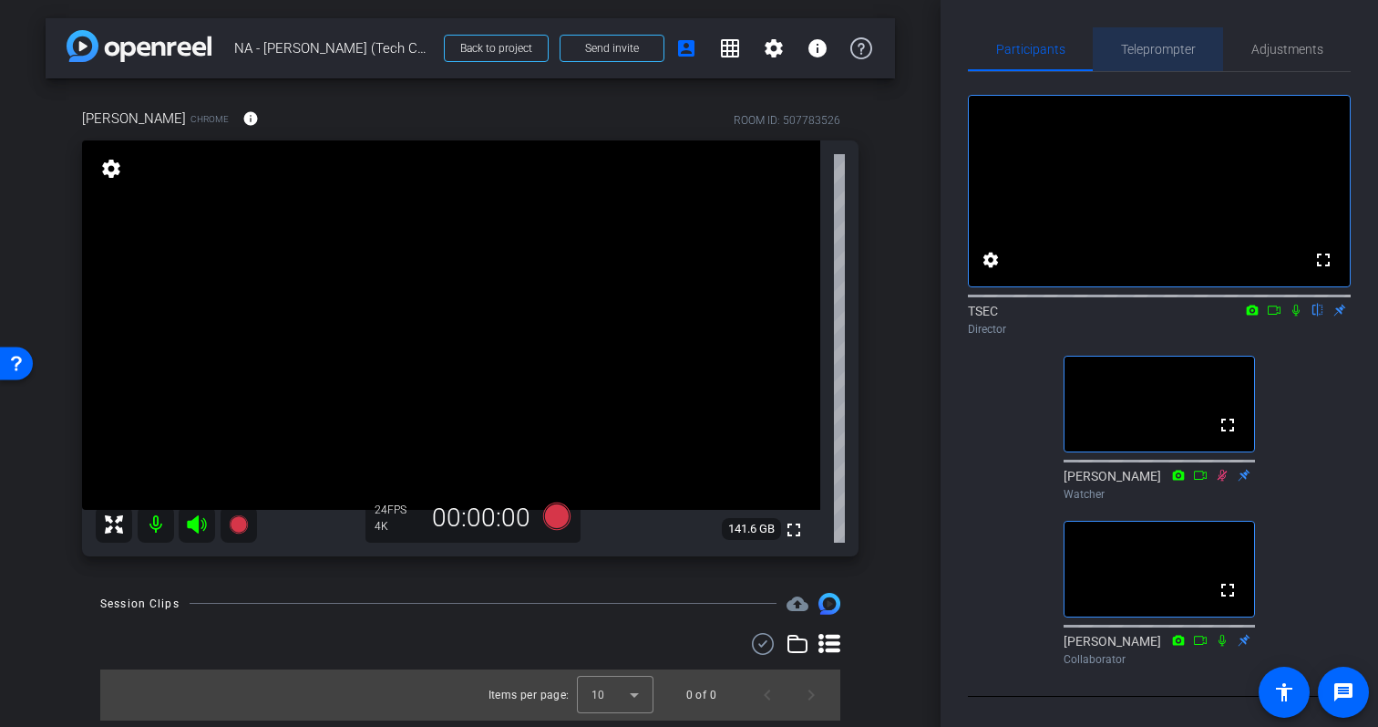
click at [1171, 39] on span "Teleprompter" at bounding box center [1158, 49] width 75 height 44
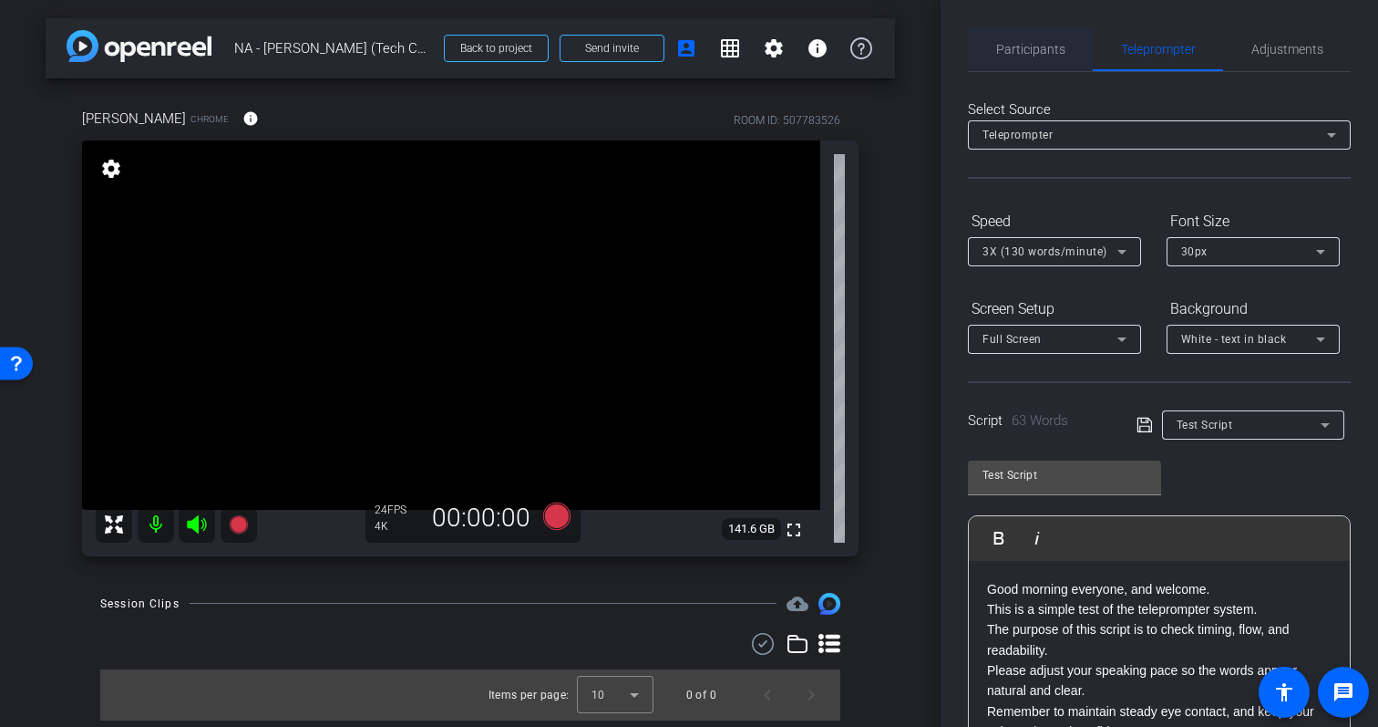
click at [1050, 60] on span "Participants" at bounding box center [1030, 49] width 69 height 44
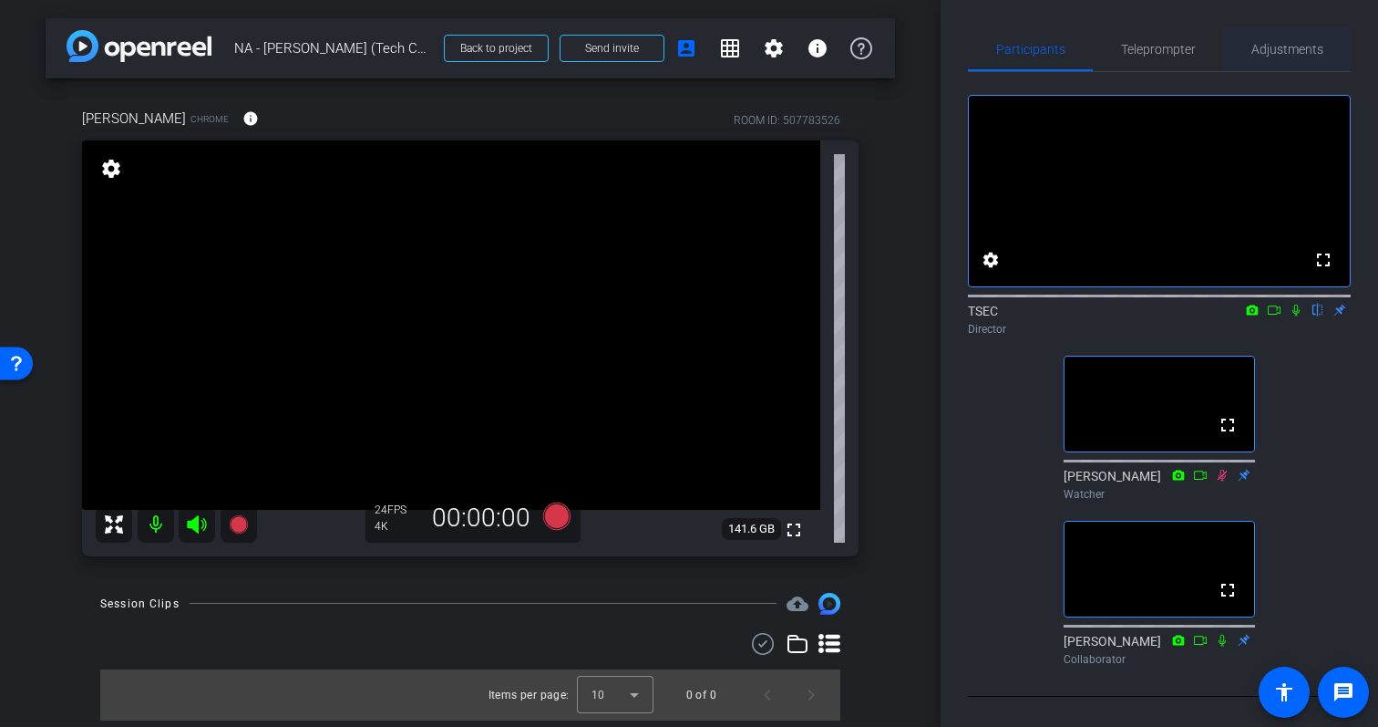
click at [1275, 54] on span "Adjustments" at bounding box center [1288, 49] width 72 height 13
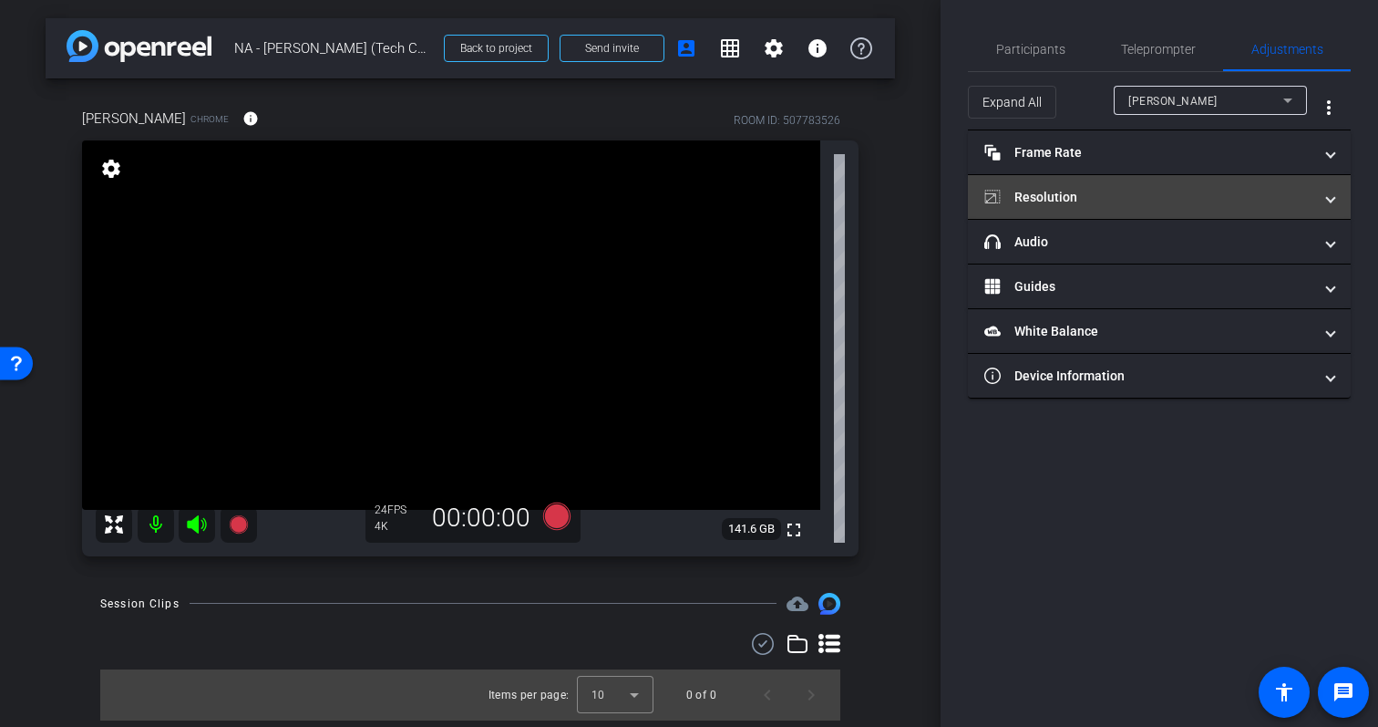
click at [1233, 175] on mat-expansion-panel-header "Resolution" at bounding box center [1159, 197] width 383 height 44
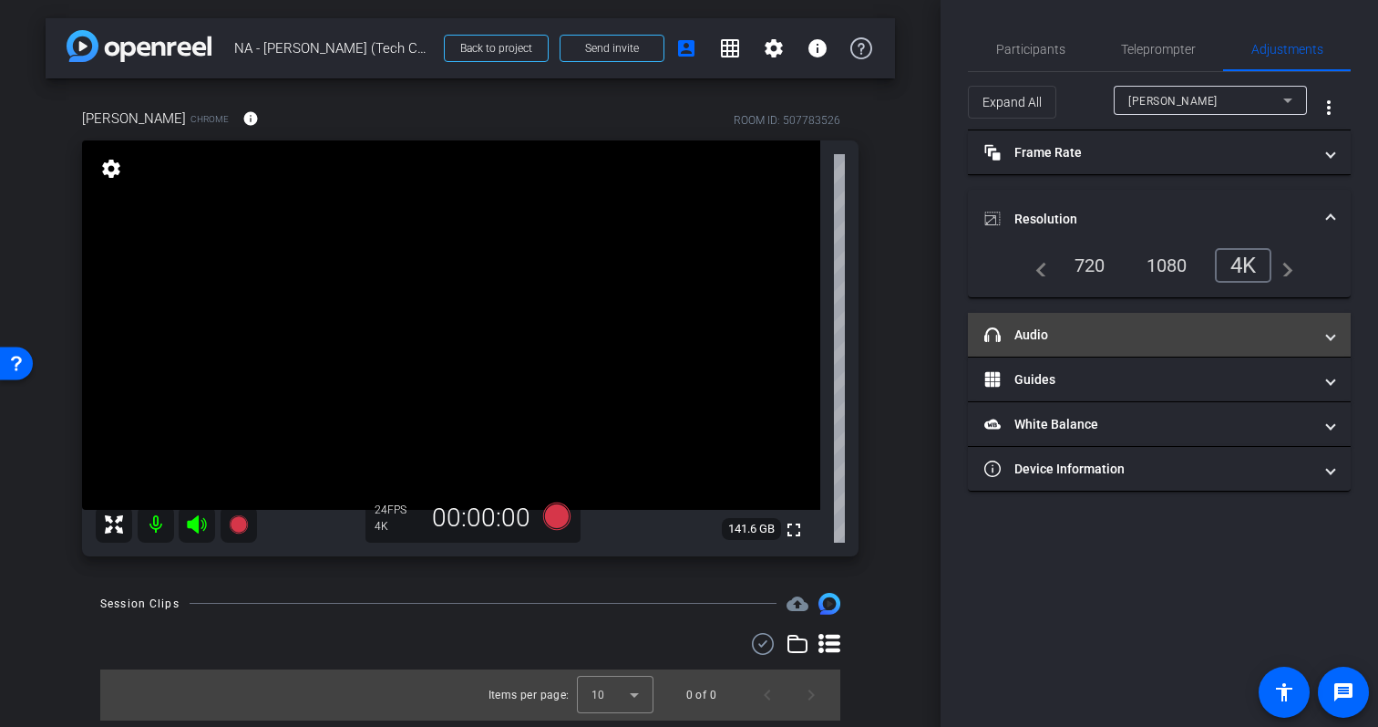
click at [1238, 335] on mat-panel-title "headphone icon Audio" at bounding box center [1149, 334] width 328 height 19
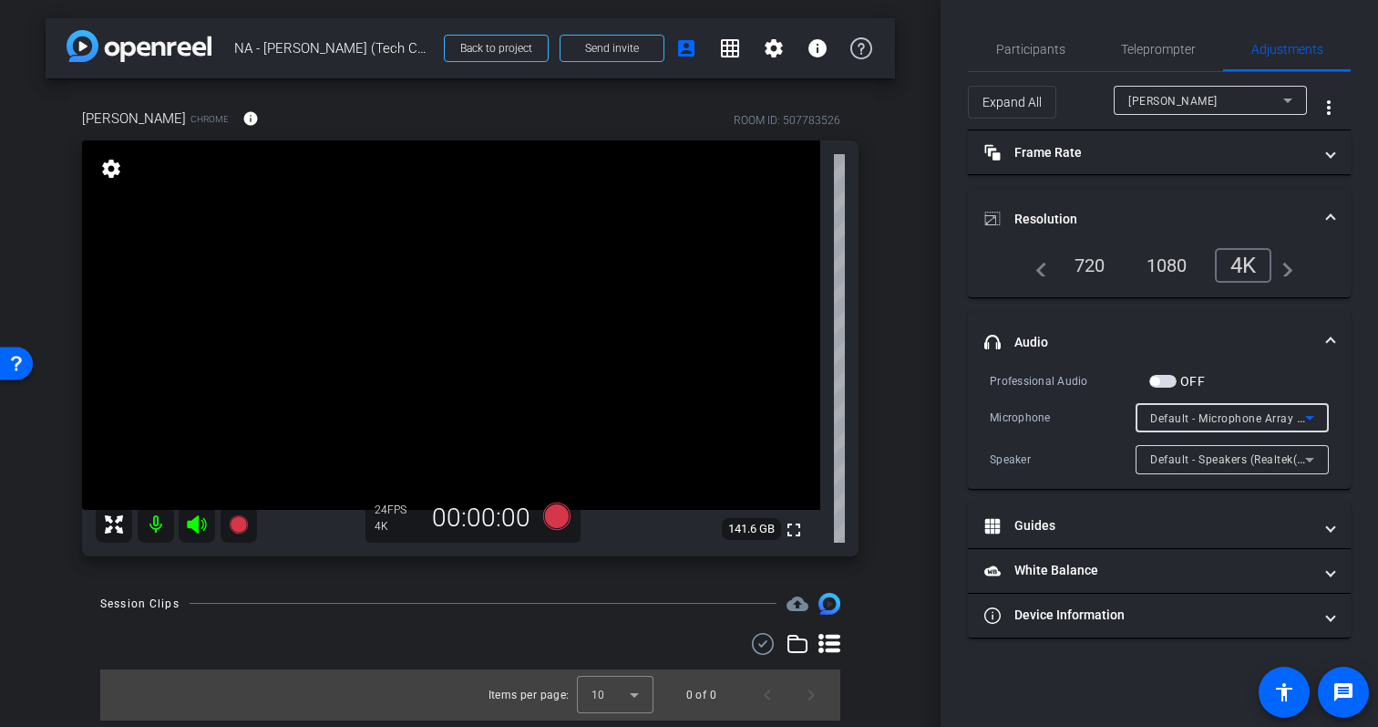
click at [1253, 413] on span "Default - Microphone Array (Intel® Smart Sound Technology for Digital Microphon…" at bounding box center [1376, 417] width 452 height 15
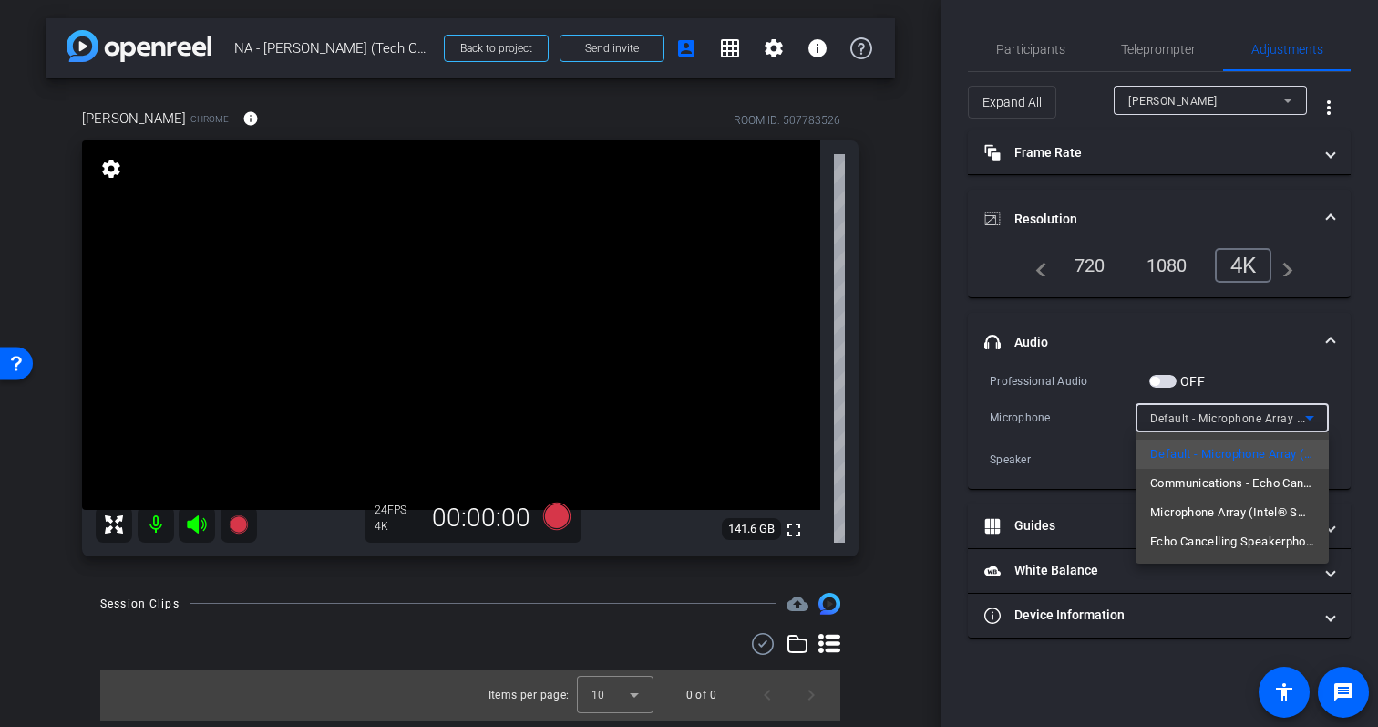
click at [1304, 418] on div at bounding box center [689, 363] width 1378 height 727
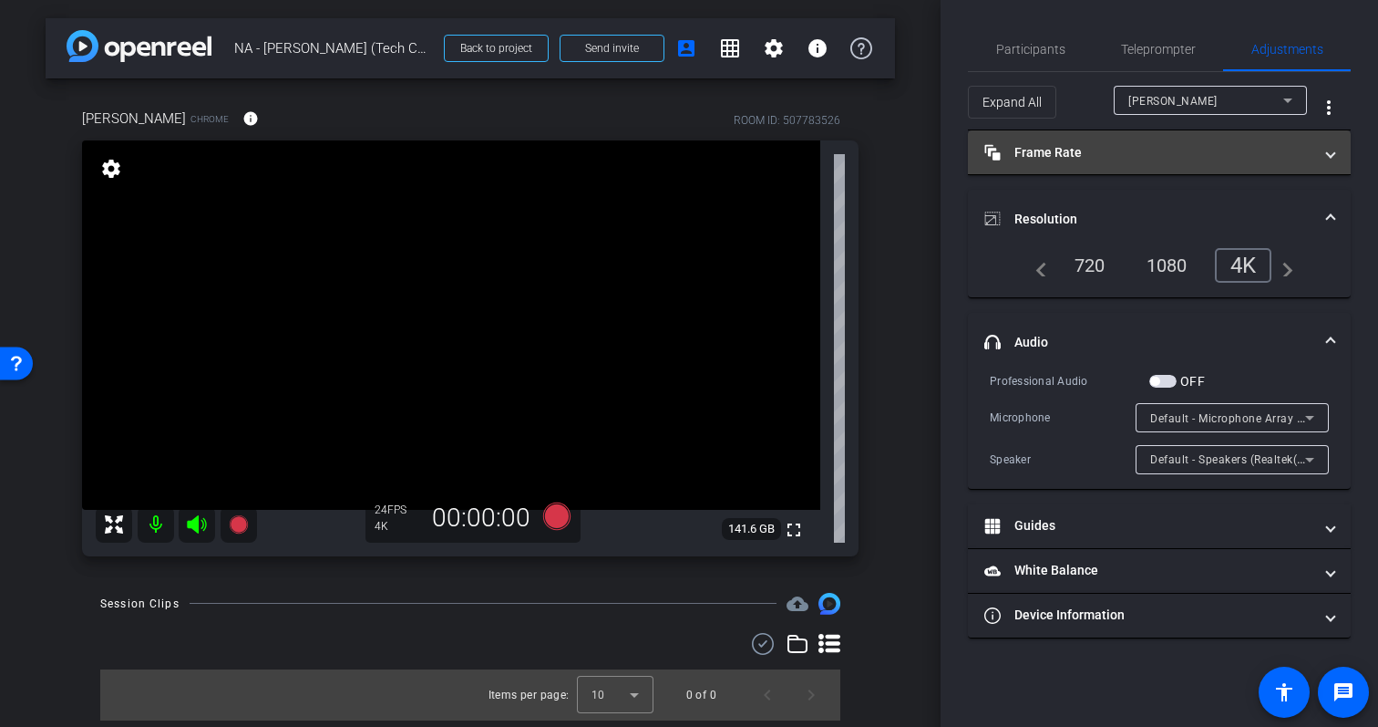
click at [1327, 159] on span at bounding box center [1330, 152] width 7 height 19
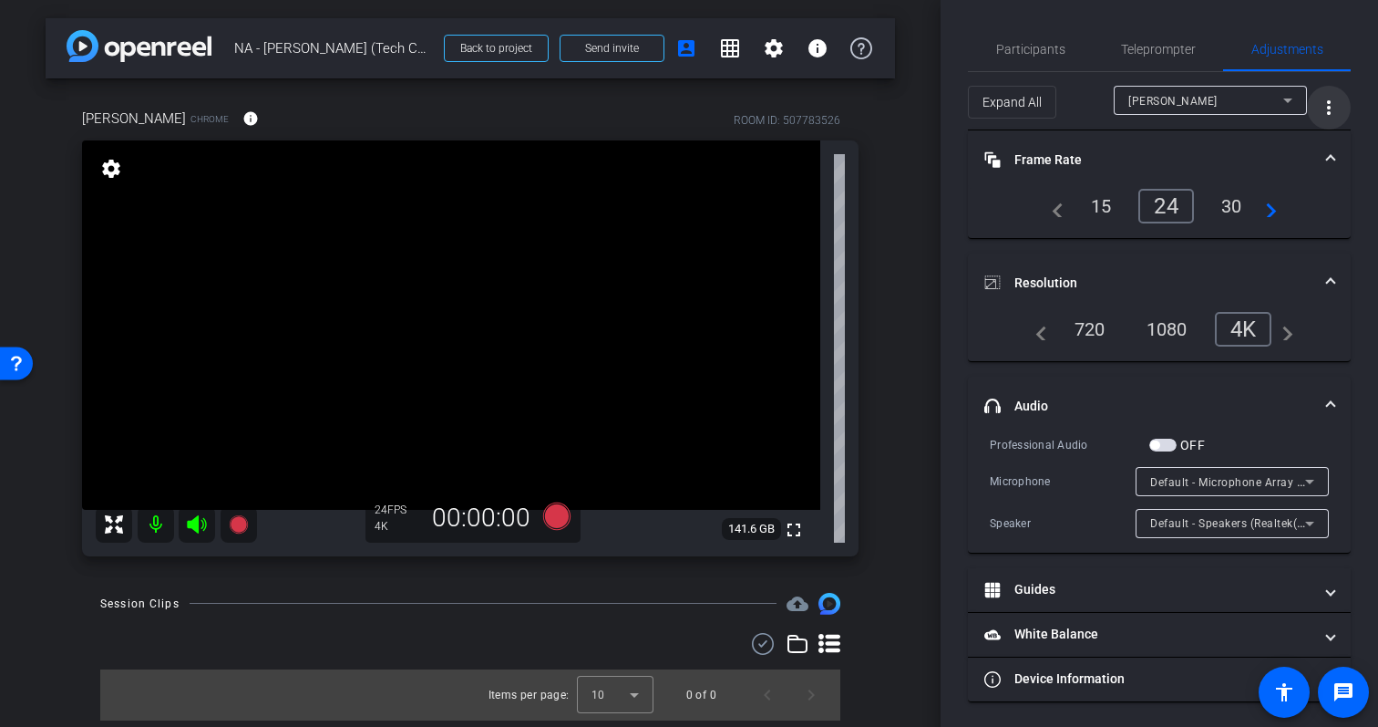
click at [1328, 99] on mat-icon "more_vert" at bounding box center [1329, 108] width 22 height 22
click at [1173, 129] on div at bounding box center [689, 363] width 1378 height 727
click at [1235, 115] on div at bounding box center [1210, 125] width 193 height 20
click at [1323, 152] on span "Frame Rate Frame Rate" at bounding box center [1156, 159] width 343 height 19
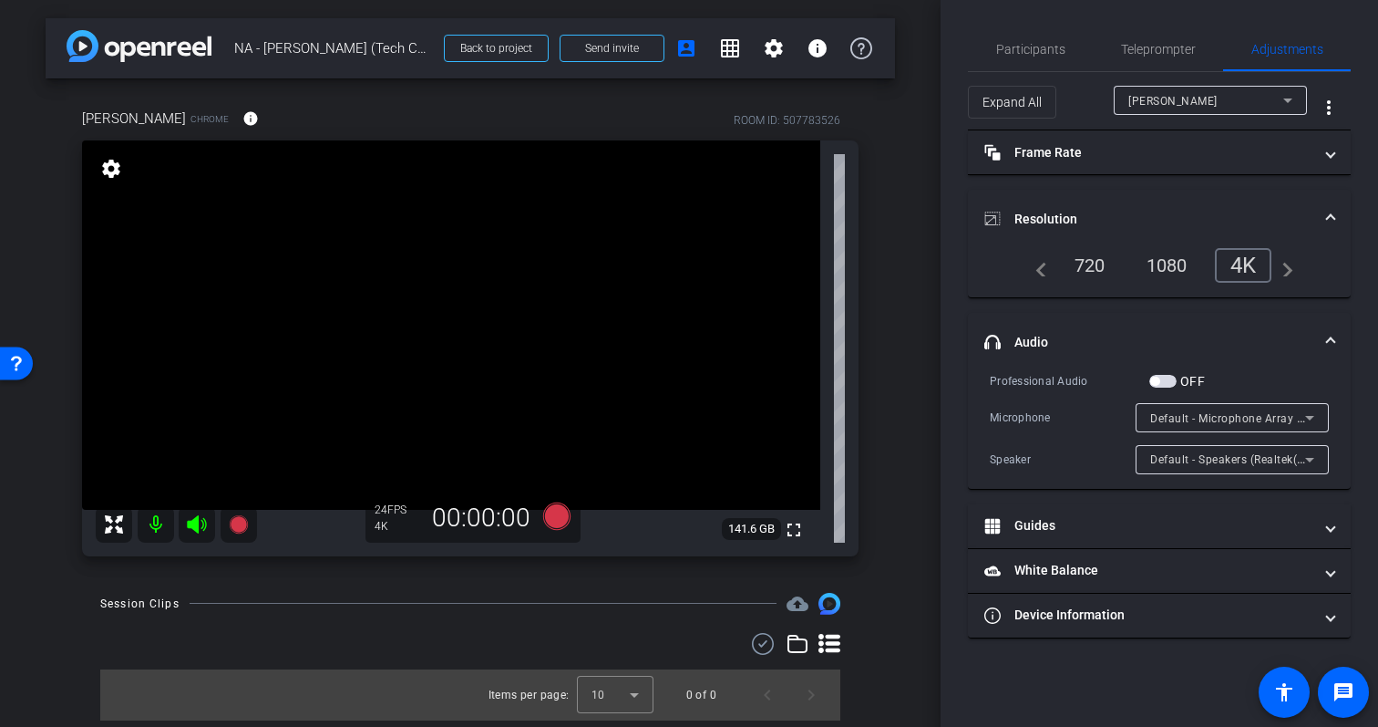
click at [1328, 208] on mat-expansion-panel-header "Resolution" at bounding box center [1159, 219] width 383 height 58
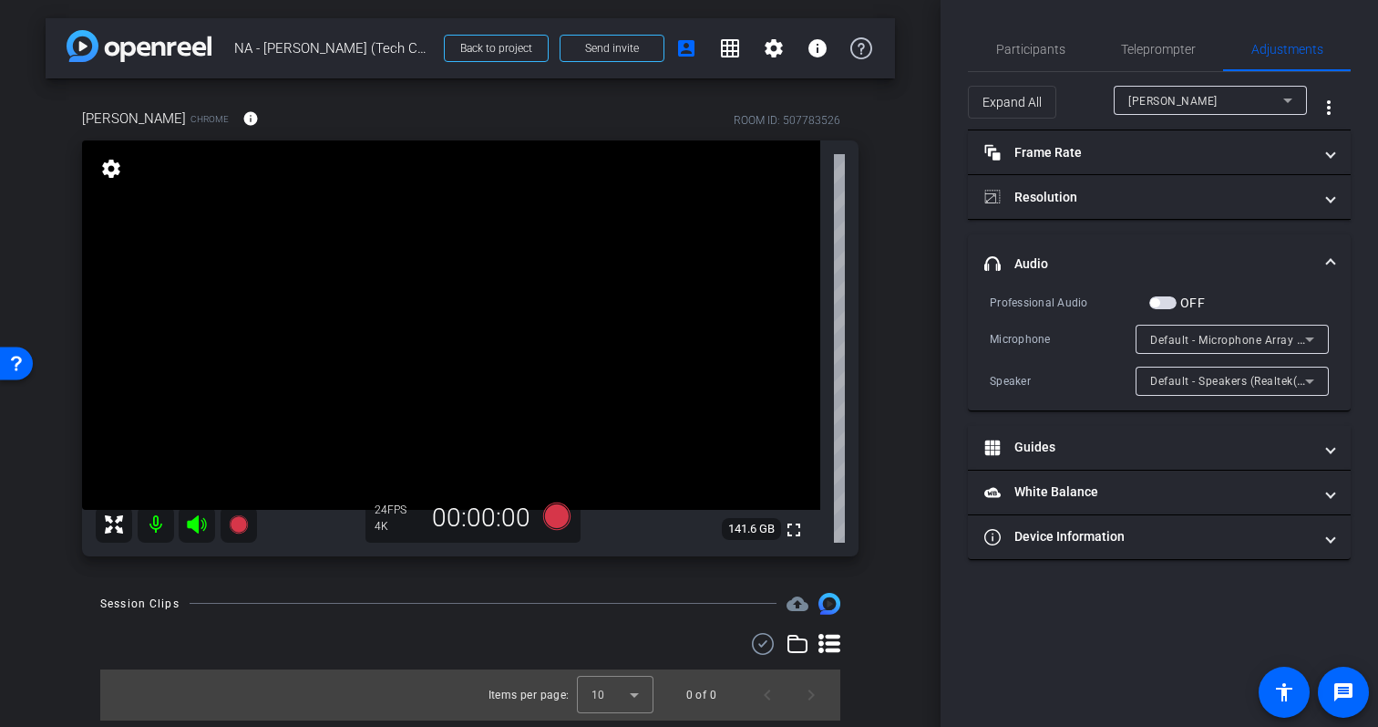
click at [1337, 266] on mat-expansion-panel-header "headphone icon Audio" at bounding box center [1159, 263] width 383 height 58
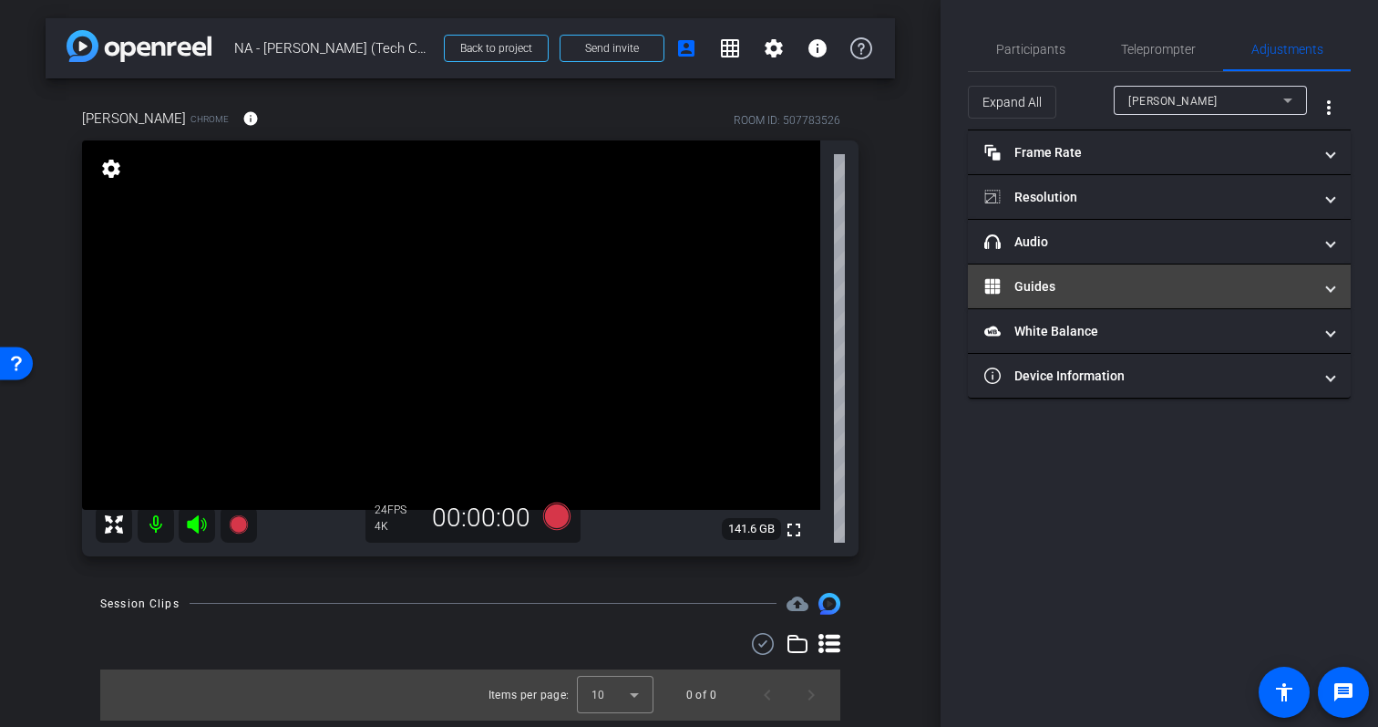
click at [1323, 284] on span "Guides" at bounding box center [1156, 286] width 343 height 19
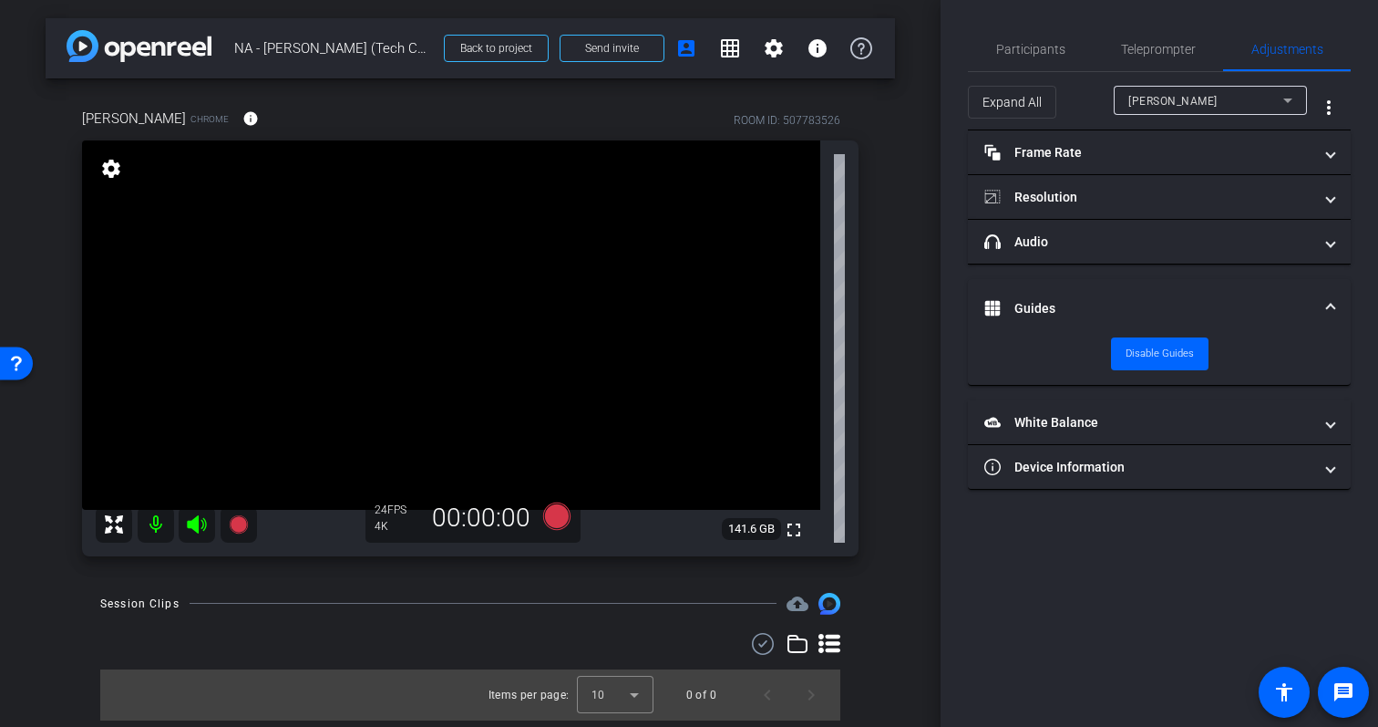
click at [1342, 294] on mat-expansion-panel-header "Guides" at bounding box center [1159, 308] width 383 height 58
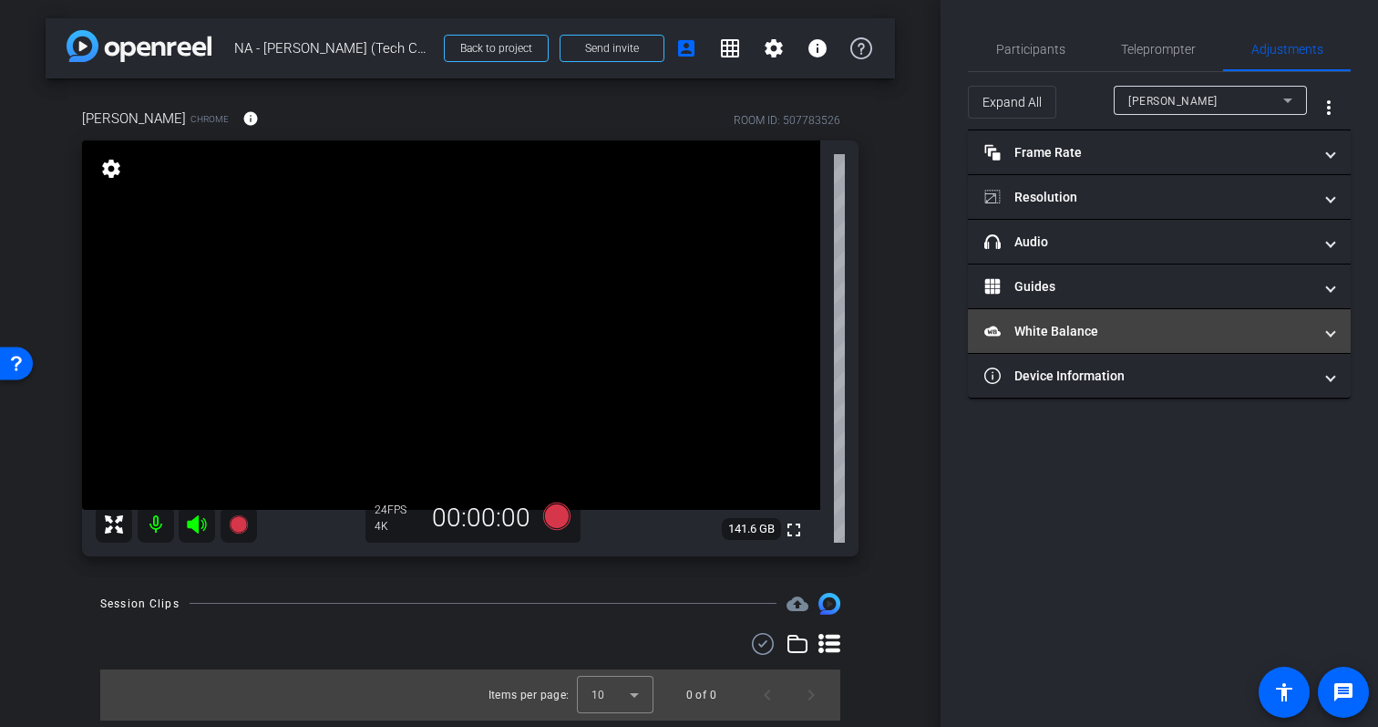
click at [1336, 332] on mat-expansion-panel-header "White Balance White Balance" at bounding box center [1159, 331] width 383 height 44
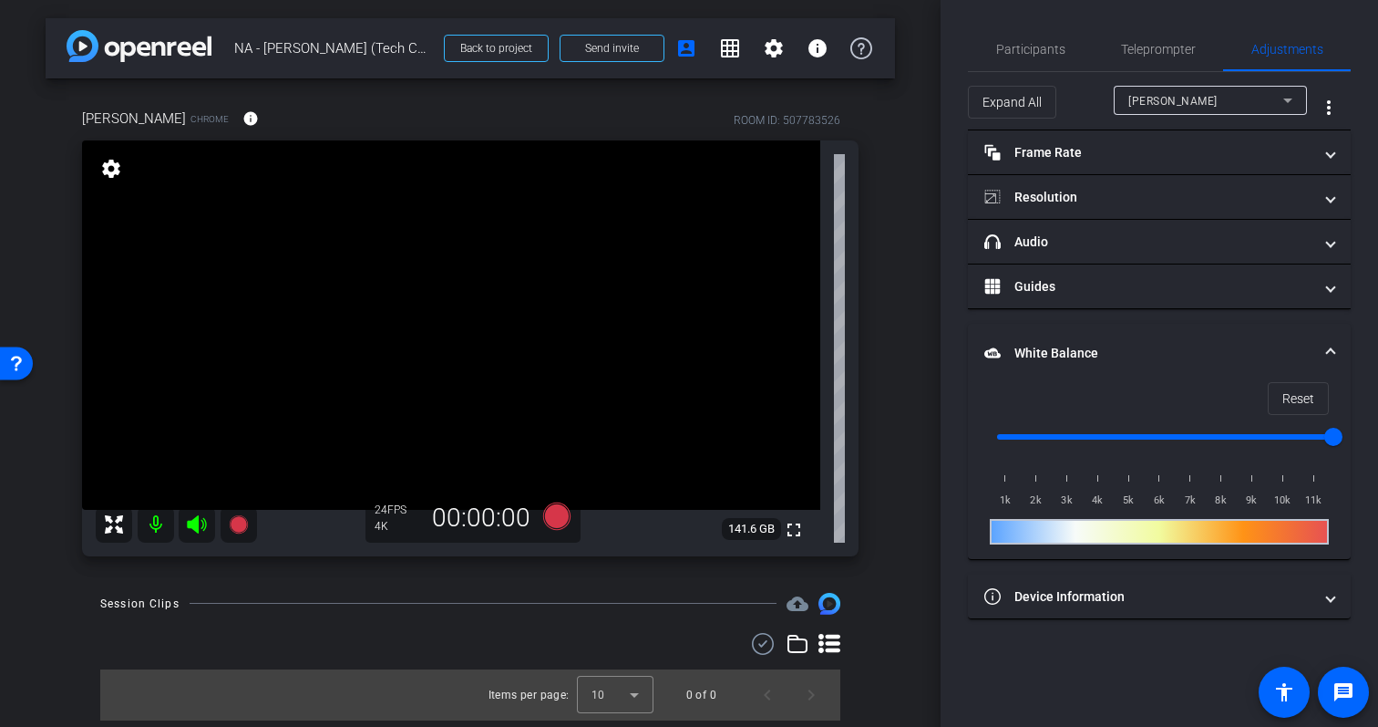
click at [1328, 345] on span at bounding box center [1330, 353] width 7 height 19
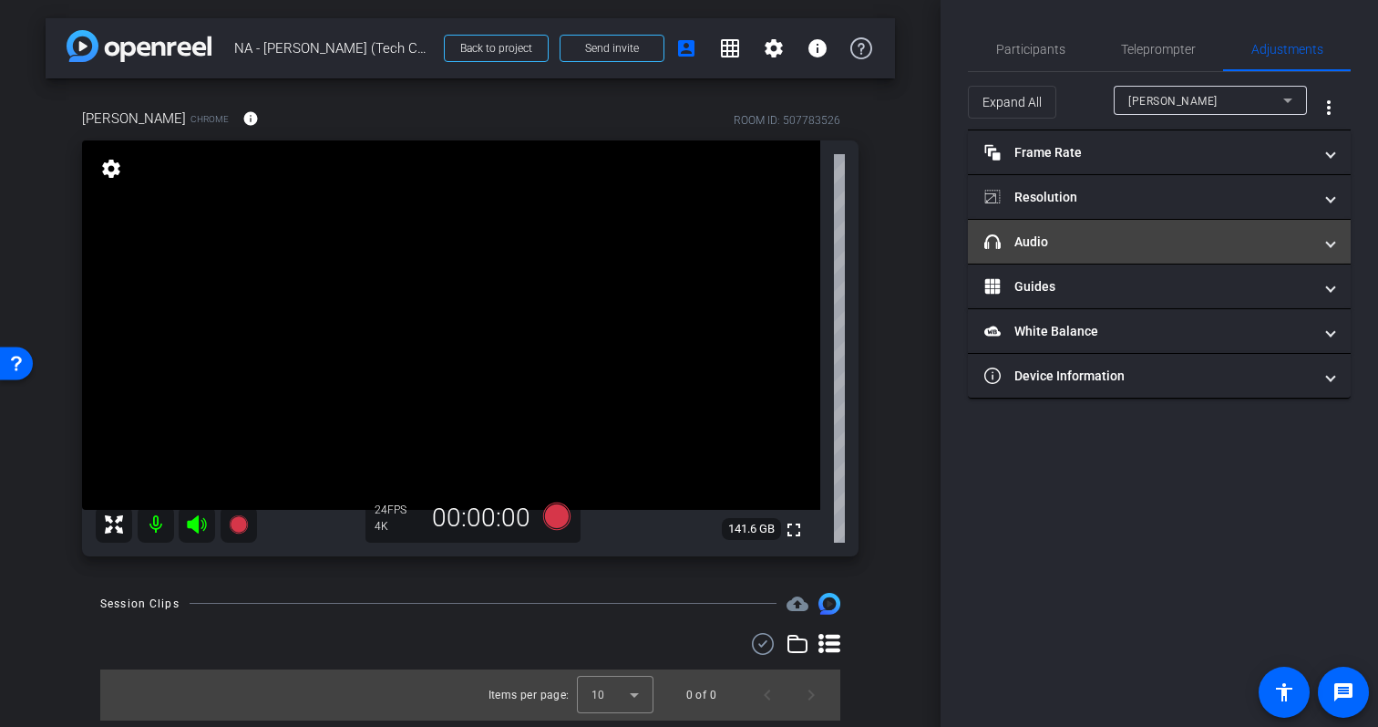
click at [1327, 243] on span at bounding box center [1330, 241] width 7 height 19
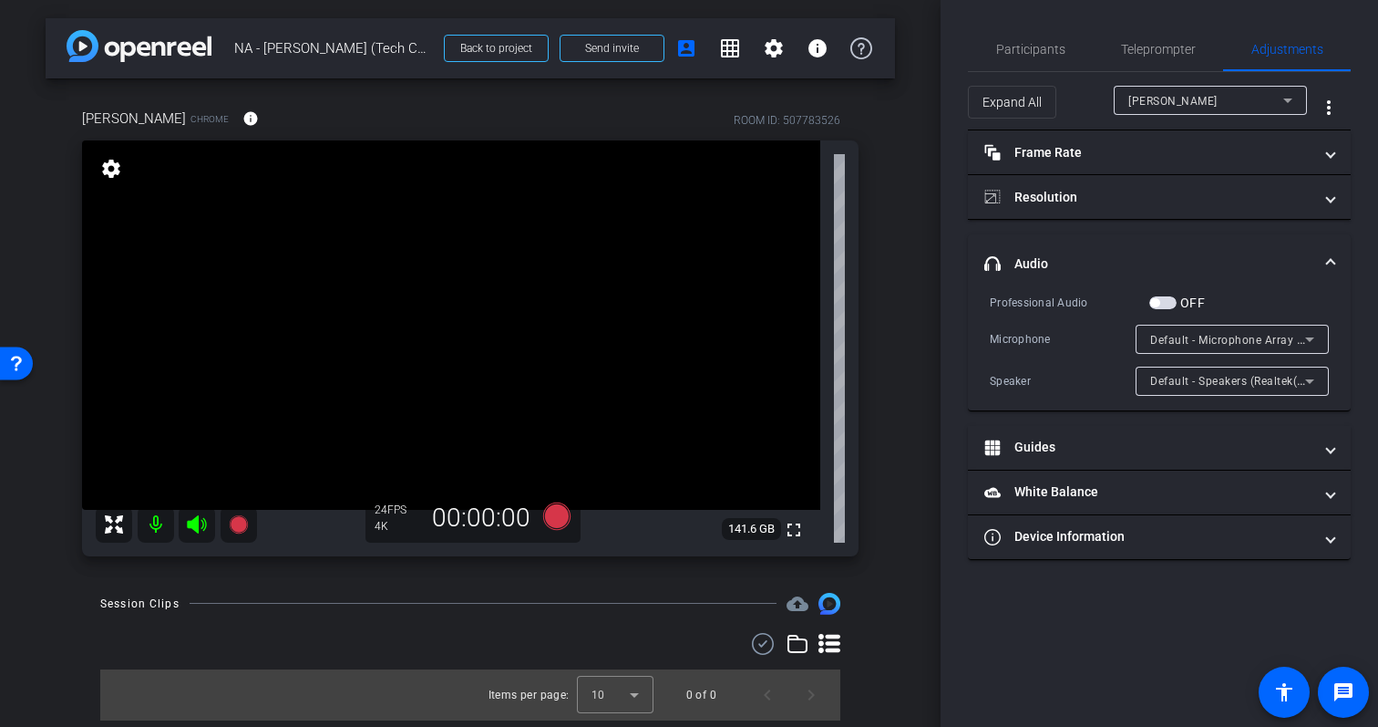
click at [1336, 250] on mat-expansion-panel-header "headphone icon Audio" at bounding box center [1159, 263] width 383 height 58
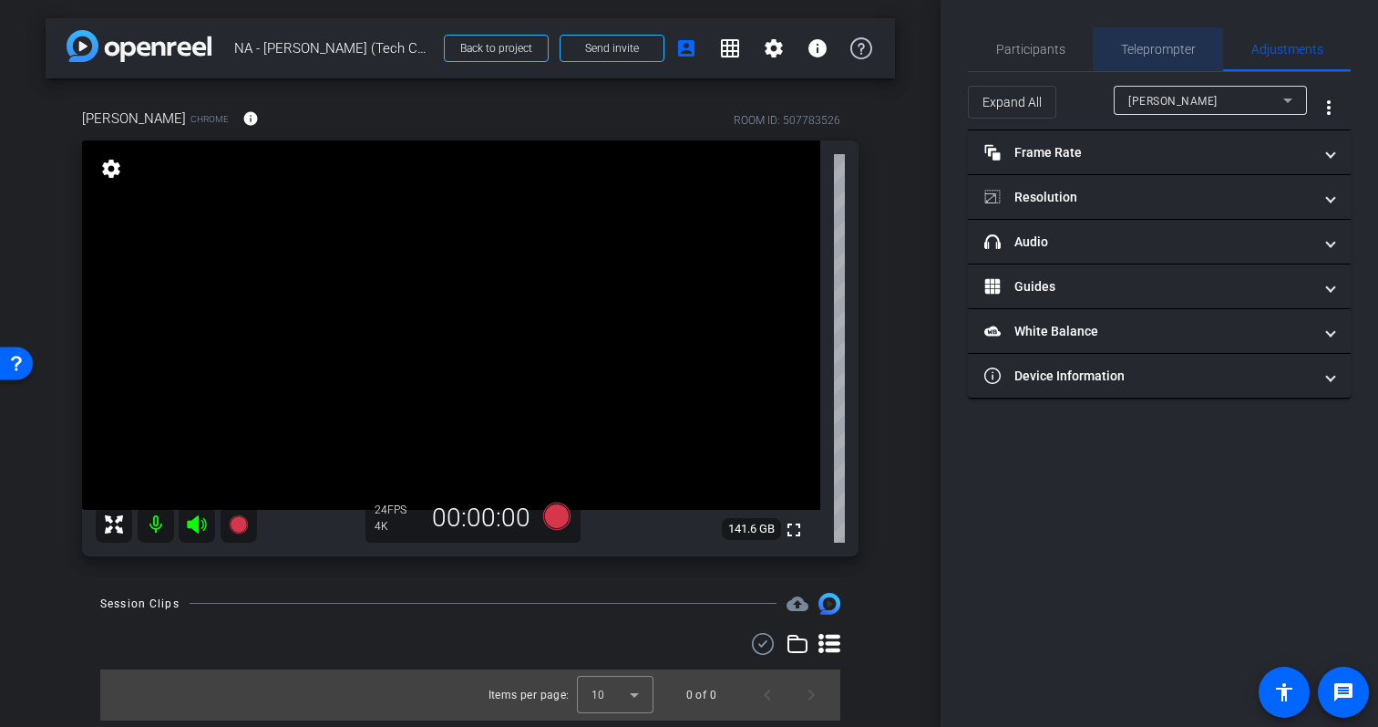
click at [1152, 44] on span "Teleprompter" at bounding box center [1158, 49] width 75 height 13
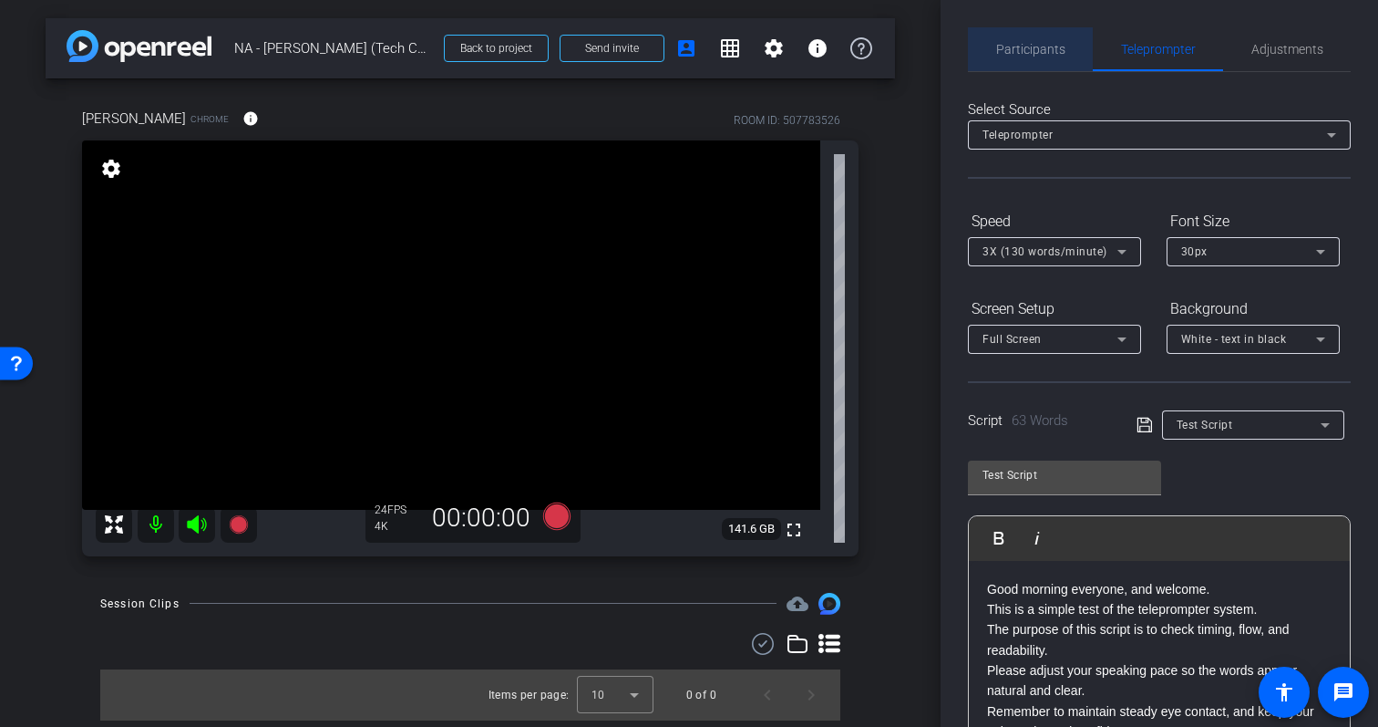
click at [1041, 43] on span "Participants" at bounding box center [1030, 49] width 69 height 13
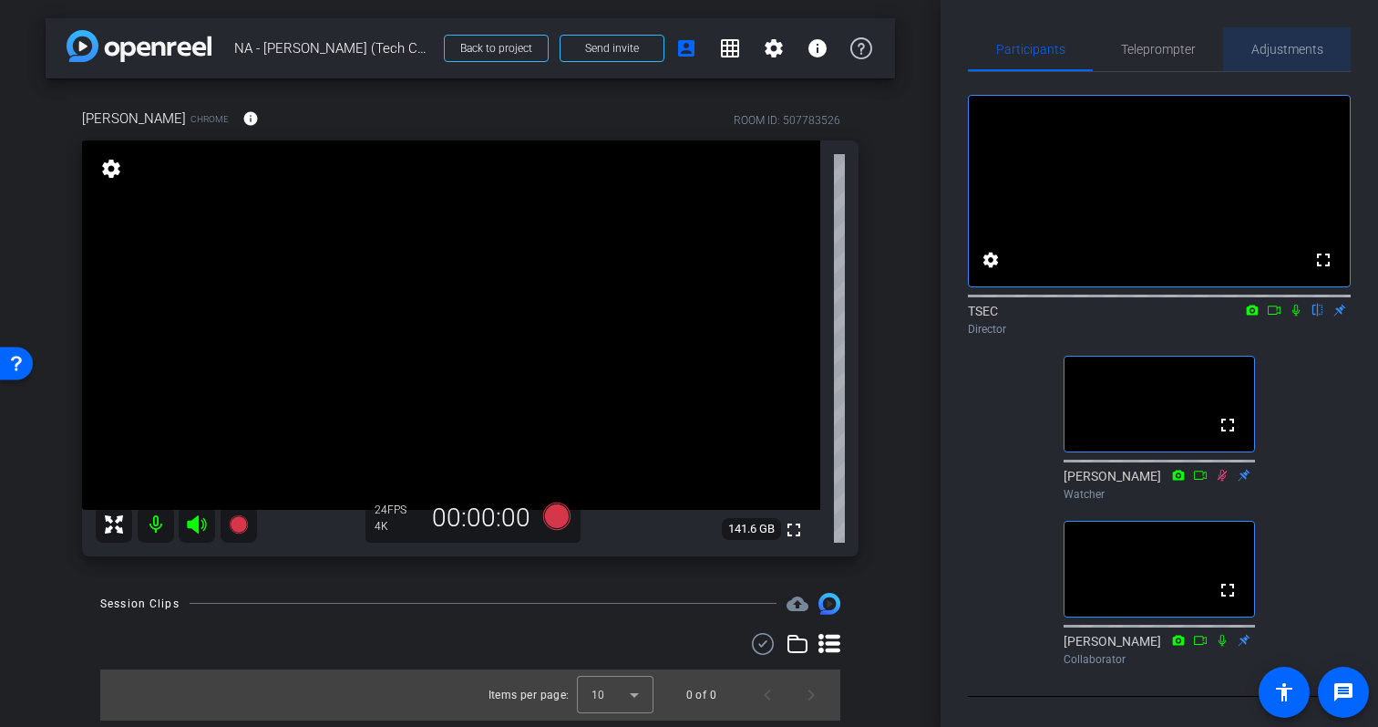
click at [1284, 47] on span "Adjustments" at bounding box center [1288, 49] width 72 height 13
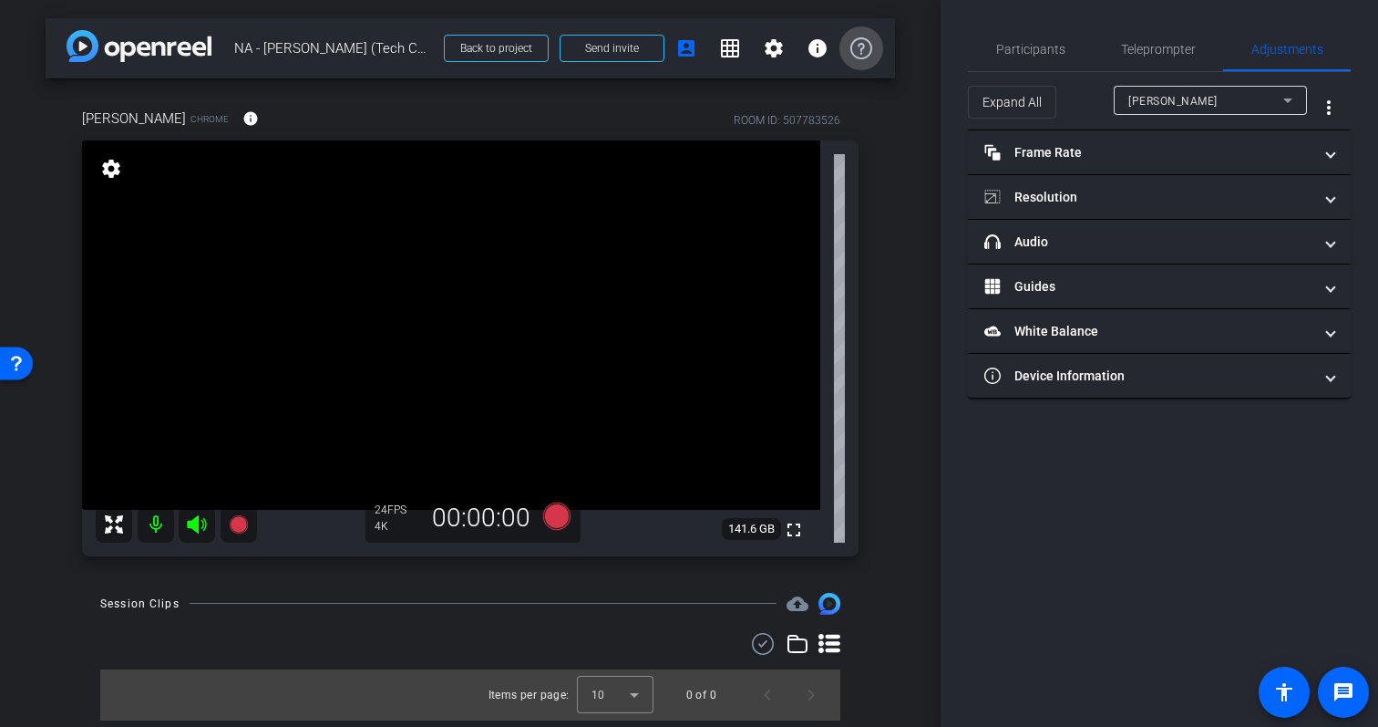
click at [868, 44] on icon at bounding box center [862, 48] width 22 height 22
click at [818, 45] on mat-icon "info" at bounding box center [818, 48] width 22 height 22
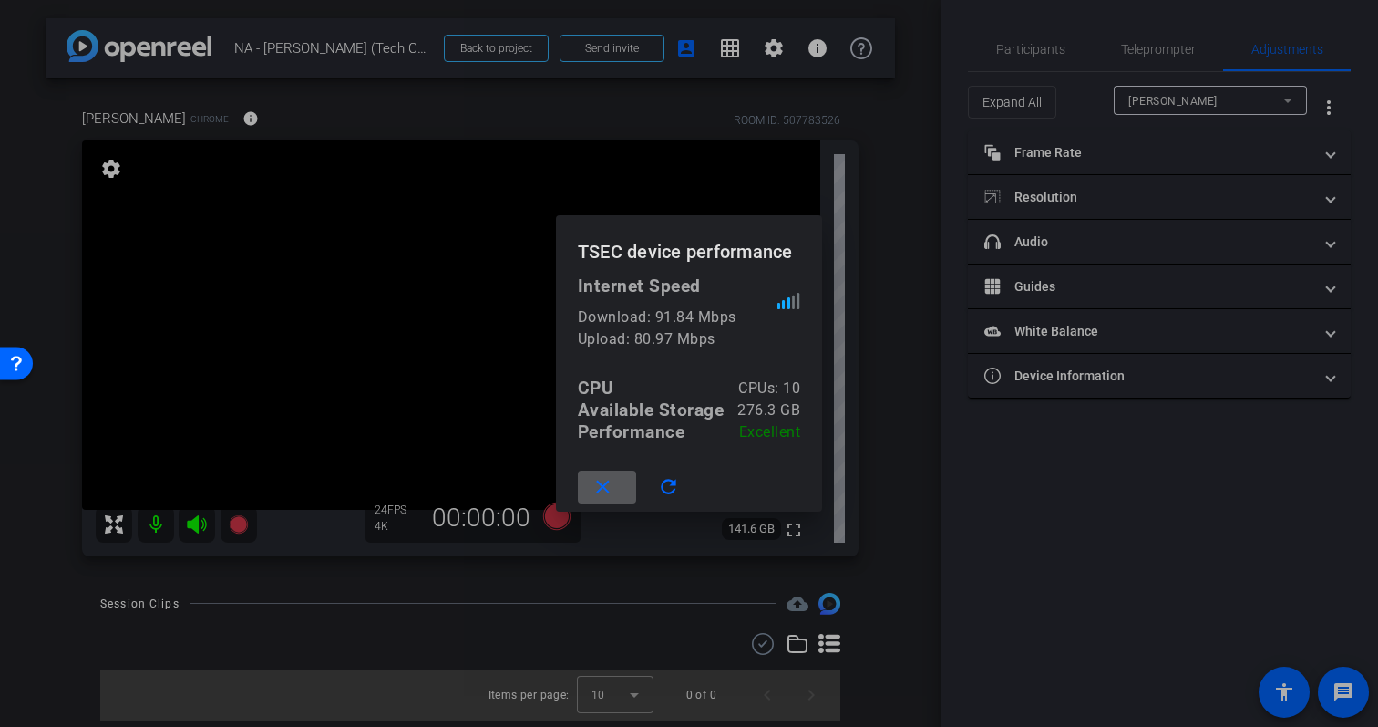
click at [614, 493] on mat-icon "close" at bounding box center [603, 487] width 23 height 23
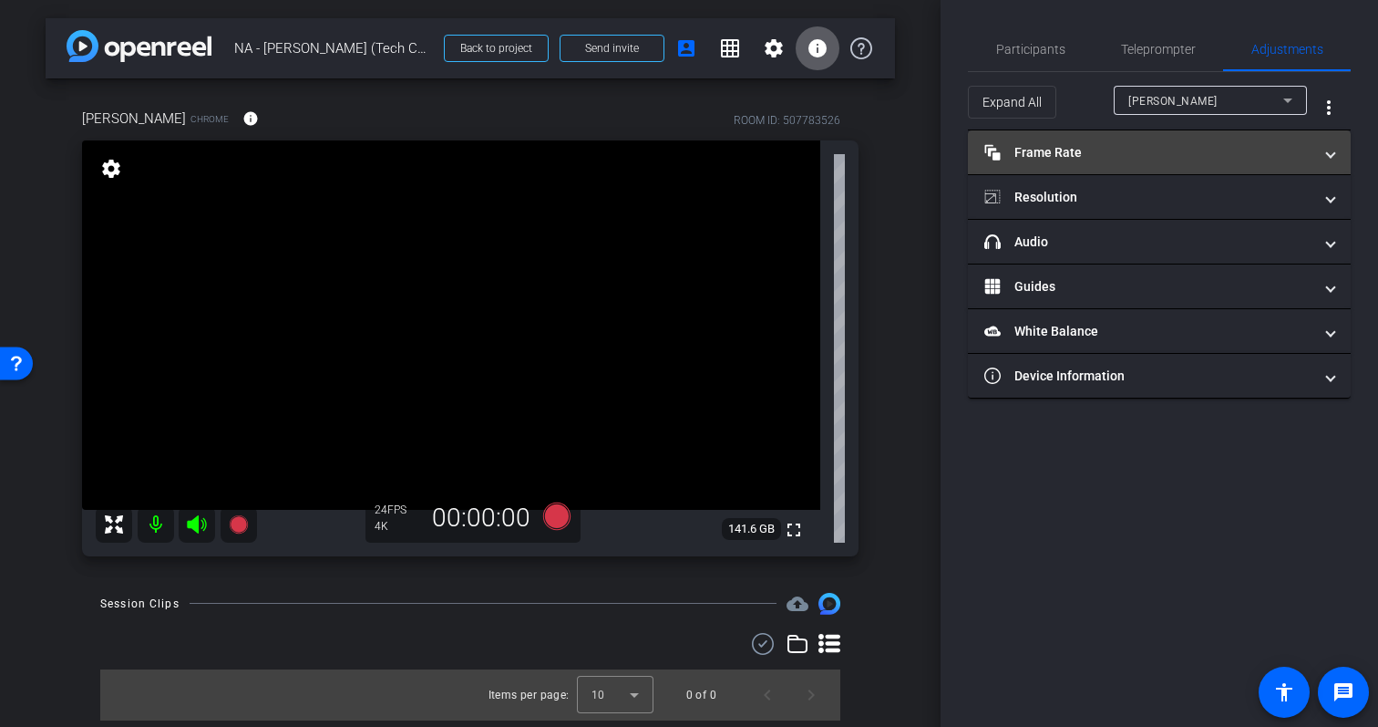
click at [1345, 153] on mat-expansion-panel-header "Frame Rate Frame Rate" at bounding box center [1159, 152] width 383 height 44
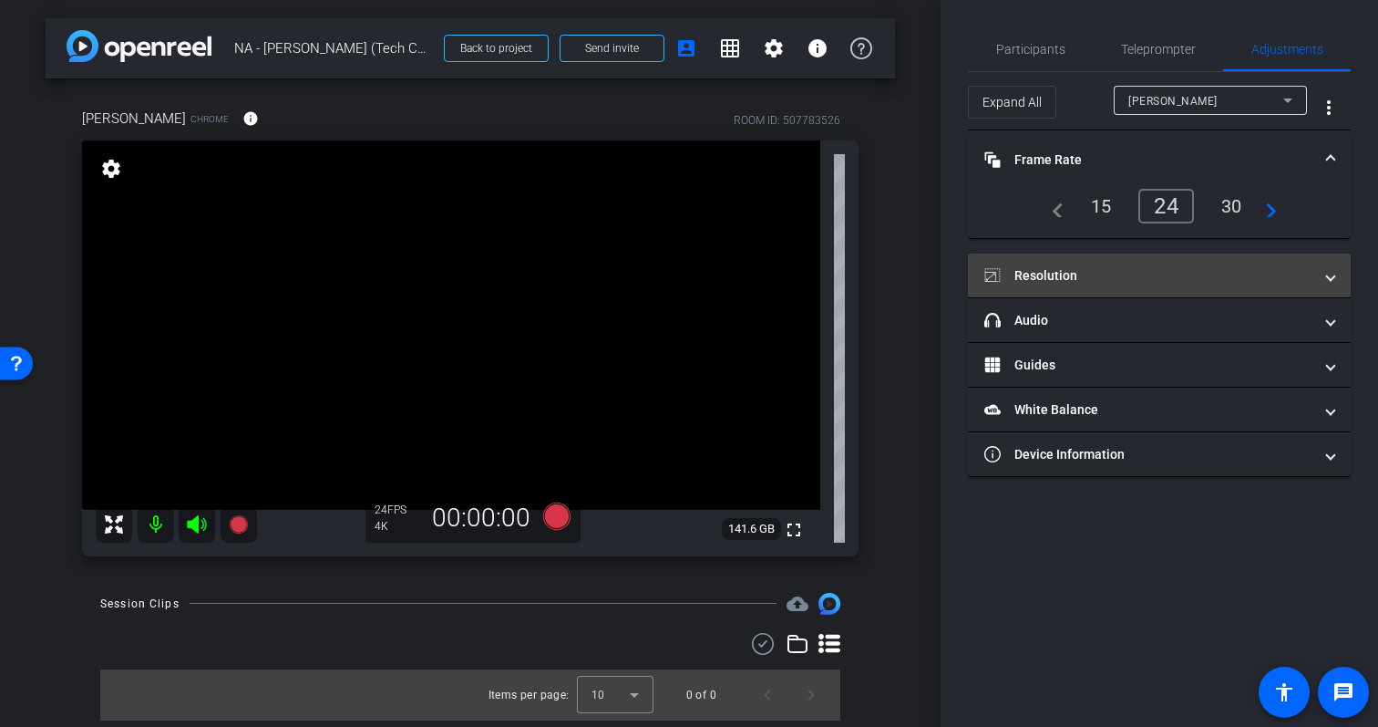
click at [1341, 279] on mat-expansion-panel-header "Resolution" at bounding box center [1159, 275] width 383 height 44
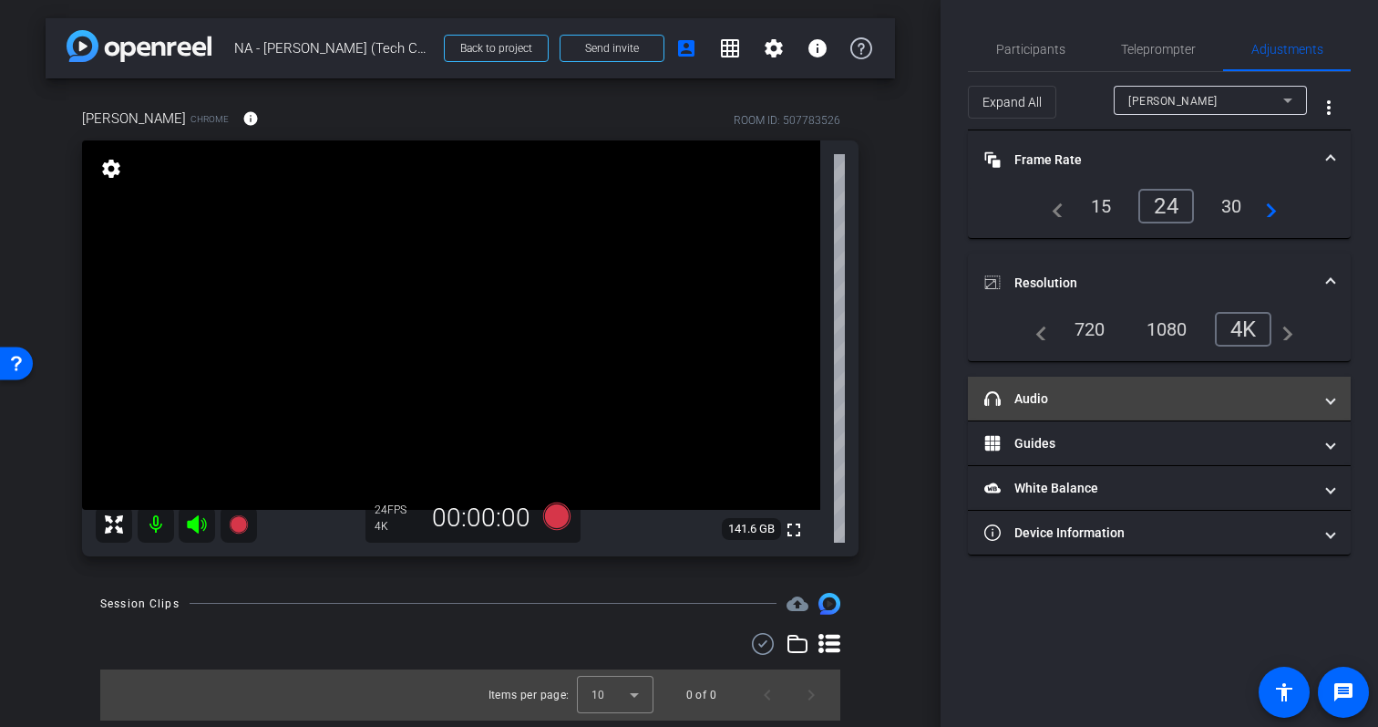
click at [1315, 399] on span "headphone icon Audio" at bounding box center [1156, 398] width 343 height 19
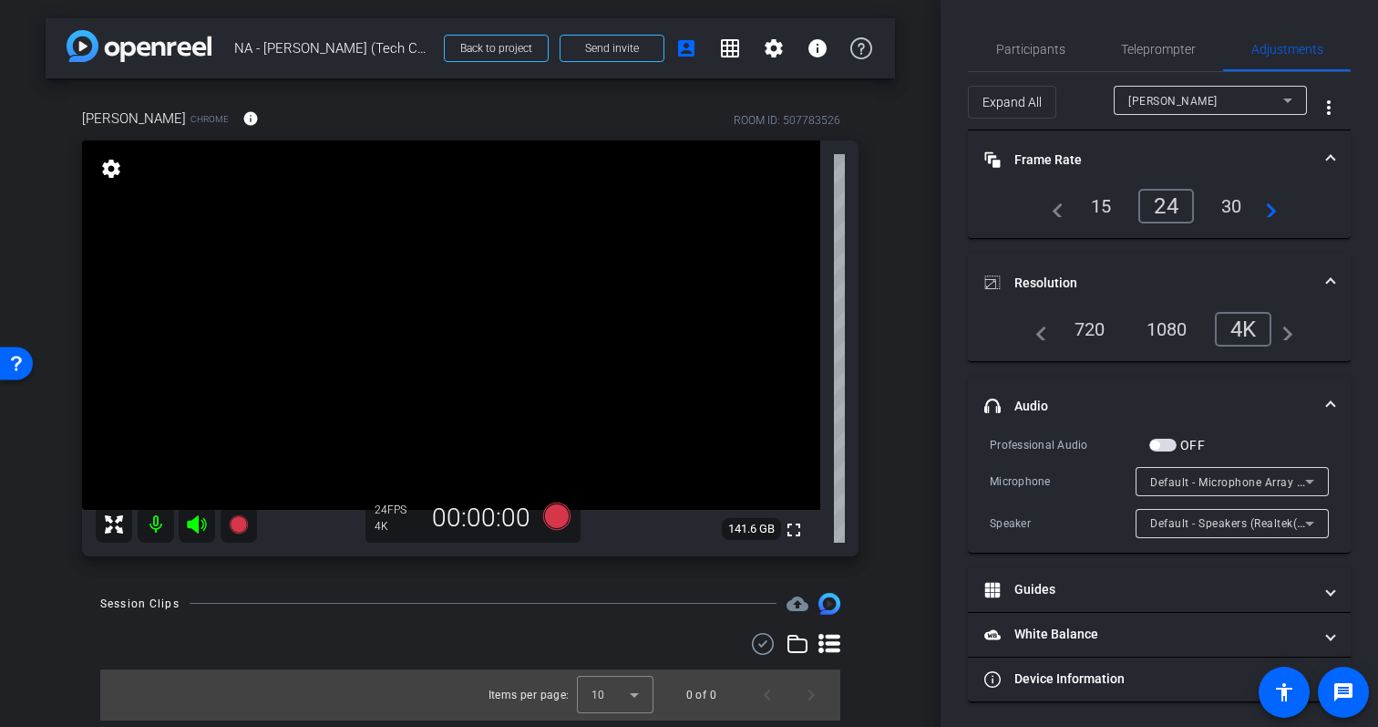
scroll to position [2, 0]
click at [1150, 45] on span "Teleprompter" at bounding box center [1158, 47] width 75 height 13
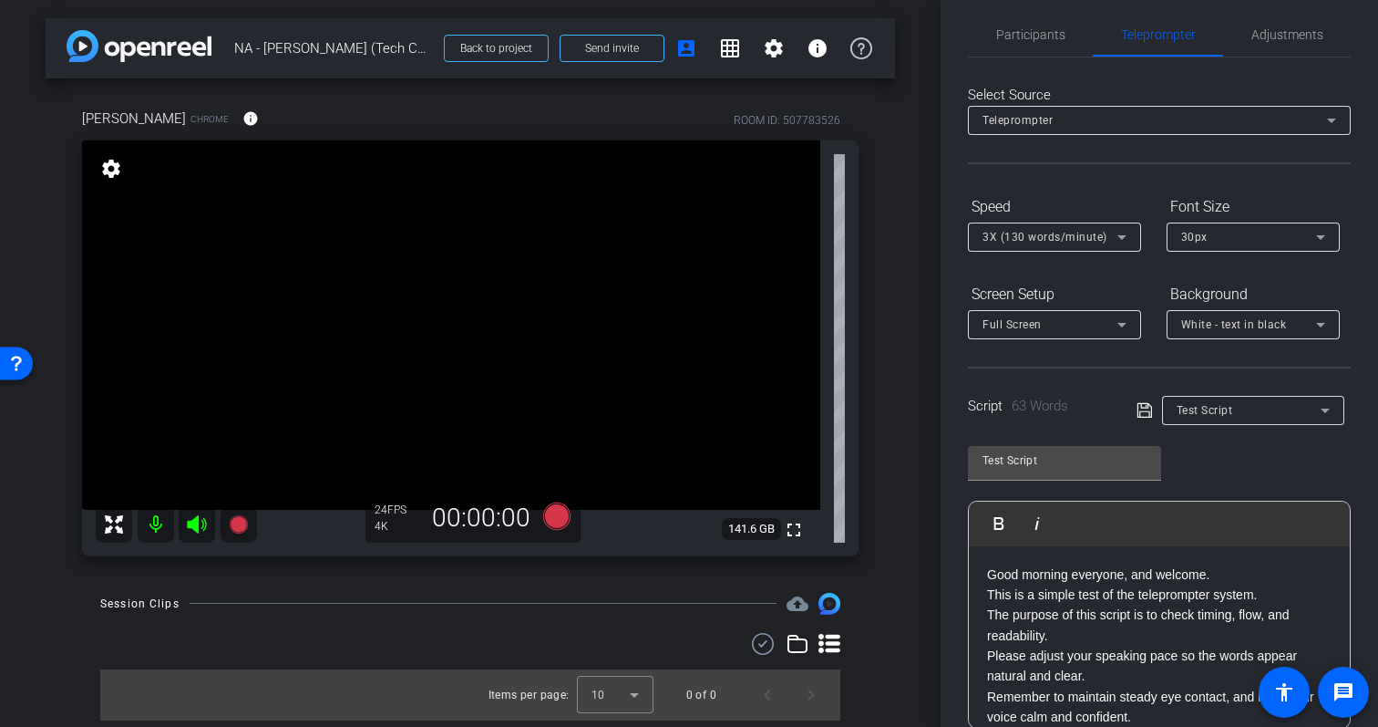
scroll to position [0, 0]
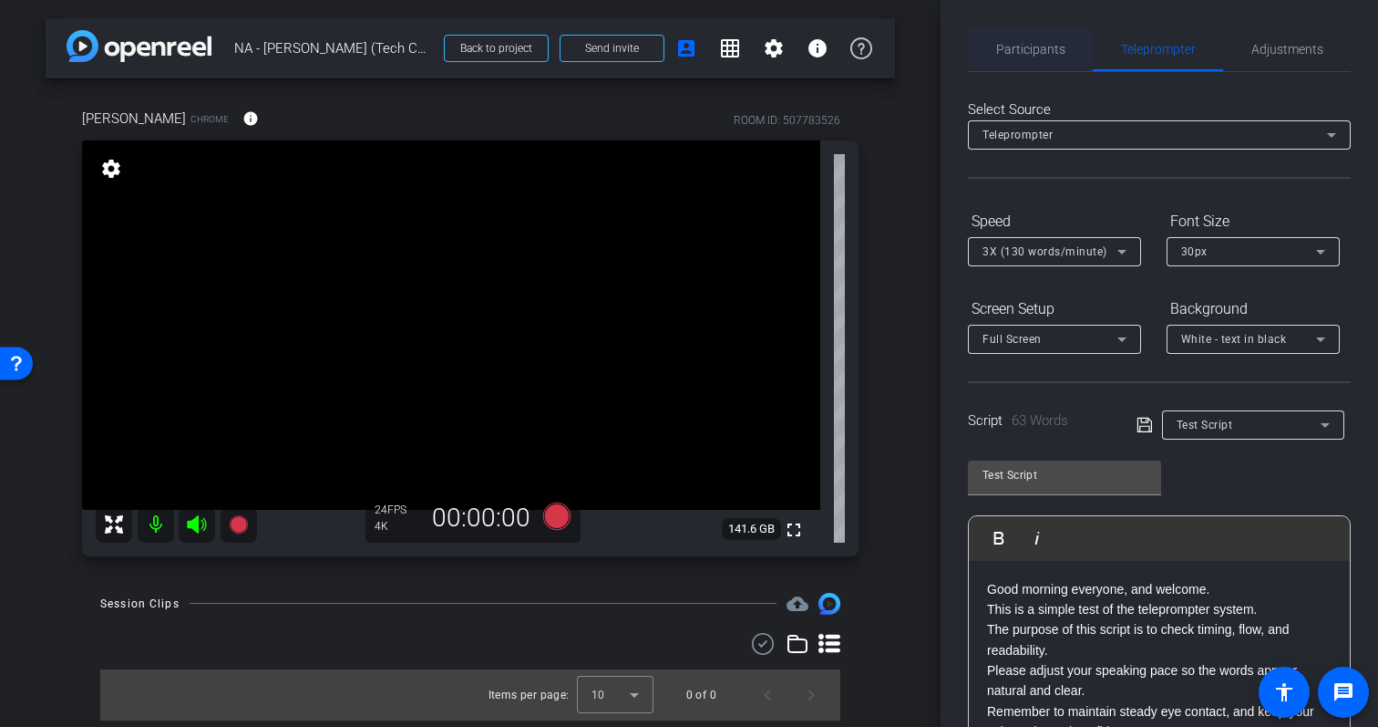
click at [1036, 45] on span "Participants" at bounding box center [1030, 49] width 69 height 13
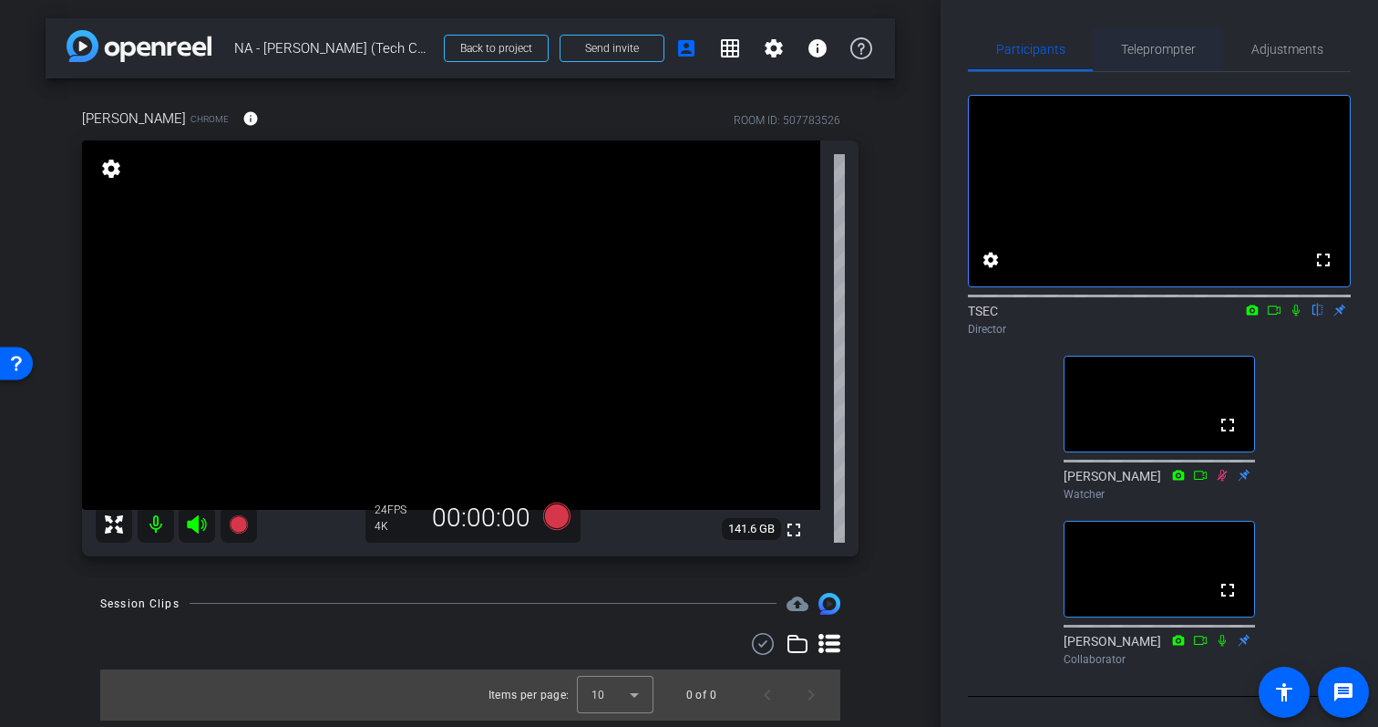
click at [1162, 52] on span "Teleprompter" at bounding box center [1158, 49] width 75 height 13
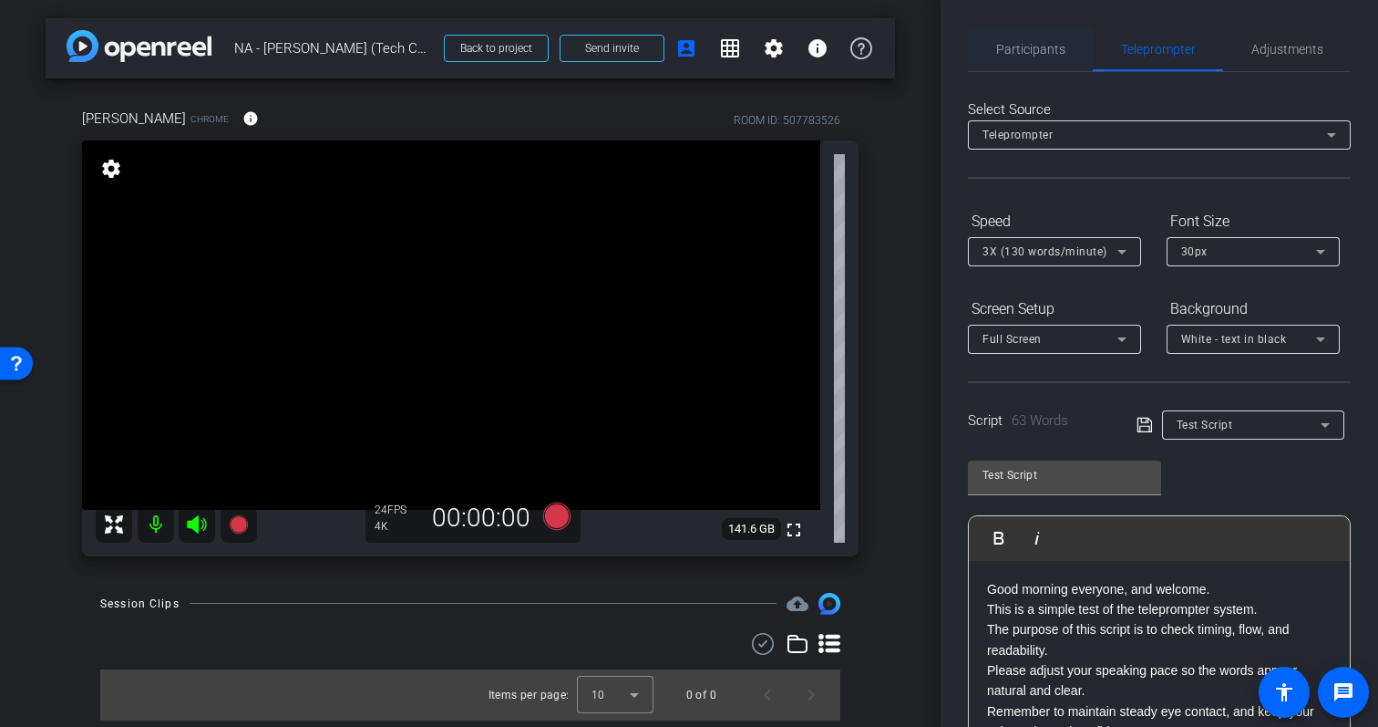
click at [1048, 56] on span "Participants" at bounding box center [1030, 49] width 69 height 13
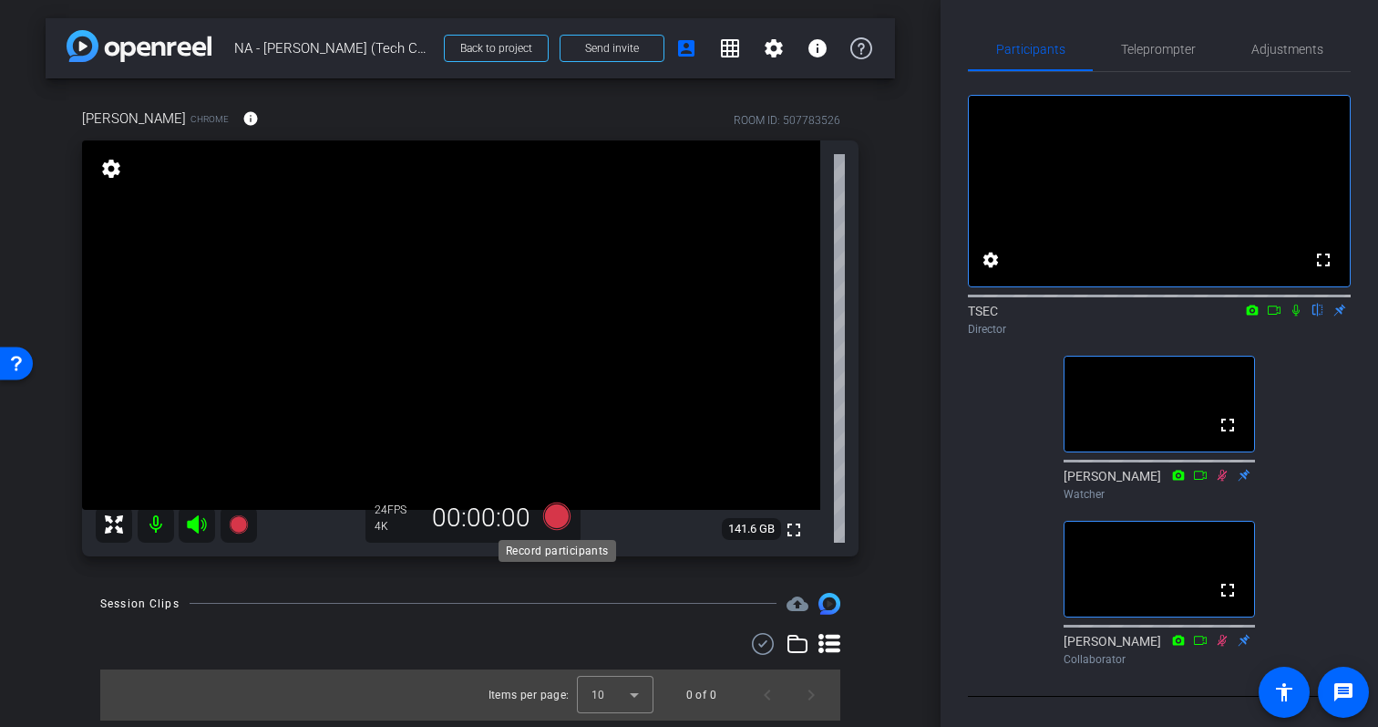
click at [556, 511] on icon at bounding box center [556, 514] width 27 height 27
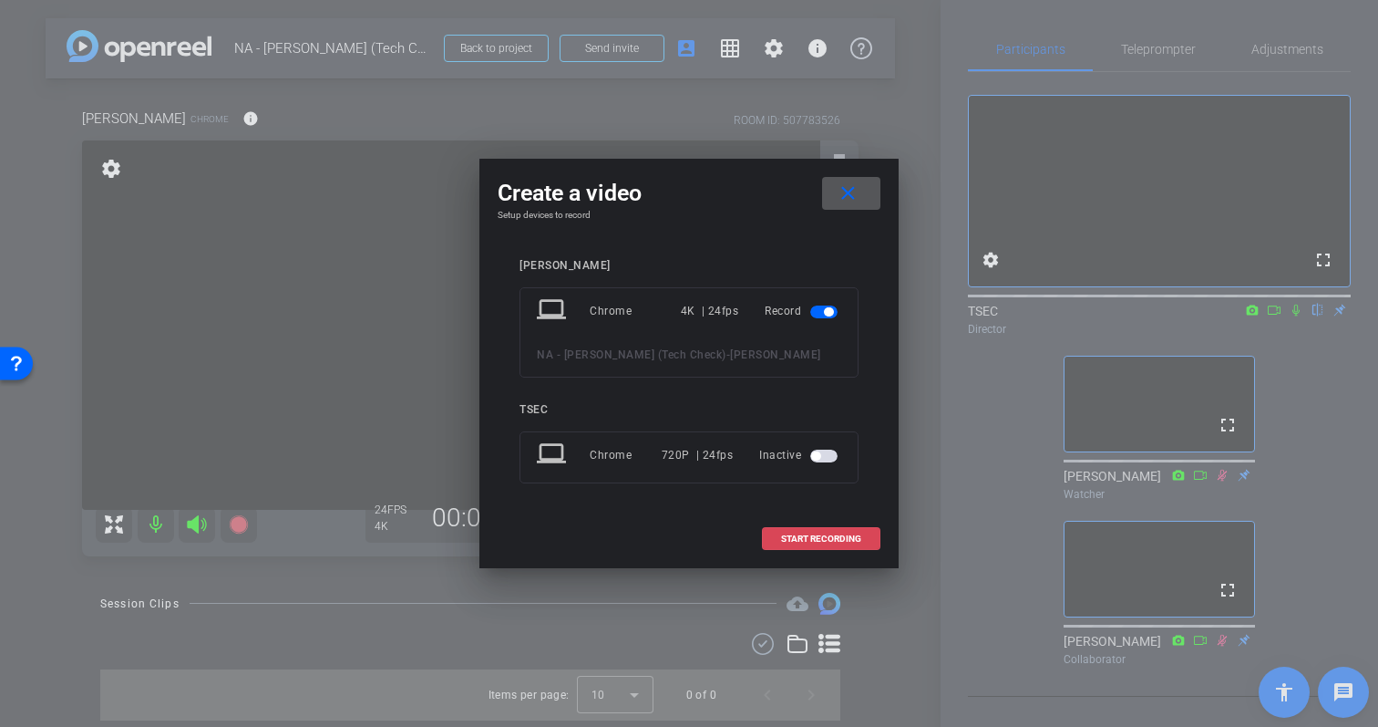
click at [849, 534] on span "START RECORDING" at bounding box center [821, 538] width 80 height 9
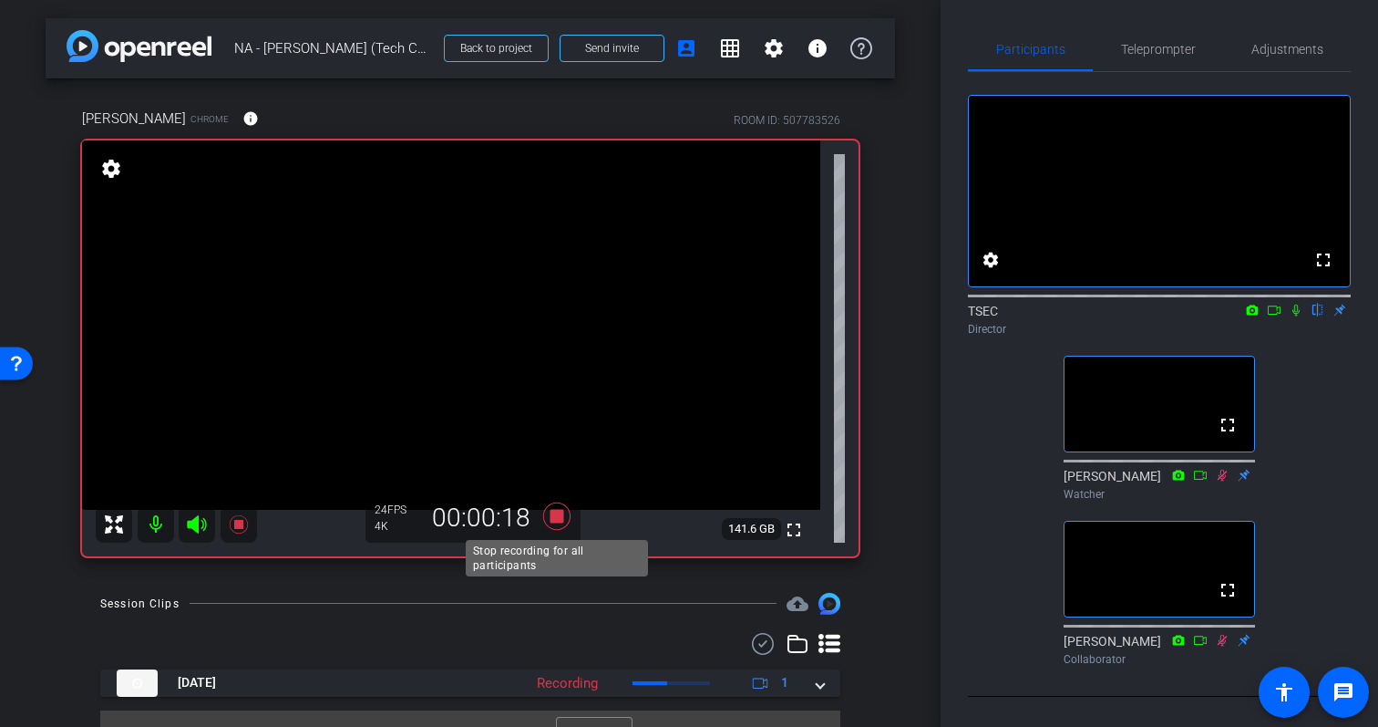
click at [559, 517] on icon at bounding box center [556, 514] width 27 height 27
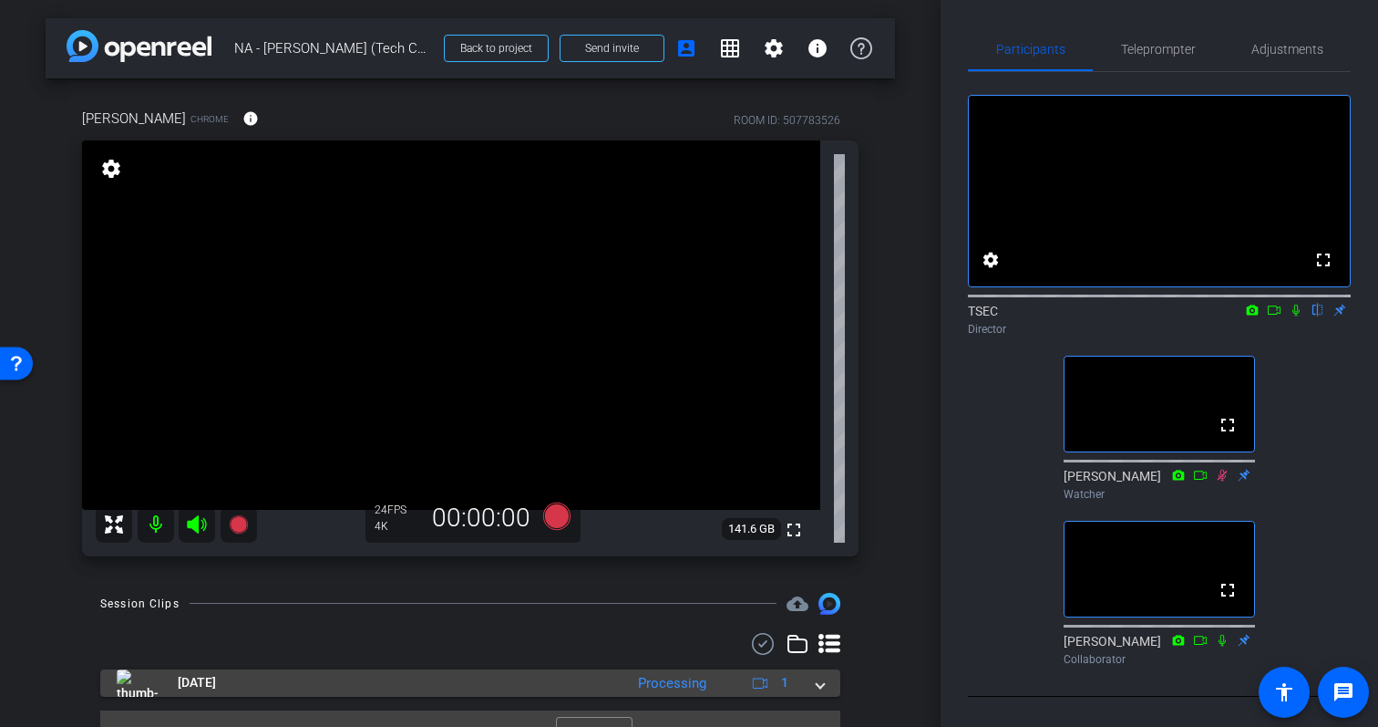
click at [820, 689] on span at bounding box center [820, 682] width 7 height 19
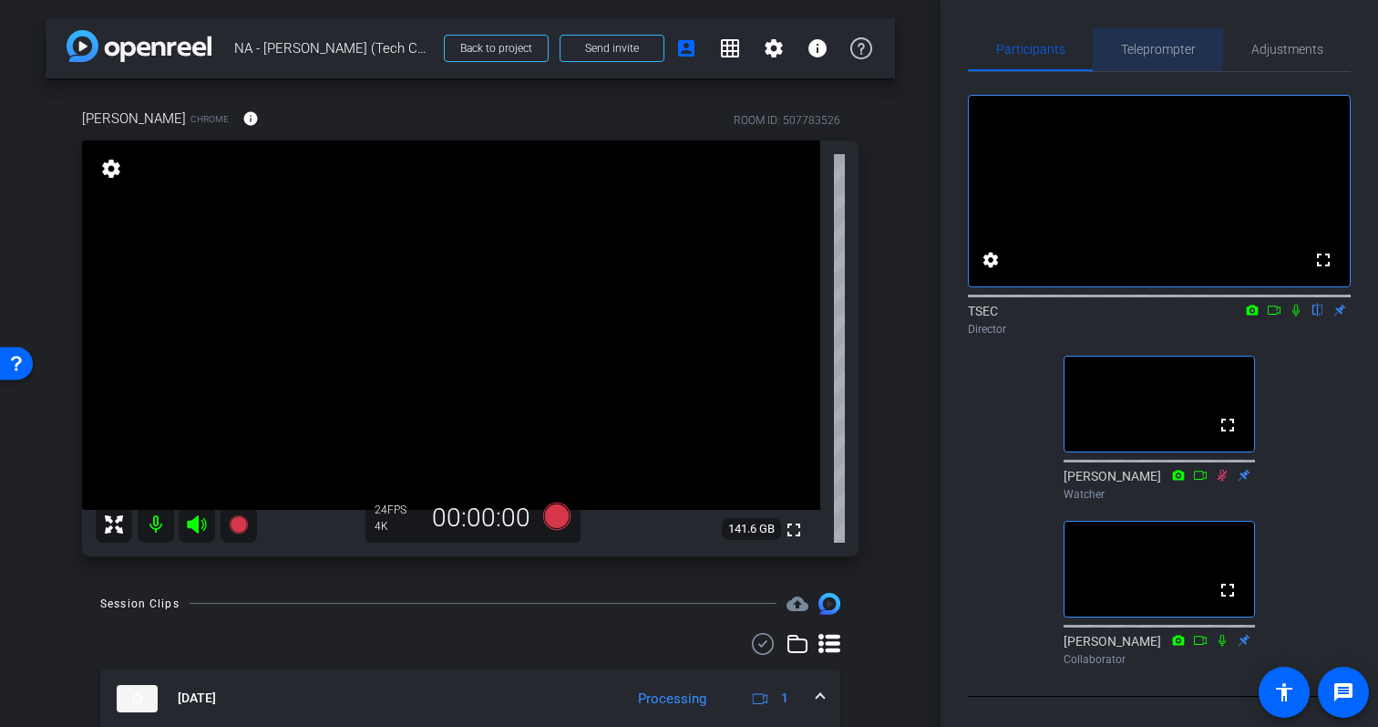
click at [1165, 40] on span "Teleprompter" at bounding box center [1158, 49] width 75 height 44
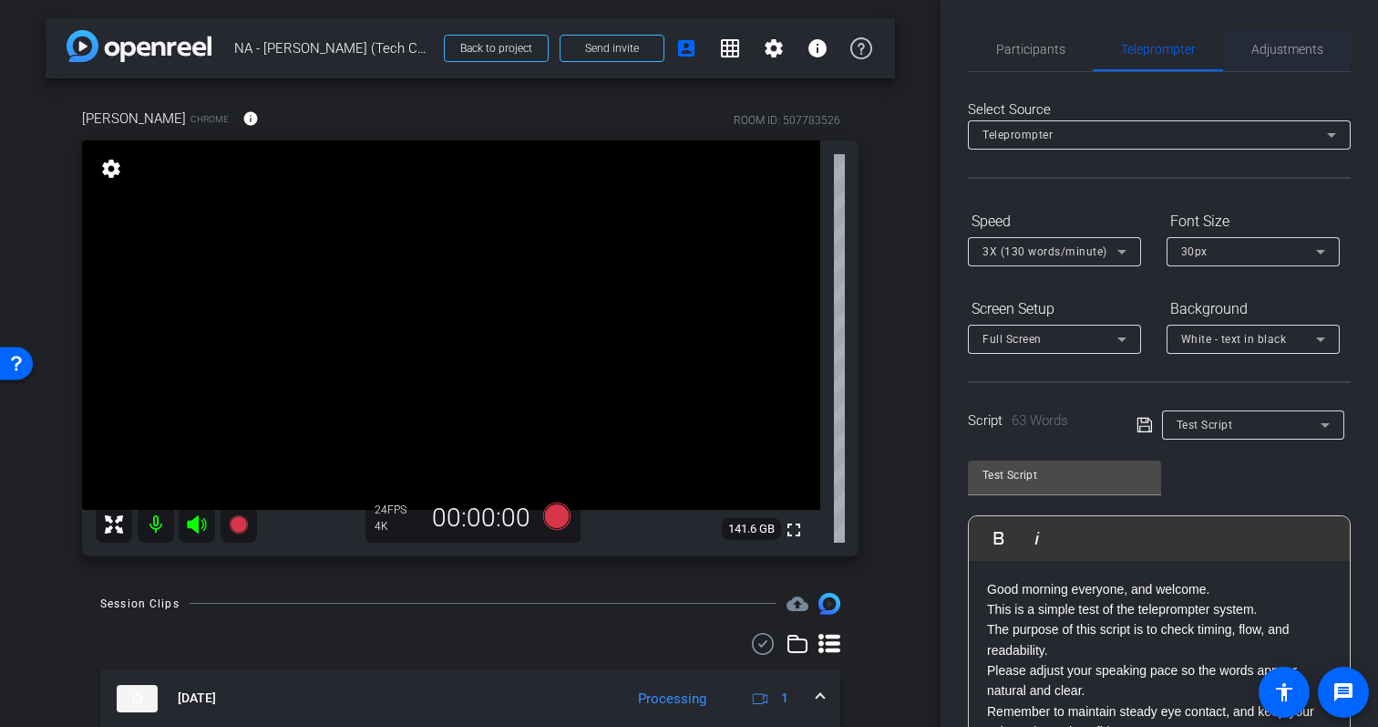
click at [1299, 53] on span "Adjustments" at bounding box center [1288, 49] width 72 height 13
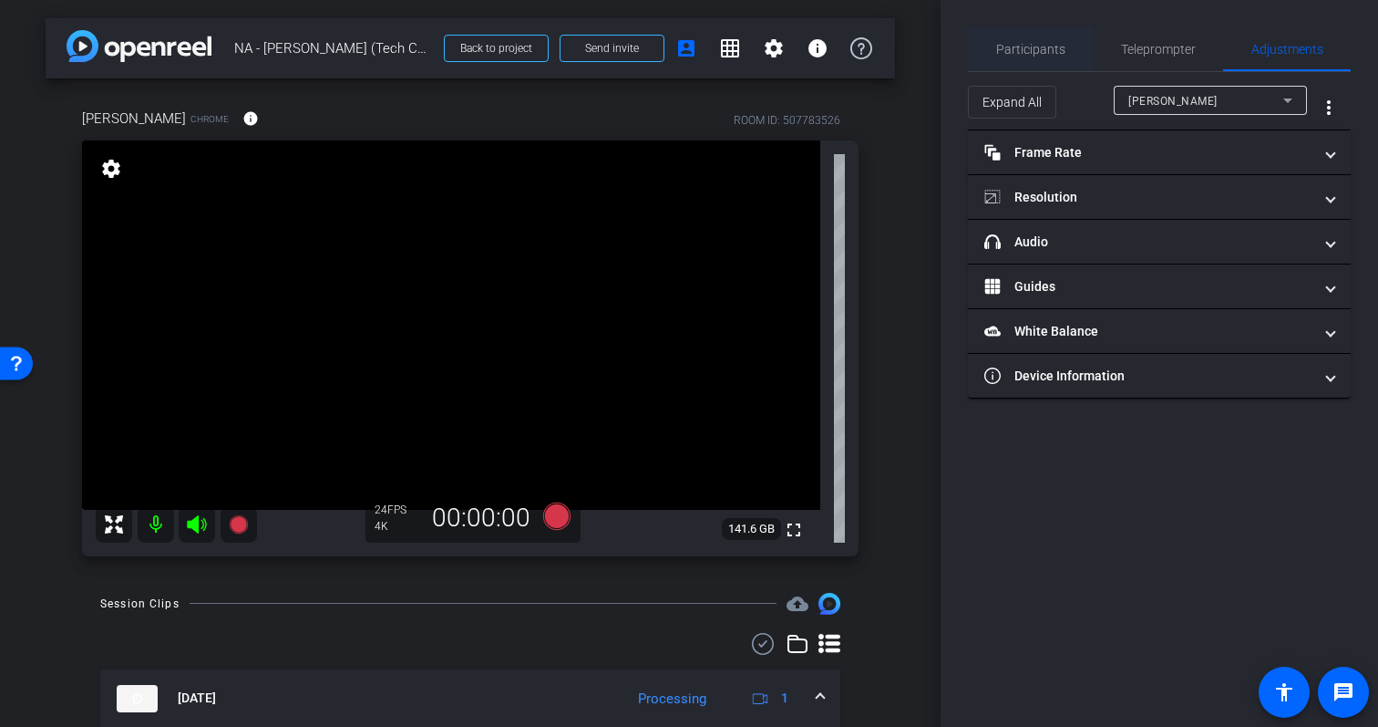
click at [1009, 55] on span "Participants" at bounding box center [1030, 49] width 69 height 13
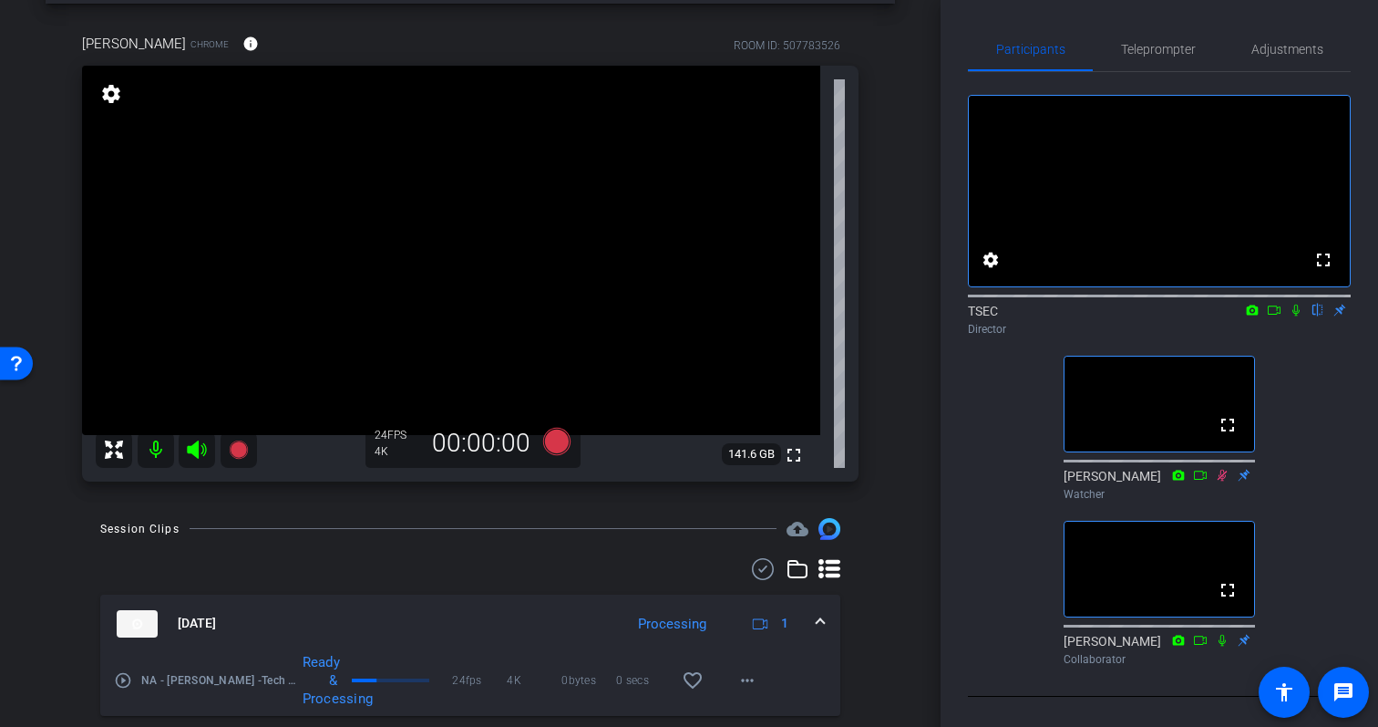
scroll to position [74, 0]
click at [1293, 45] on span "Adjustments" at bounding box center [1288, 49] width 72 height 13
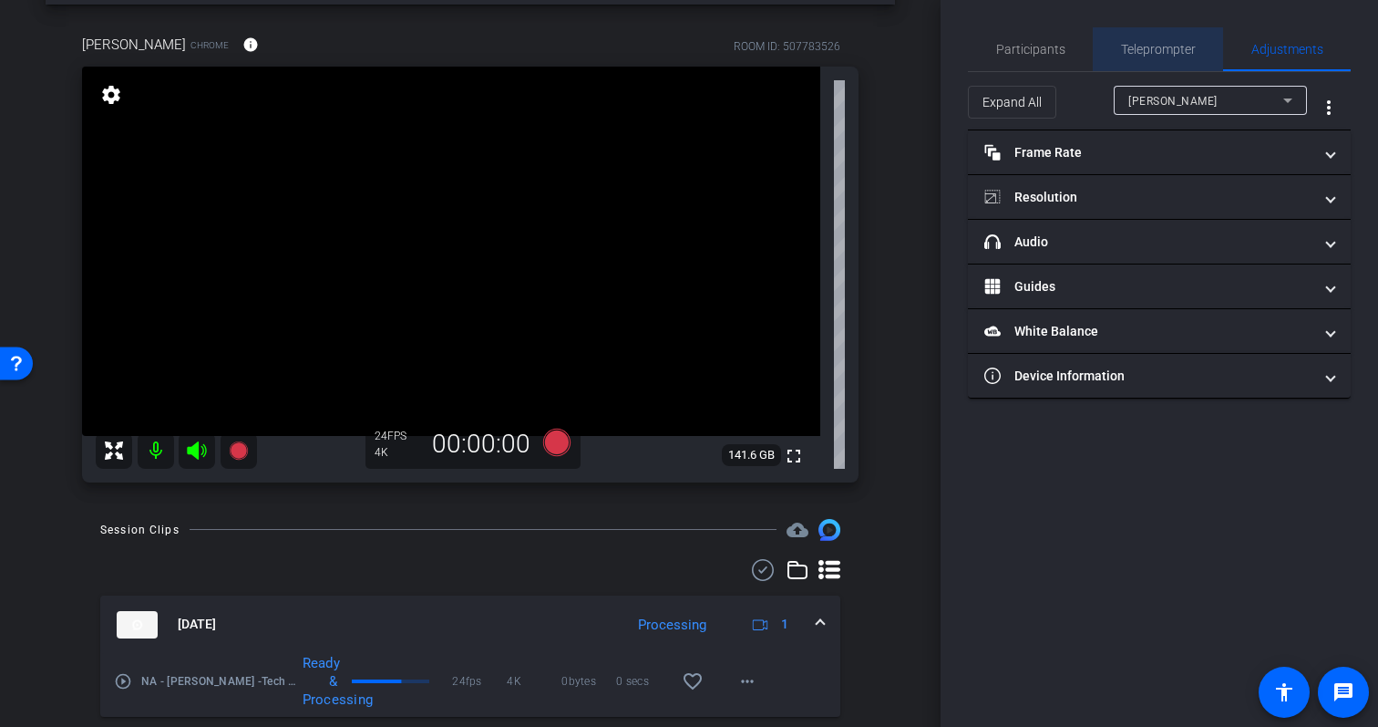
click at [1137, 46] on span "Teleprompter" at bounding box center [1158, 49] width 75 height 13
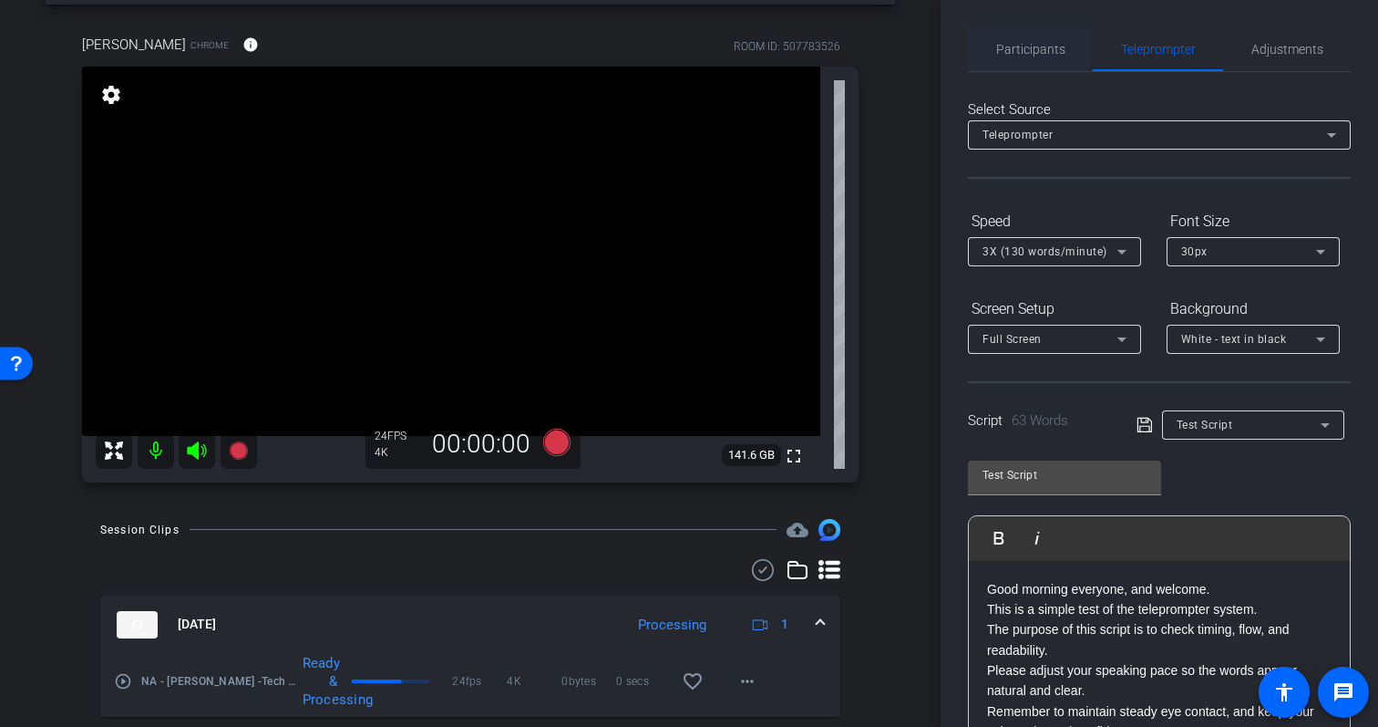
click at [1020, 57] on span "Participants" at bounding box center [1030, 49] width 69 height 44
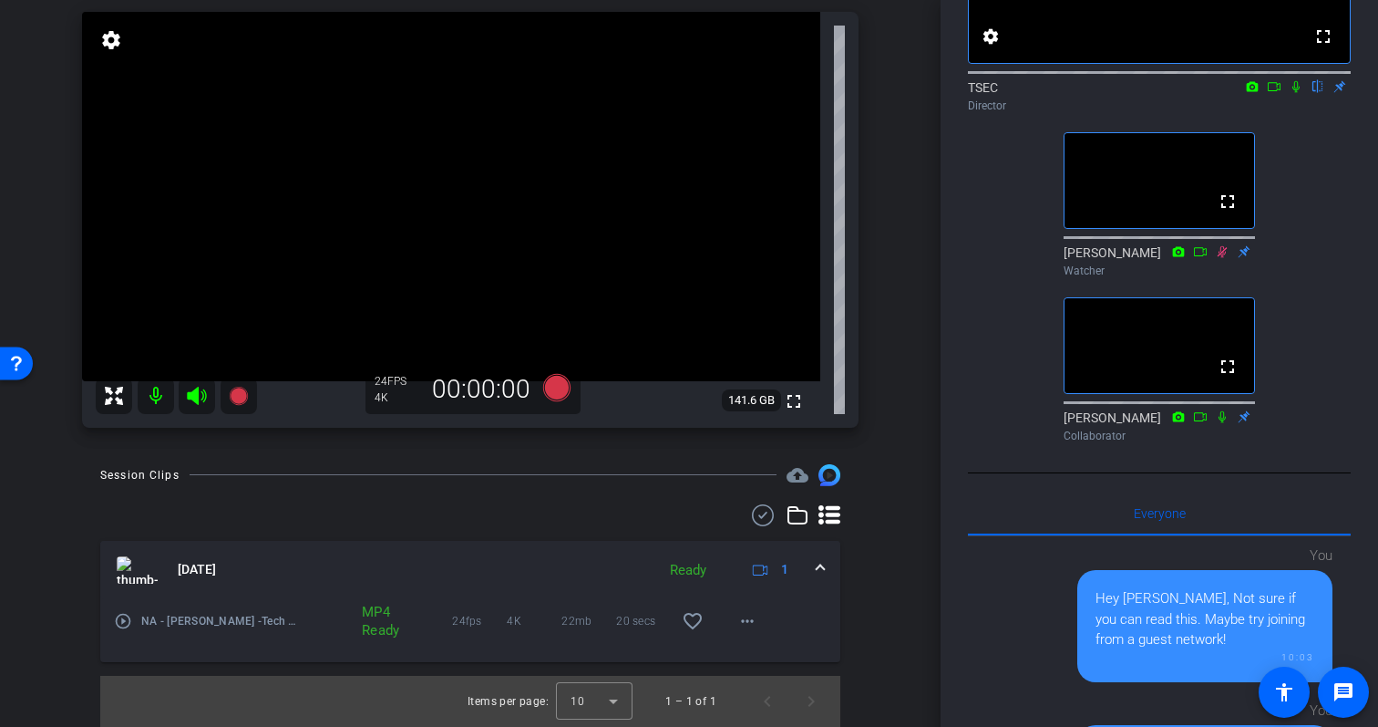
scroll to position [0, 0]
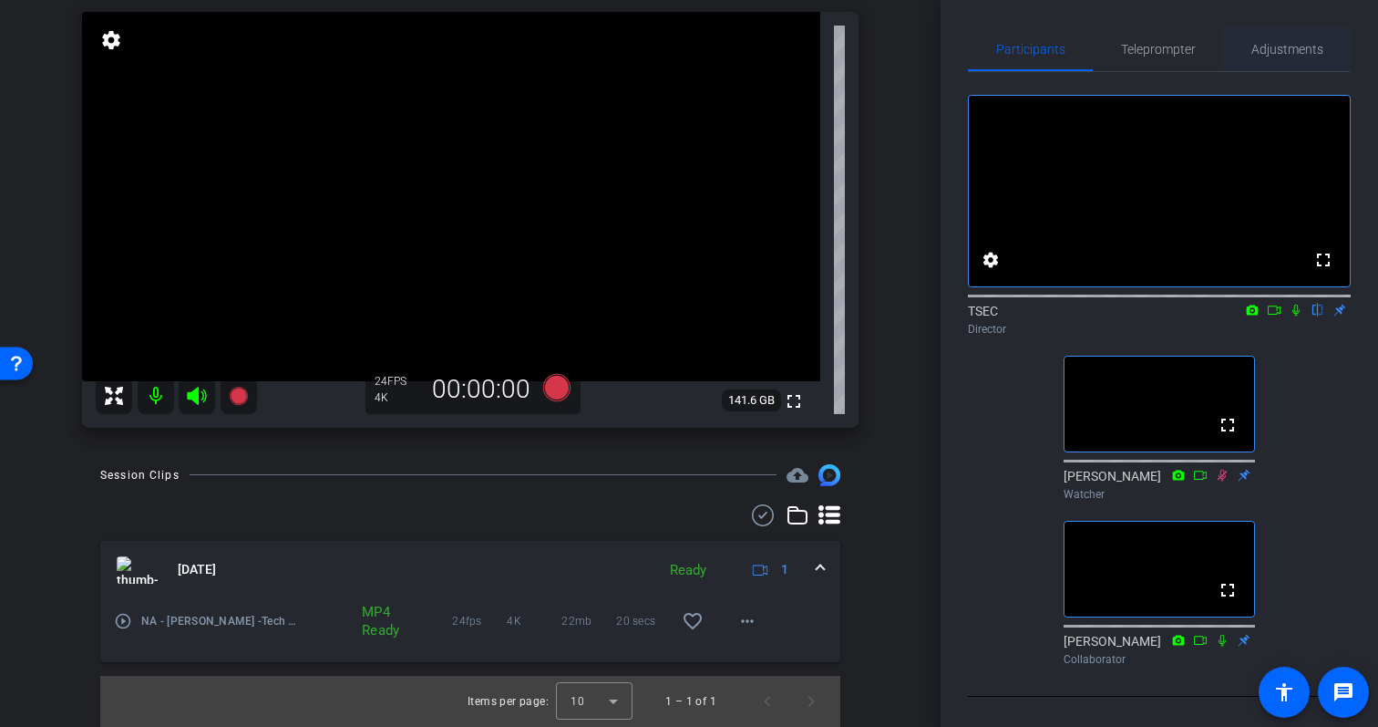
click at [1283, 51] on span "Adjustments" at bounding box center [1288, 49] width 72 height 13
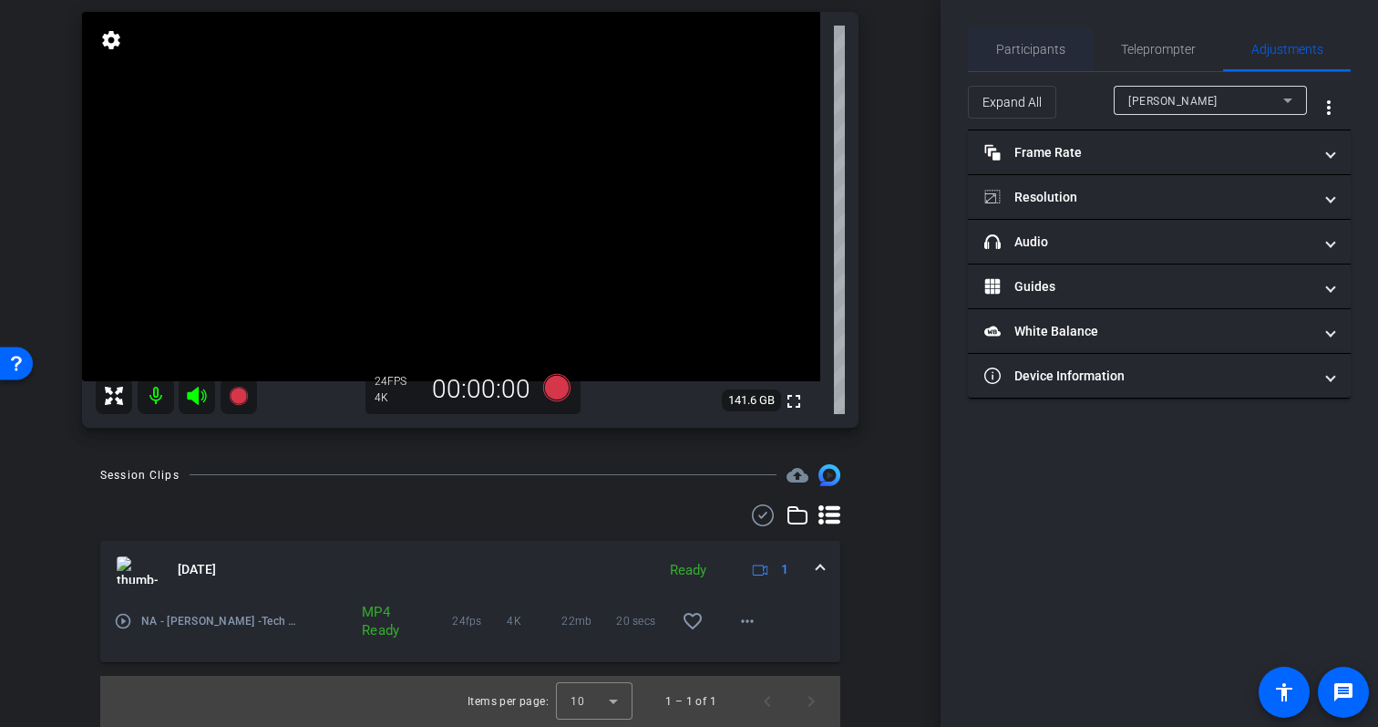
click at [1031, 39] on span "Participants" at bounding box center [1030, 49] width 69 height 44
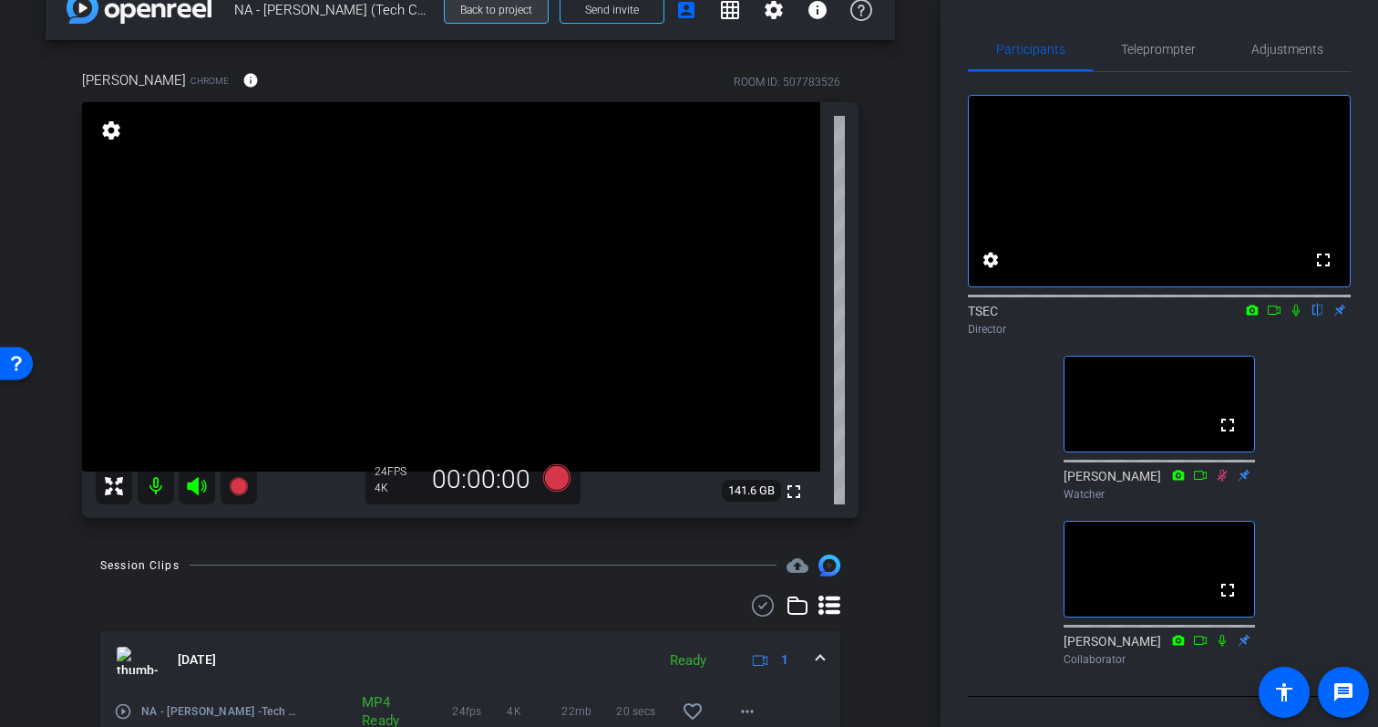
scroll to position [18, 0]
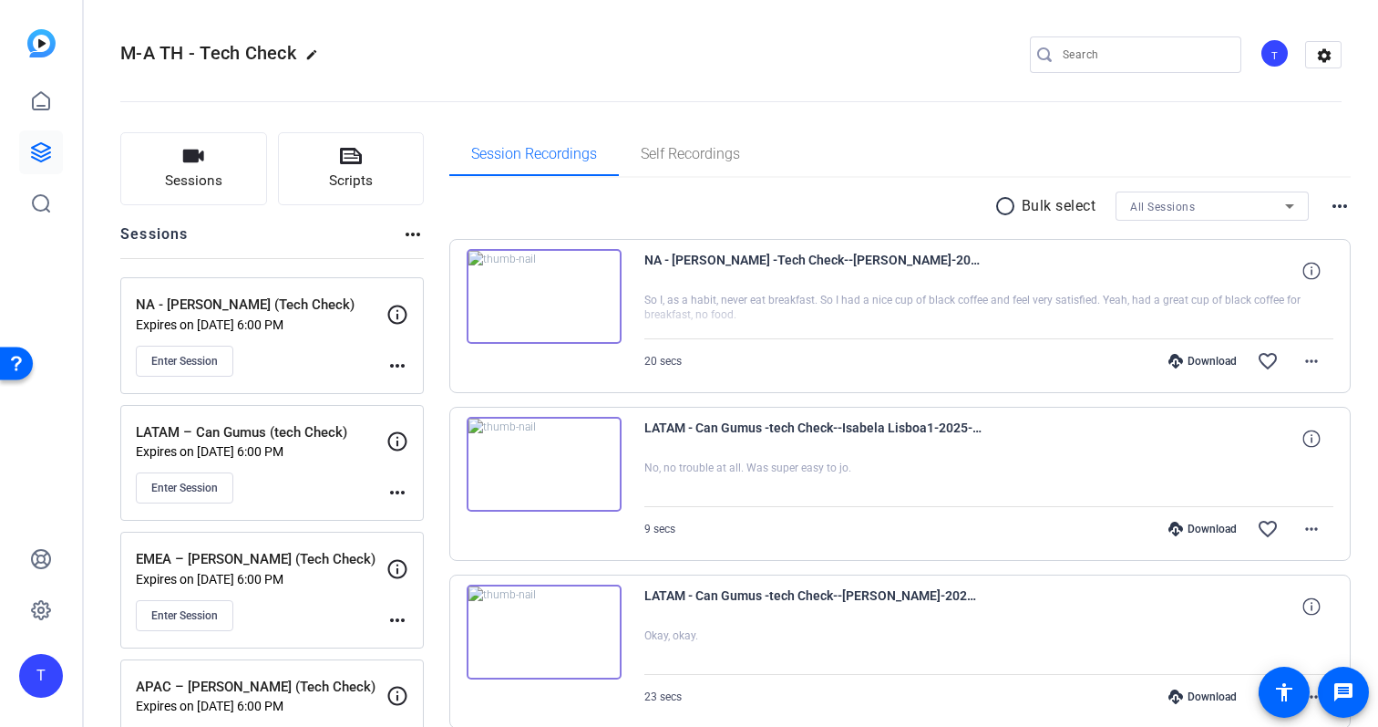
click at [554, 297] on img at bounding box center [544, 296] width 155 height 95
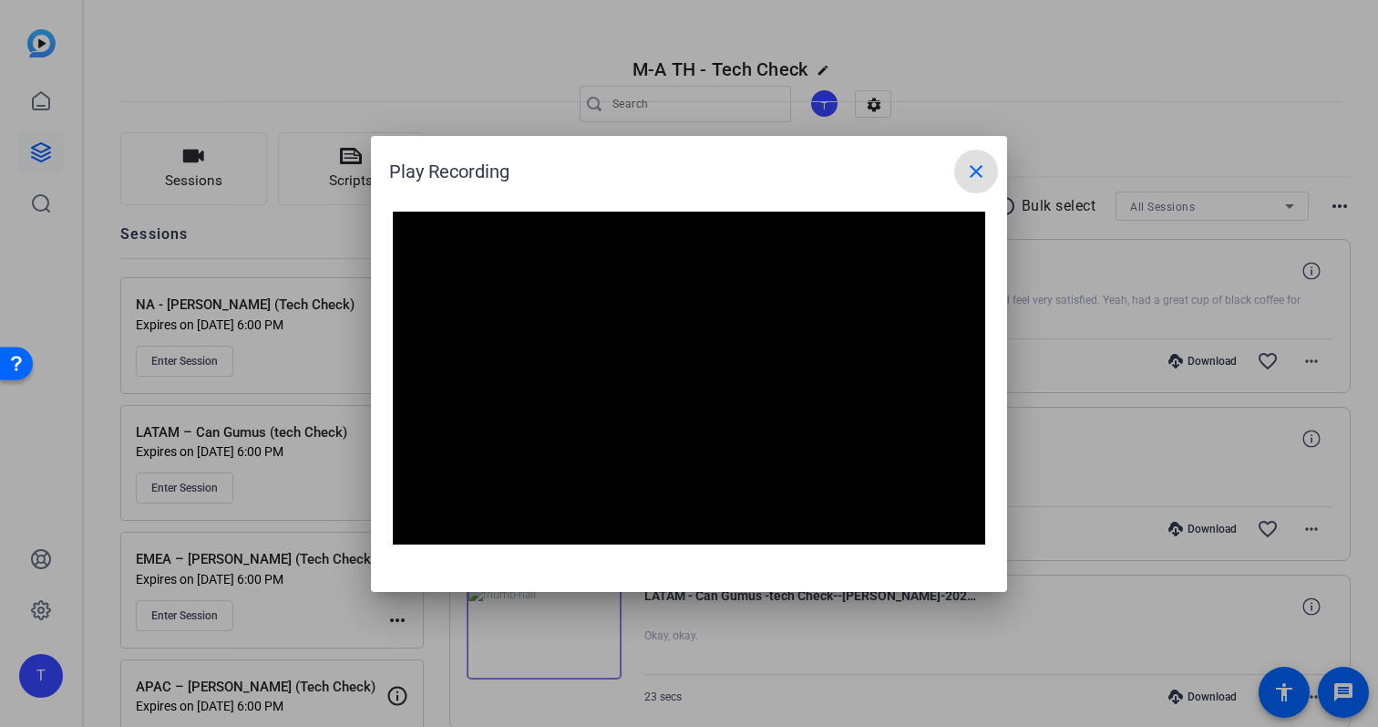
click at [983, 168] on mat-icon "close" at bounding box center [976, 171] width 22 height 22
